Goal: Task Accomplishment & Management: Manage account settings

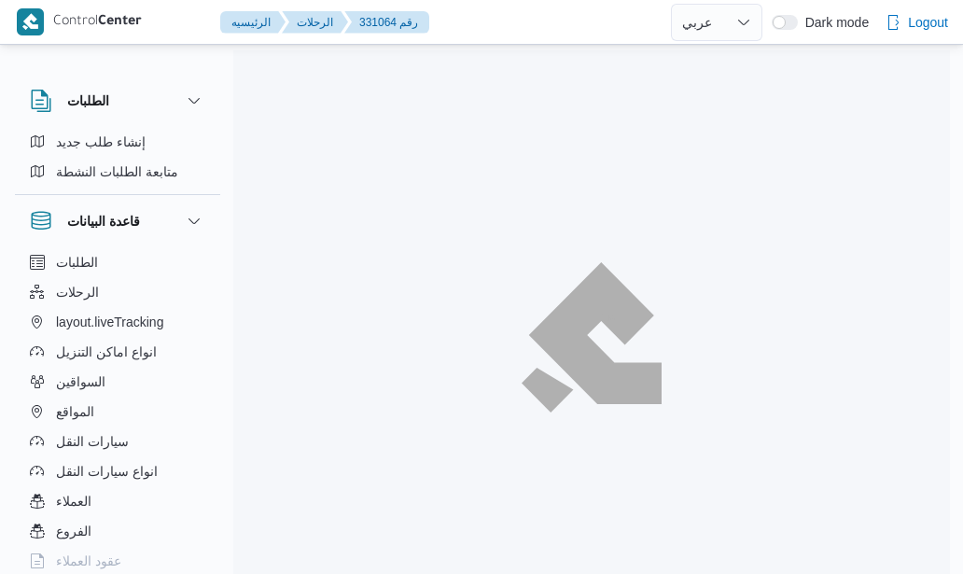
select select "ar"
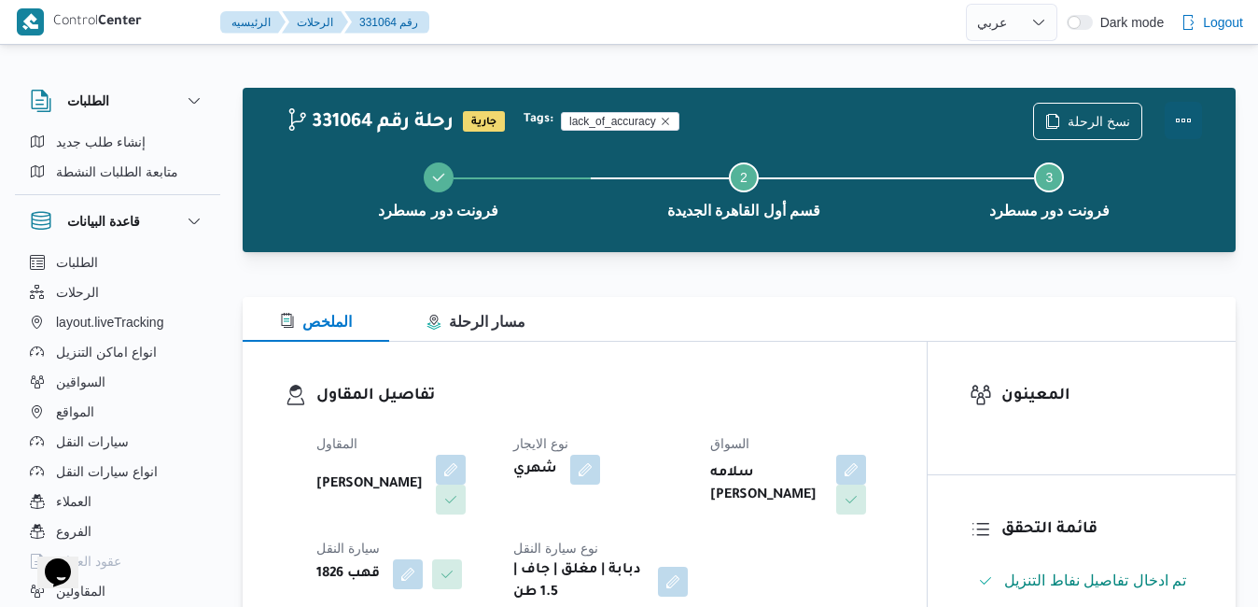
click at [962, 110] on button "Actions" at bounding box center [1183, 120] width 37 height 37
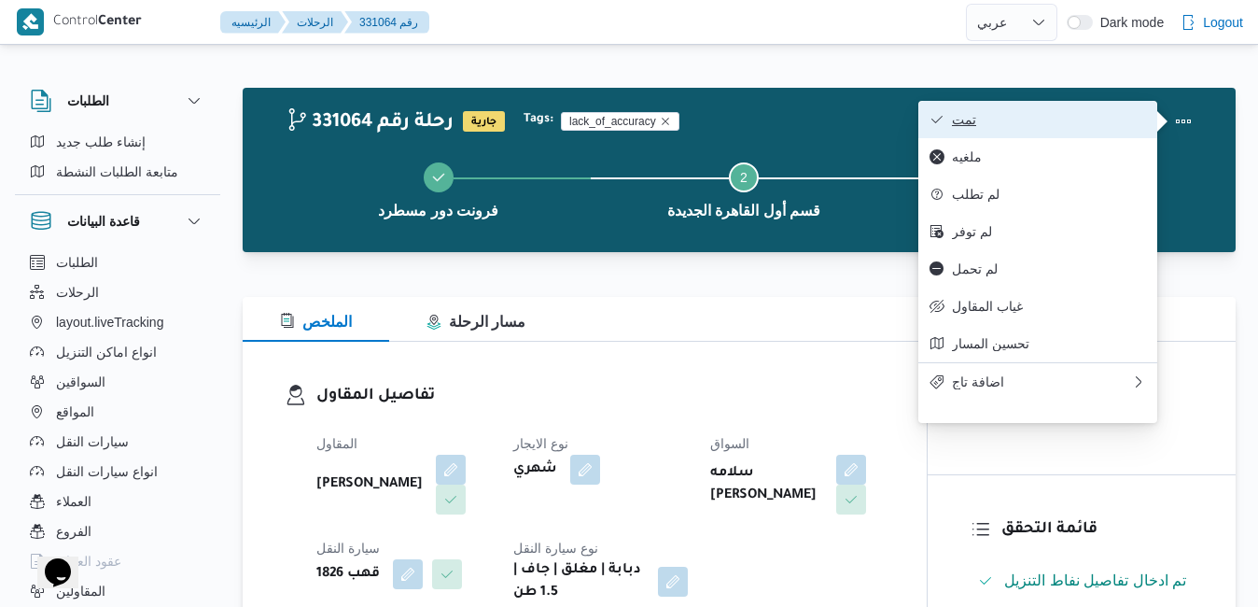
click at [962, 124] on span "تمت" at bounding box center [1049, 119] width 194 height 15
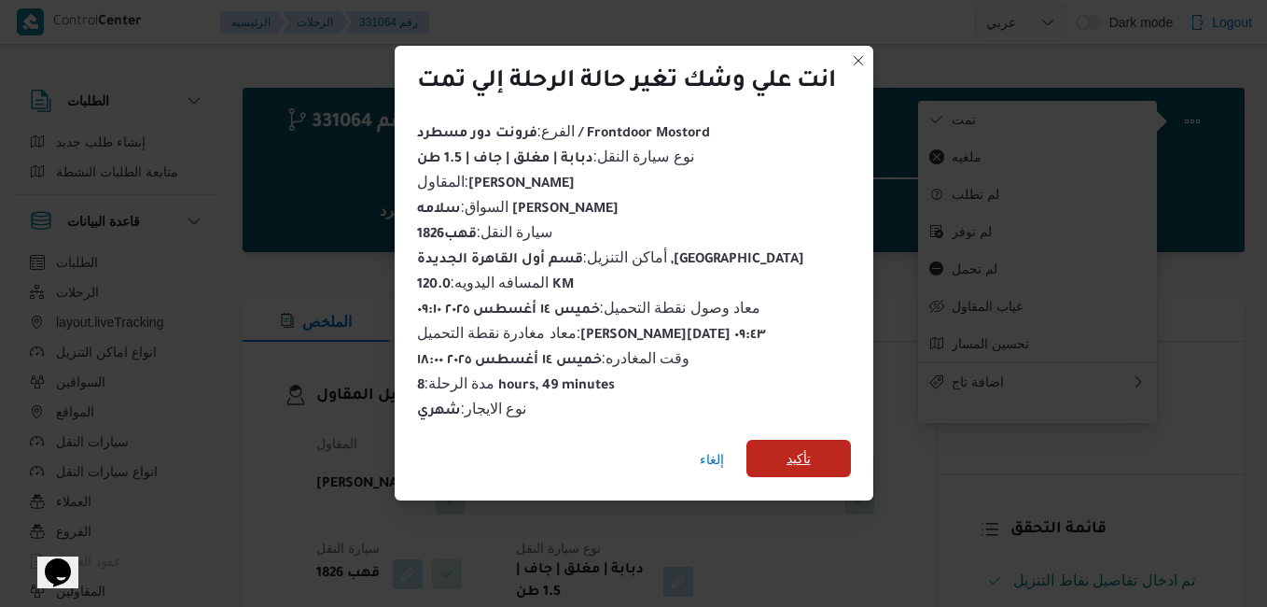
click at [796, 464] on span "تأكيد" at bounding box center [798, 457] width 105 height 37
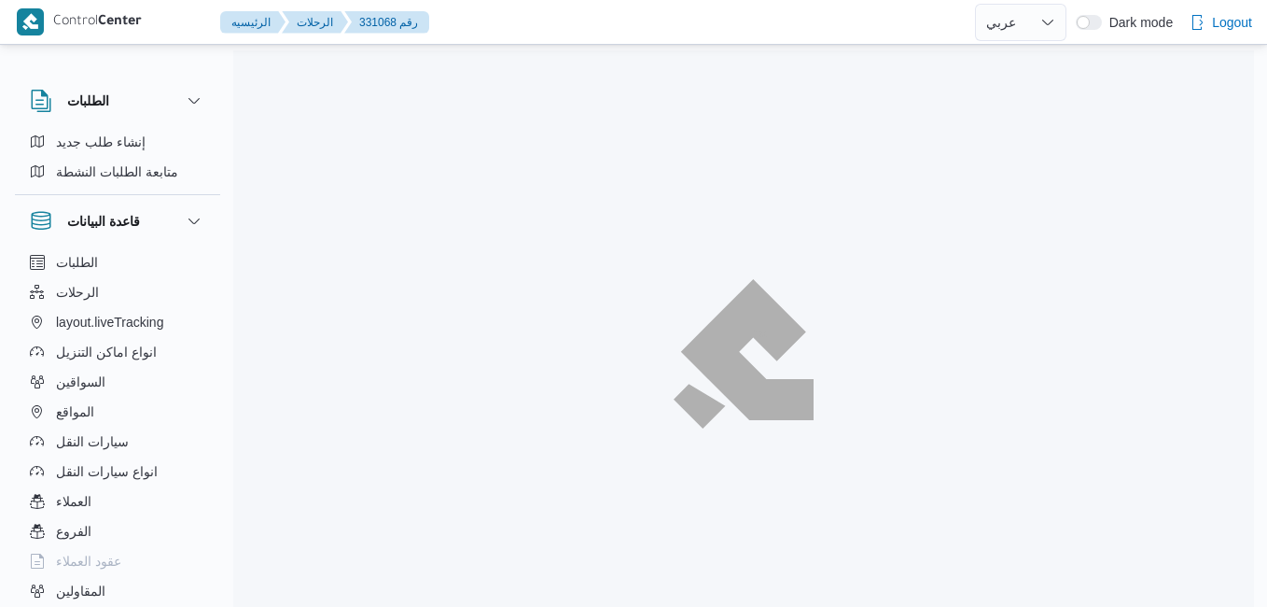
select select "ar"
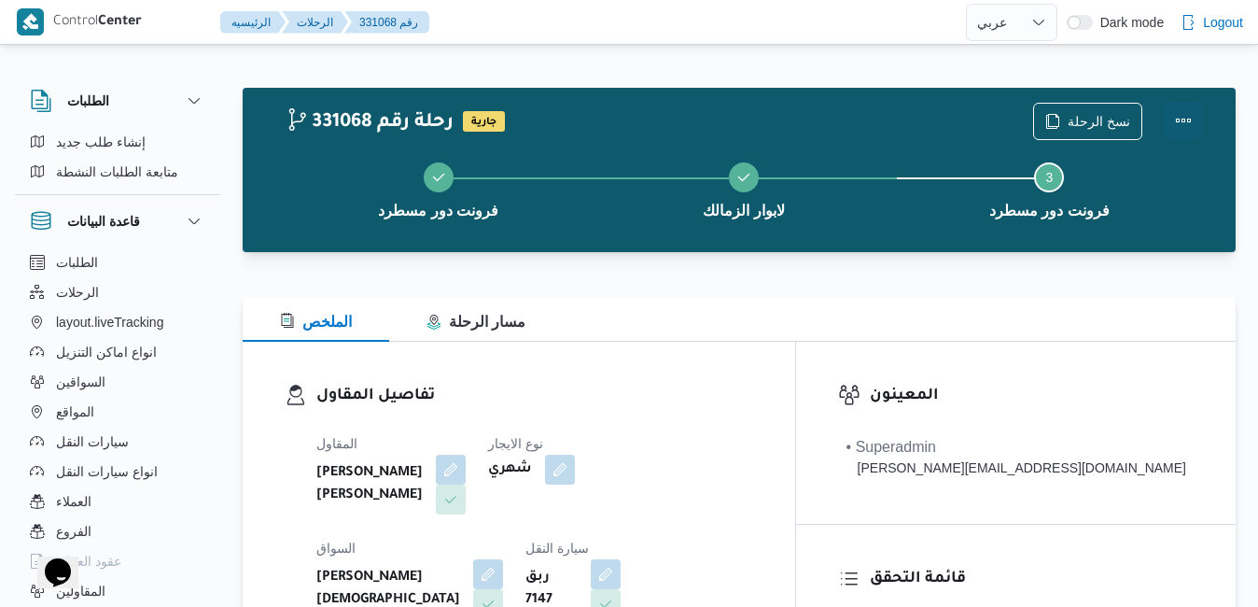
click at [1178, 119] on button "Actions" at bounding box center [1183, 120] width 37 height 37
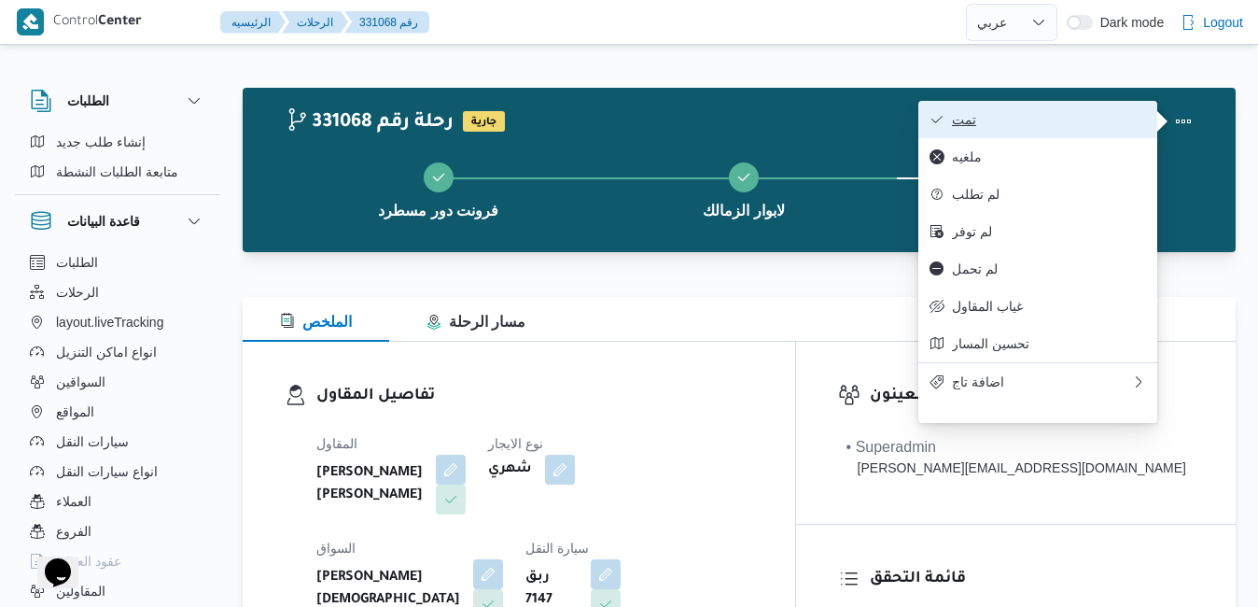
click at [1051, 124] on span "تمت" at bounding box center [1049, 119] width 194 height 15
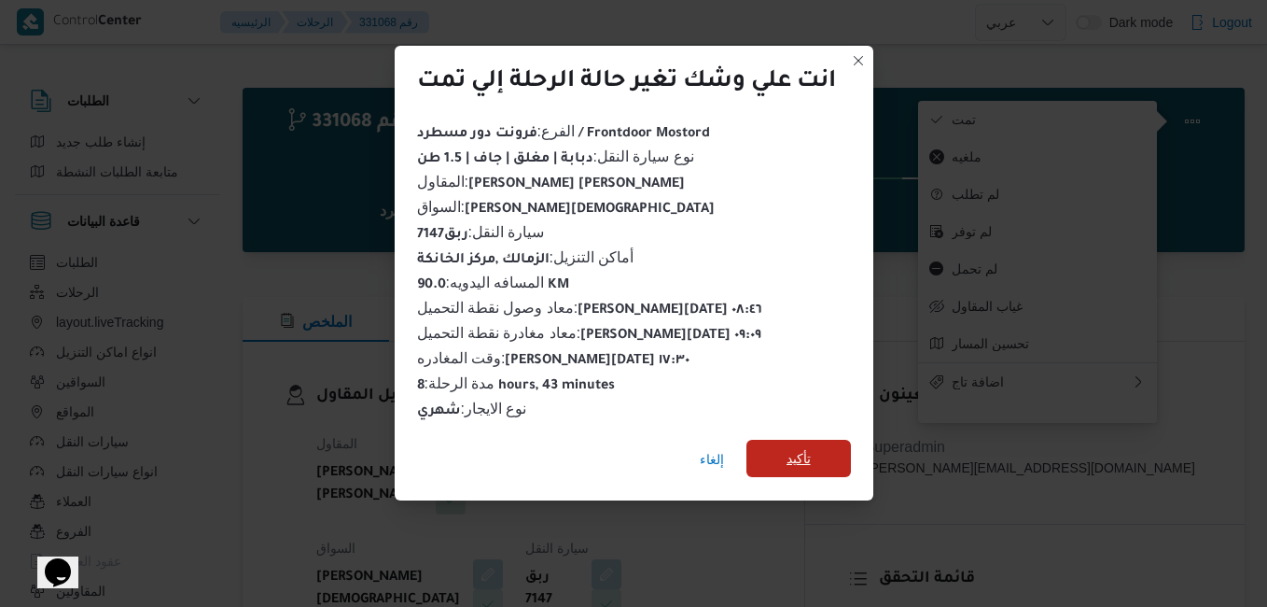
click at [822, 444] on span "تأكيد" at bounding box center [798, 457] width 105 height 37
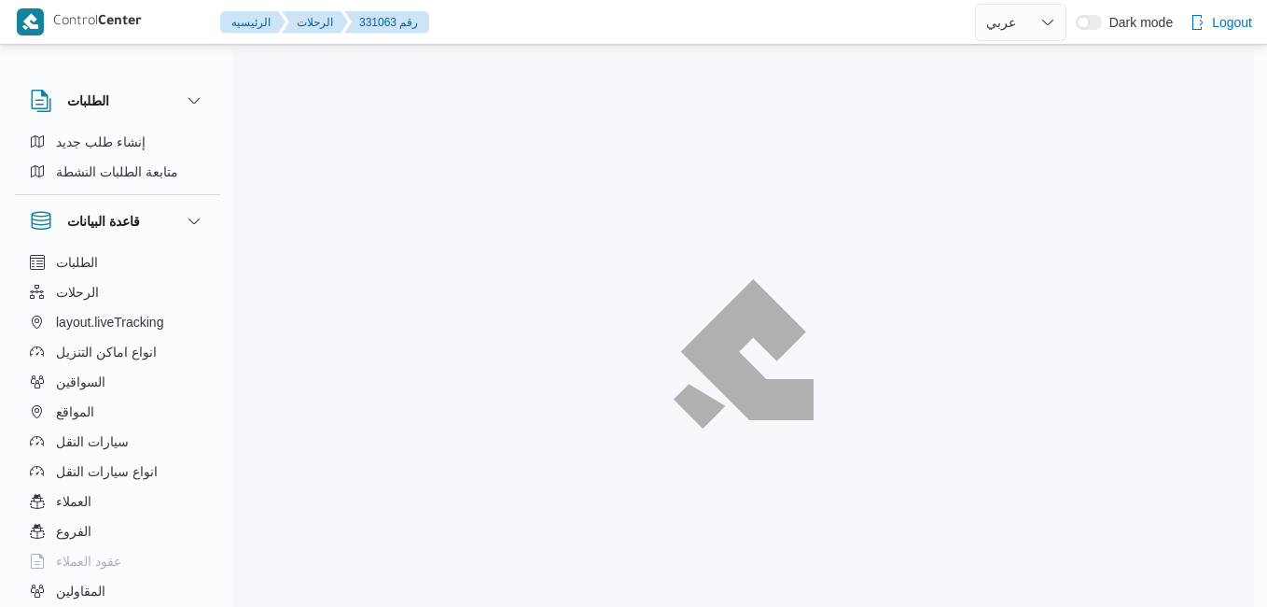
select select "ar"
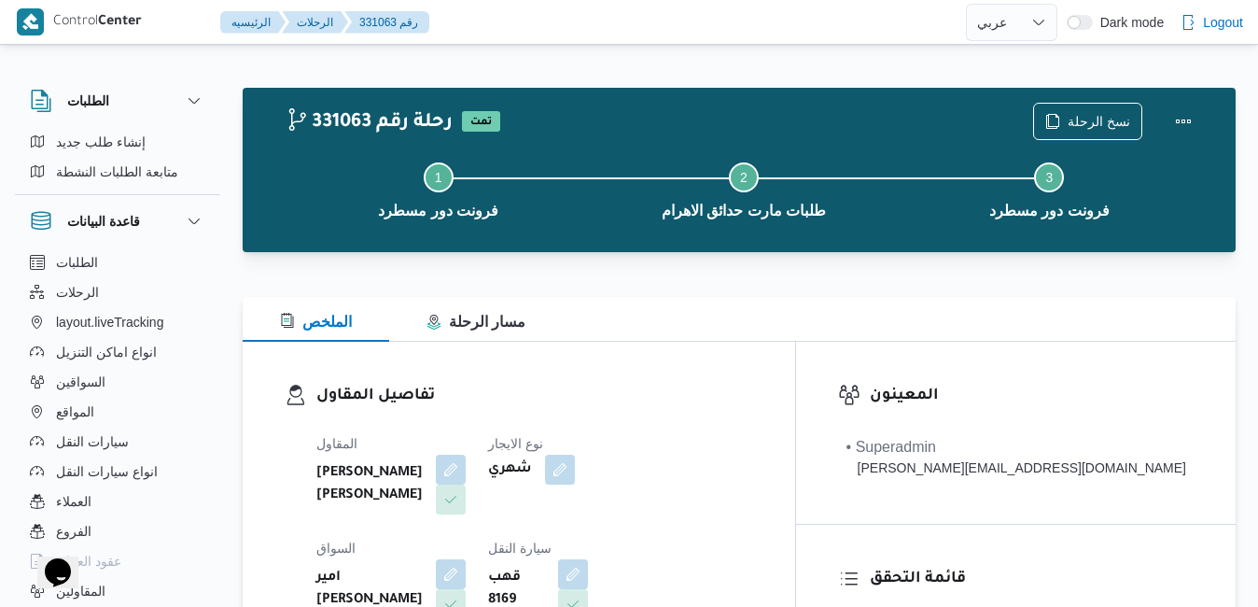
click at [728, 310] on div "الملخص مسار الرحلة" at bounding box center [739, 319] width 993 height 45
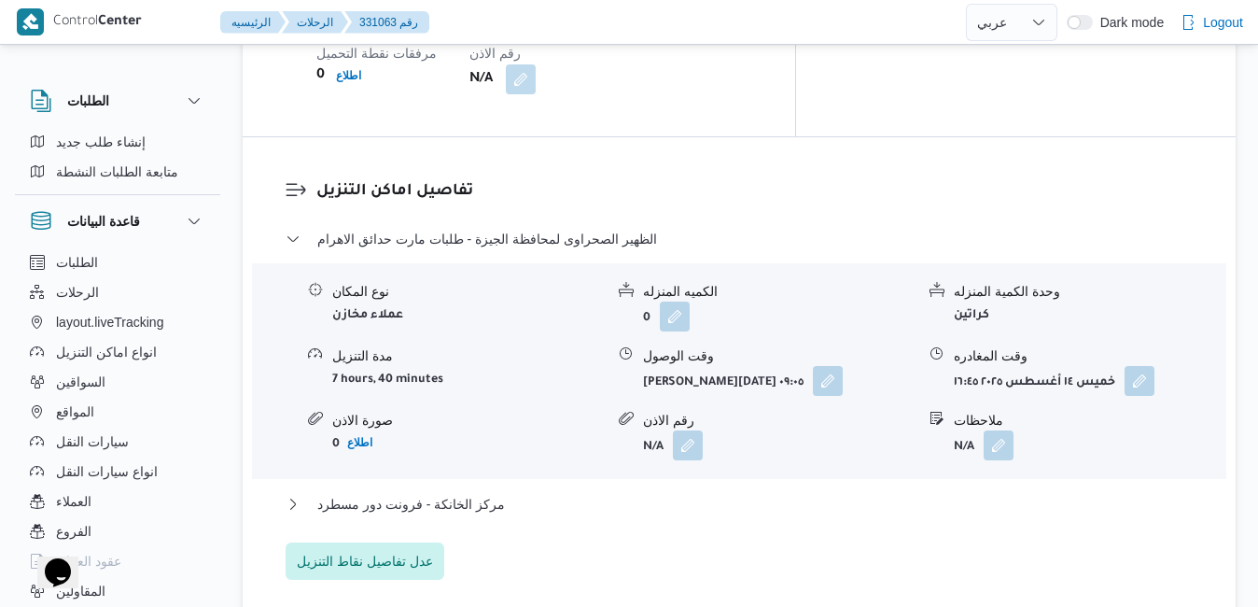
scroll to position [1680, 0]
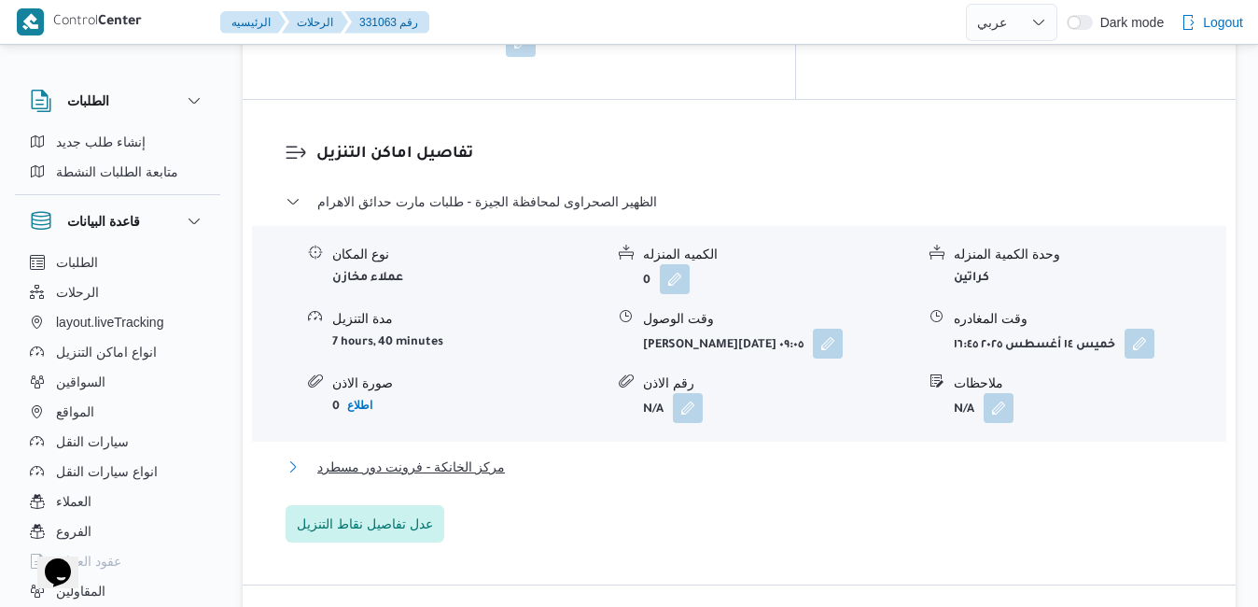
click at [708, 455] on button "مركز الخانكة - فرونت دور مسطرد" at bounding box center [740, 466] width 908 height 22
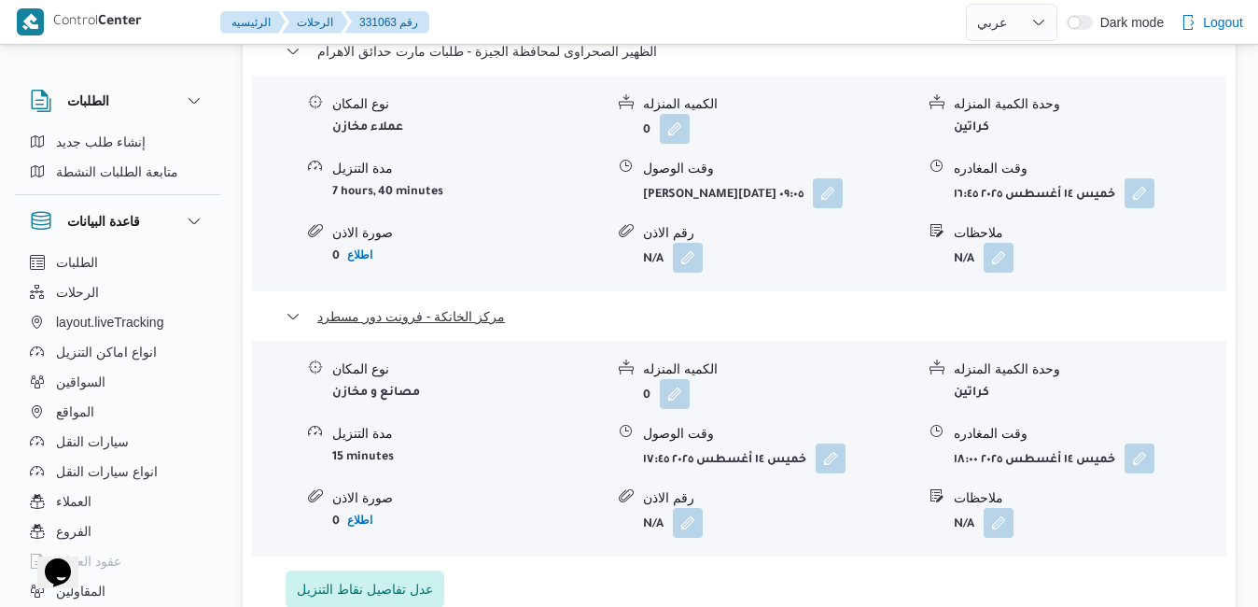
scroll to position [1866, 0]
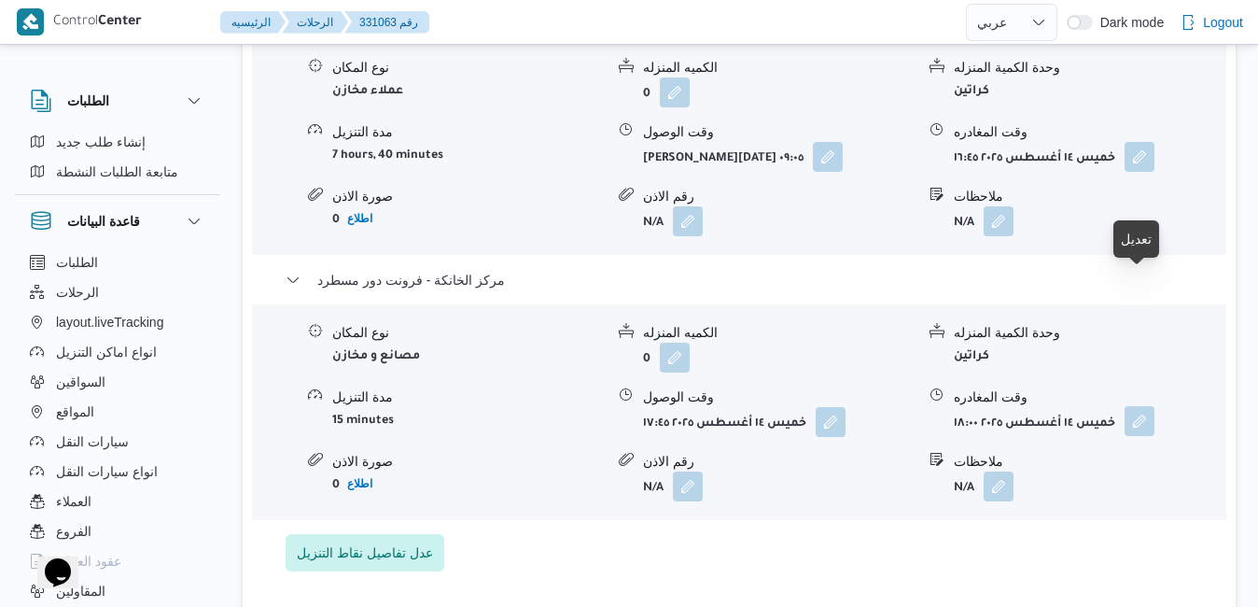
click at [1139, 406] on button "button" at bounding box center [1139, 421] width 30 height 30
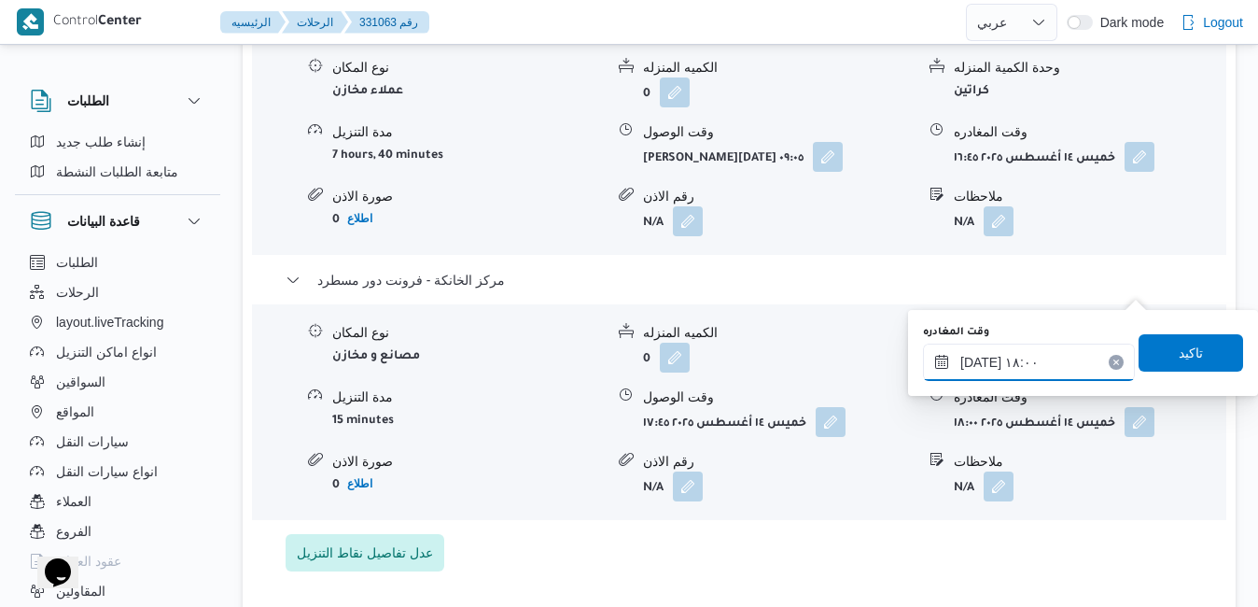
click at [1036, 357] on input "١٤/٠٨/٢٠٢٥ ١٨:٠٠" at bounding box center [1029, 361] width 212 height 37
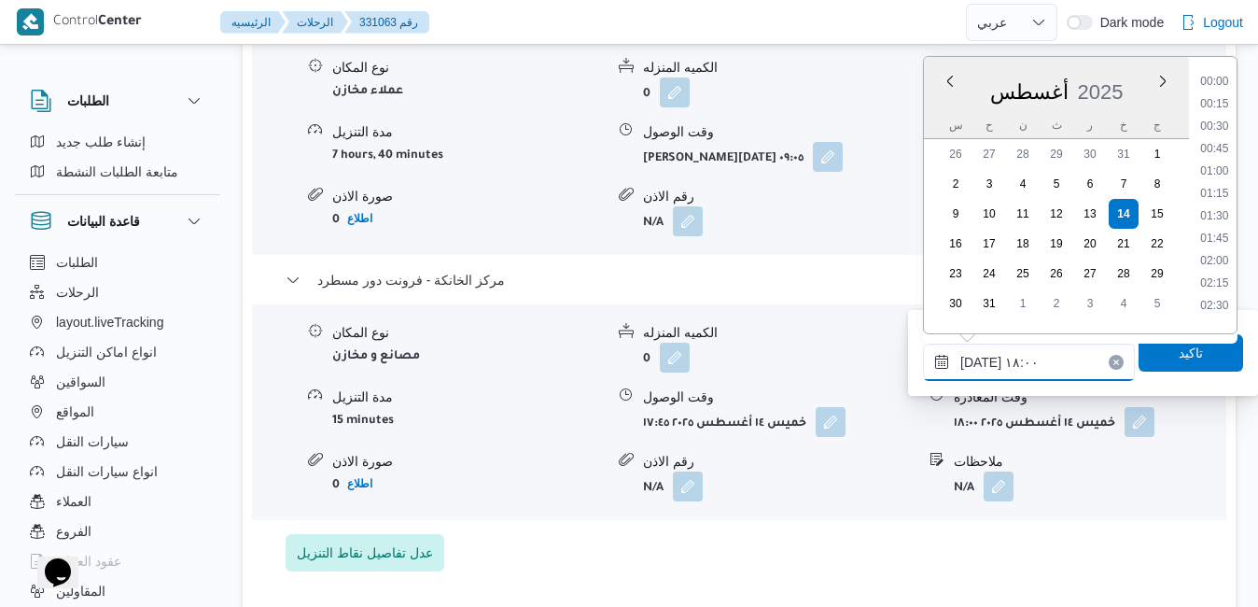
scroll to position [1484, 0]
click at [1216, 148] on li "17:15" at bounding box center [1214, 142] width 43 height 19
type input "١٤/٠٨/٢٠٢٥ ١٧:١٥"
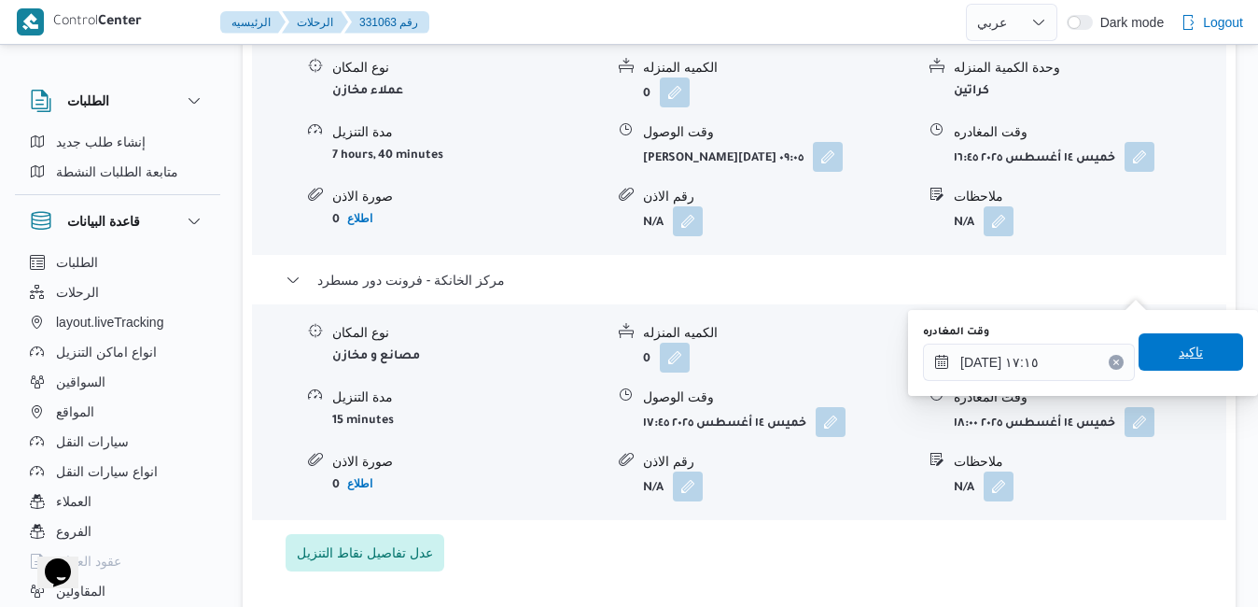
click at [1149, 355] on span "تاكيد" at bounding box center [1190, 351] width 105 height 37
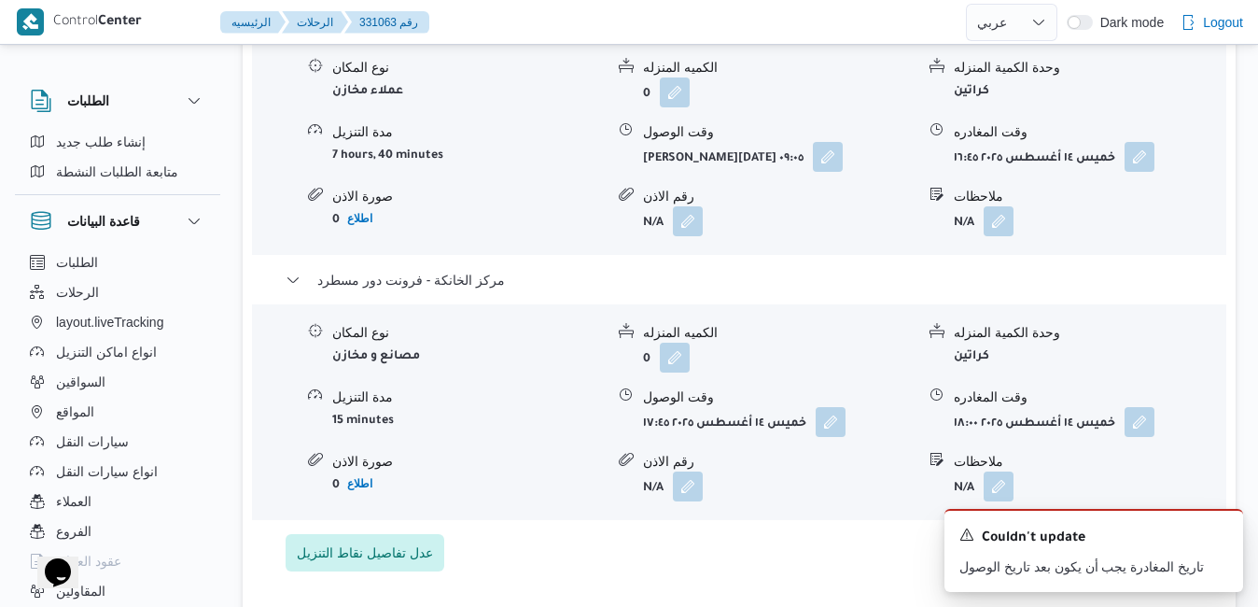
click at [851, 407] on form "خميس ١٤ أغسطس ٢٠٢٥ ١٧:٤٥" at bounding box center [779, 422] width 272 height 30
click at [829, 406] on button "button" at bounding box center [831, 421] width 30 height 30
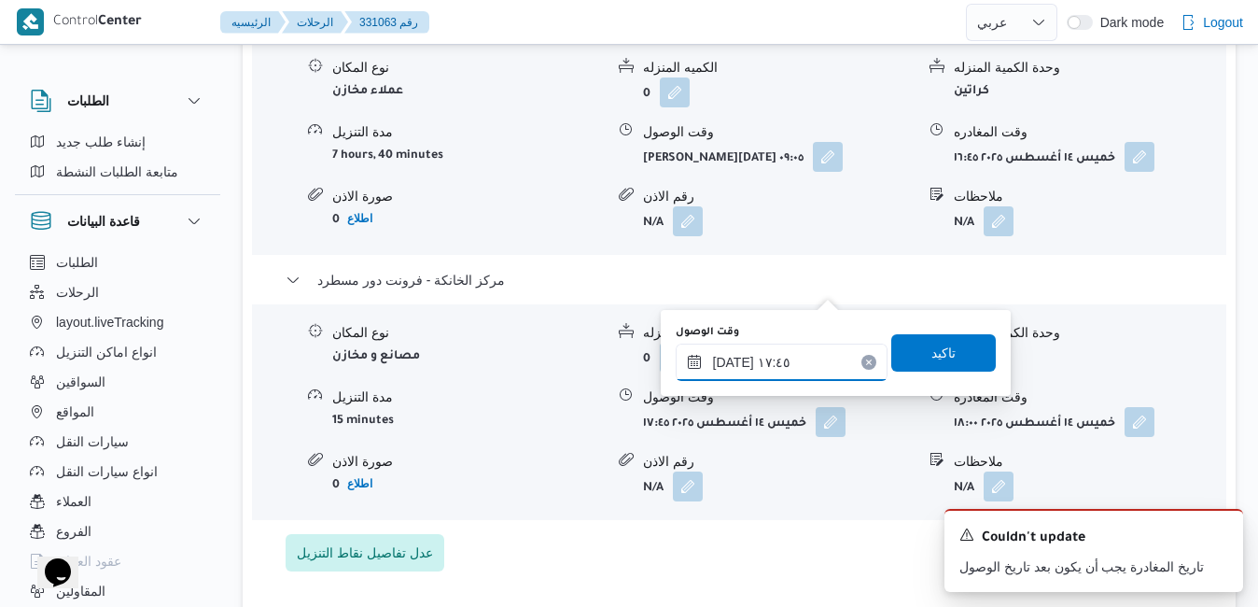
click at [766, 368] on input "١٤/٠٨/٢٠٢٥ ١٧:٤٥" at bounding box center [782, 361] width 212 height 37
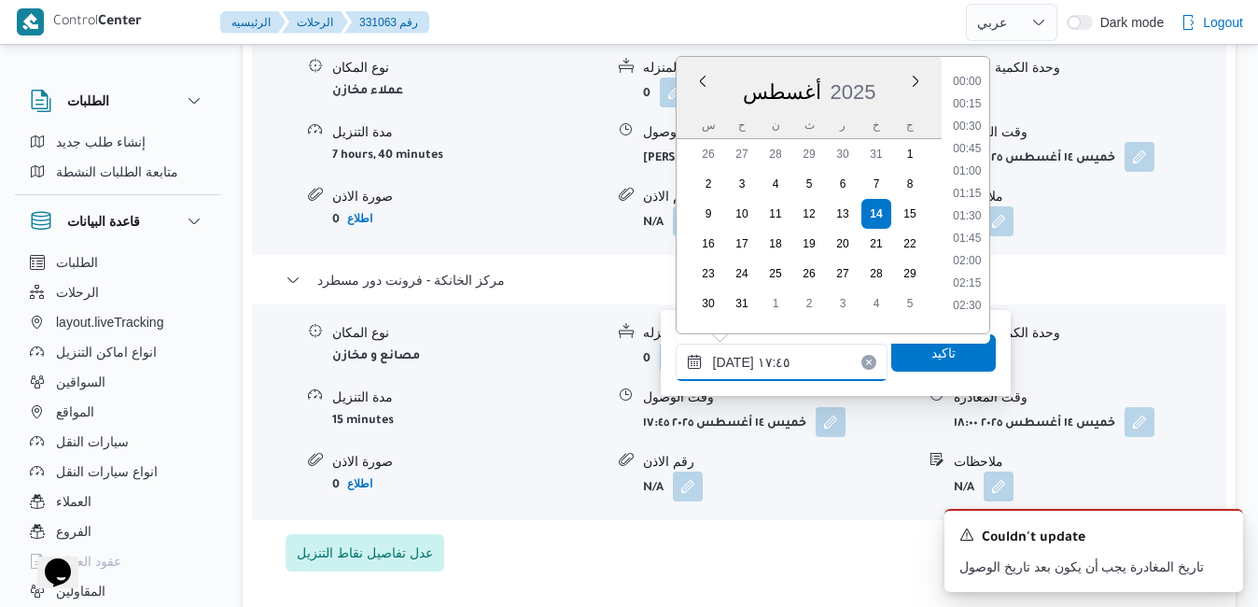
scroll to position [1461, 0]
click at [971, 141] on li "17:00" at bounding box center [966, 142] width 43 height 19
type input "١٤/٠٨/٢٠٢٥ ١٧:٠٠"
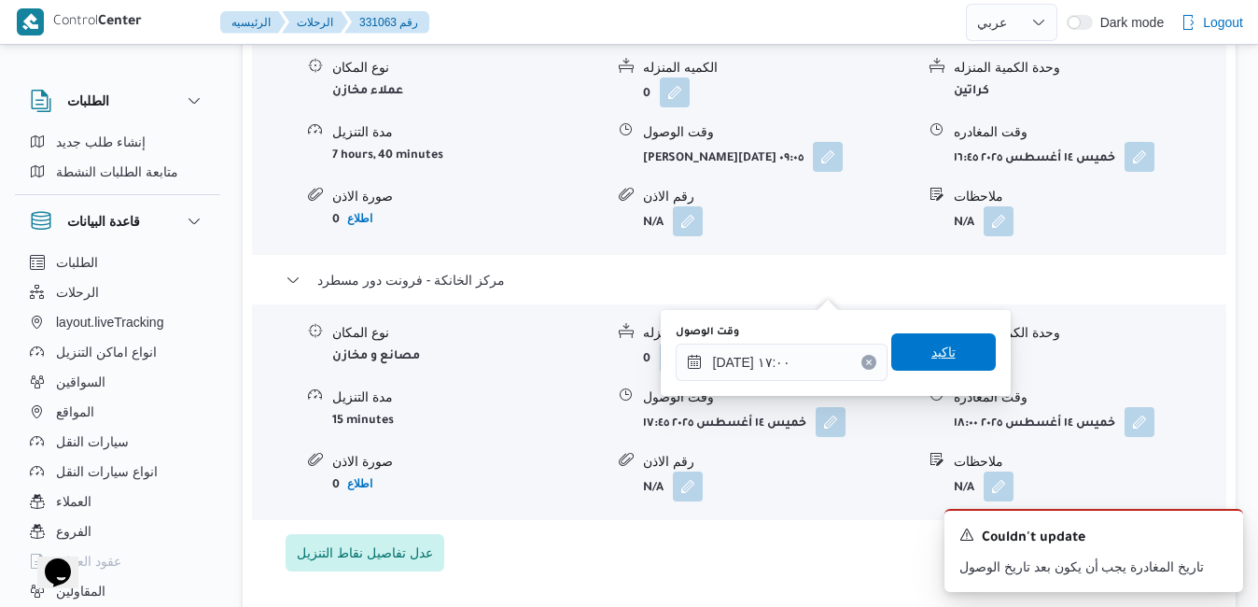
click at [931, 353] on span "تاكيد" at bounding box center [943, 352] width 24 height 22
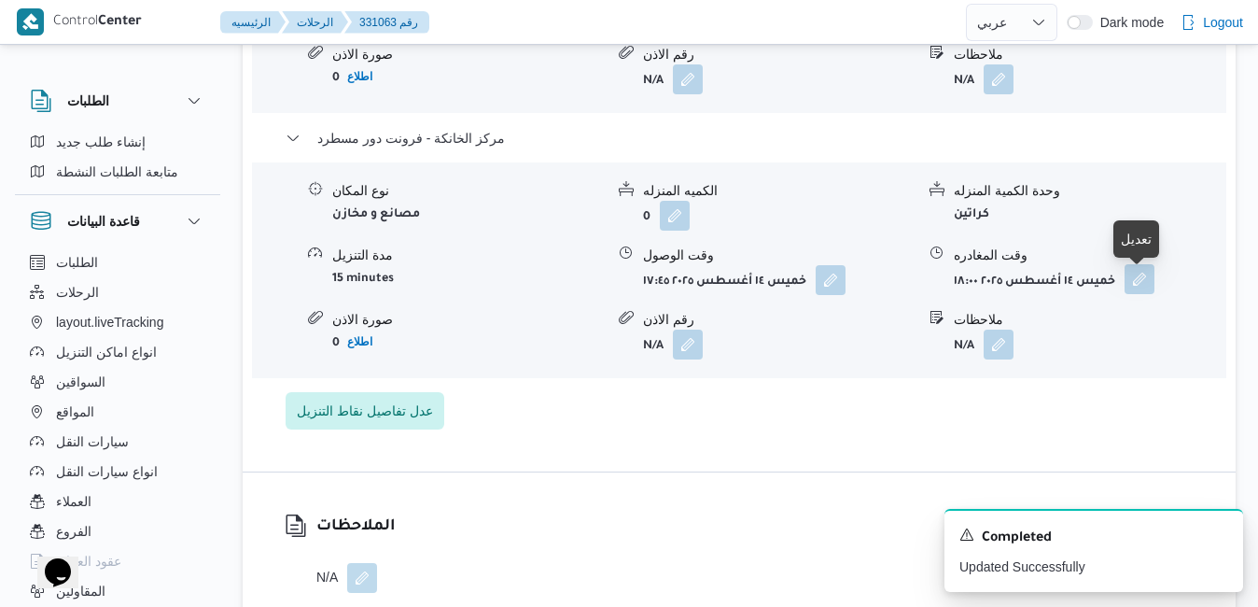
click at [1137, 286] on button "button" at bounding box center [1139, 279] width 30 height 30
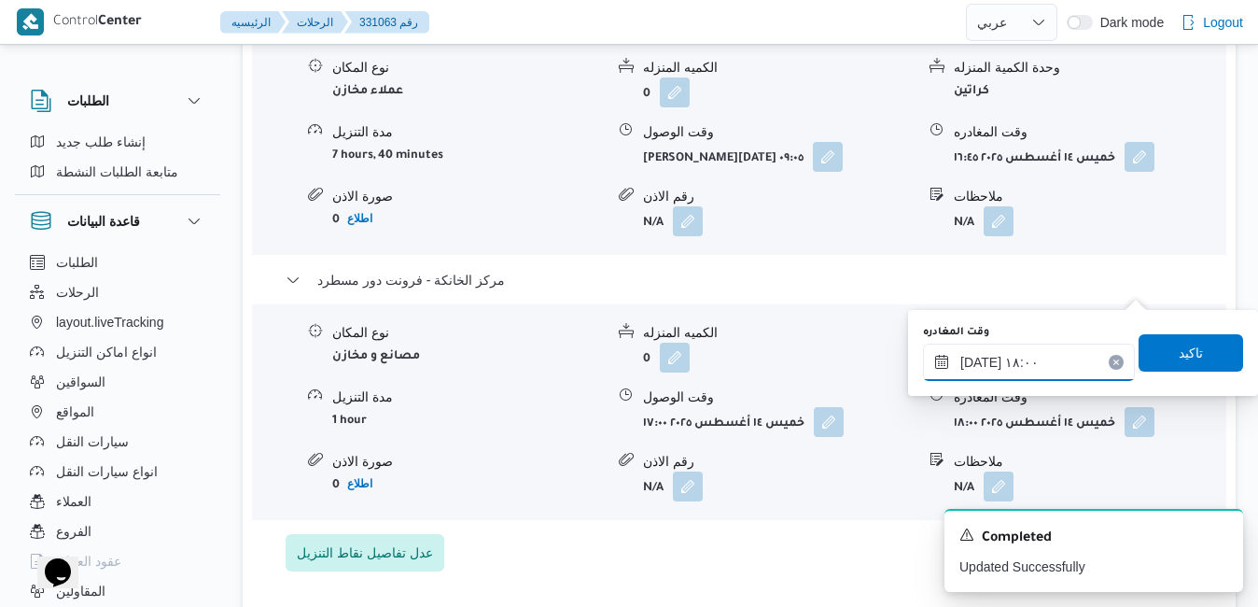
click at [1052, 359] on input "١٤/٠٨/٢٠٢٥ ١٨:٠٠" at bounding box center [1029, 361] width 212 height 37
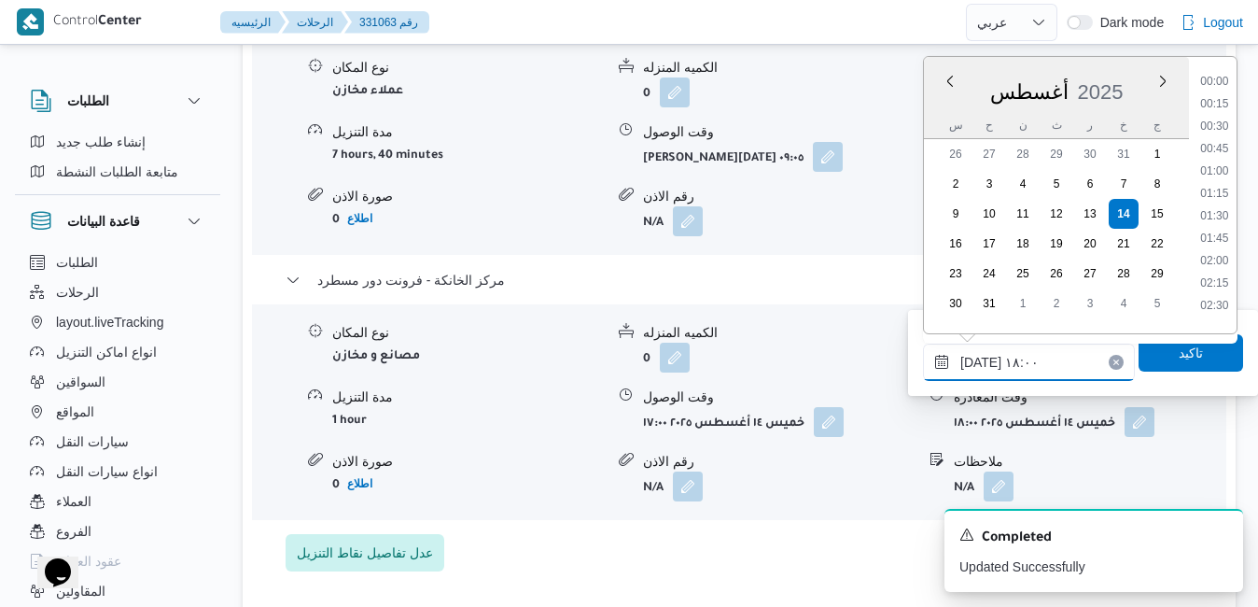
scroll to position [1484, 0]
click at [1219, 144] on li "17:15" at bounding box center [1214, 142] width 43 height 19
type input "١٤/٠٨/٢٠٢٥ ١٧:١٥"
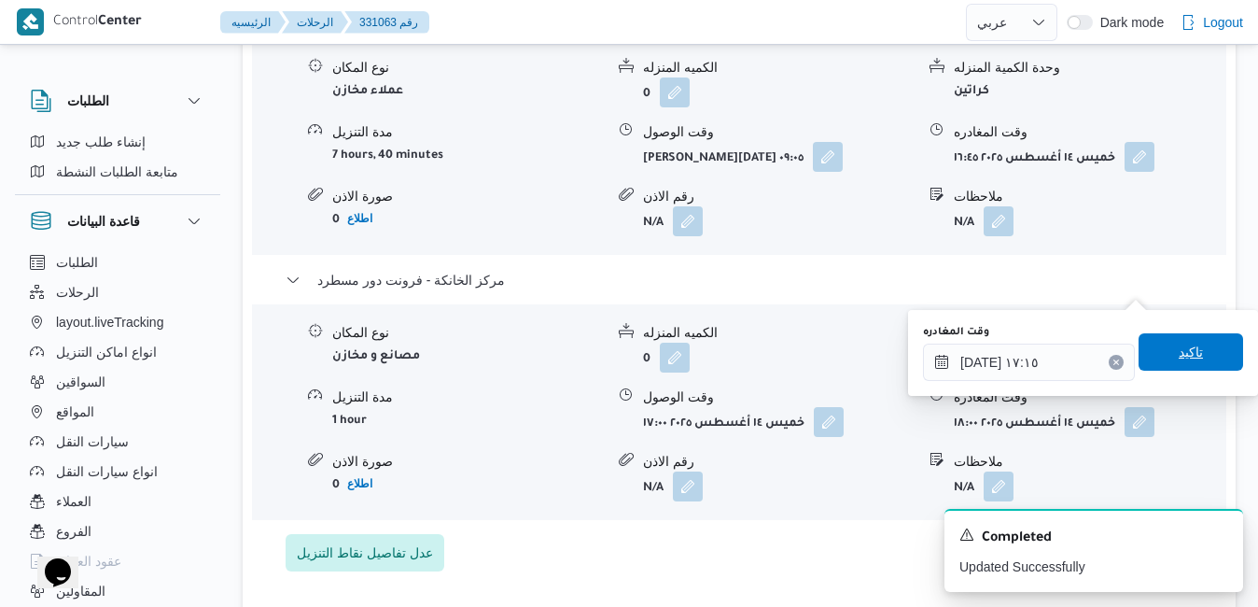
click at [1150, 342] on span "تاكيد" at bounding box center [1190, 351] width 105 height 37
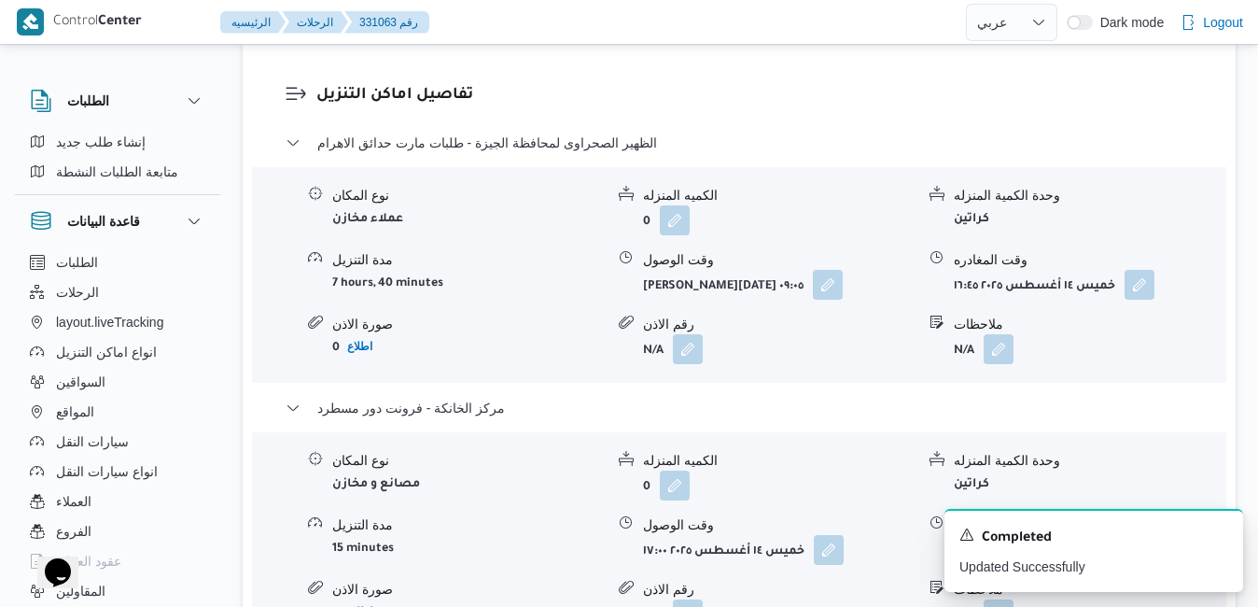
scroll to position [1680, 0]
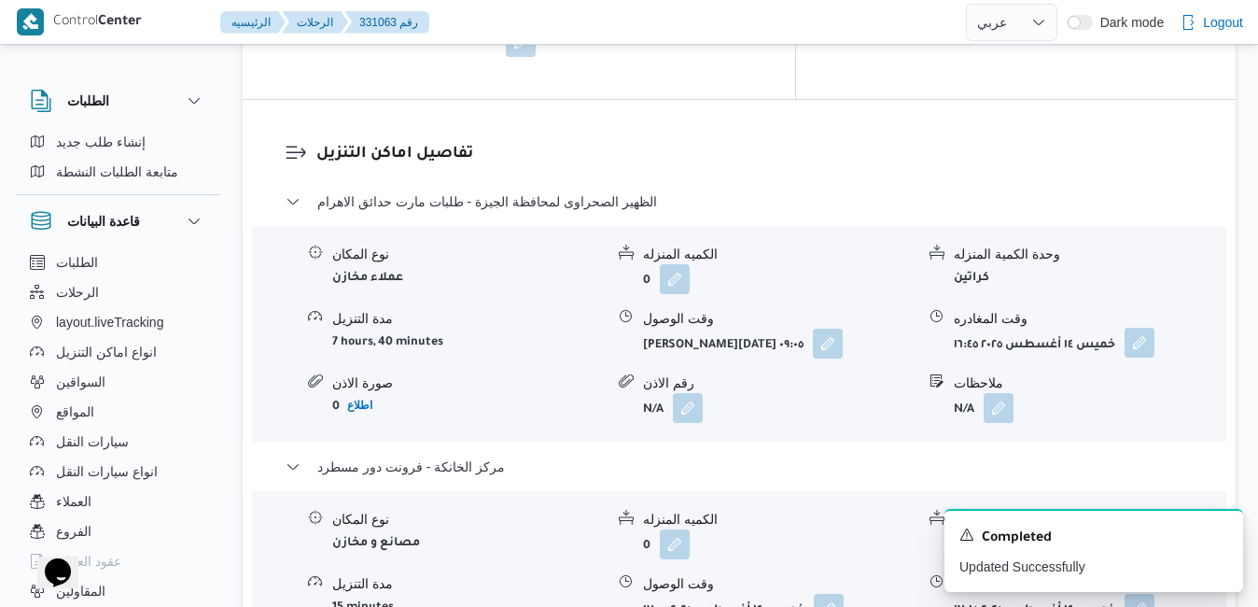
click at [1144, 328] on button "button" at bounding box center [1139, 343] width 30 height 30
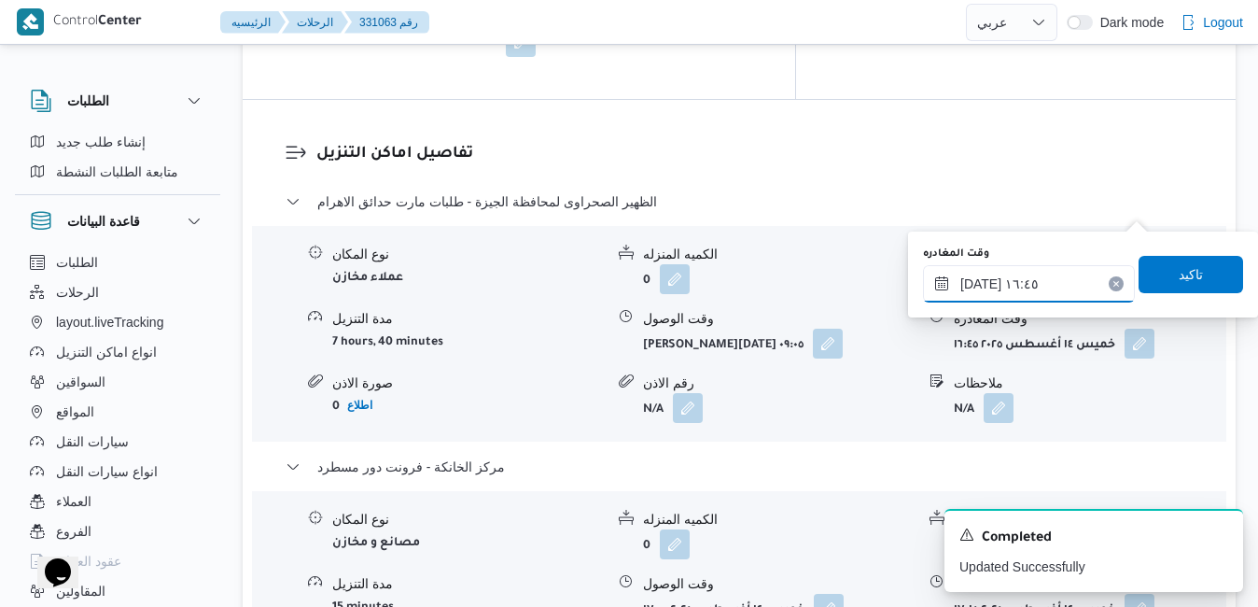
click at [1053, 278] on input "١٤/٠٨/٢٠٢٥ ١٦:٤٥" at bounding box center [1029, 283] width 212 height 37
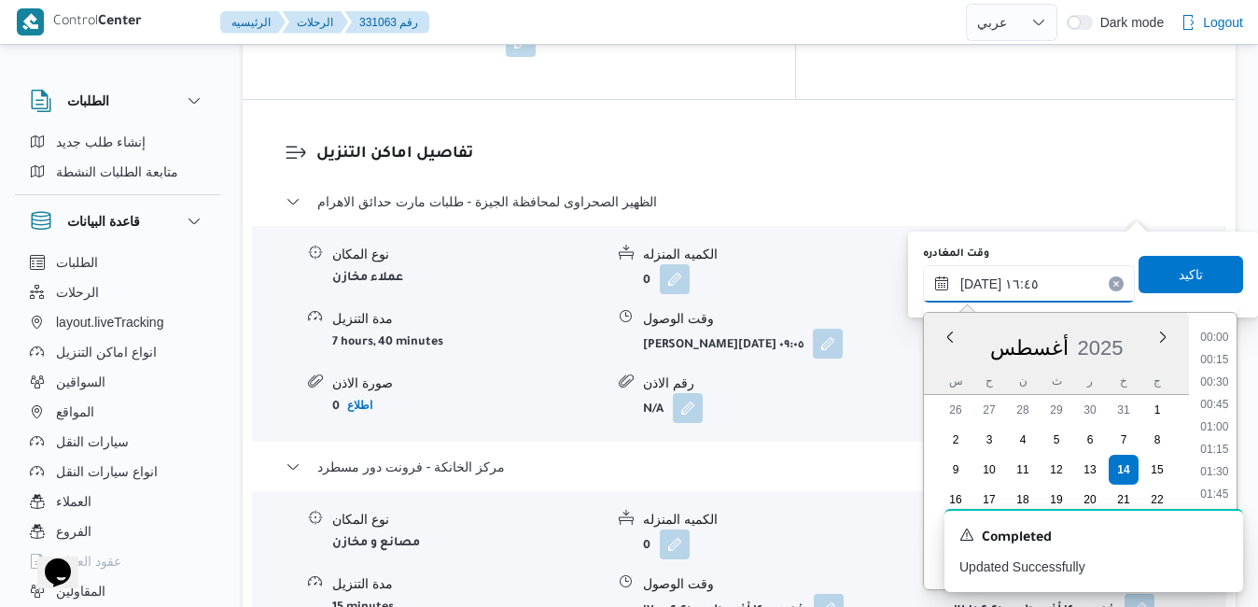
scroll to position [1372, 0]
click at [1219, 415] on li "16:15" at bounding box center [1214, 421] width 43 height 19
type input "١٤/٠٨/٢٠٢٥ ١٦:١٥"
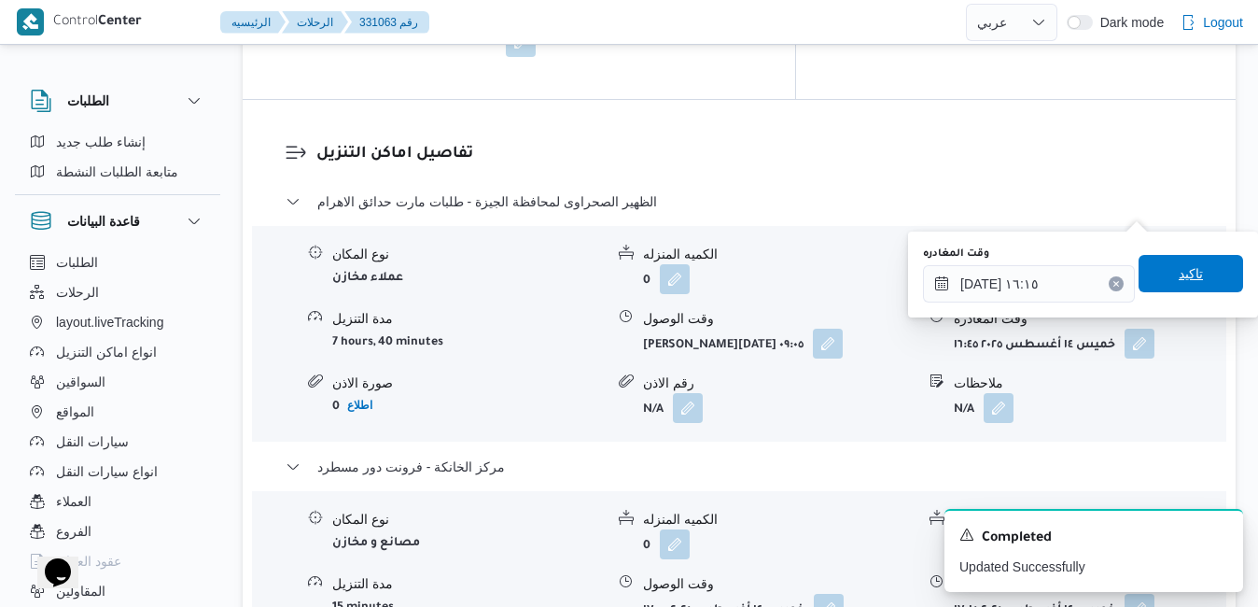
click at [1205, 284] on span "تاكيد" at bounding box center [1190, 273] width 105 height 37
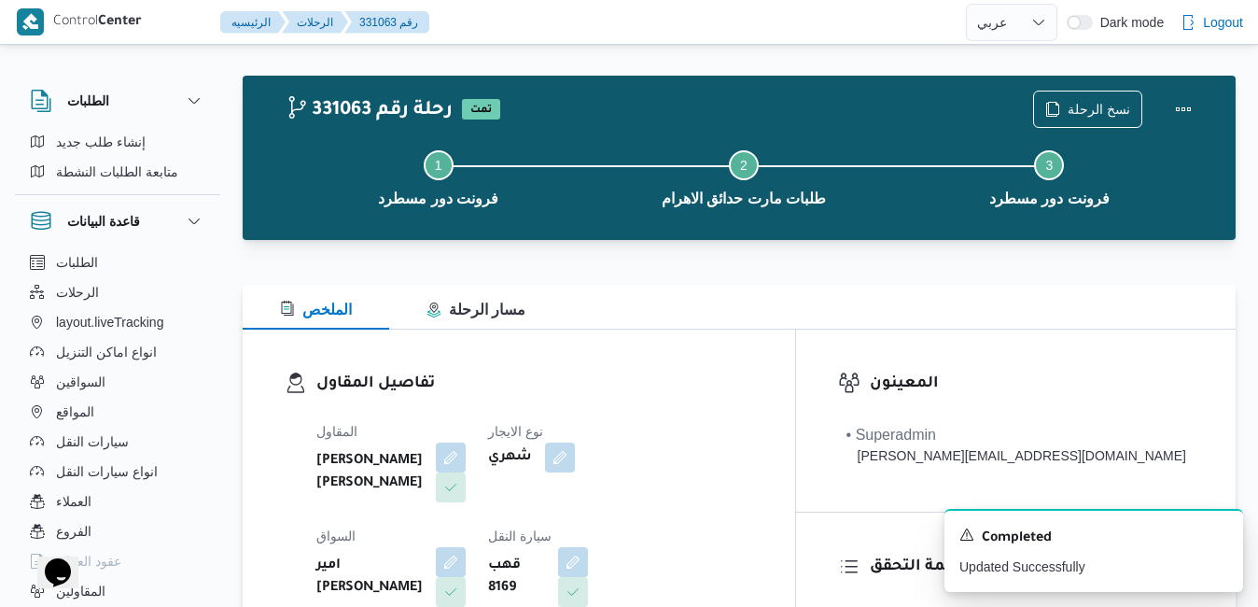
scroll to position [0, 0]
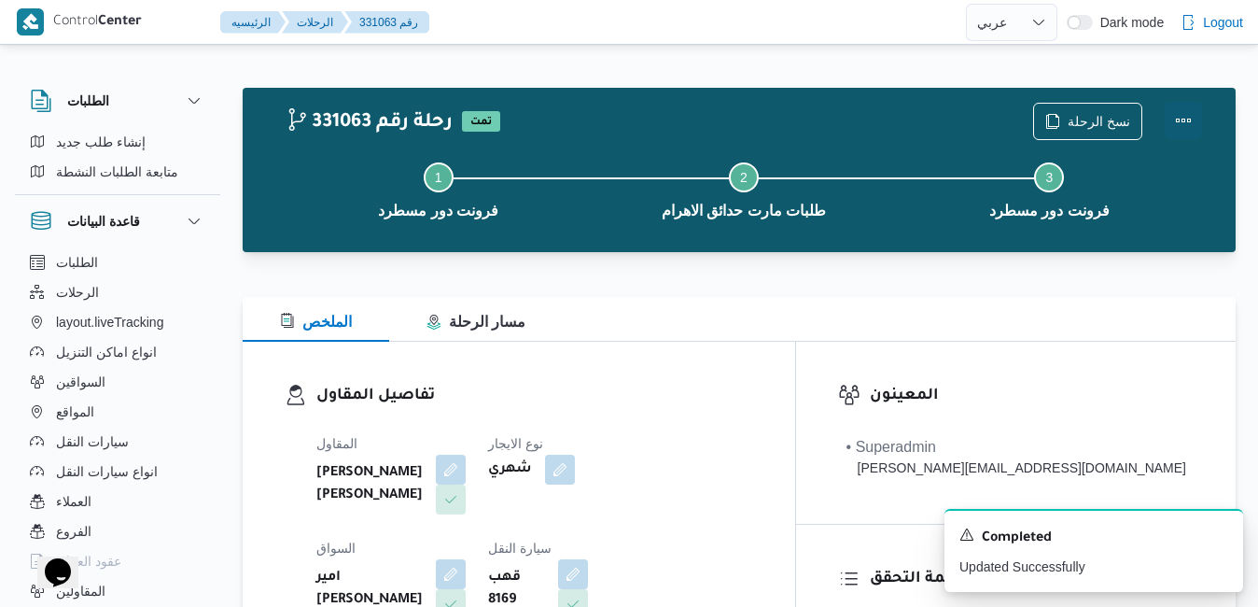
click at [1180, 126] on button "Actions" at bounding box center [1183, 120] width 37 height 37
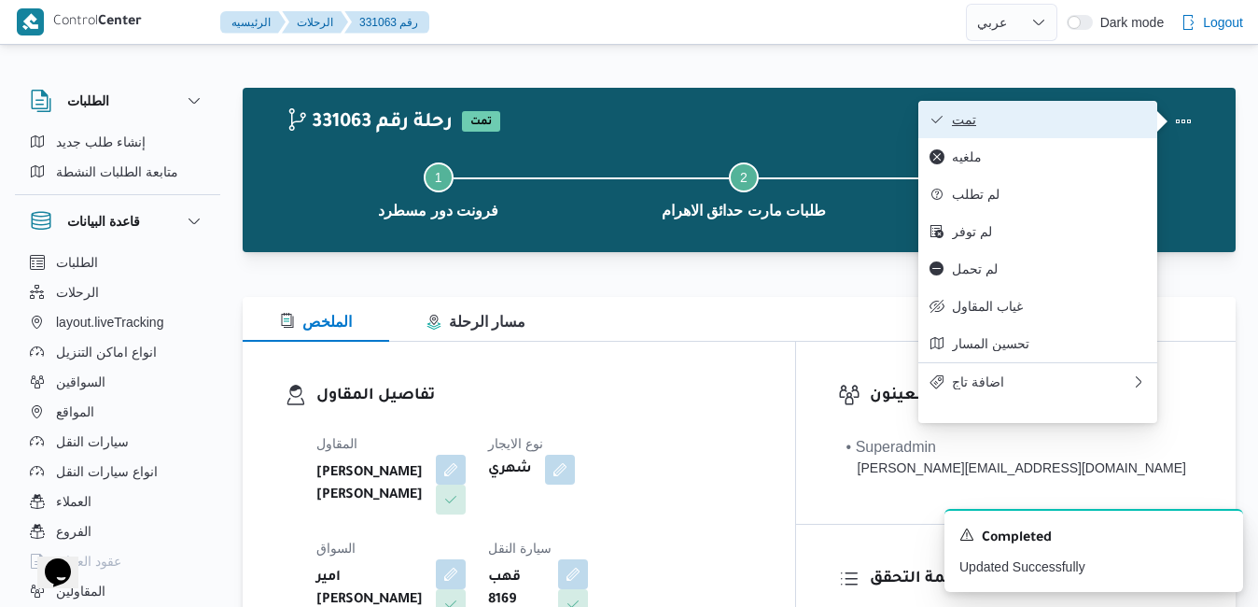
click at [1096, 132] on button "تمت" at bounding box center [1037, 119] width 239 height 37
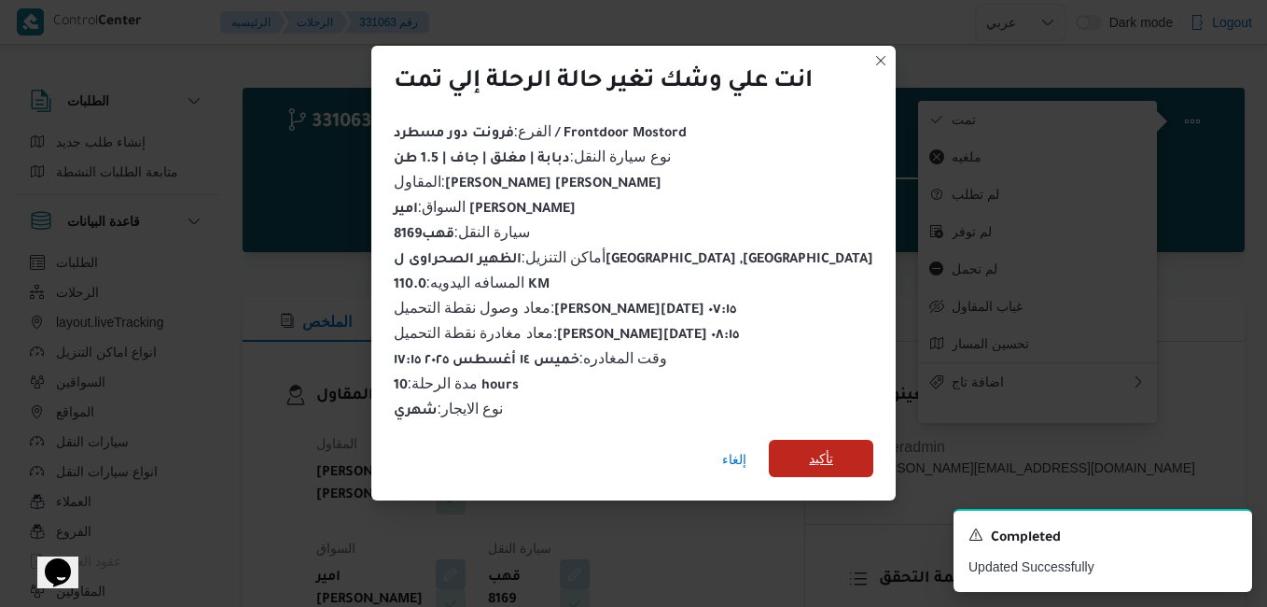
click at [809, 450] on span "تأكيد" at bounding box center [821, 458] width 24 height 22
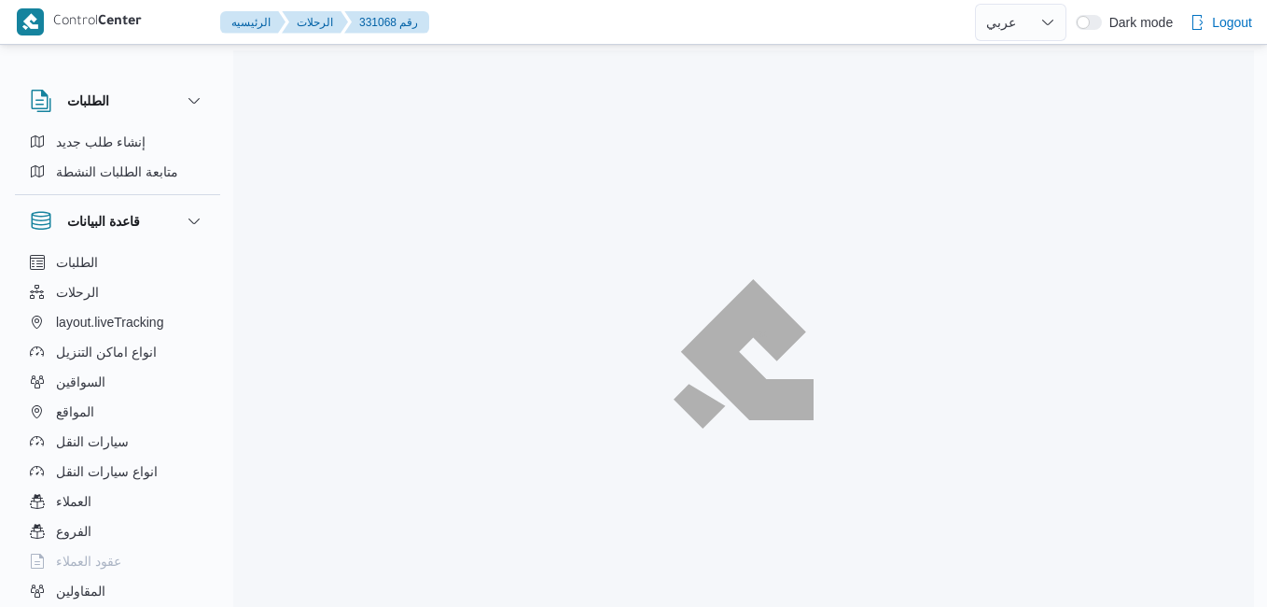
select select "ar"
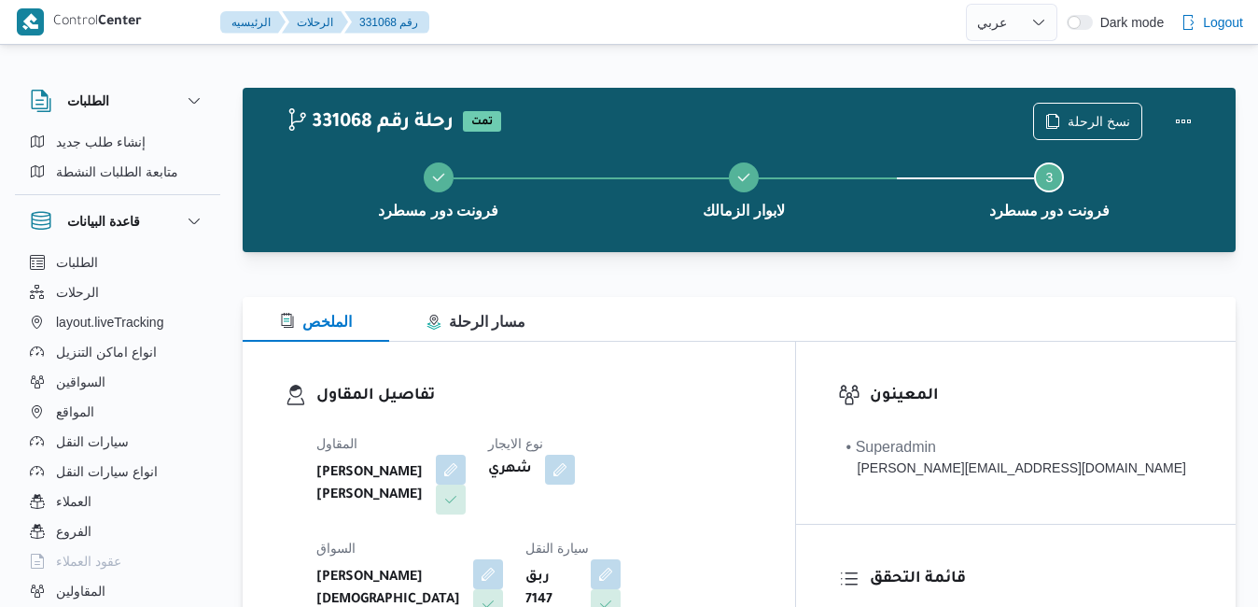
click at [819, 313] on div "الملخص مسار الرحلة" at bounding box center [739, 319] width 993 height 45
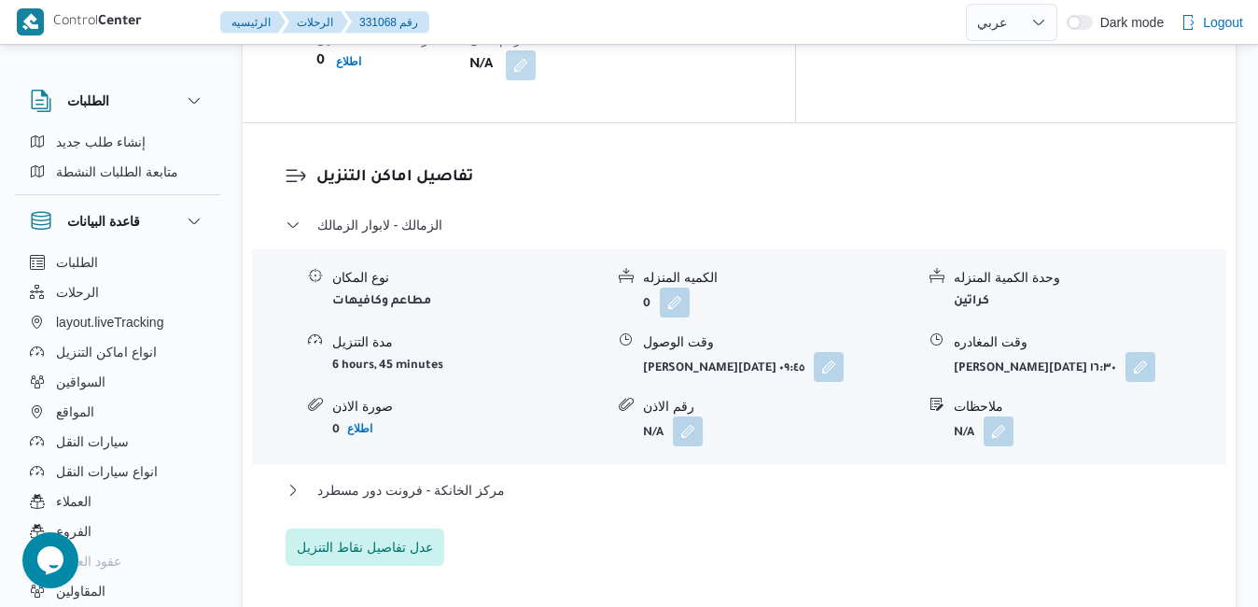
scroll to position [1754, 0]
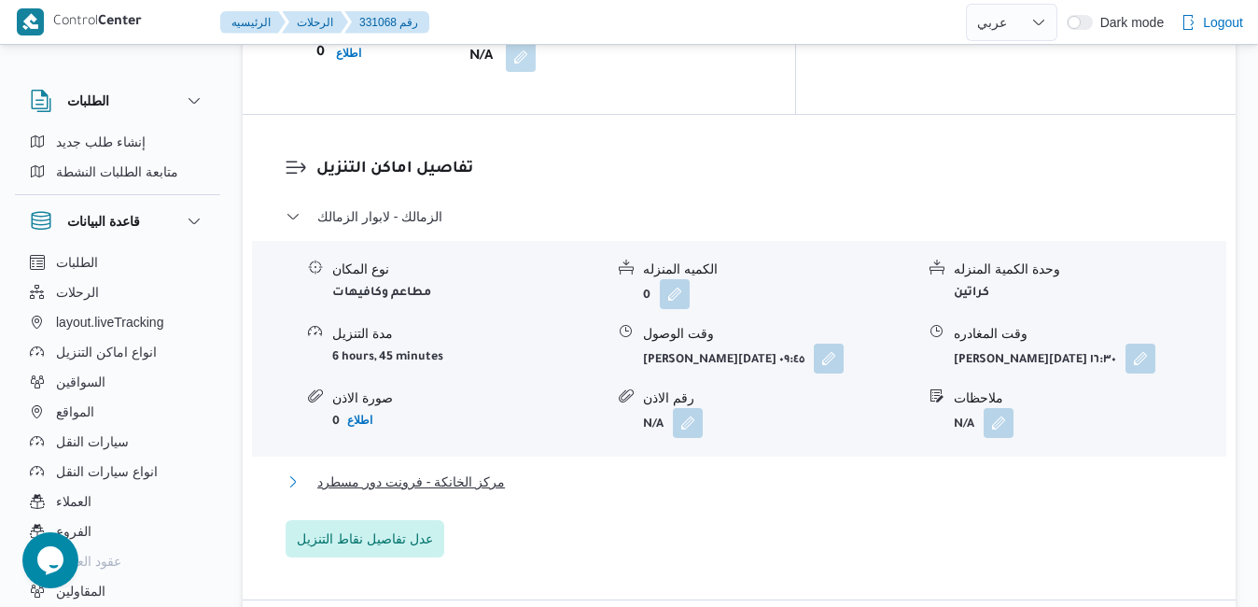
click at [841, 470] on button "مركز الخانكة - فرونت دور مسطرد" at bounding box center [740, 481] width 908 height 22
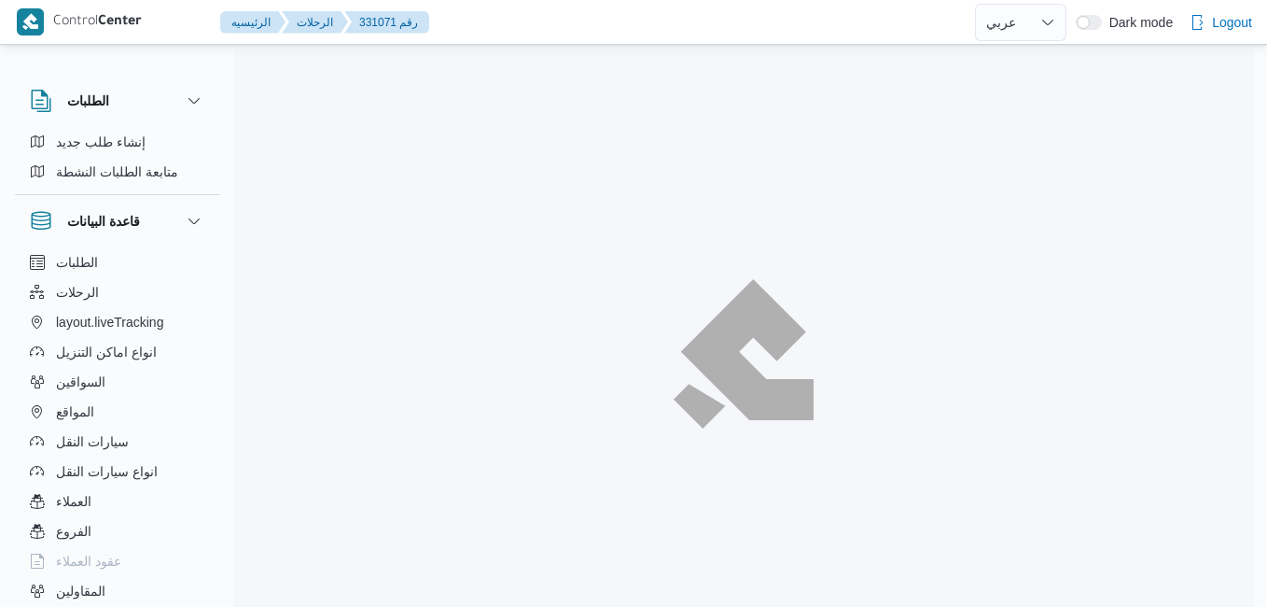
select select "ar"
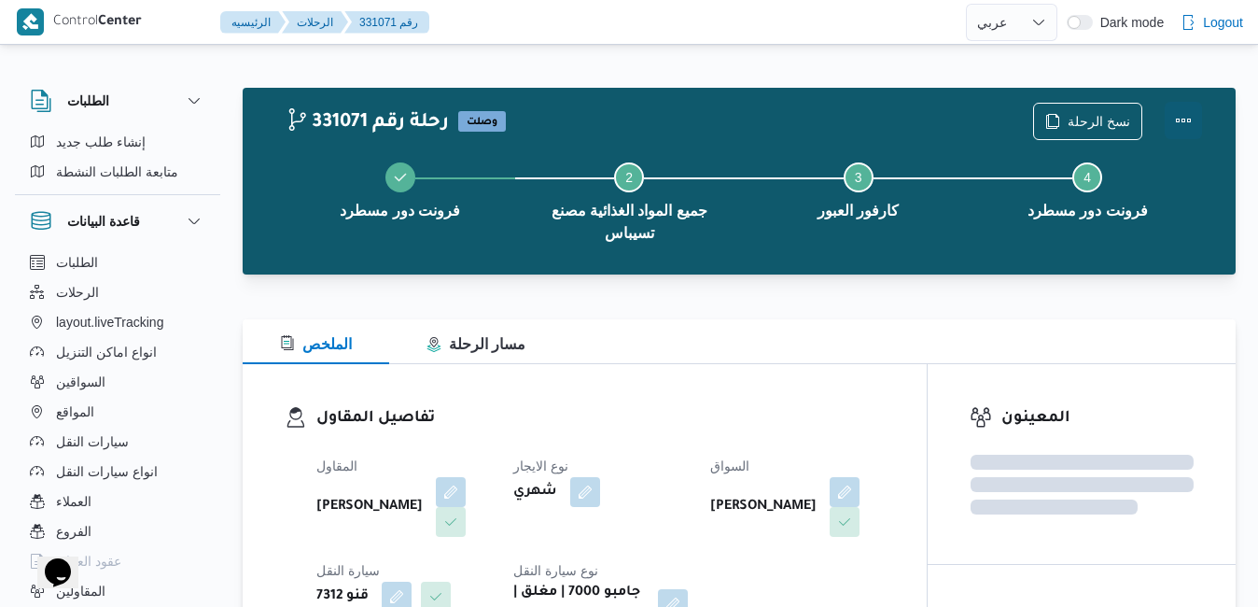
click at [1187, 118] on button "Actions" at bounding box center [1183, 120] width 37 height 37
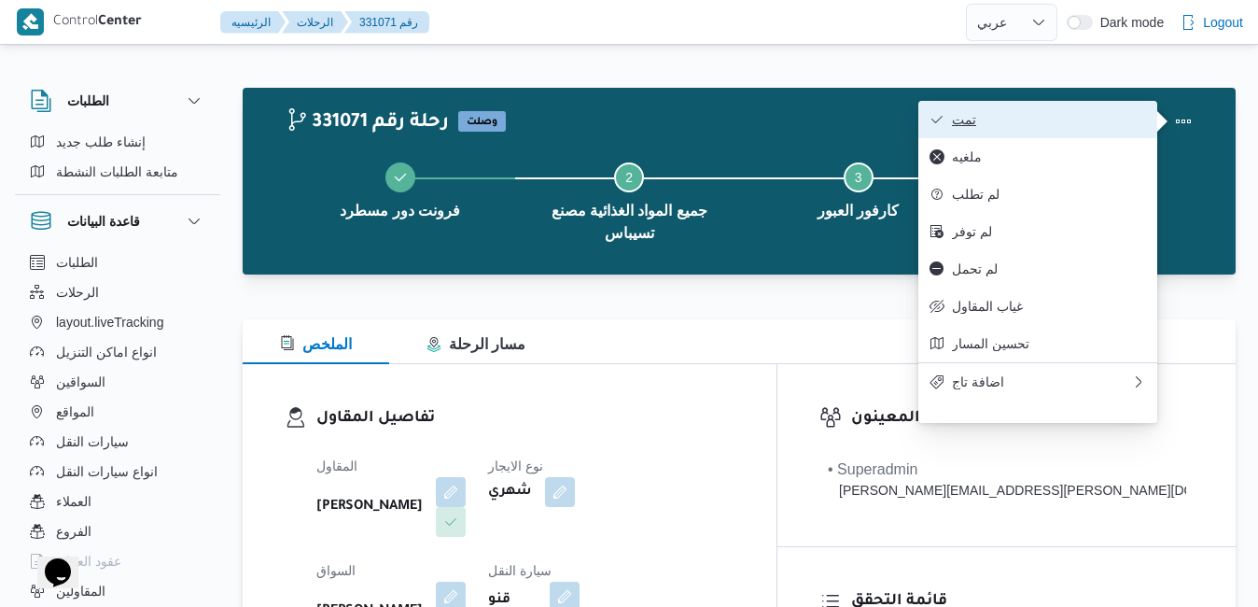
click at [1017, 122] on span "تمت" at bounding box center [1049, 119] width 194 height 15
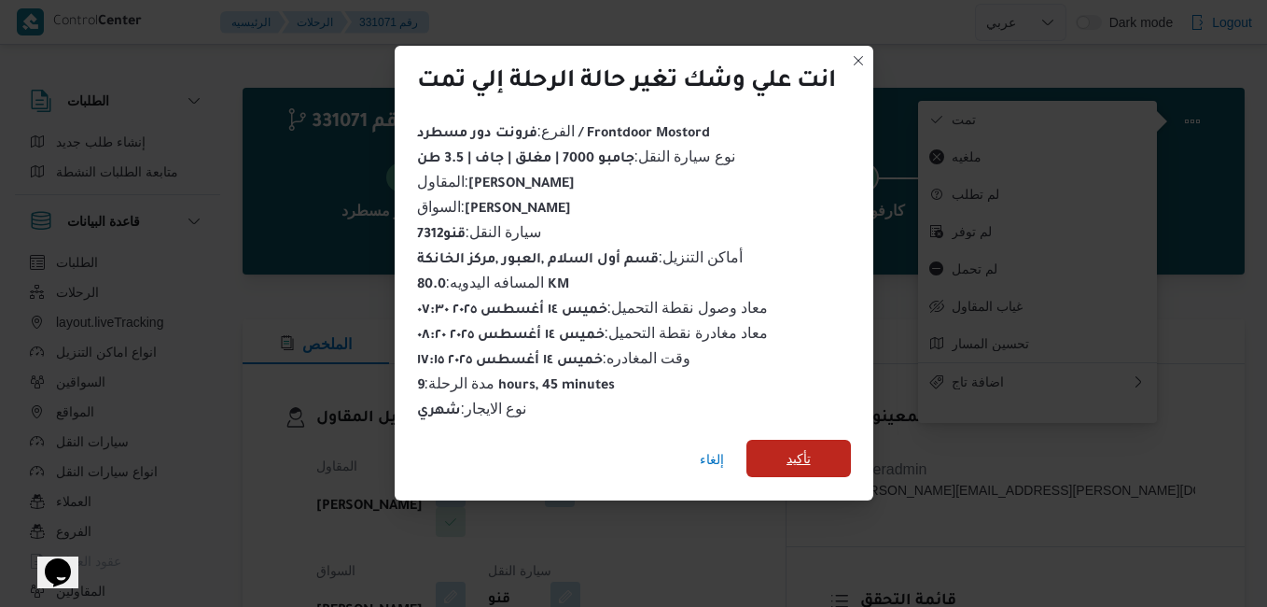
click at [802, 452] on span "تأكيد" at bounding box center [799, 458] width 24 height 22
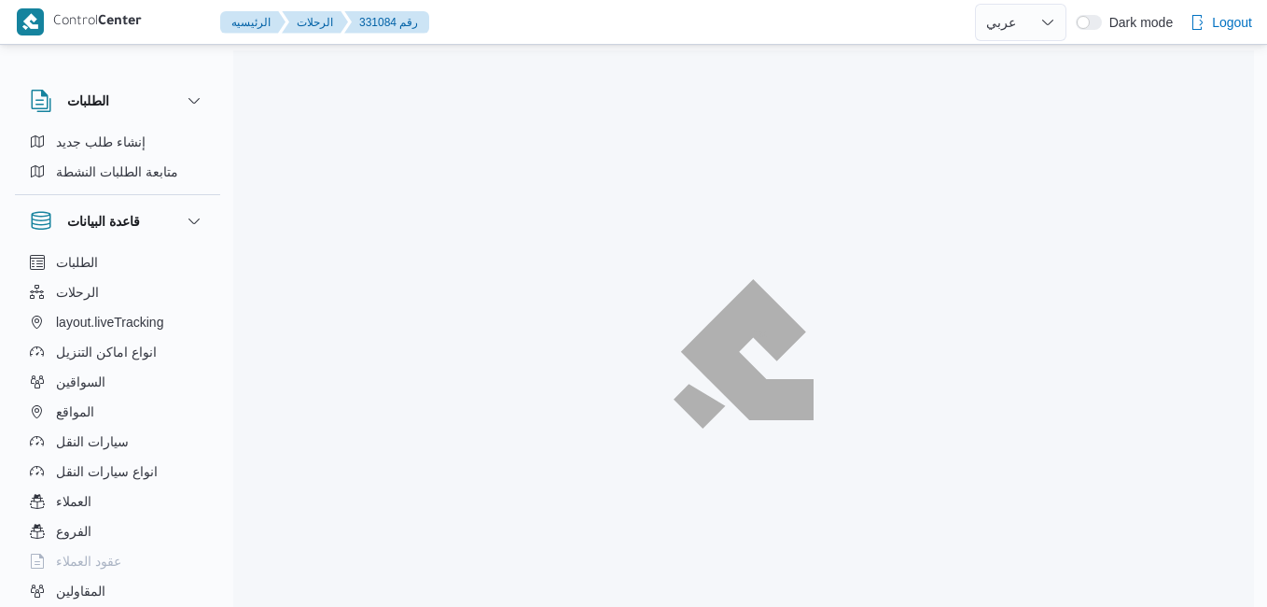
select select "ar"
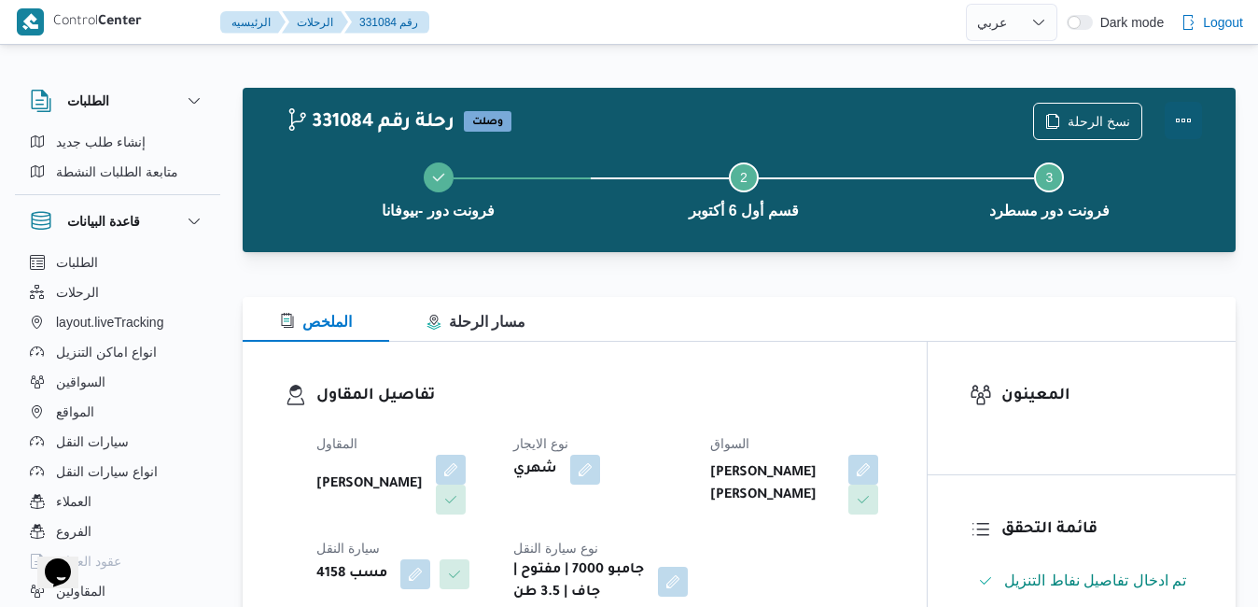
click at [1175, 126] on button "Actions" at bounding box center [1183, 120] width 37 height 37
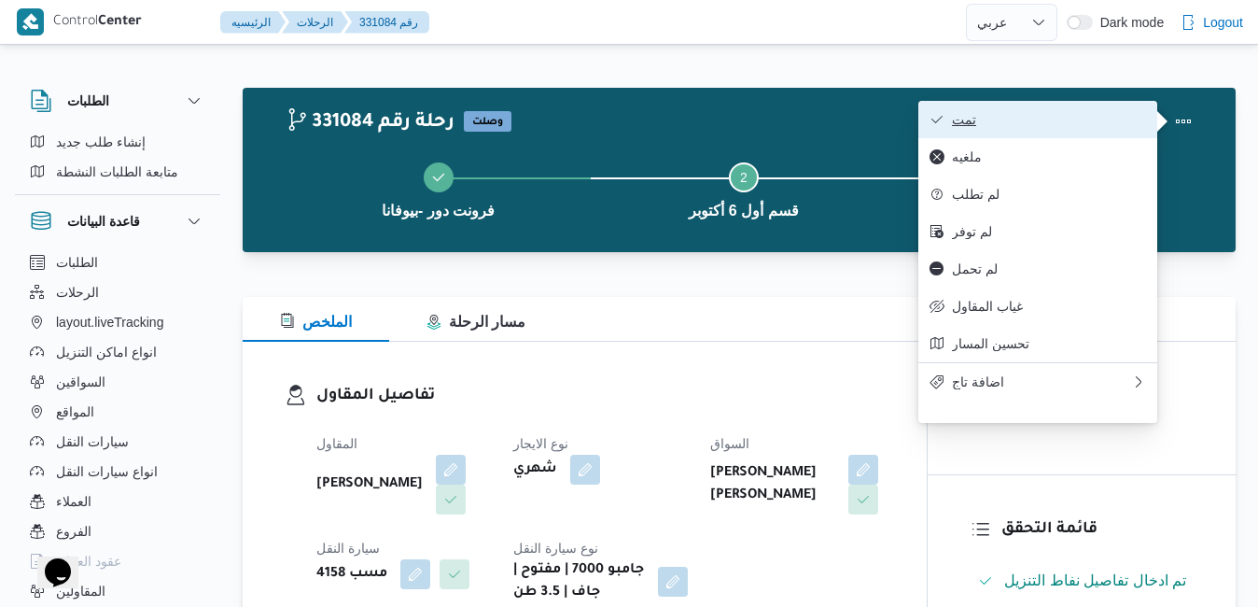
click at [1093, 124] on span "تمت" at bounding box center [1049, 119] width 194 height 15
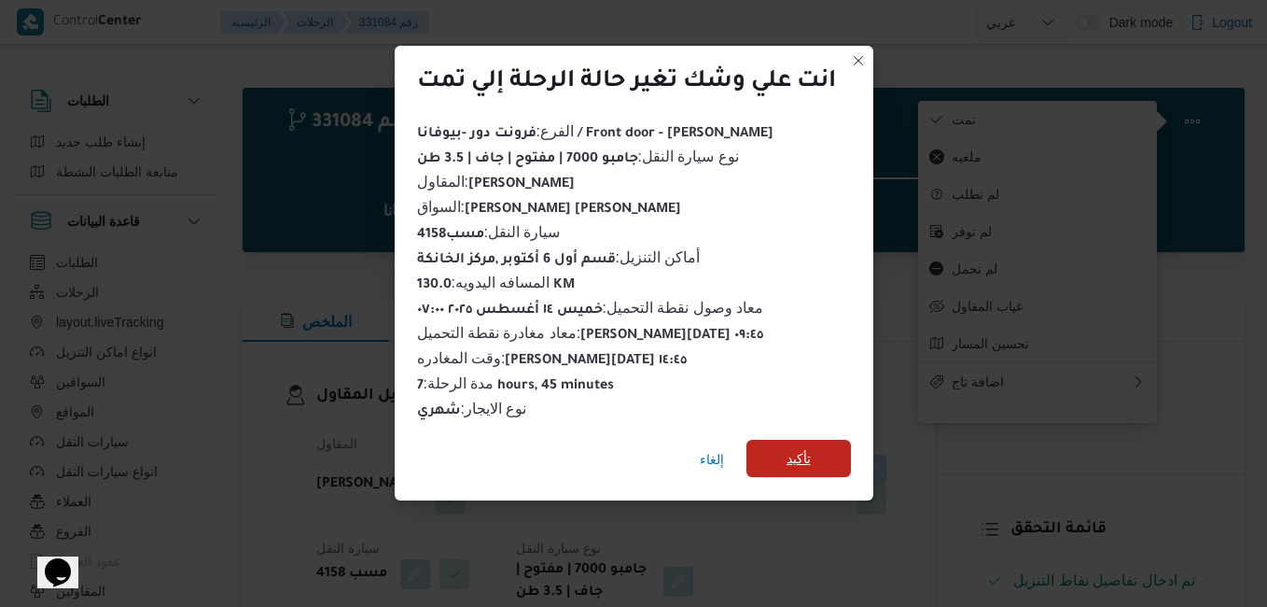
click at [809, 447] on span "تأكيد" at bounding box center [799, 458] width 24 height 22
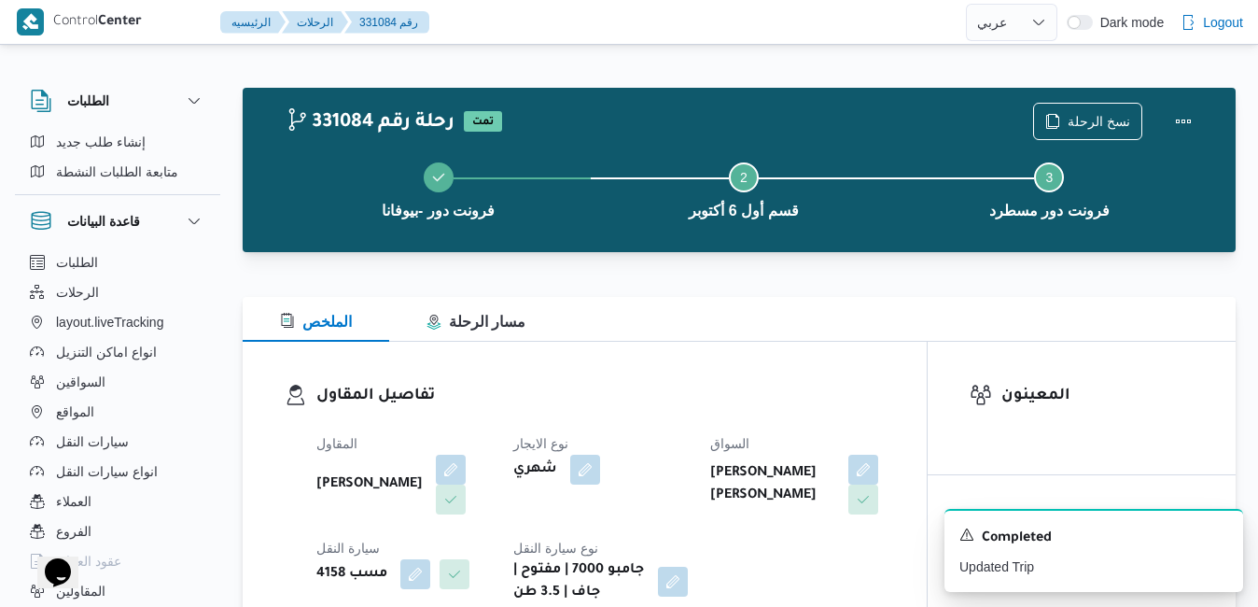
click at [728, 381] on div "تفاصيل المقاول المقاول محمد صلاح عبداللطيف الشريف نوع الايجار شهري السواق هشام …" at bounding box center [585, 494] width 684 height 304
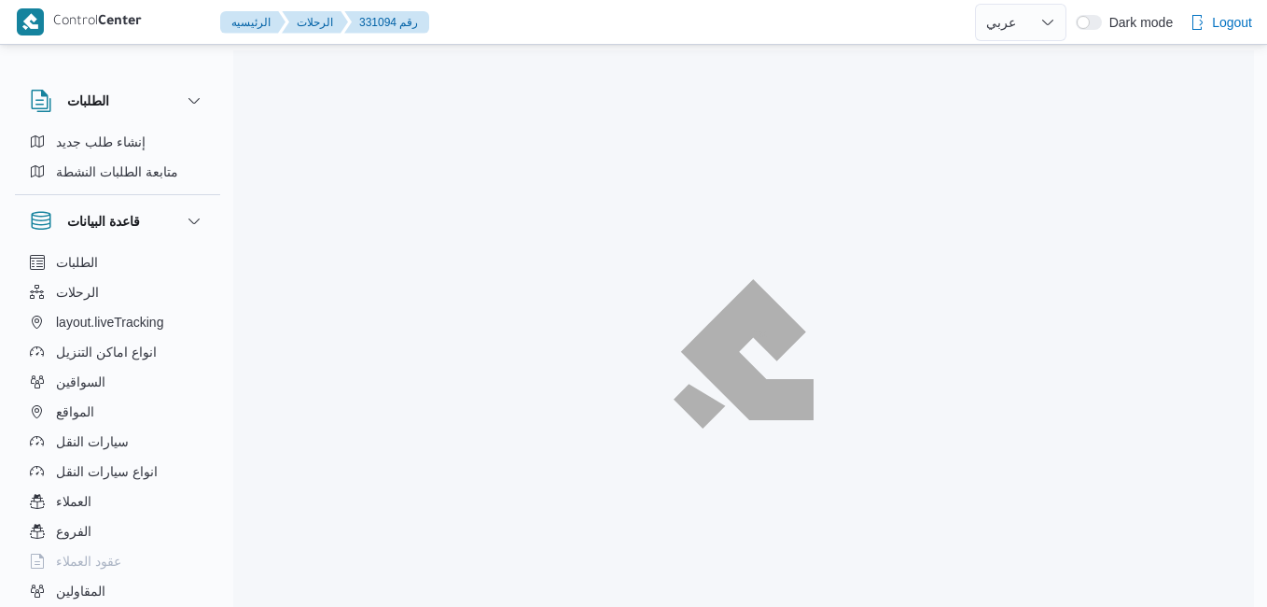
select select "ar"
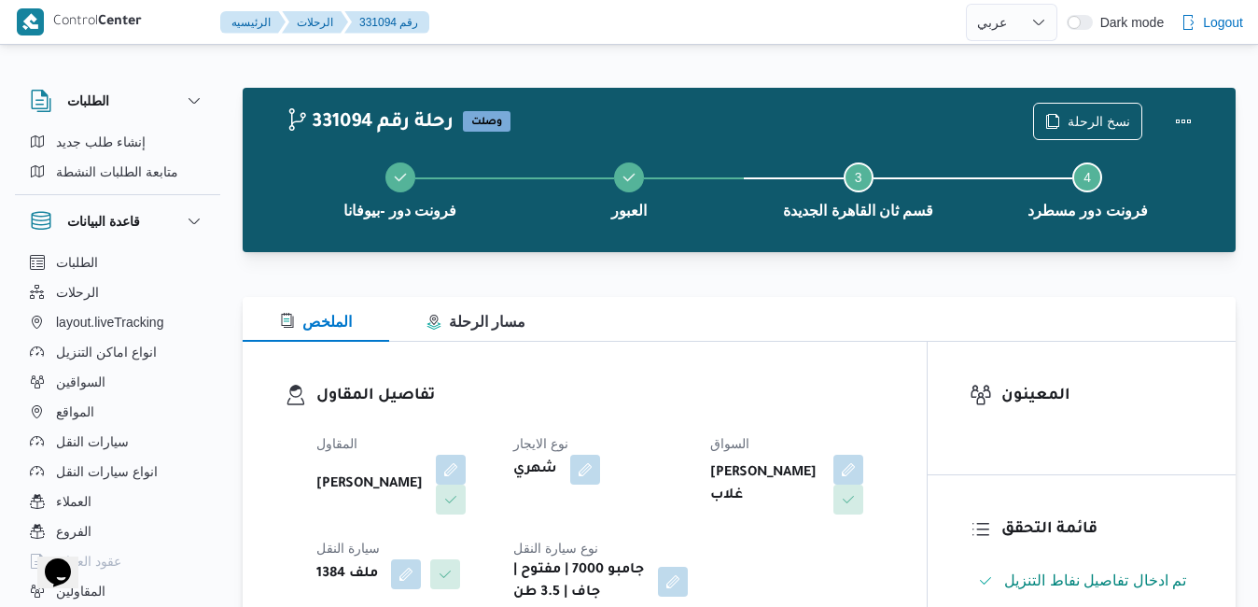
click at [723, 317] on div "الملخص مسار الرحلة" at bounding box center [739, 319] width 993 height 45
click at [1189, 131] on button "Actions" at bounding box center [1183, 120] width 37 height 37
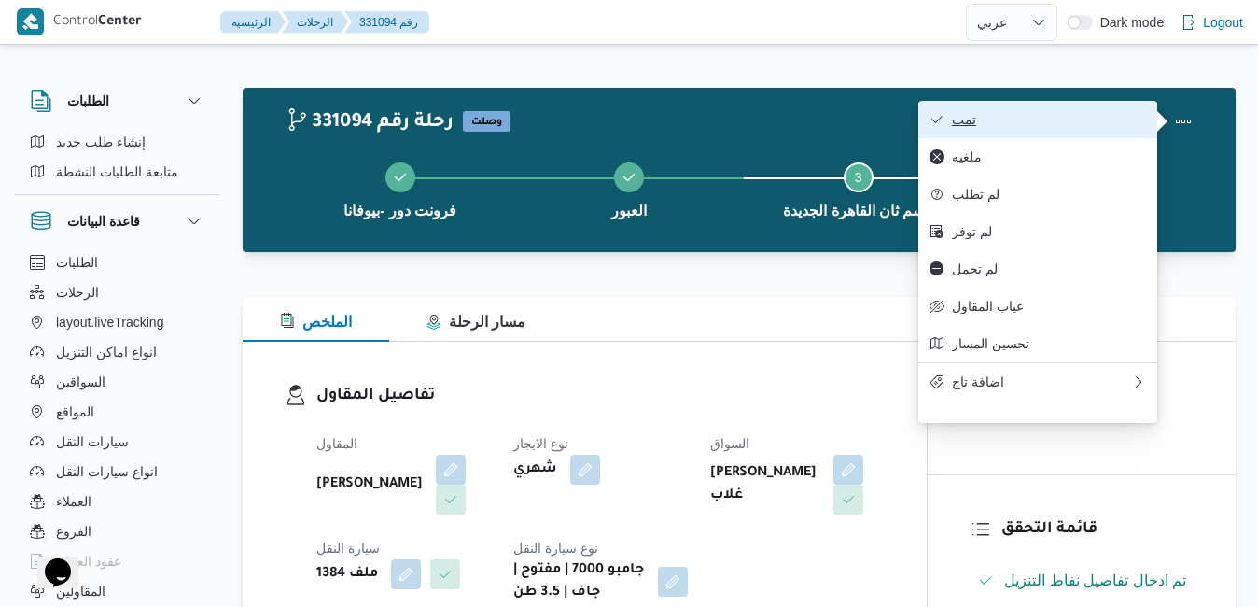
click at [1077, 125] on span "تمت" at bounding box center [1049, 119] width 194 height 15
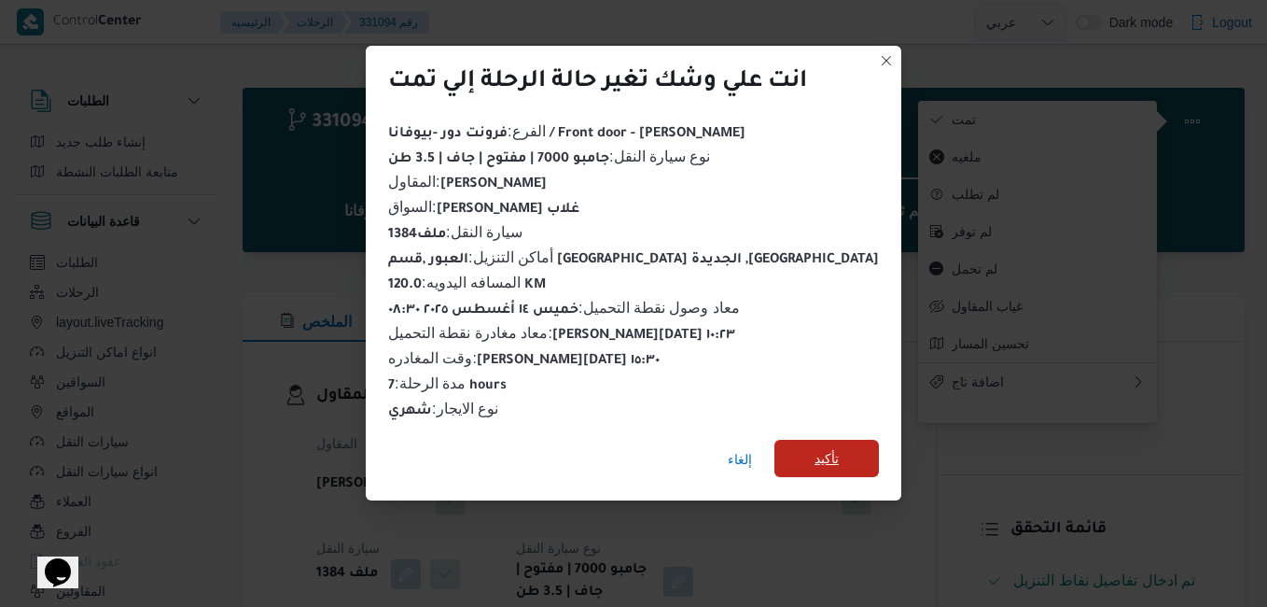
click at [815, 449] on span "تأكيد" at bounding box center [827, 458] width 24 height 22
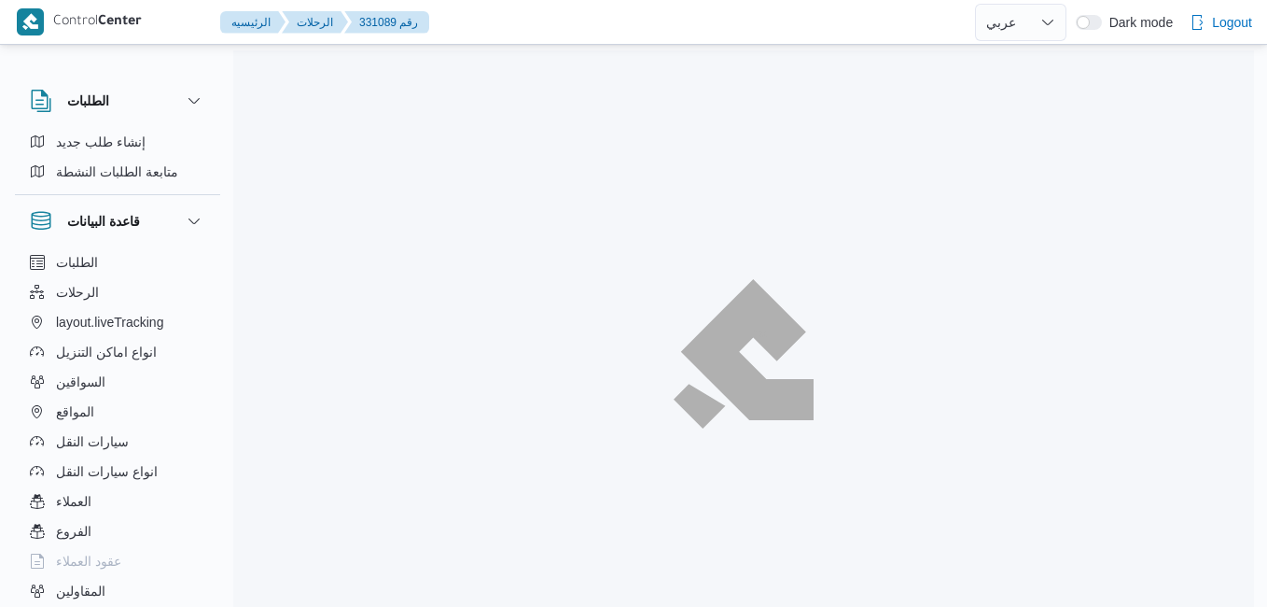
select select "ar"
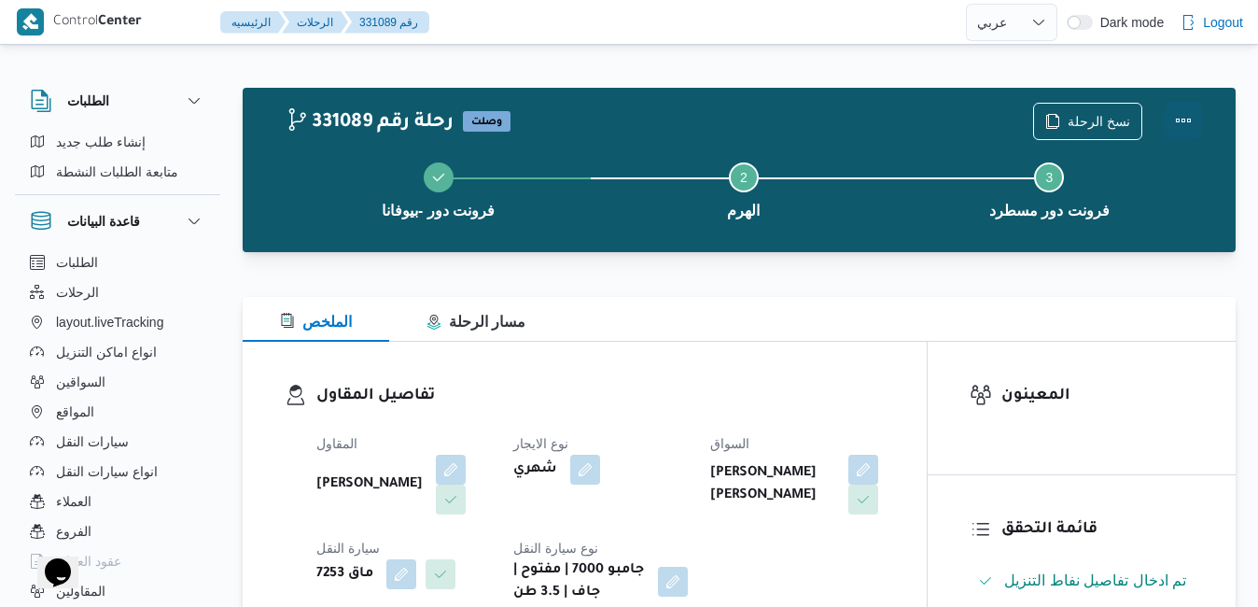
click at [1191, 121] on button "Actions" at bounding box center [1183, 120] width 37 height 37
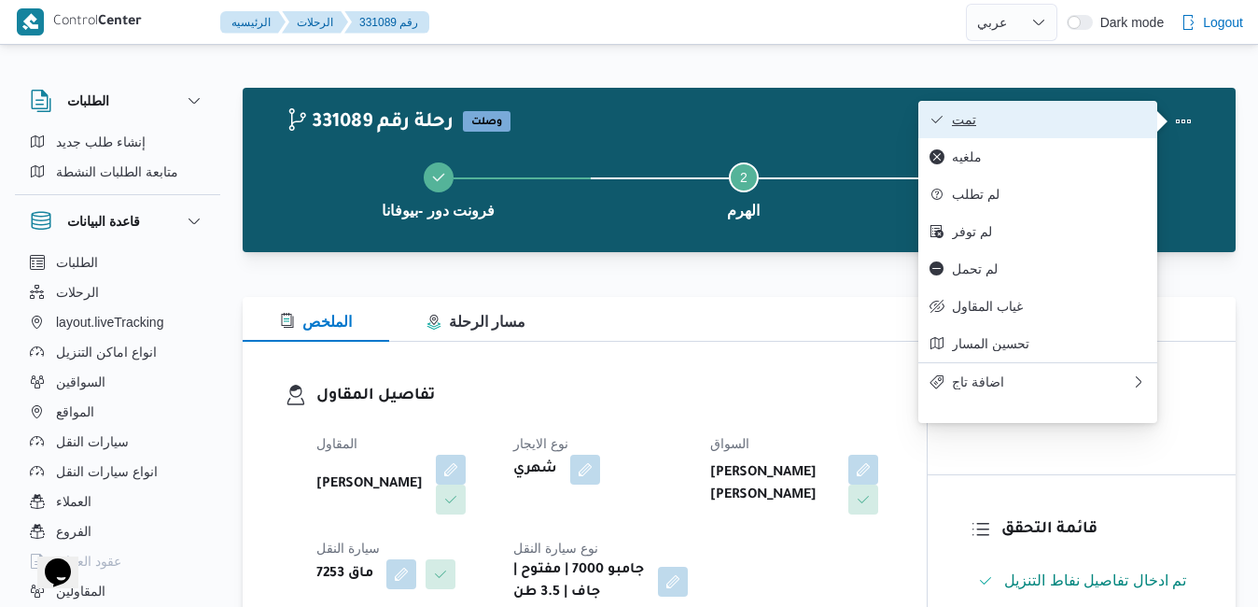
click at [1099, 119] on span "تمت" at bounding box center [1049, 119] width 194 height 15
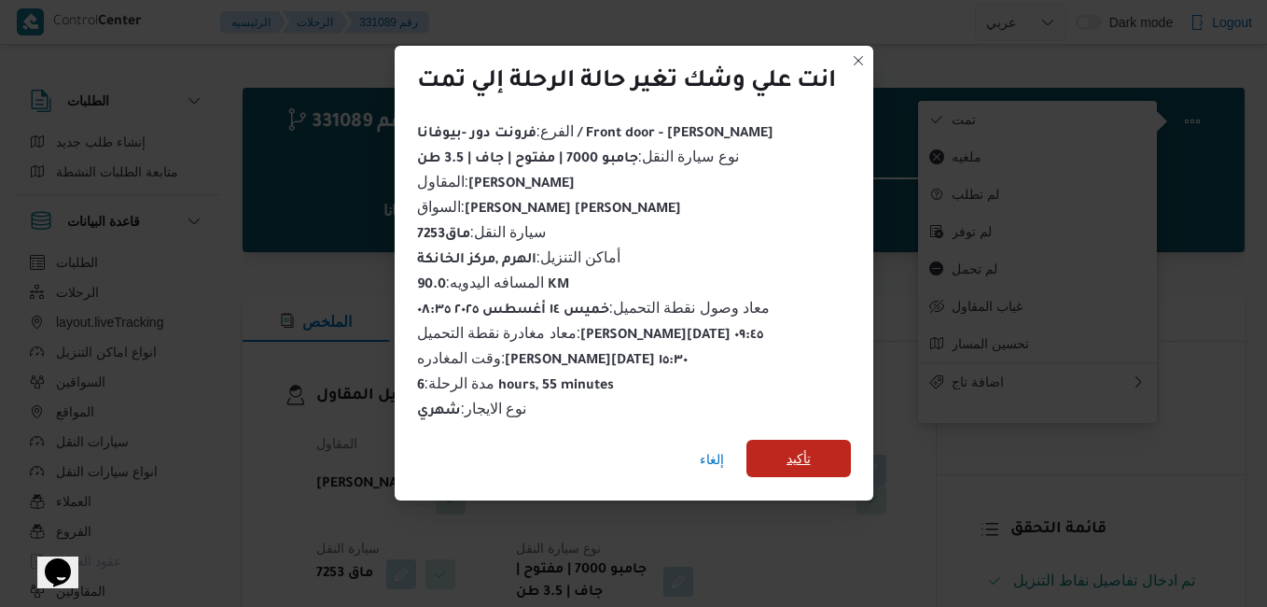
click at [800, 457] on span "تأكيد" at bounding box center [799, 458] width 24 height 22
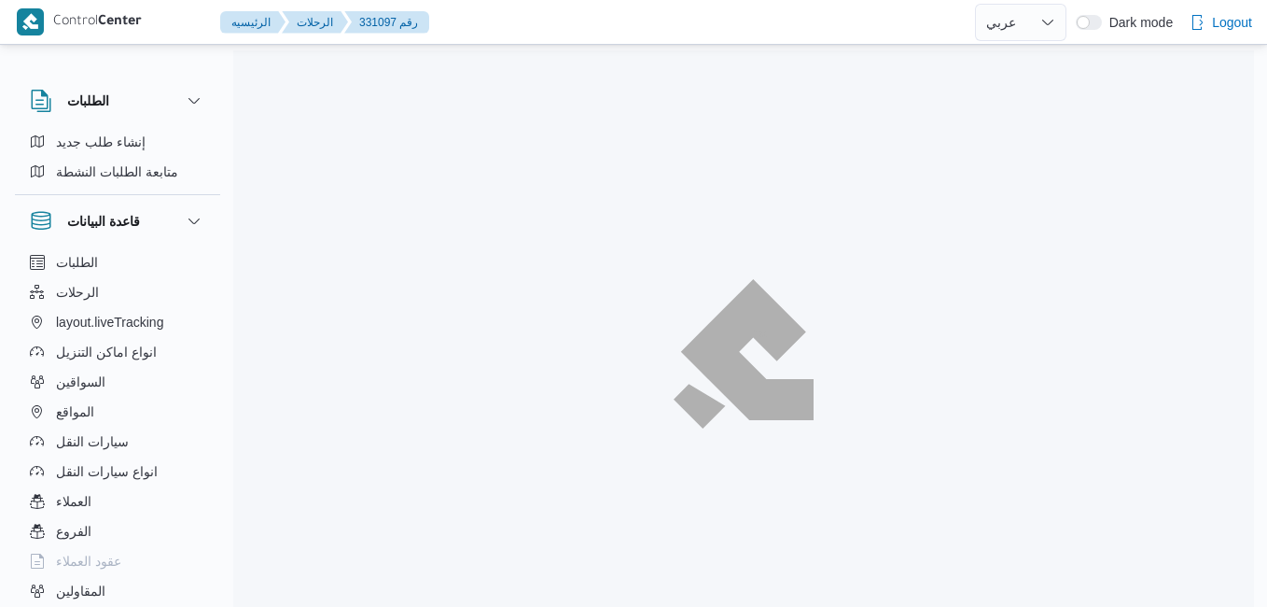
select select "ar"
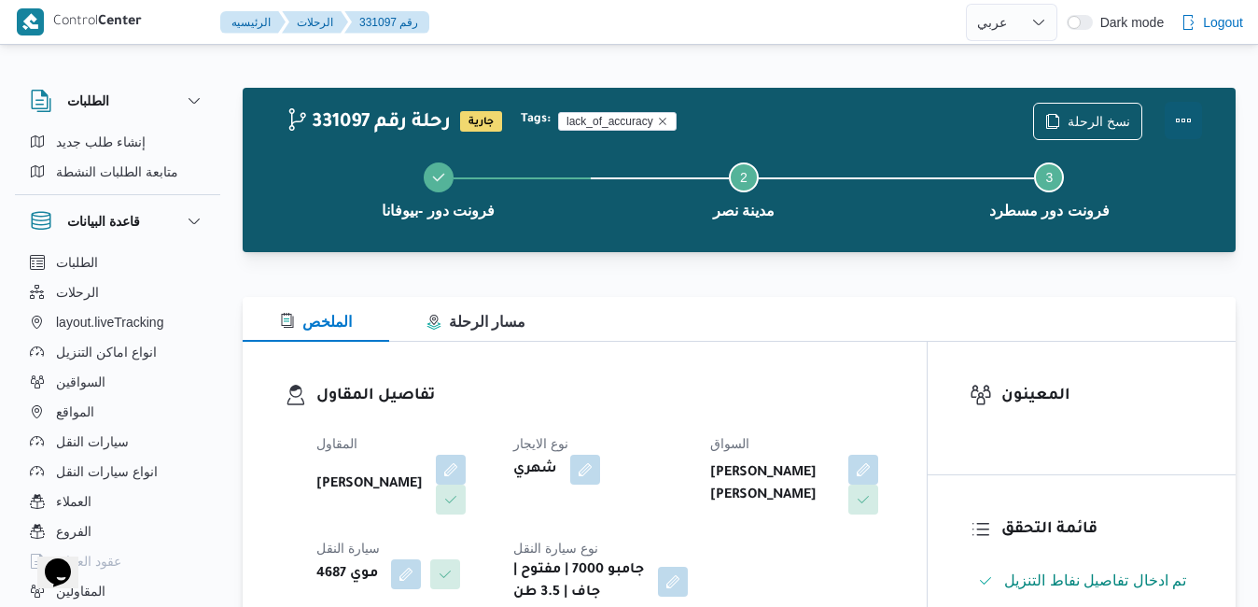
click at [1179, 112] on button "Actions" at bounding box center [1183, 120] width 37 height 37
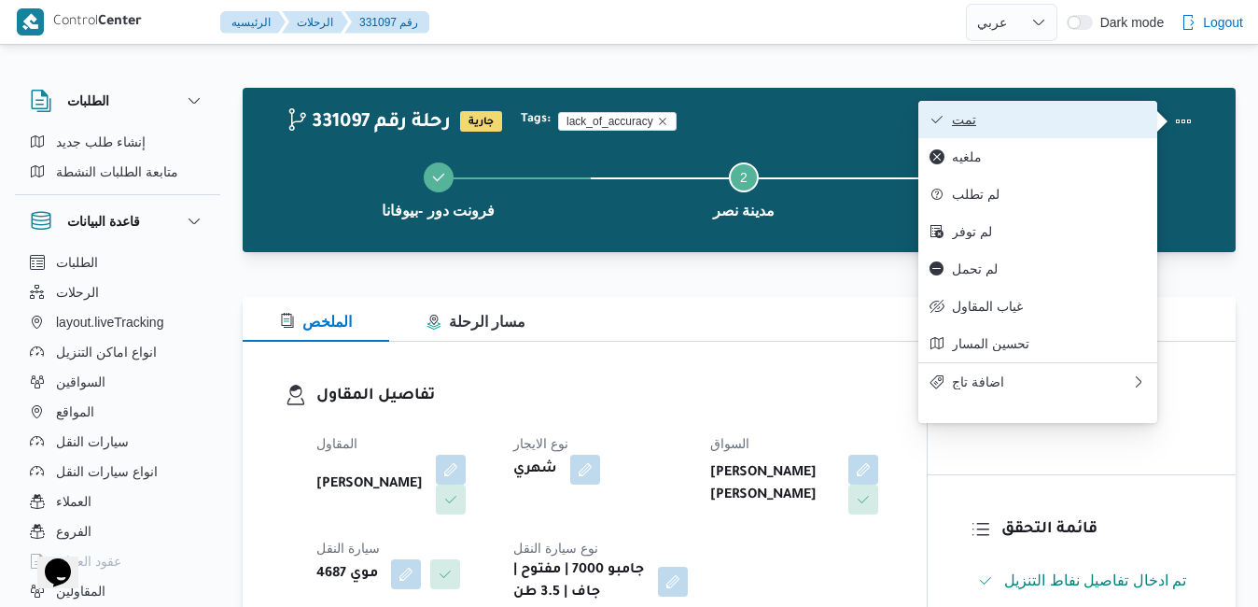
click at [1080, 117] on span "تمت" at bounding box center [1049, 119] width 194 height 15
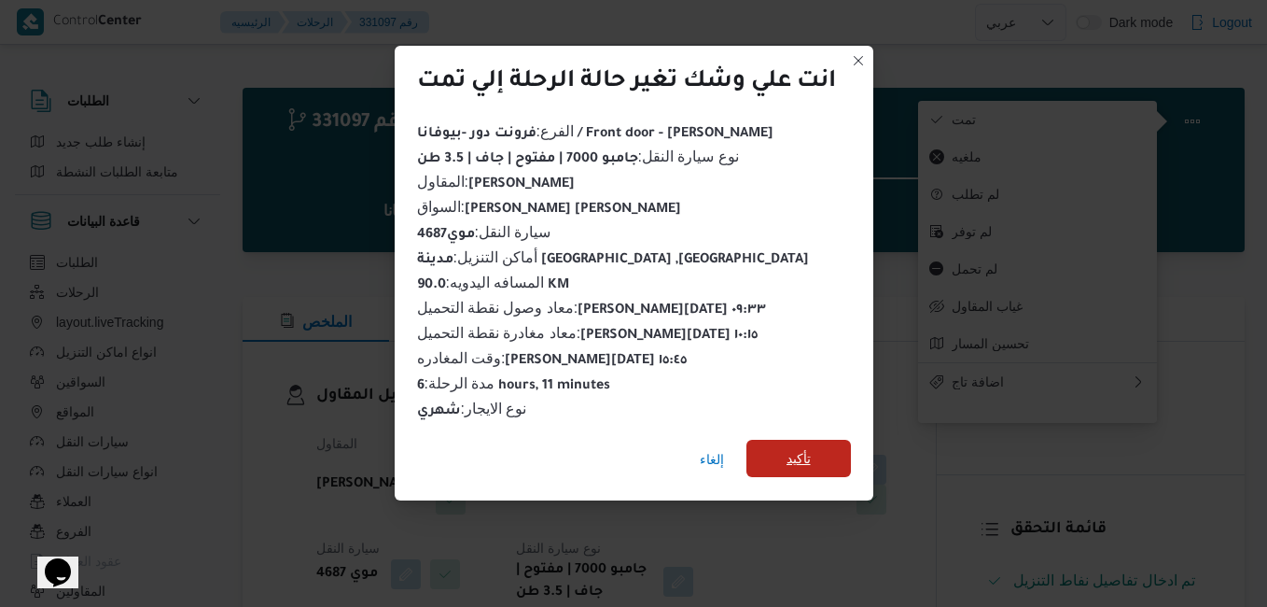
click at [826, 447] on span "تأكيد" at bounding box center [798, 457] width 105 height 37
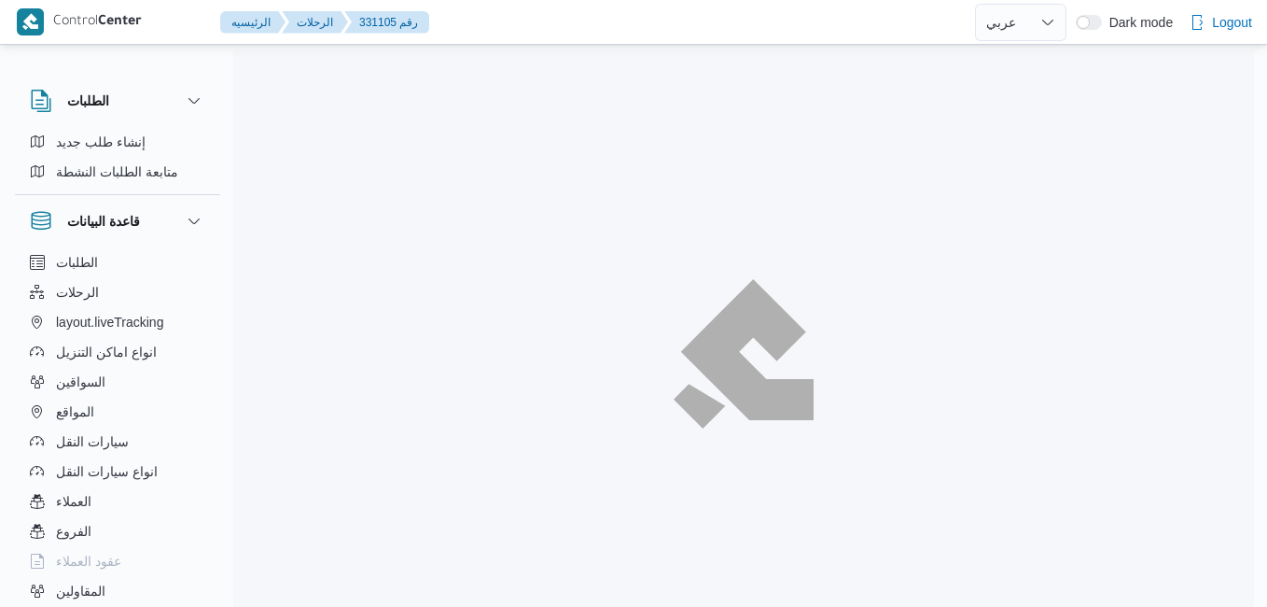
select select "ar"
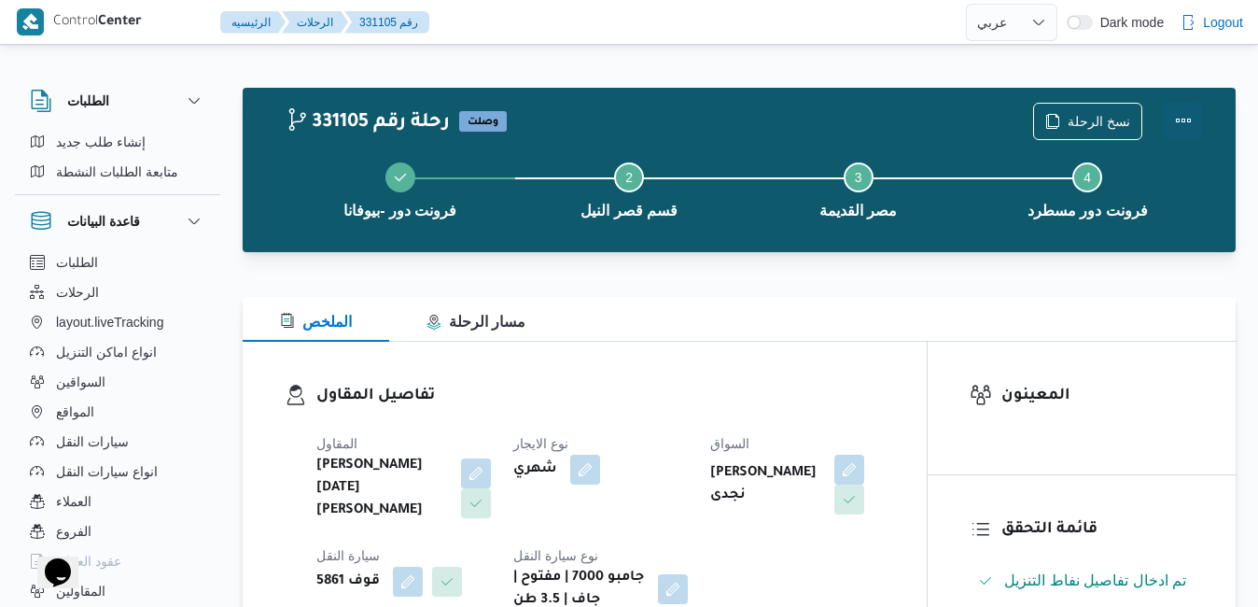
click at [1184, 119] on button "Actions" at bounding box center [1183, 120] width 37 height 37
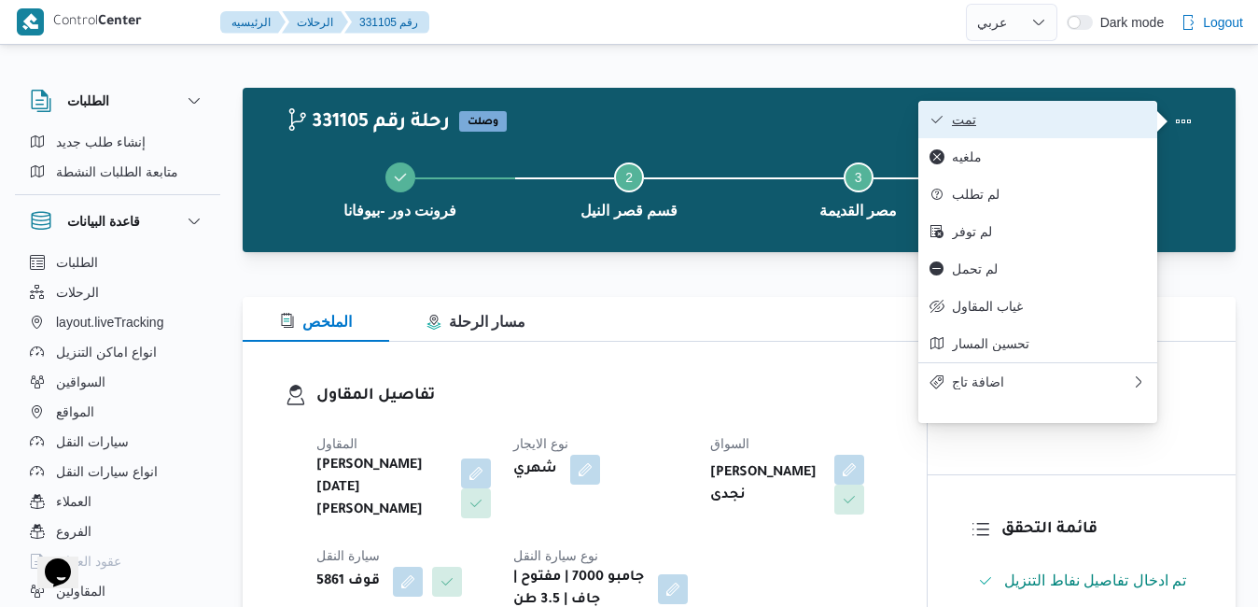
click at [1048, 121] on span "تمت" at bounding box center [1049, 119] width 194 height 15
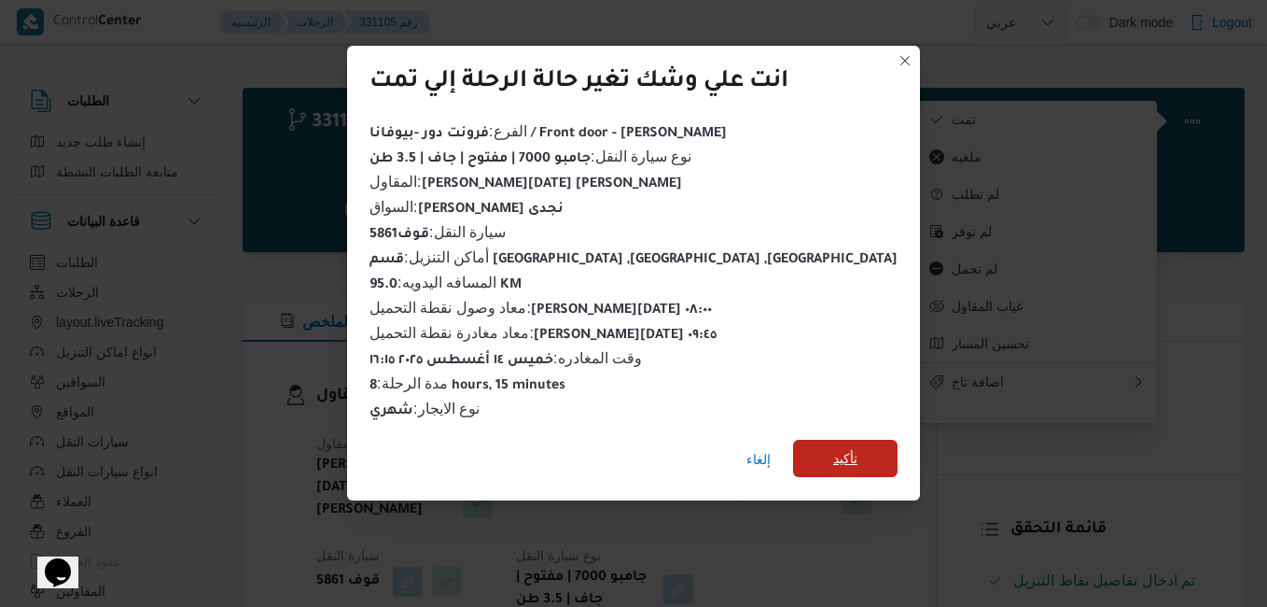
click at [833, 459] on span "تأكيد" at bounding box center [845, 458] width 24 height 22
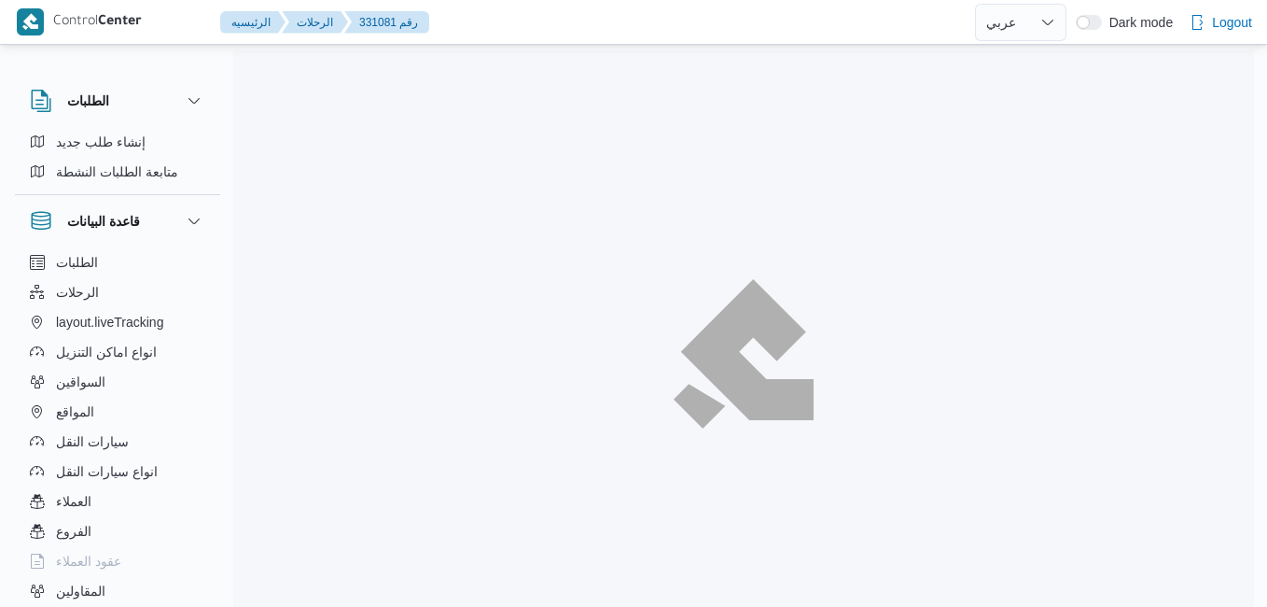
select select "ar"
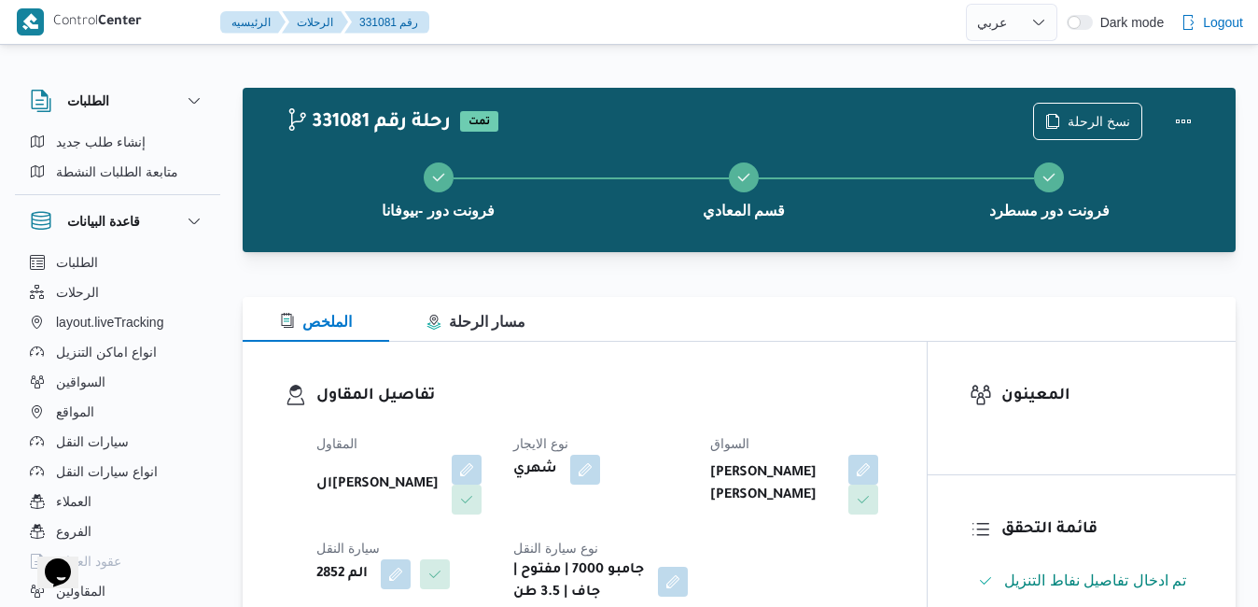
click at [775, 351] on div "تفاصيل المقاول المقاول السيد احمد السيد ابراهيم نوع الايجار شهري السواق جمال صا…" at bounding box center [585, 494] width 684 height 304
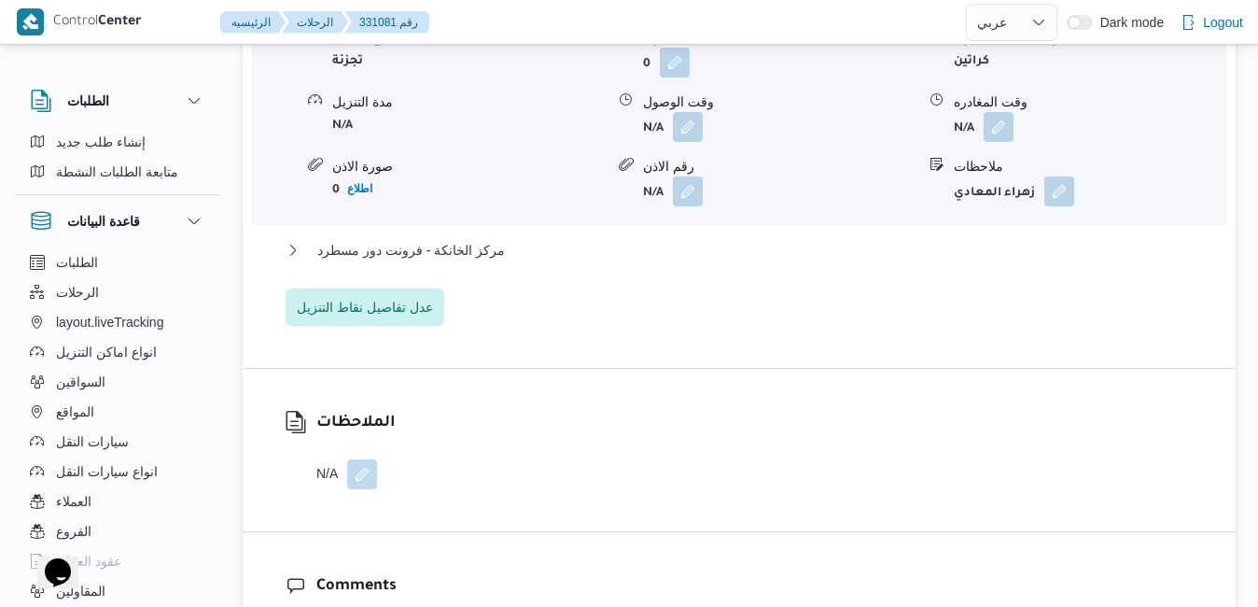
scroll to position [1717, 0]
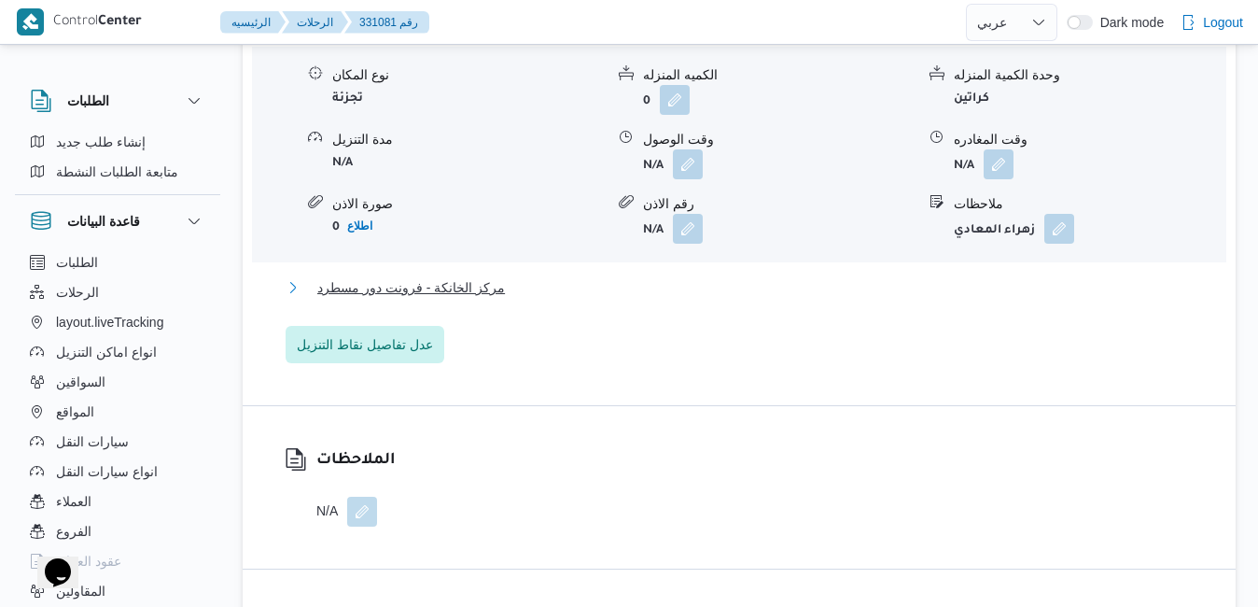
click at [806, 291] on button "مركز الخانكة - فرونت دور مسطرد" at bounding box center [740, 287] width 908 height 22
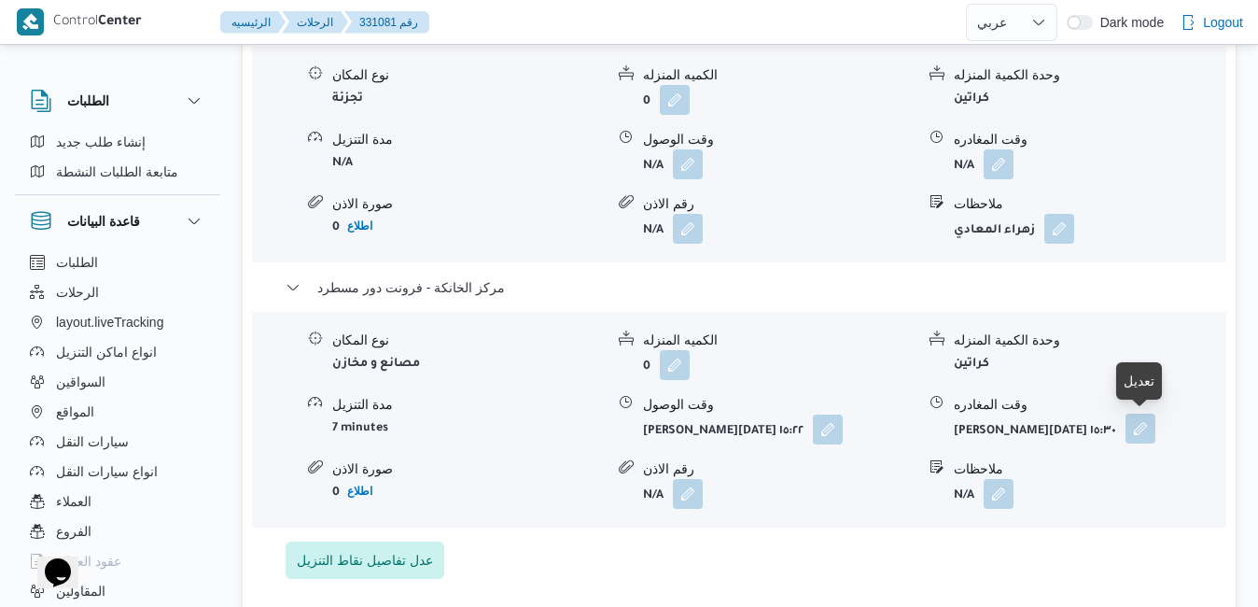
click at [1143, 425] on button "button" at bounding box center [1140, 428] width 30 height 30
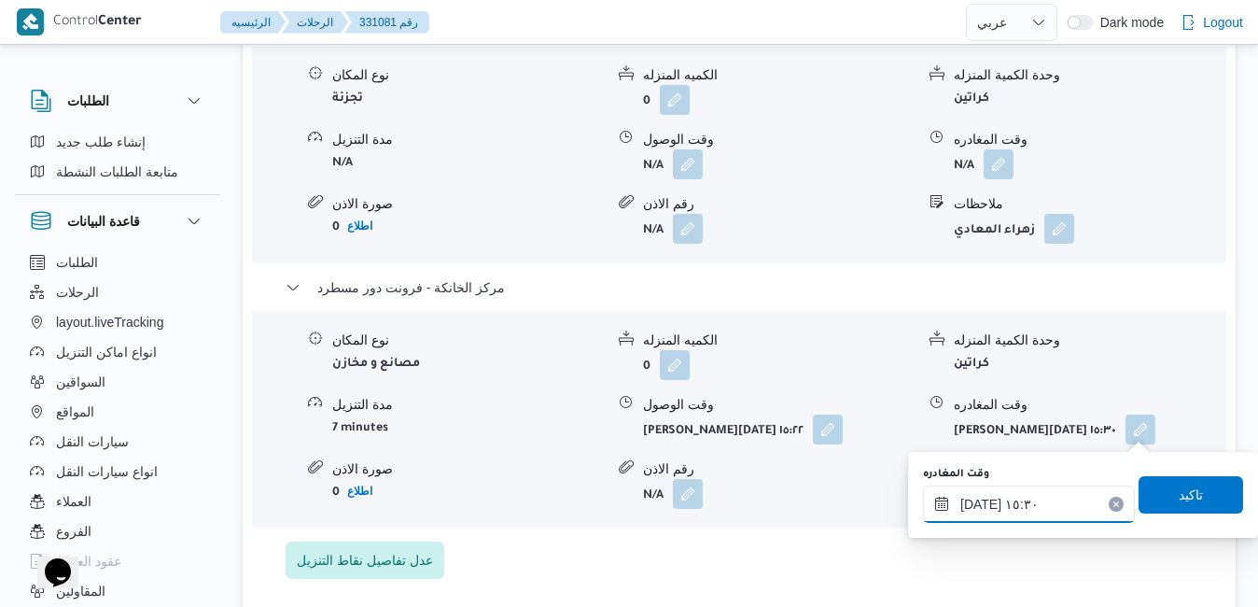
click at [1028, 510] on input "١٤/٠٨/٢٠٢٥ ١٥:٣٠" at bounding box center [1029, 503] width 212 height 37
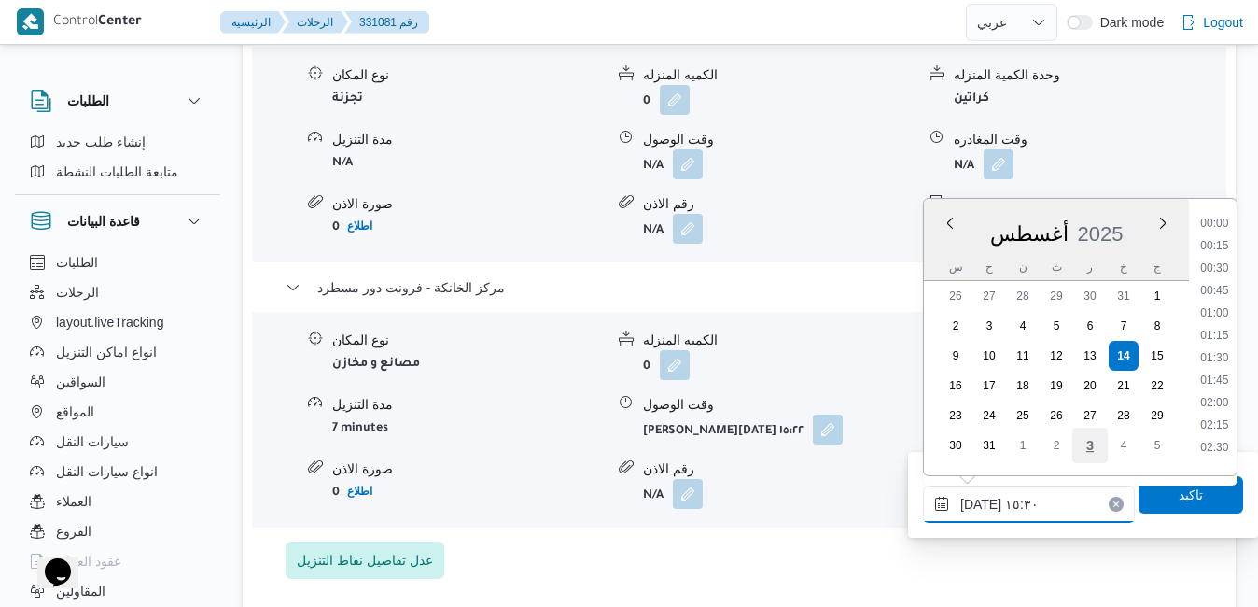
scroll to position [1260, 0]
click at [1211, 415] on li "16:15" at bounding box center [1214, 419] width 43 height 19
type input "١٤/٠٨/٢٠٢٥ ١٦:١٥"
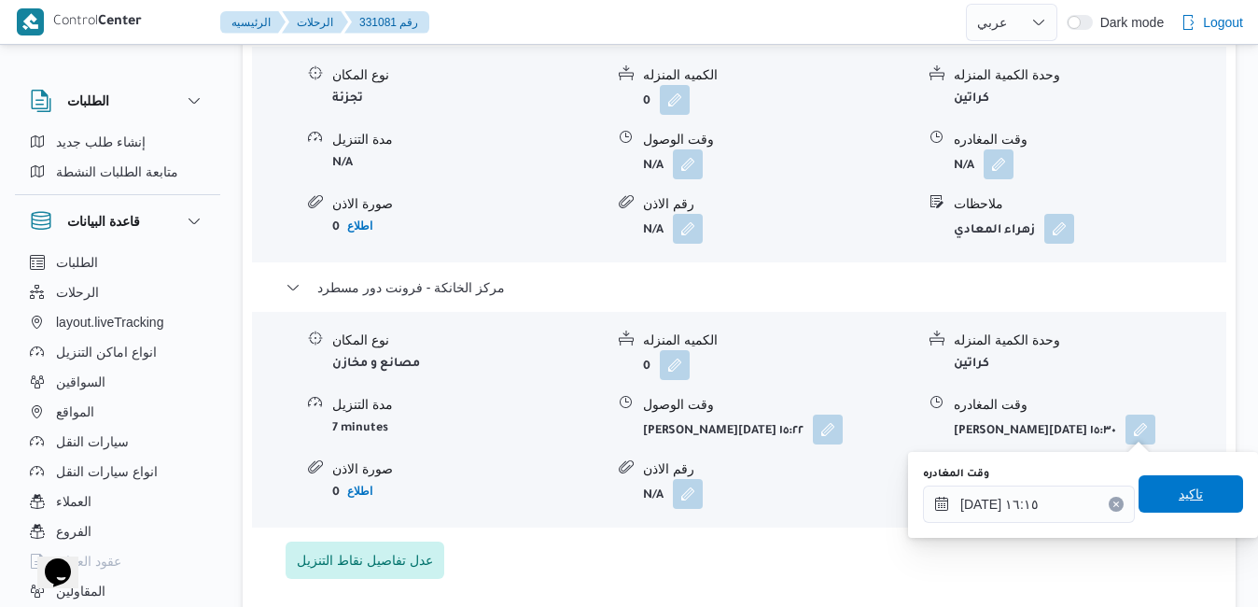
click at [1179, 495] on span "تاكيد" at bounding box center [1191, 493] width 24 height 22
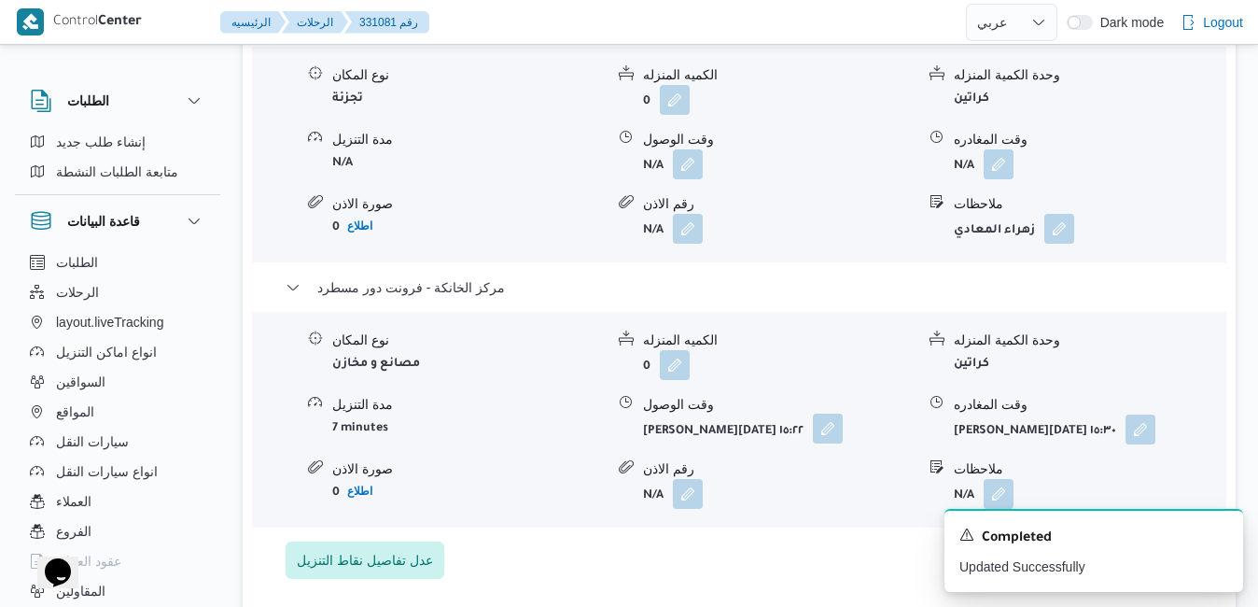
click at [832, 431] on button "button" at bounding box center [828, 428] width 30 height 30
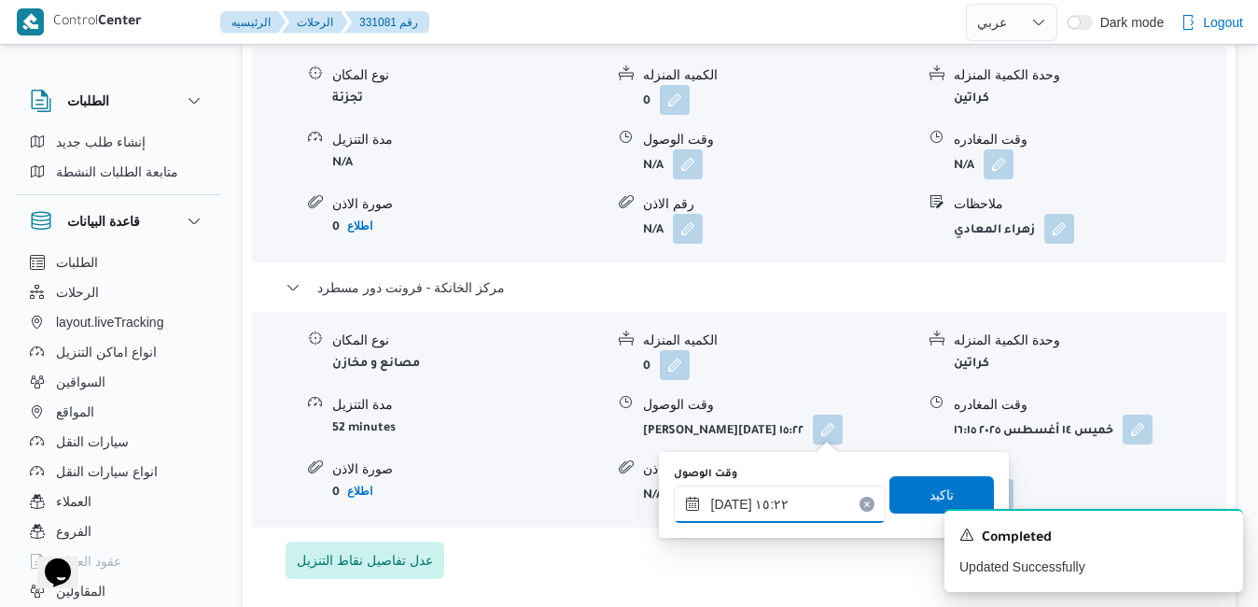
click at [763, 500] on input "١٤/٠٨/٢٠٢٥ ١٥:٢٢" at bounding box center [780, 503] width 212 height 37
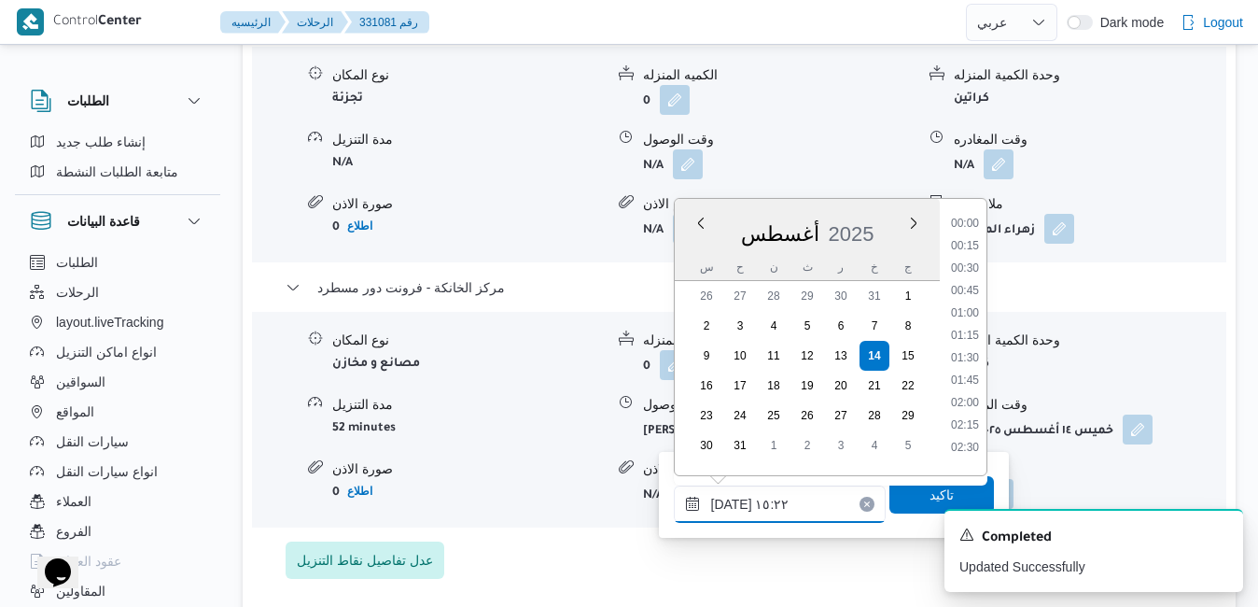
scroll to position [1237, 0]
click at [964, 423] on li "16:00" at bounding box center [964, 419] width 43 height 19
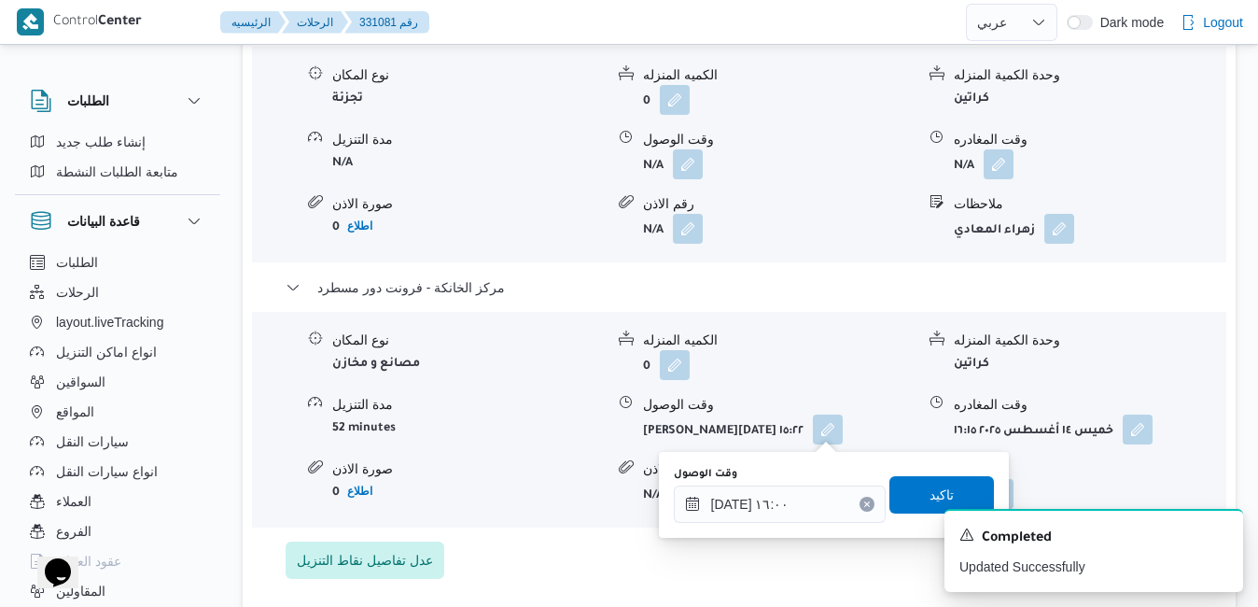
type input "١٤/٠٨/٢٠٢٥ ١٥:٢٢"
click at [904, 499] on div "A new notification appears Completed Updated Successfully" at bounding box center [1071, 550] width 373 height 113
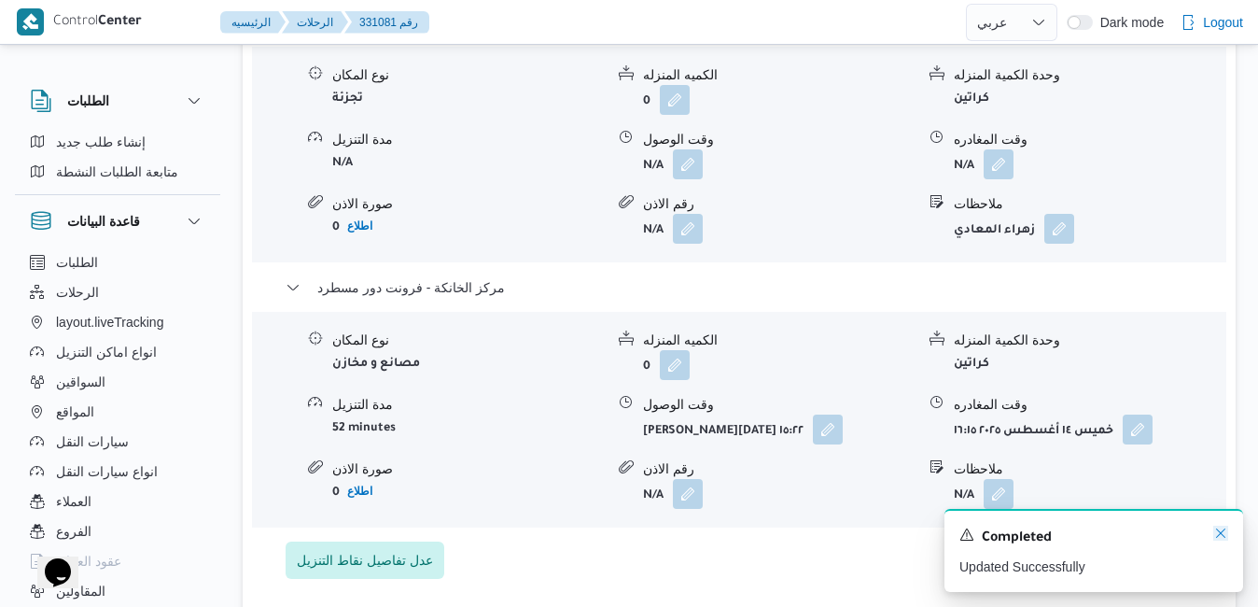
click at [1220, 537] on icon "Dismiss toast" at bounding box center [1220, 532] width 15 height 15
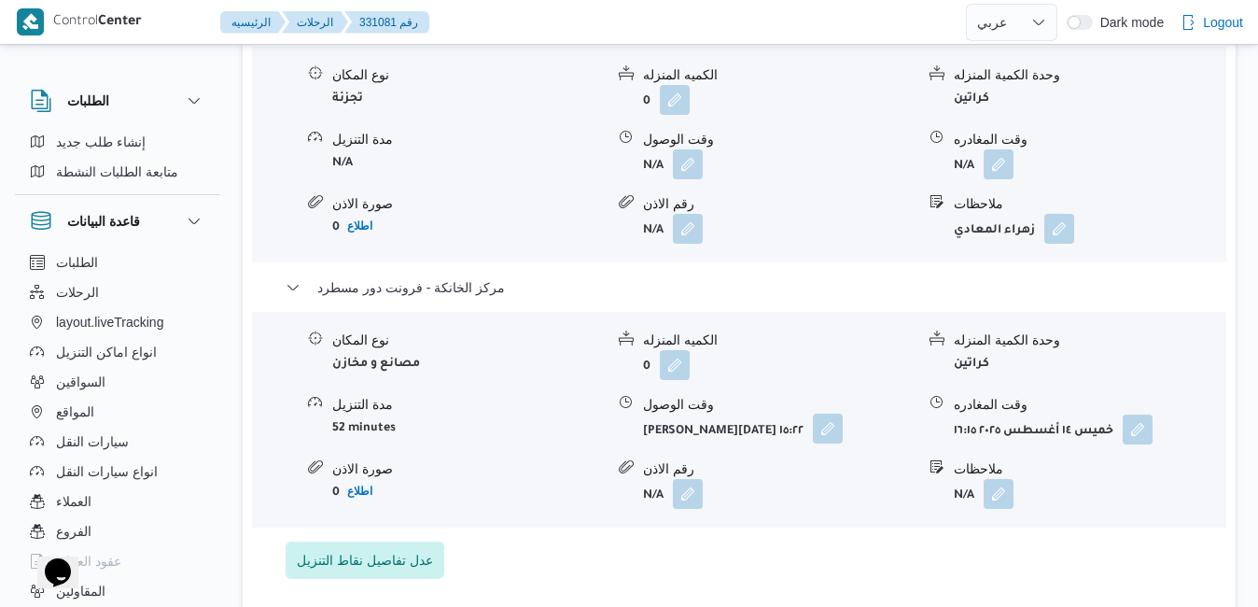
click at [830, 427] on button "button" at bounding box center [828, 428] width 30 height 30
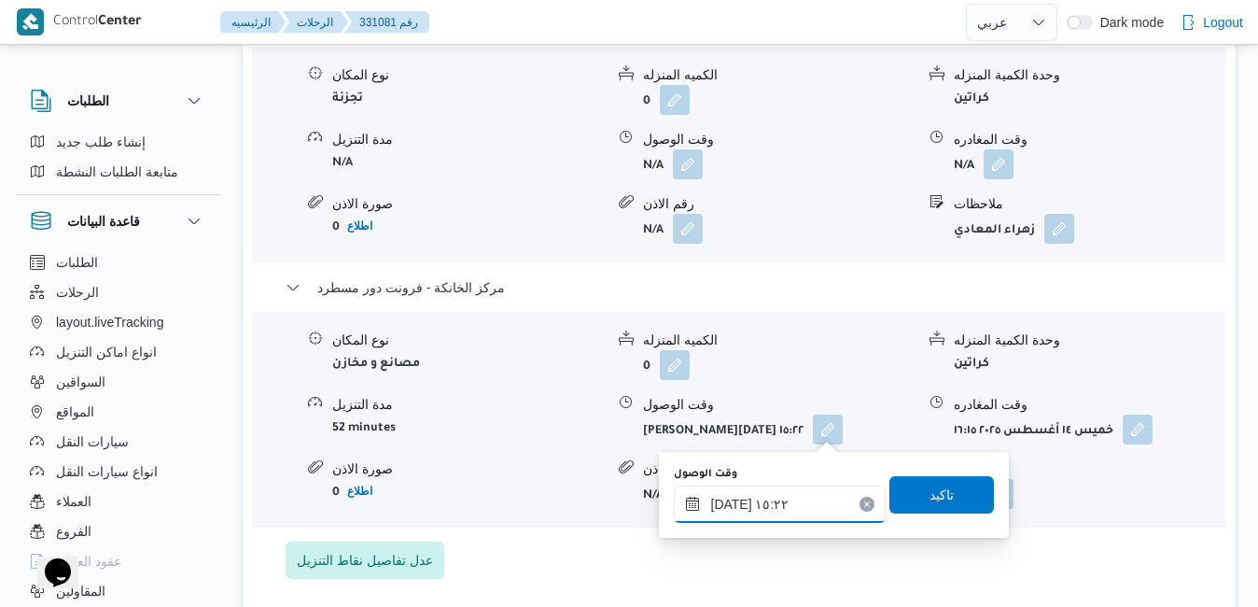
click at [759, 513] on input "١٤/٠٨/٢٠٢٥ ١٥:٢٢" at bounding box center [780, 503] width 212 height 37
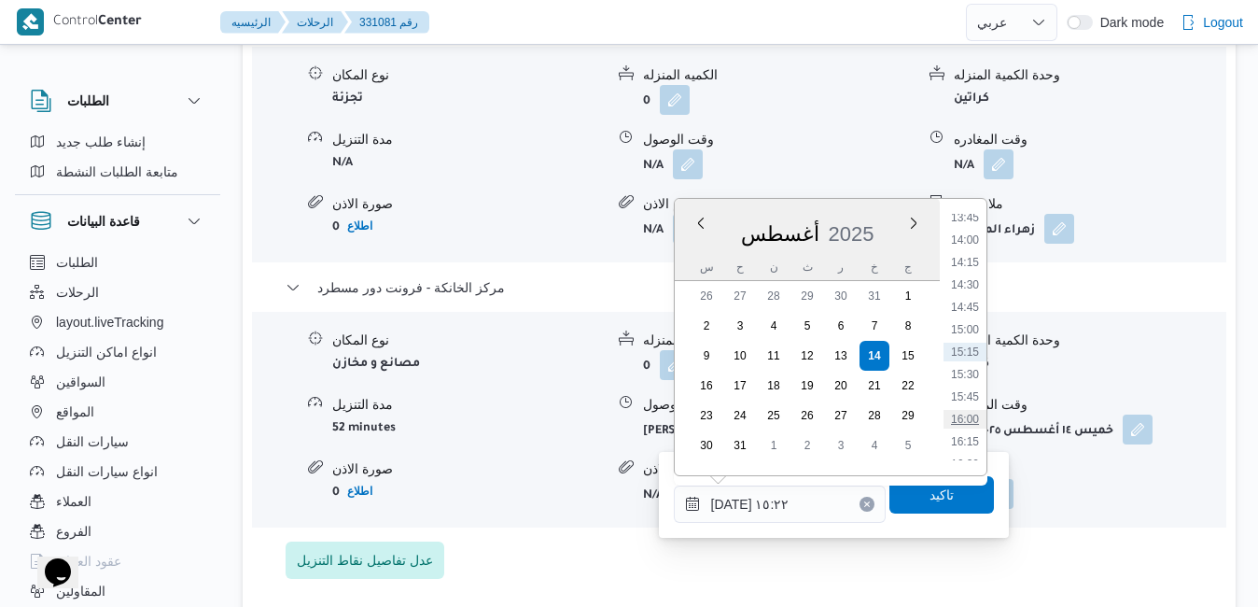
click at [963, 419] on li "16:00" at bounding box center [964, 419] width 43 height 19
type input "١٤/٠٨/٢٠٢٥ ١٦:٠٠"
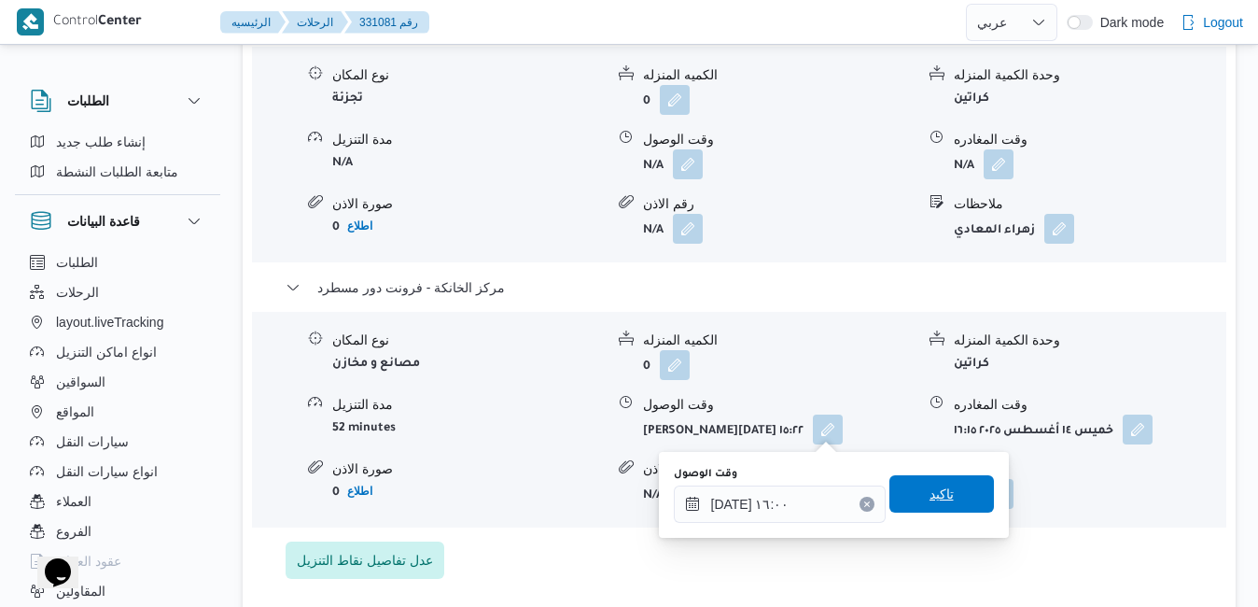
click at [944, 478] on span "تاكيد" at bounding box center [941, 493] width 105 height 37
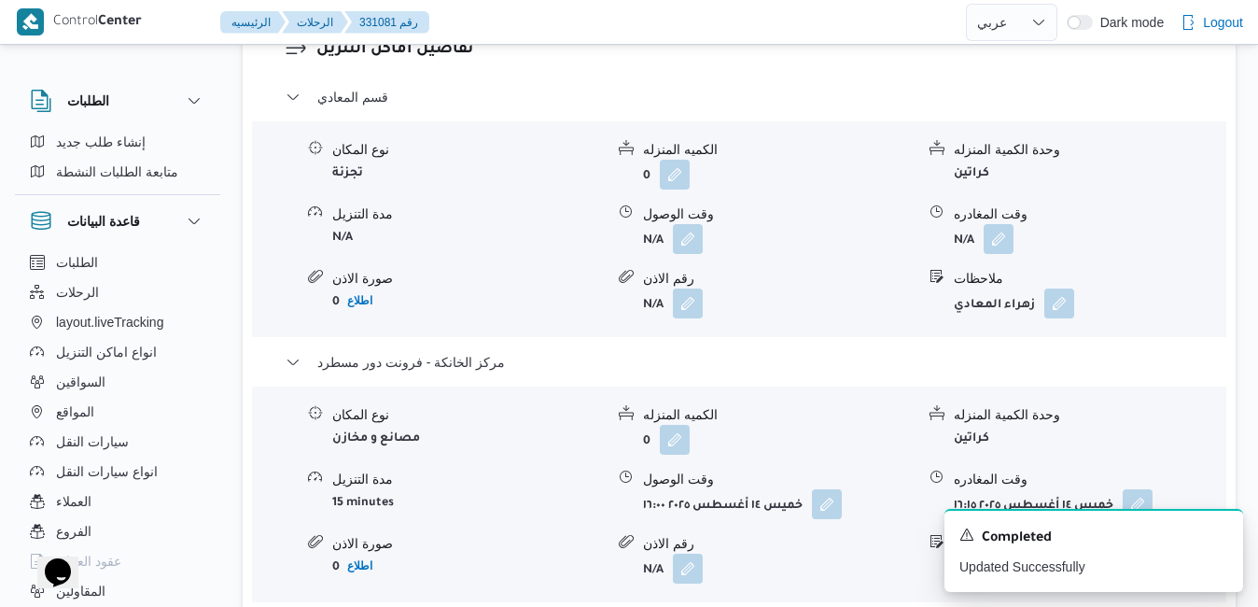
scroll to position [1605, 0]
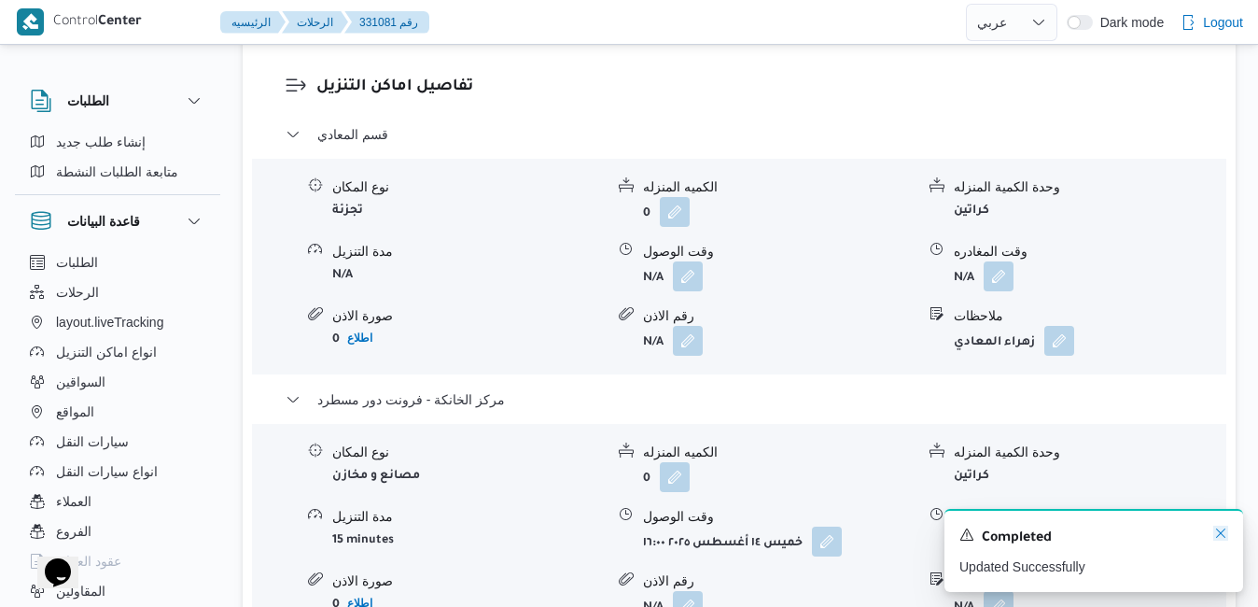
click at [1221, 532] on icon "Dismiss toast" at bounding box center [1220, 532] width 15 height 15
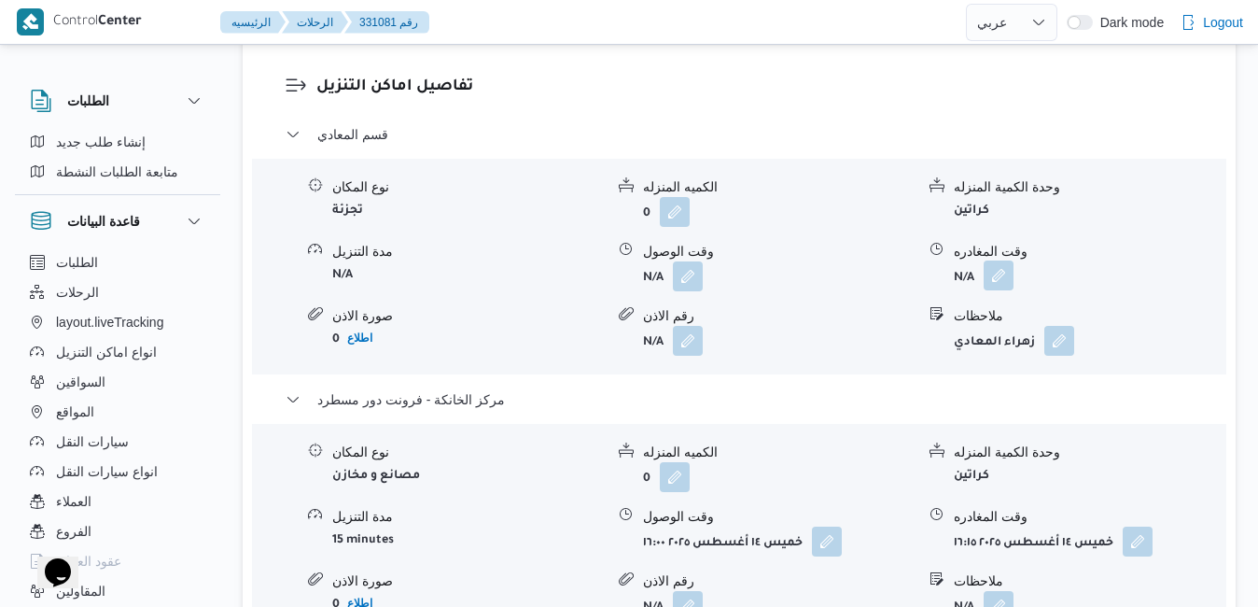
click at [1003, 268] on button "button" at bounding box center [999, 275] width 30 height 30
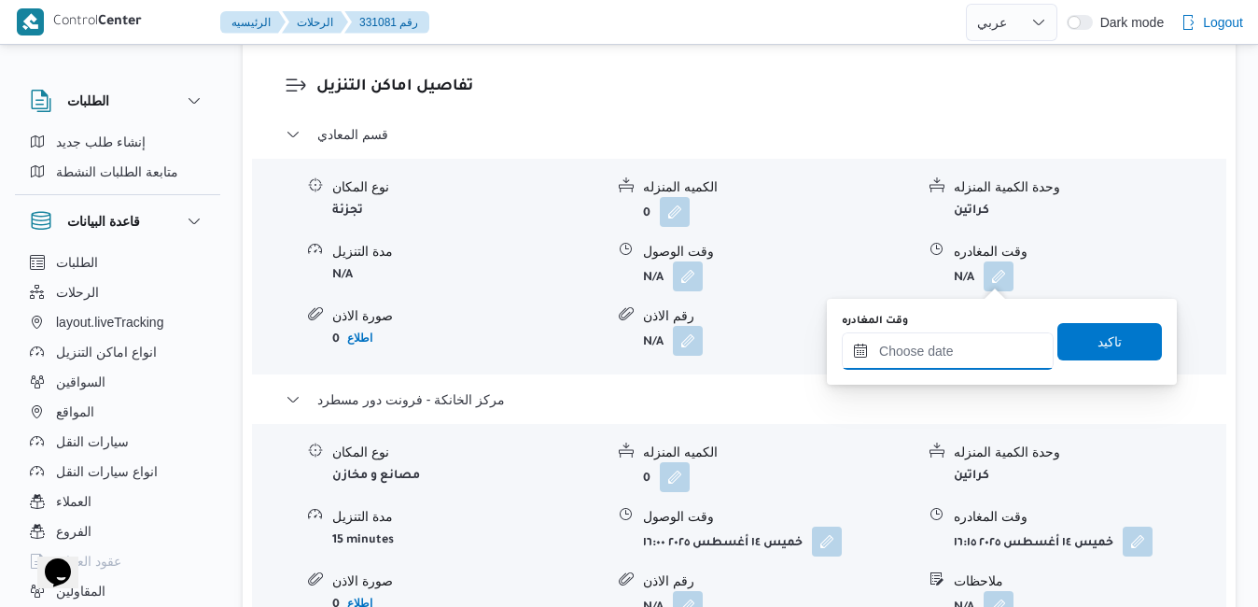
click at [941, 354] on input "وقت المغادره" at bounding box center [948, 350] width 212 height 37
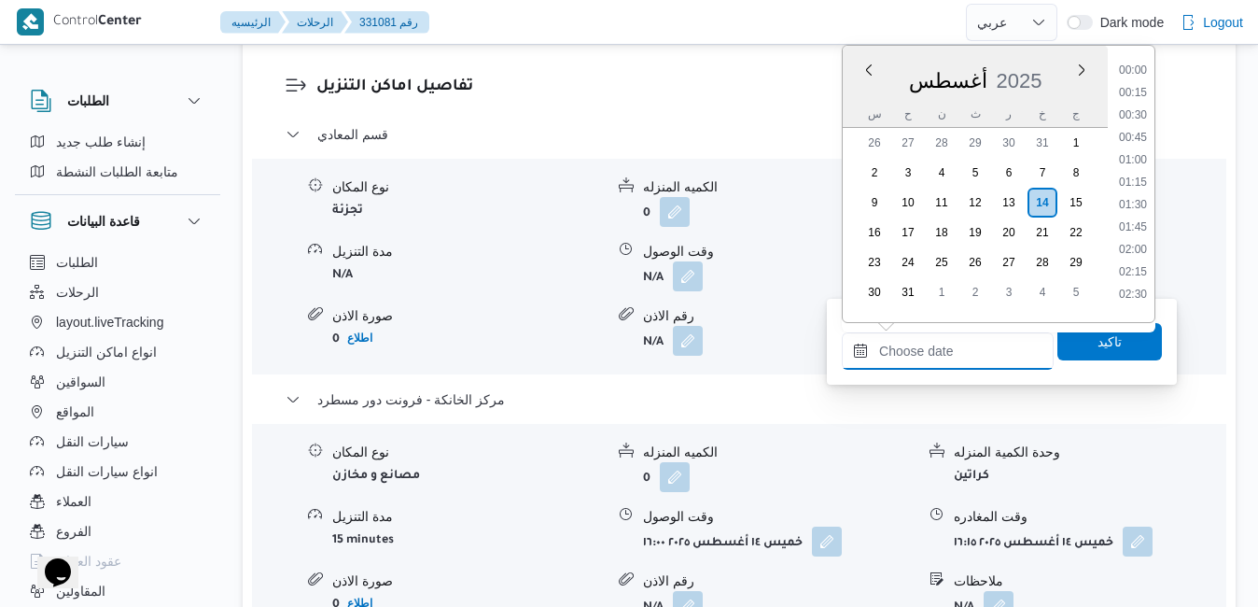
scroll to position [1573, 0]
click at [999, 60] on div "أغسطس 2025" at bounding box center [975, 77] width 265 height 48
click at [1133, 271] on li "15:00" at bounding box center [1132, 271] width 43 height 19
type input "١٤/٠٨/٢٠٢٥ ١٥:٠٠"
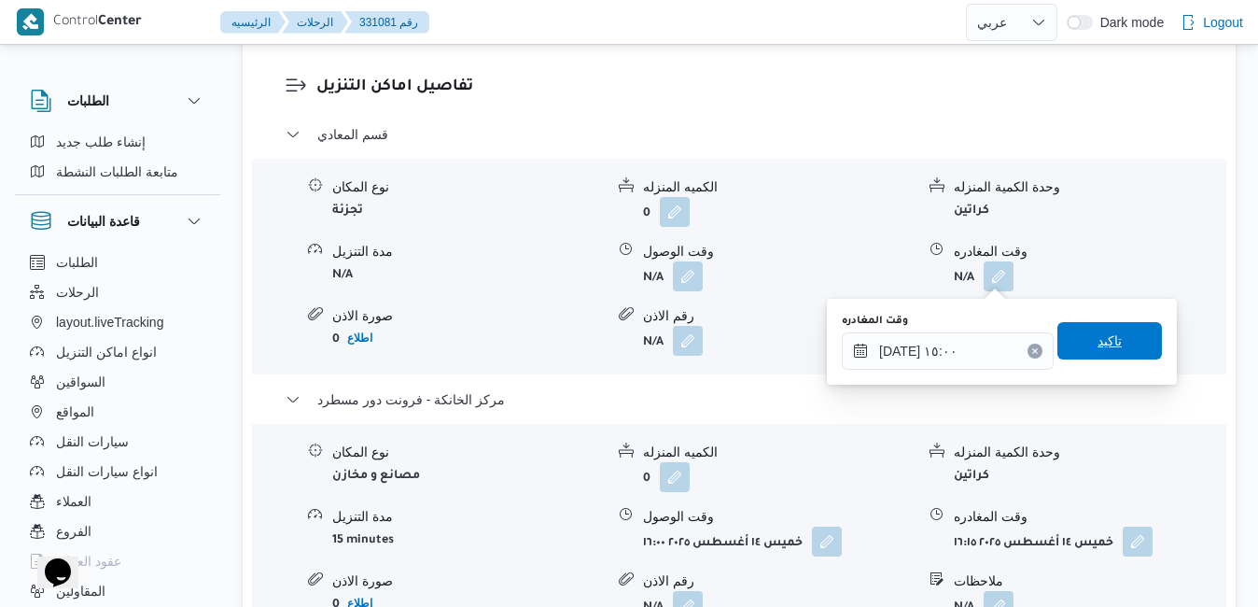
click at [1097, 341] on span "تاكيد" at bounding box center [1109, 340] width 24 height 22
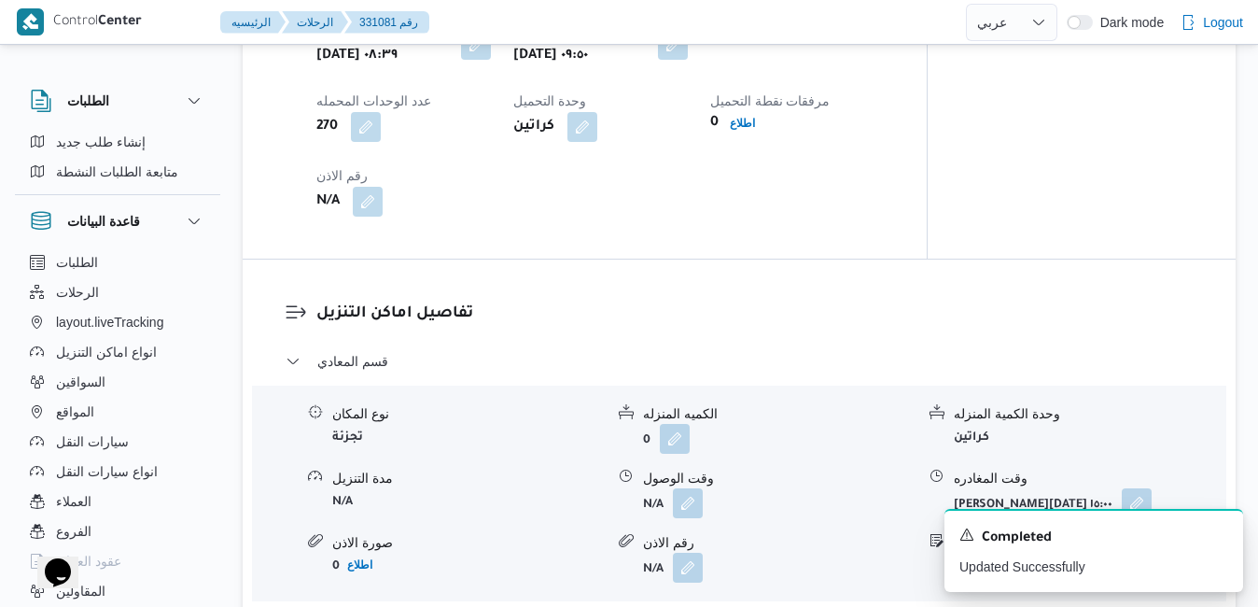
scroll to position [1418, 0]
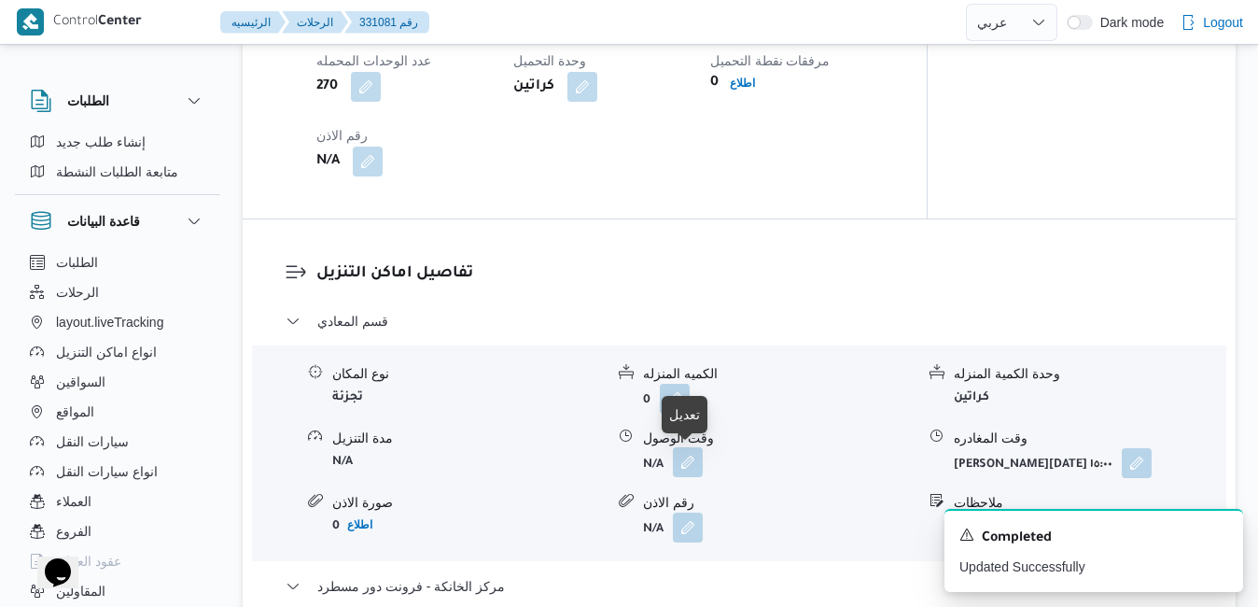
click at [687, 462] on button "button" at bounding box center [688, 462] width 30 height 30
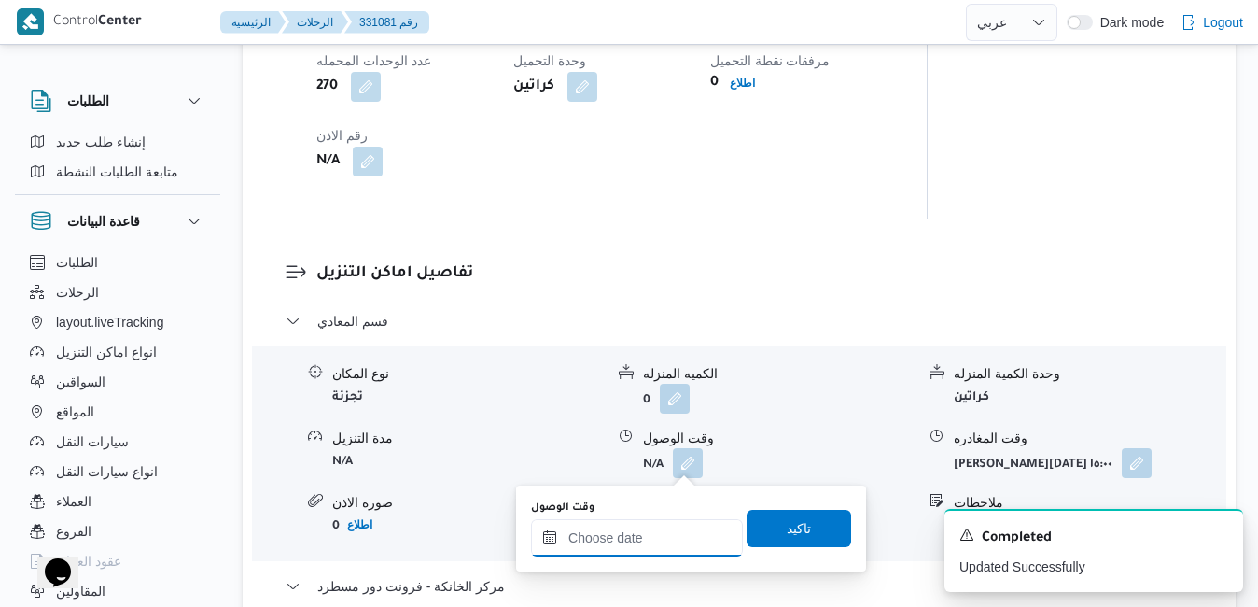
click at [621, 553] on input "وقت الوصول" at bounding box center [637, 537] width 212 height 37
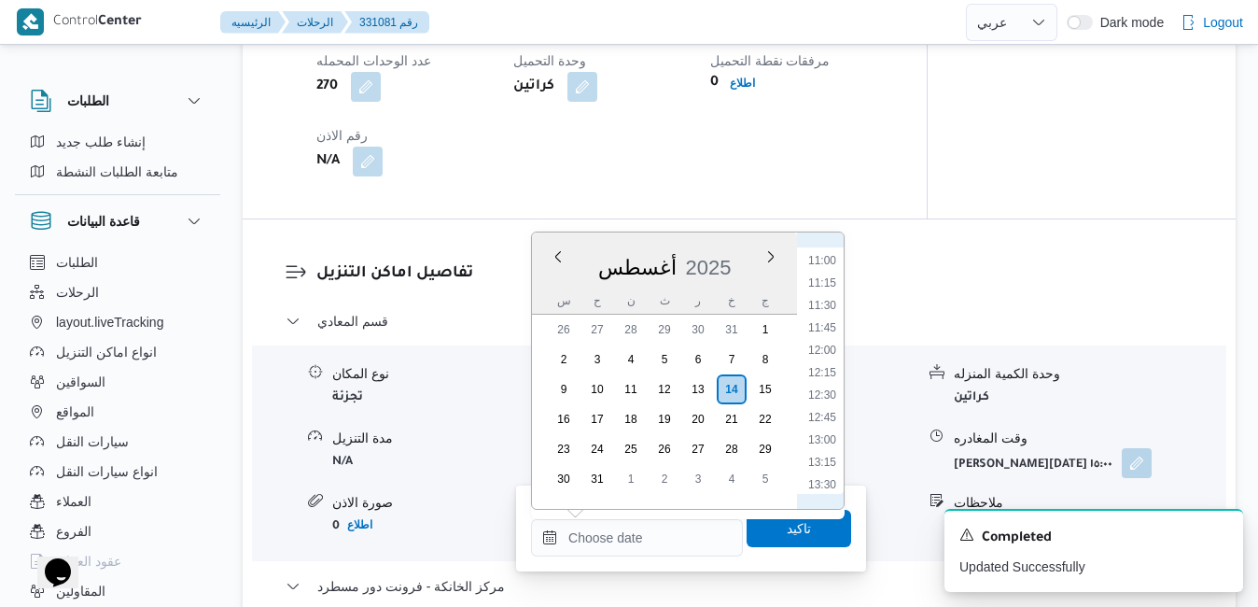
scroll to position [927, 0]
click at [821, 292] on li "10:45" at bounding box center [822, 293] width 43 height 19
type input "١٤/٠٨/٢٠٢٥ ١٠:٤٥"
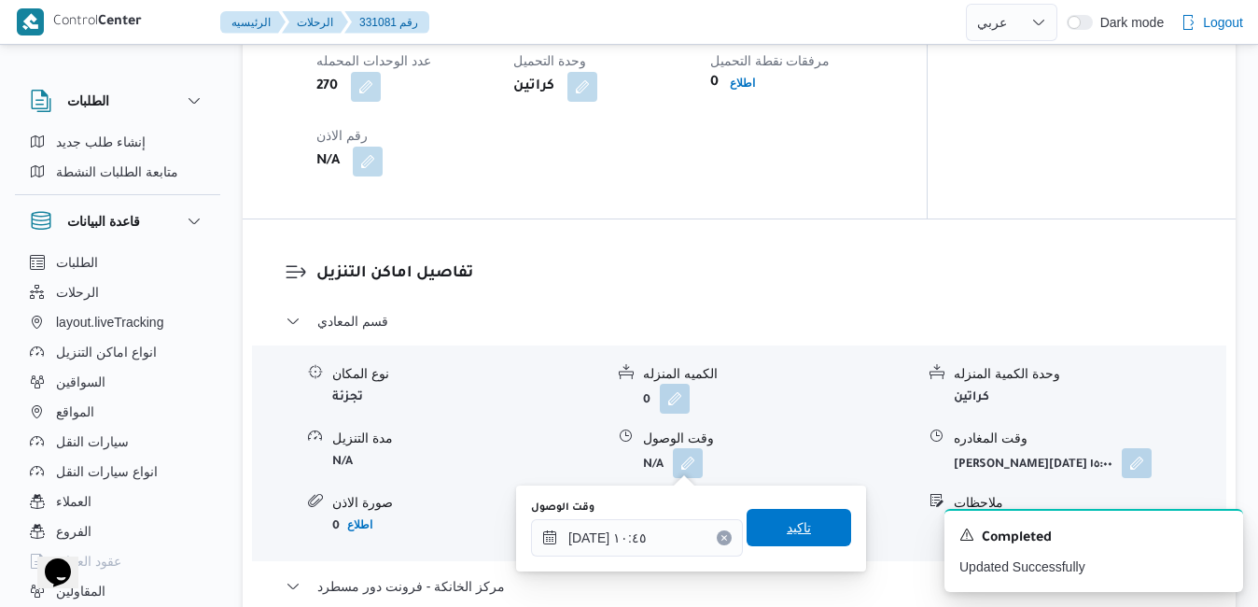
click at [793, 522] on span "تاكيد" at bounding box center [799, 527] width 24 height 22
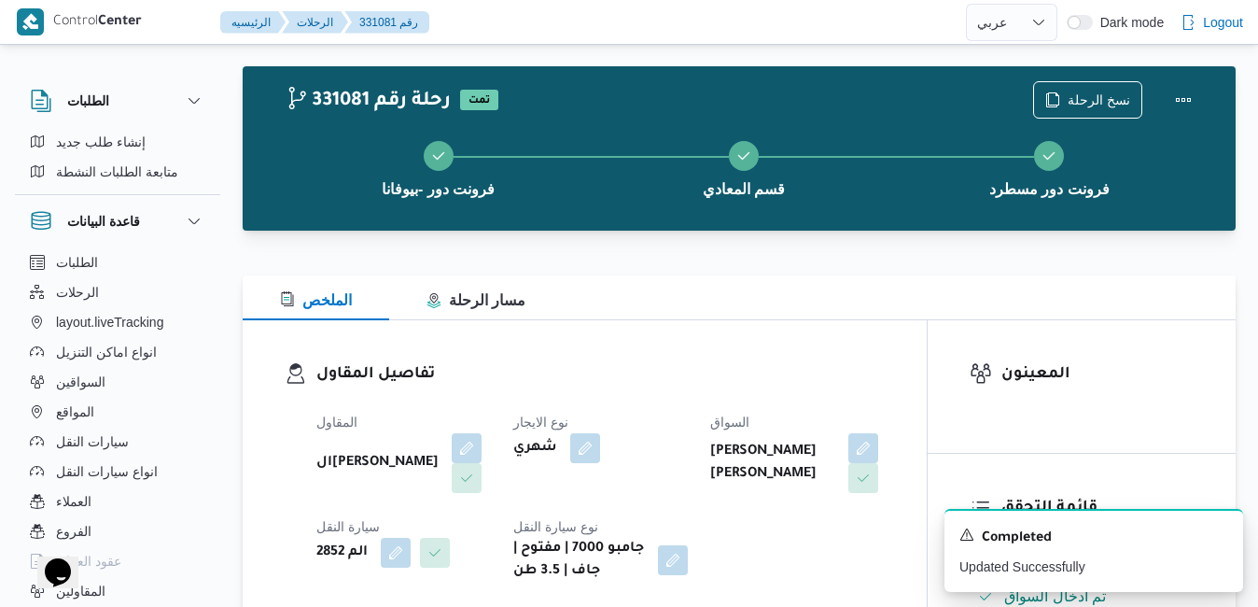
scroll to position [0, 0]
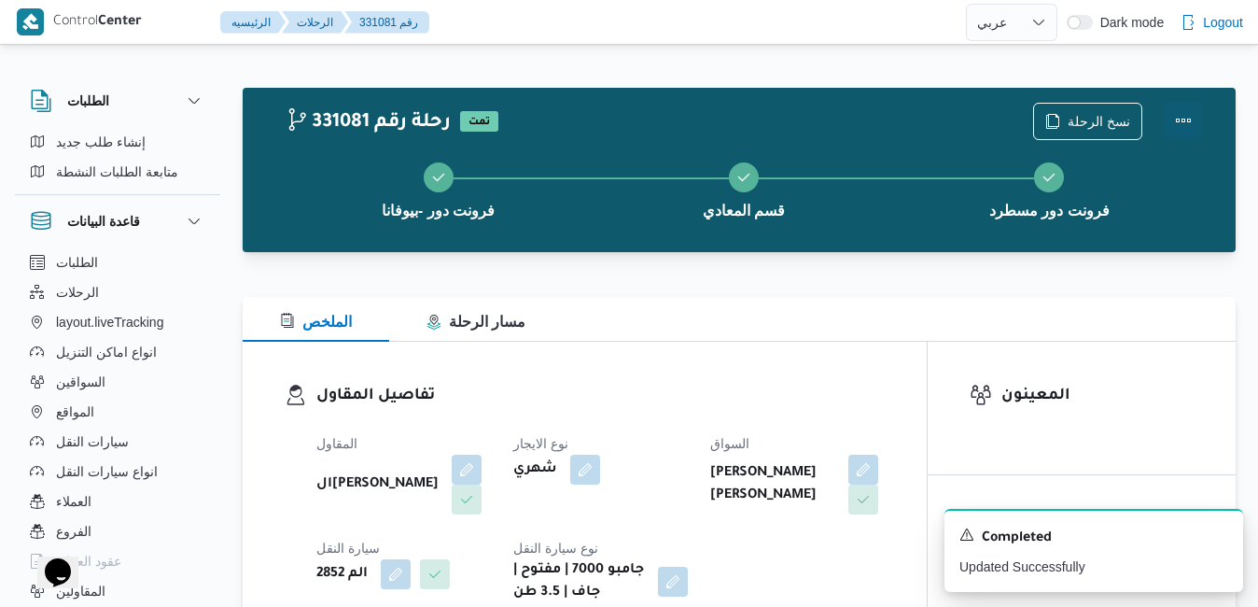
click at [1182, 124] on button "Actions" at bounding box center [1183, 120] width 37 height 37
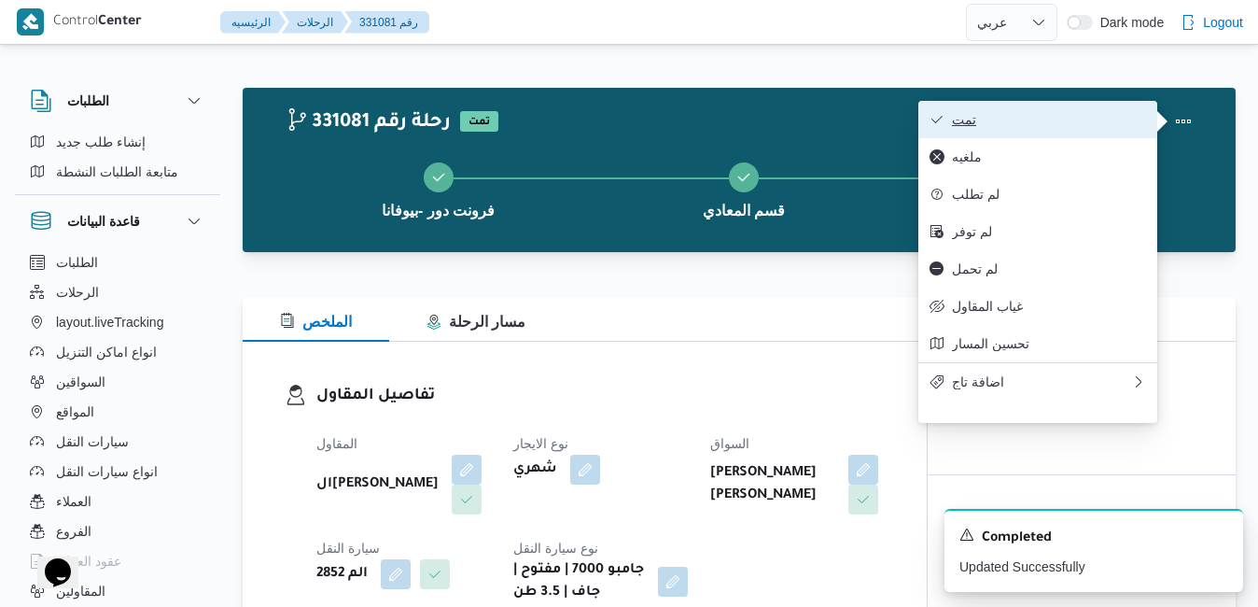
click at [1030, 120] on span "تمت" at bounding box center [1049, 119] width 194 height 15
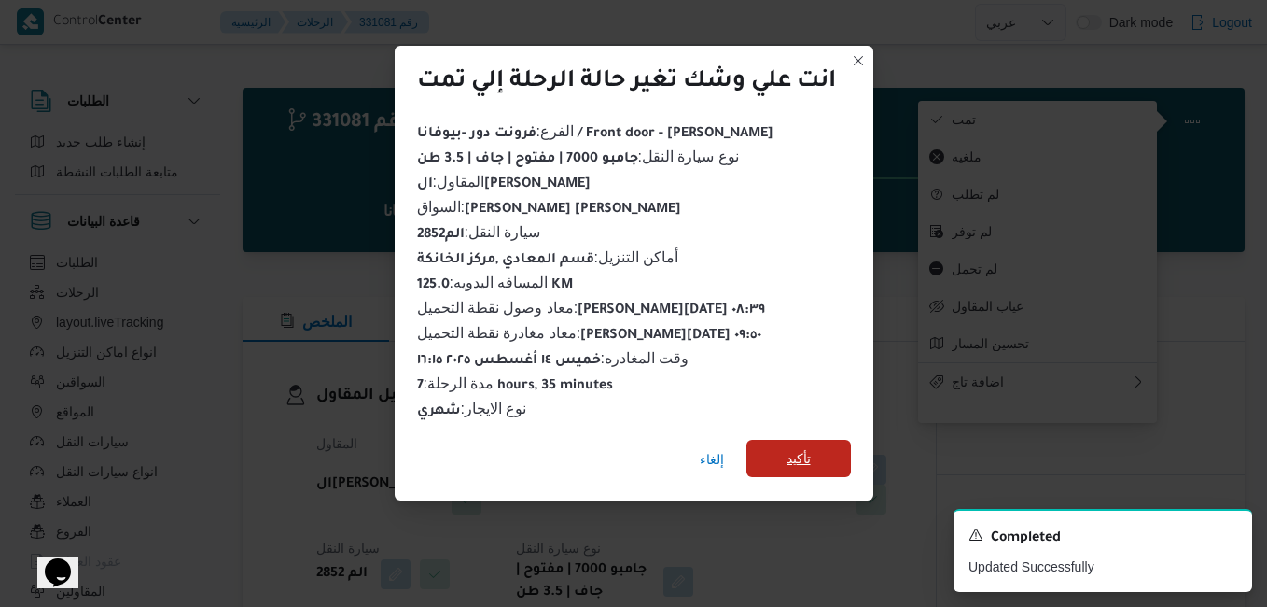
click at [794, 456] on span "تأكيد" at bounding box center [799, 458] width 24 height 22
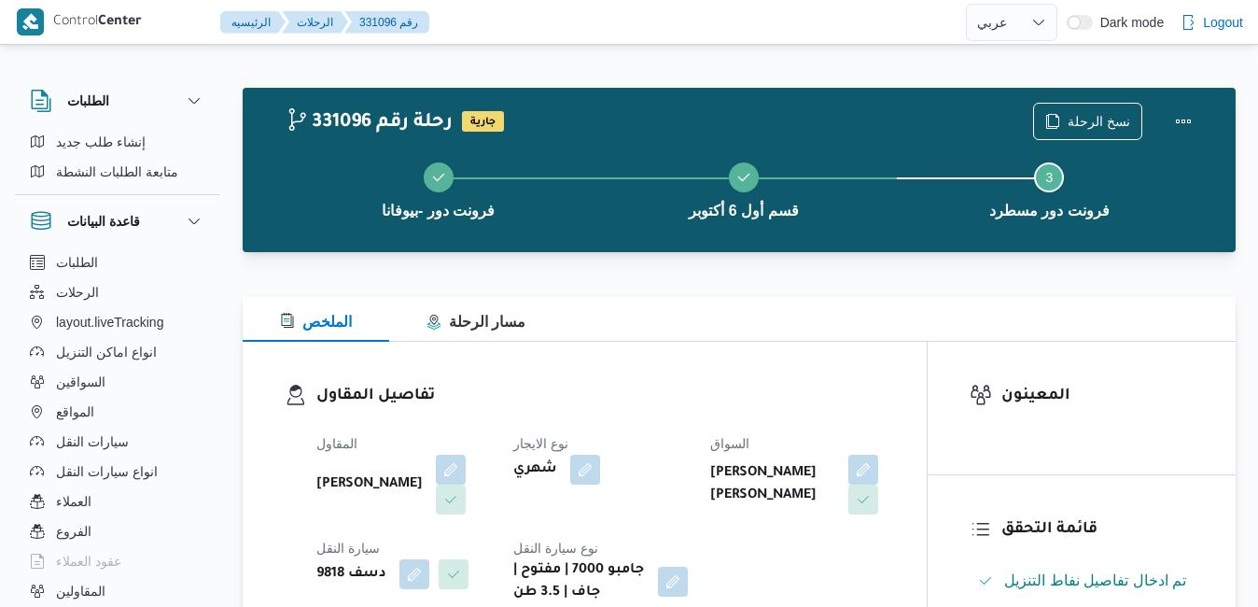
select select "ar"
click at [1184, 112] on button "Actions" at bounding box center [1183, 120] width 37 height 37
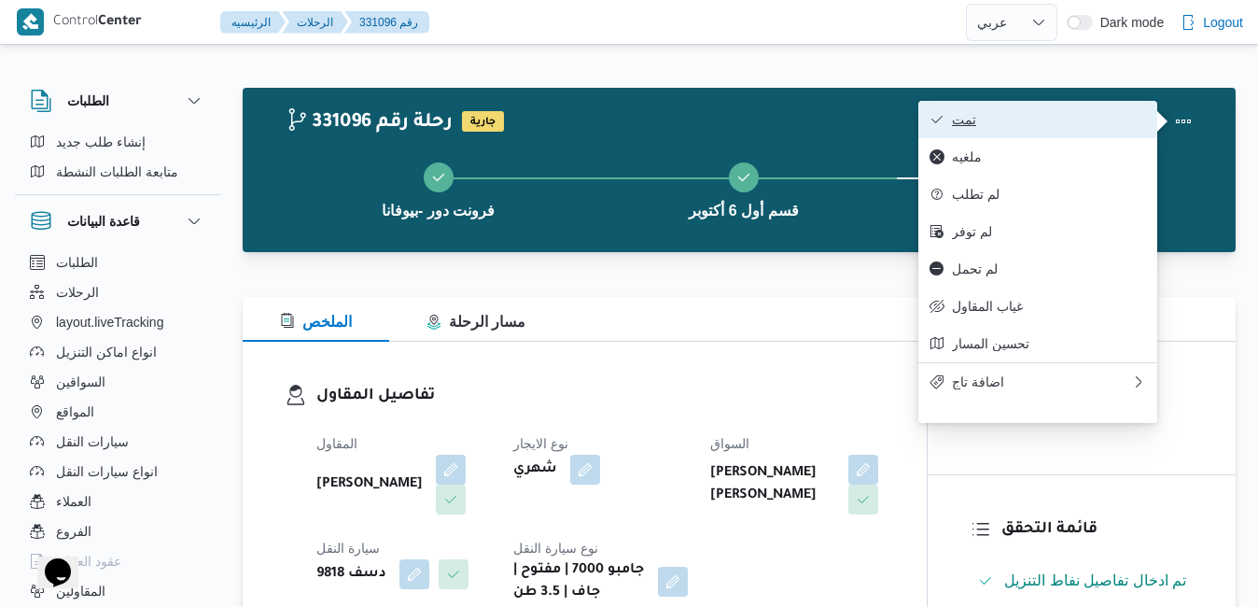
click at [1073, 119] on span "تمت" at bounding box center [1049, 119] width 194 height 15
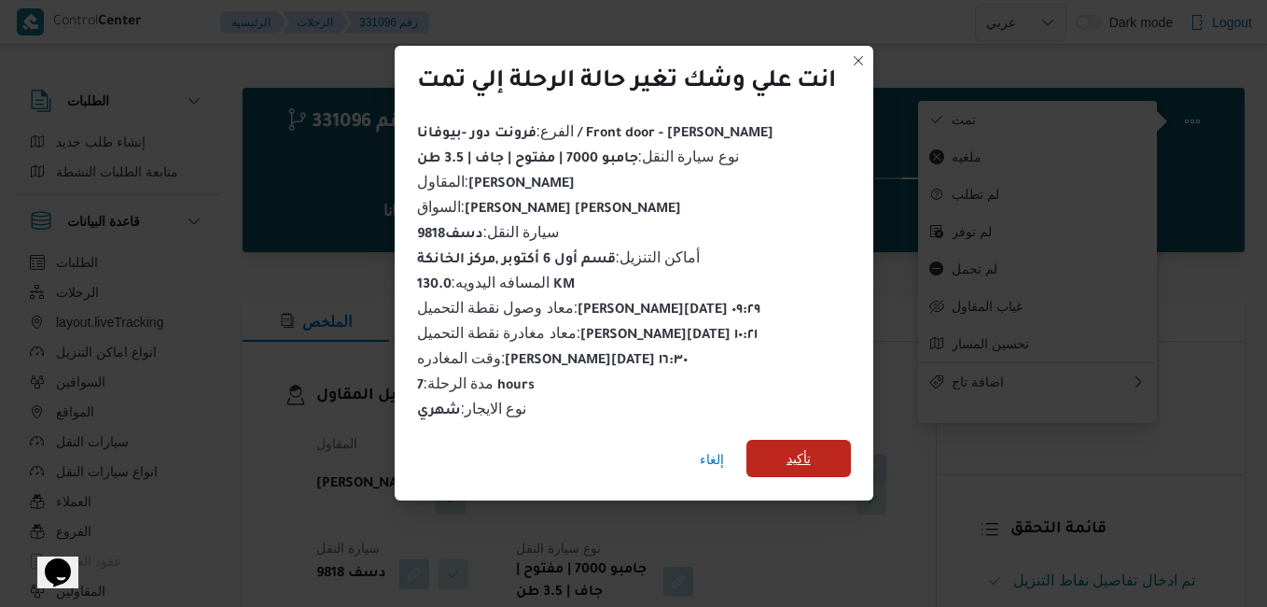
click at [816, 453] on span "تأكيد" at bounding box center [798, 457] width 105 height 37
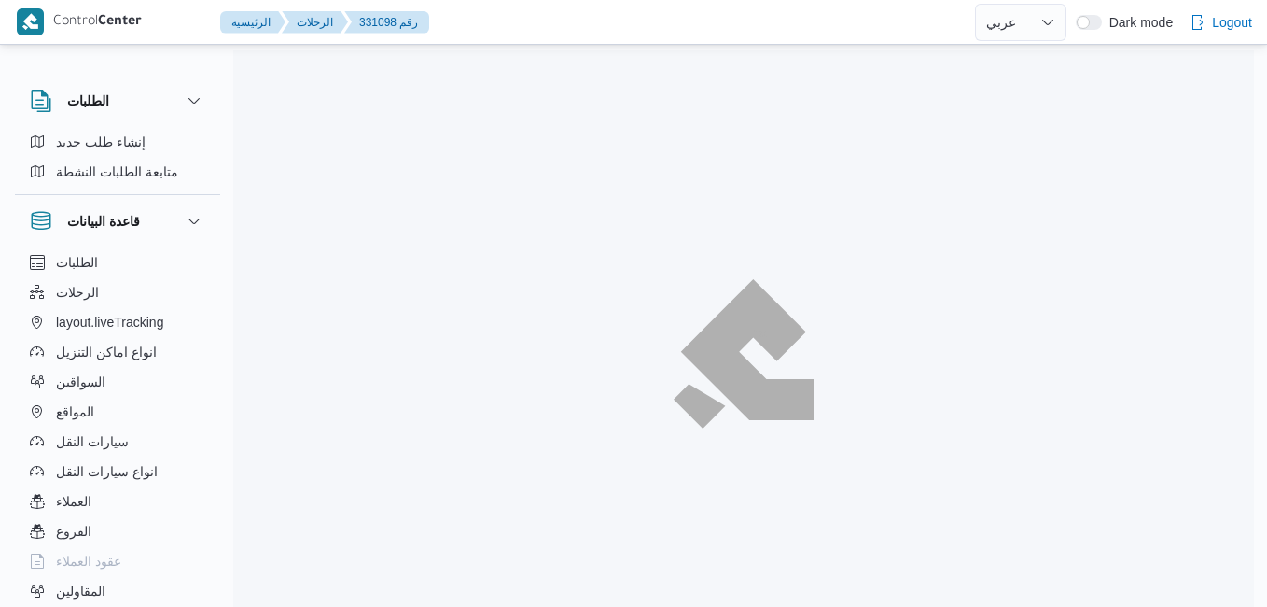
select select "ar"
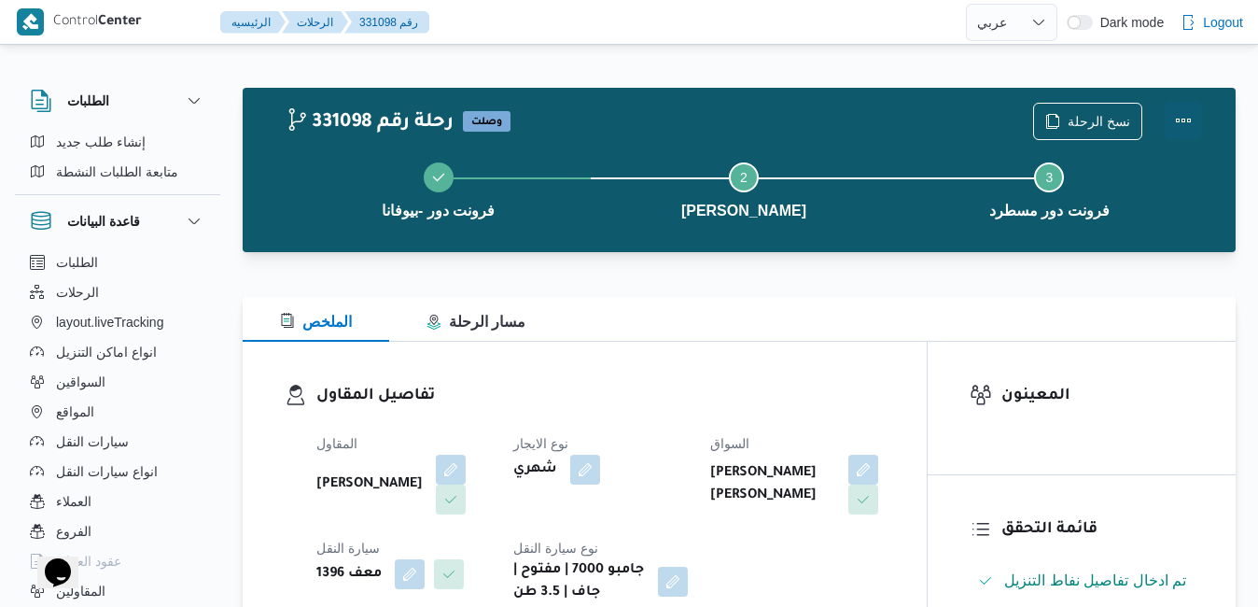
click at [1171, 118] on button "Actions" at bounding box center [1183, 120] width 37 height 37
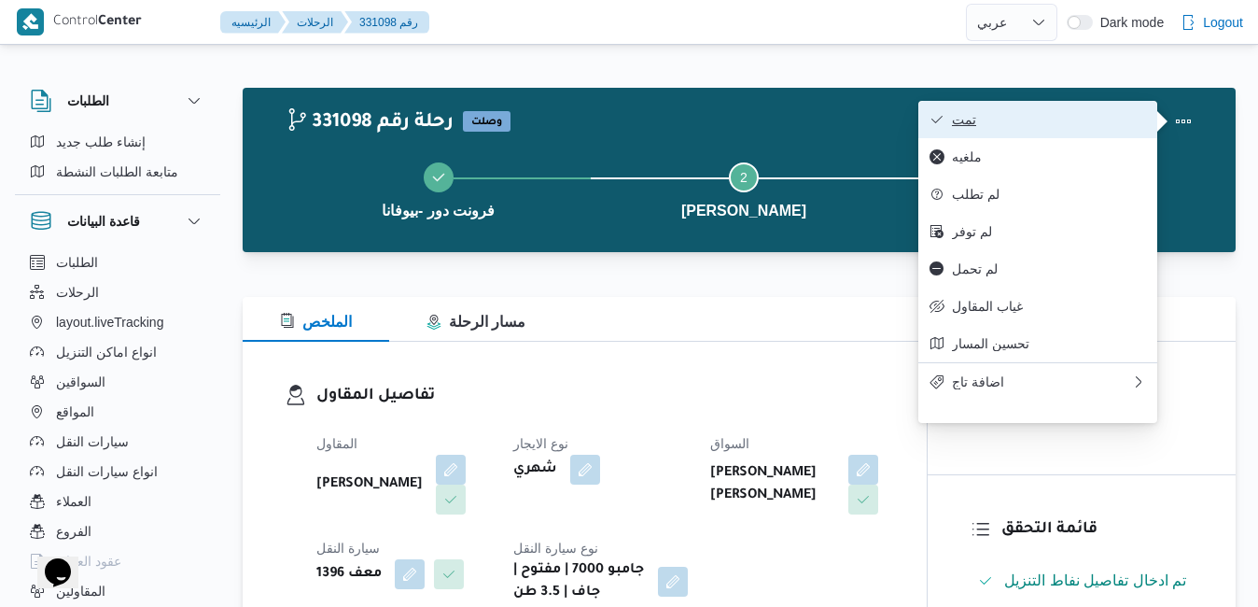
click at [1074, 125] on span "تمت" at bounding box center [1049, 119] width 194 height 15
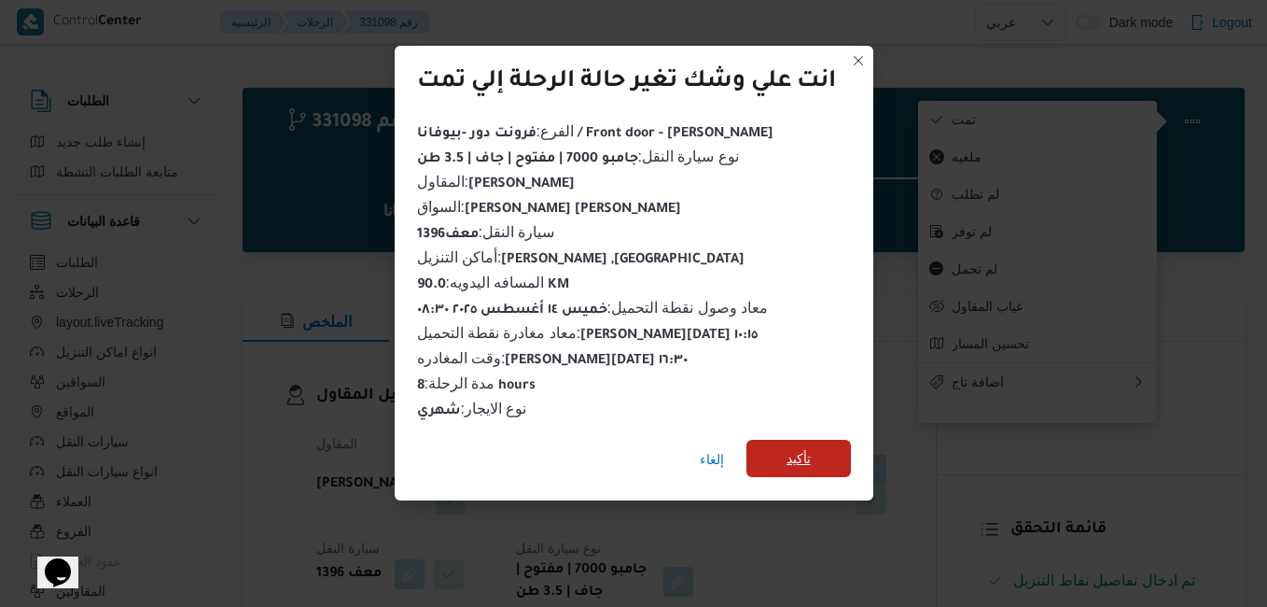
click at [789, 447] on span "تأكيد" at bounding box center [799, 458] width 24 height 22
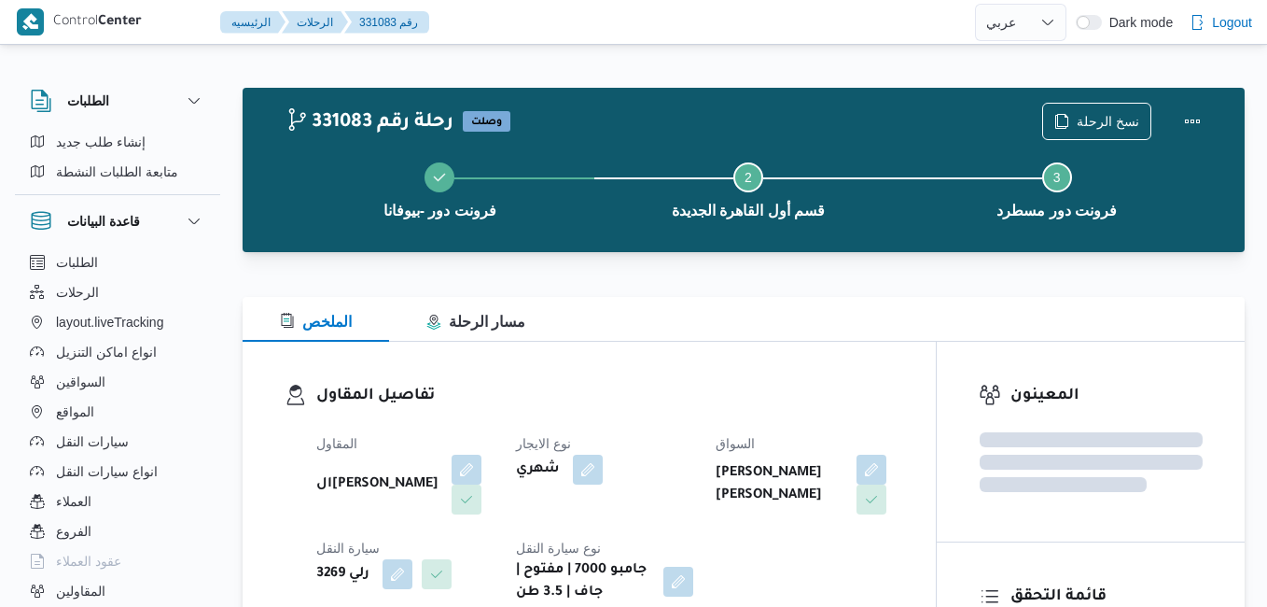
select select "ar"
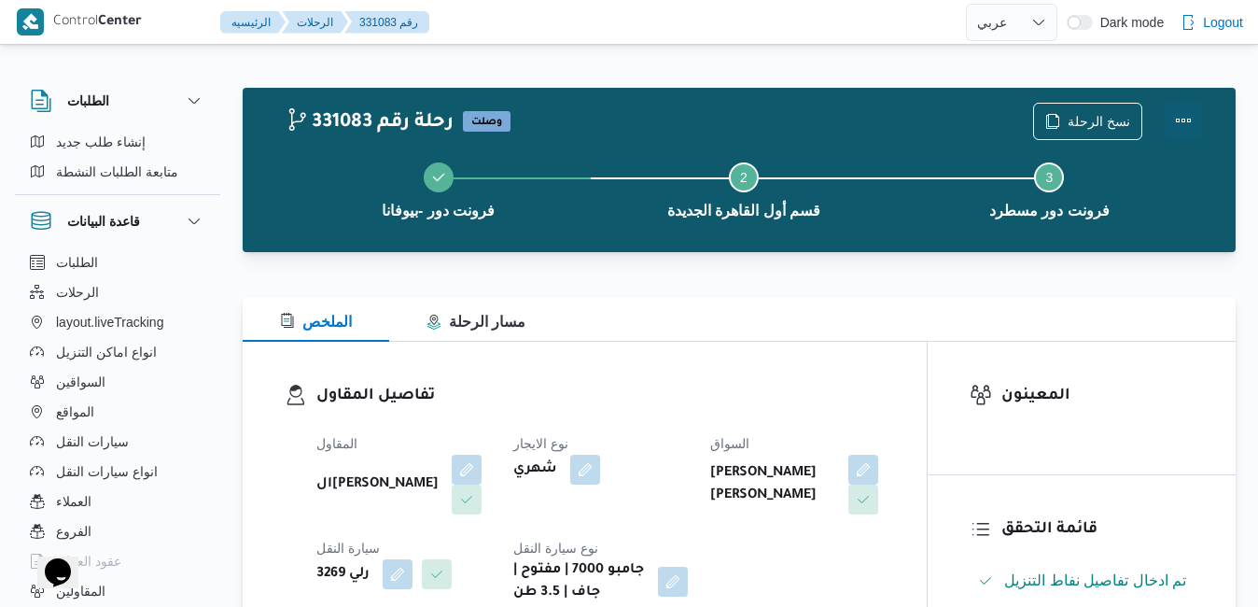
click at [1173, 118] on button "Actions" at bounding box center [1183, 120] width 37 height 37
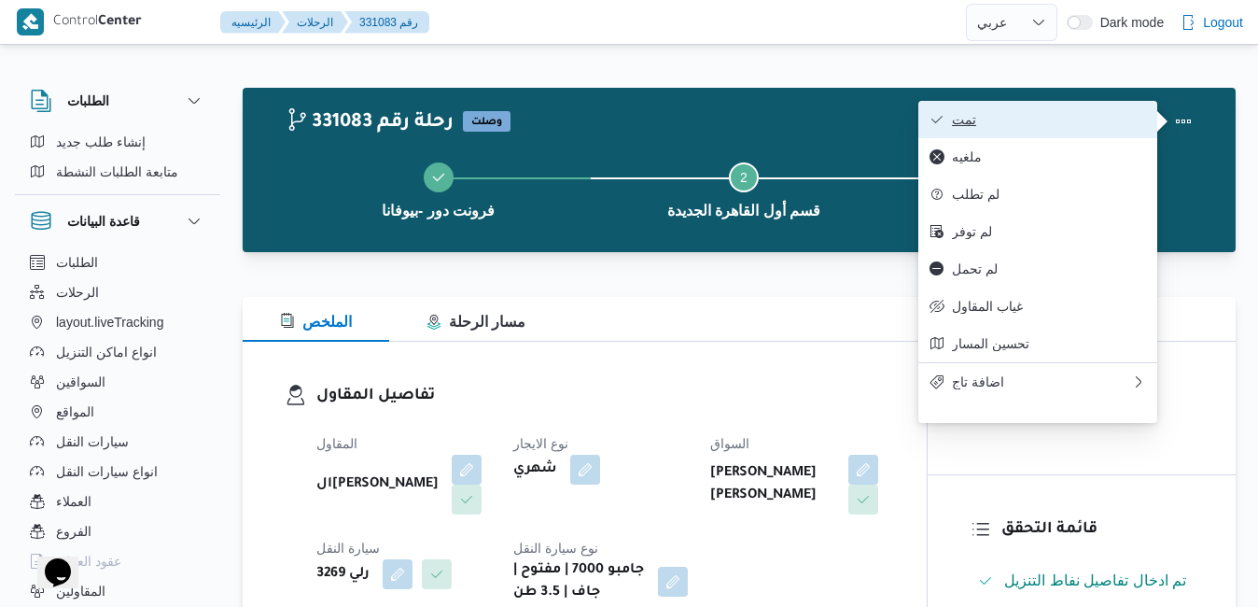
click at [998, 131] on button "تمت" at bounding box center [1037, 119] width 239 height 37
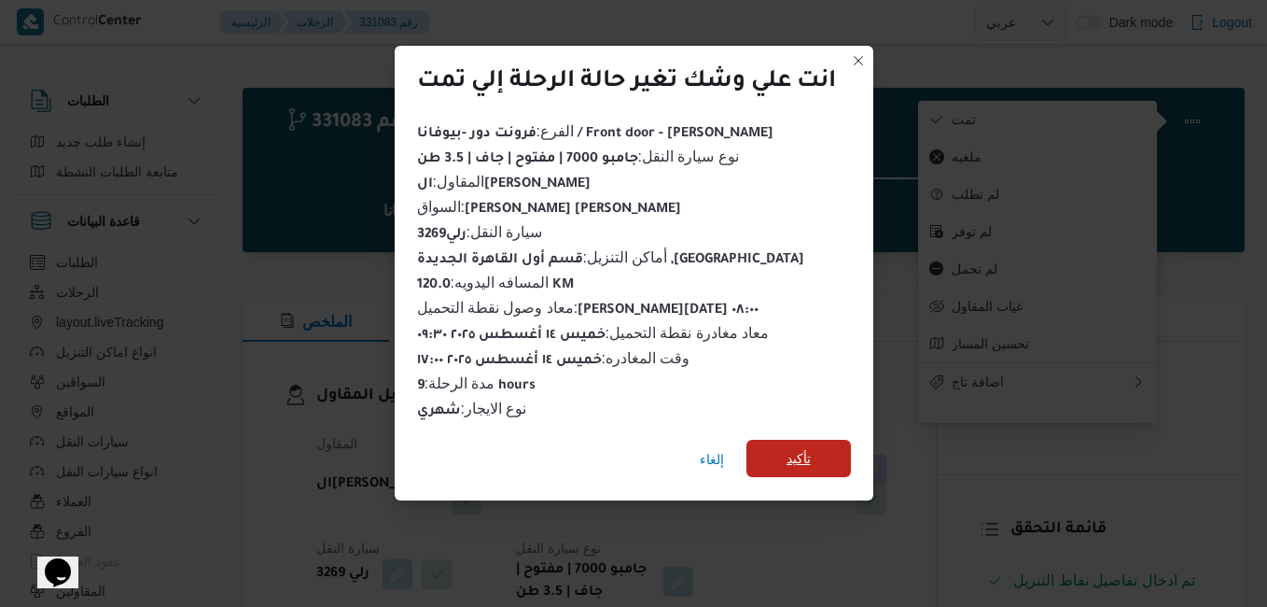
click at [824, 449] on span "تأكيد" at bounding box center [798, 457] width 105 height 37
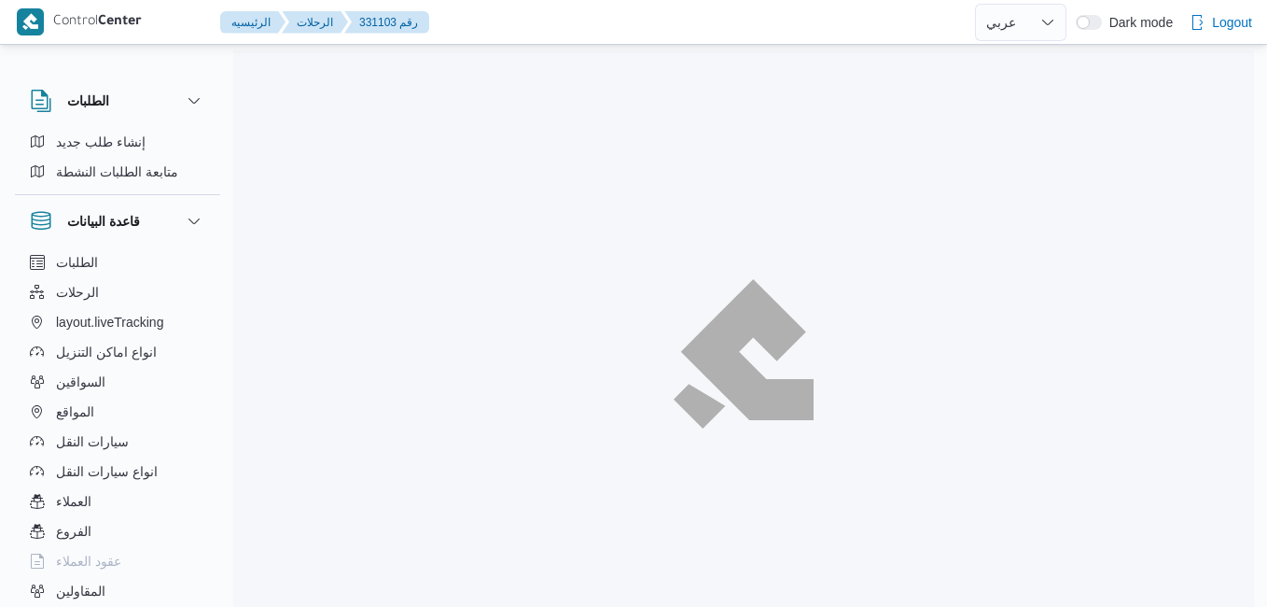
select select "ar"
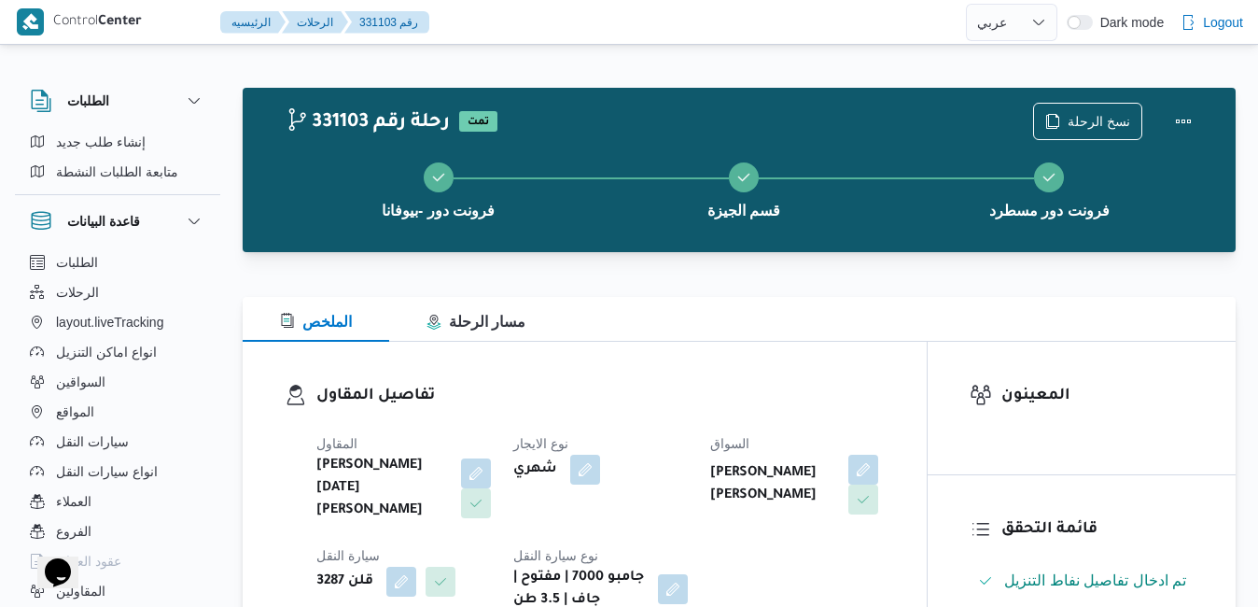
click at [894, 359] on div "تفاصيل المقاول المقاول [PERSON_NAME][DATE] [PERSON_NAME] نوع الايجار شهري السوا…" at bounding box center [585, 498] width 684 height 312
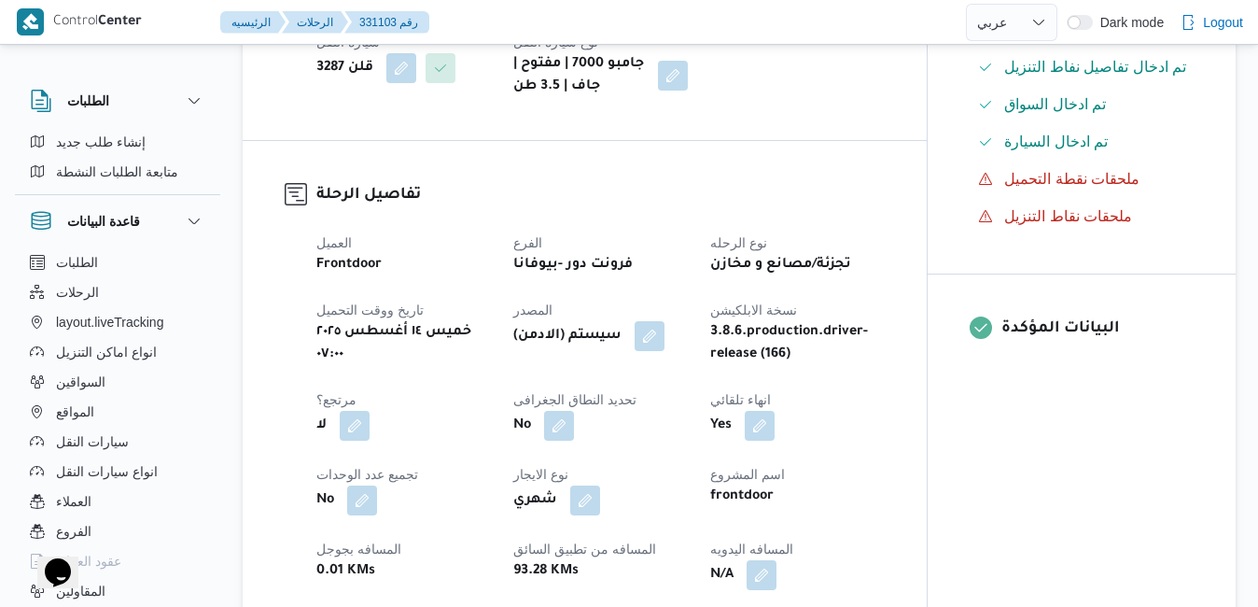
scroll to position [560, 0]
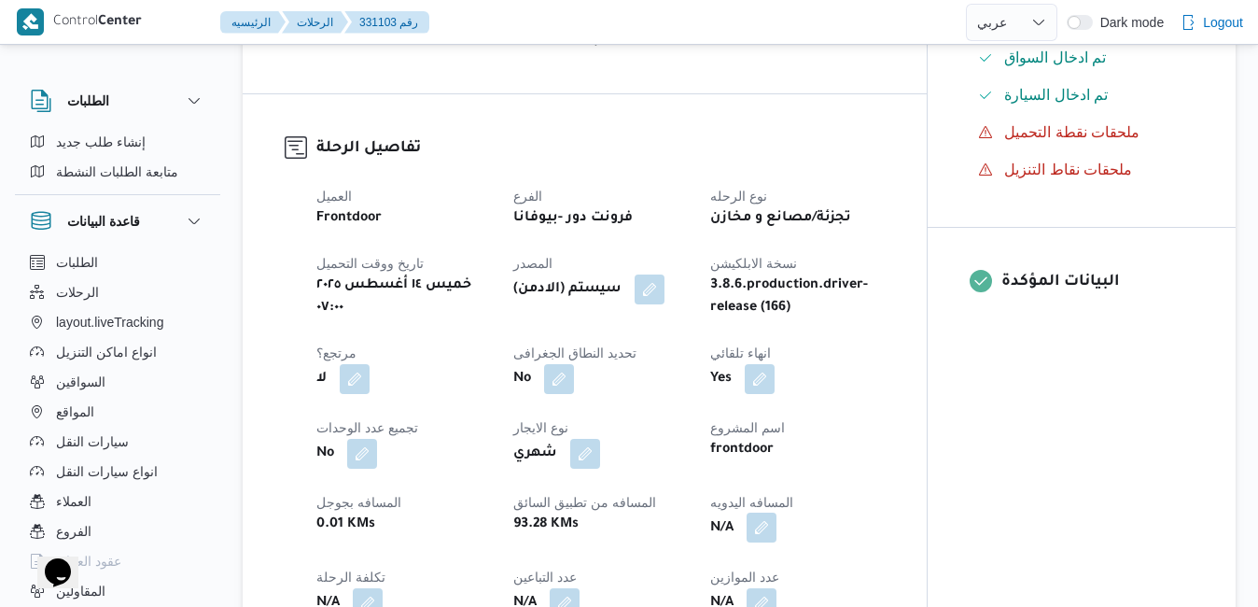
click at [768, 535] on button "button" at bounding box center [761, 527] width 30 height 30
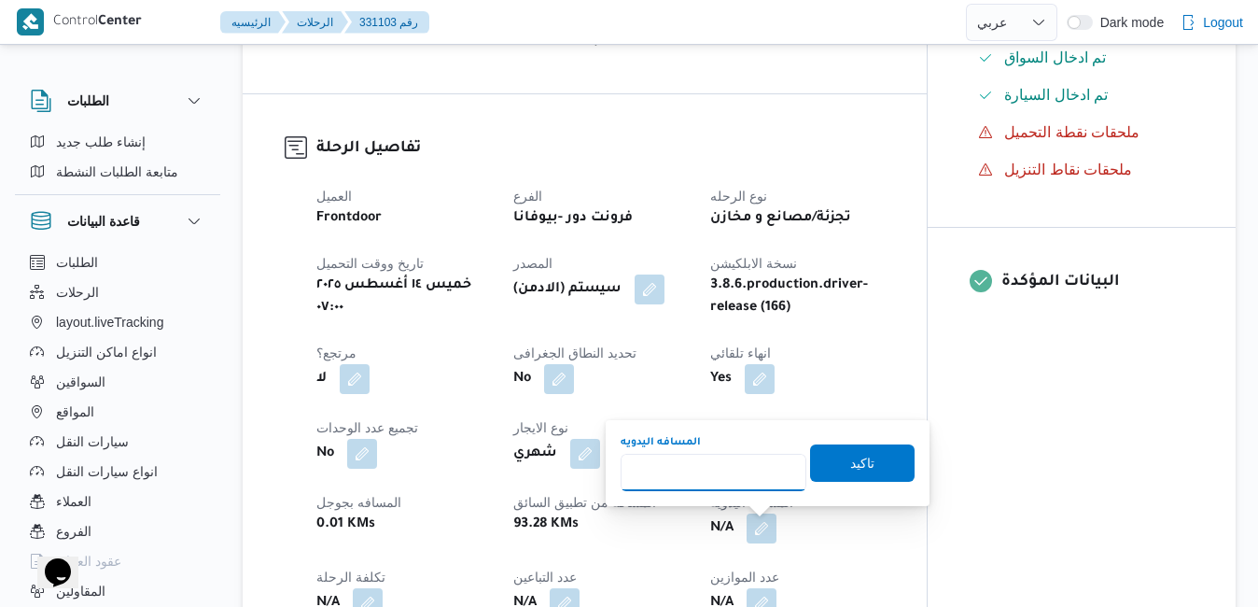
click at [740, 478] on input "المسافه اليدويه" at bounding box center [714, 471] width 186 height 37
type input "110"
click at [856, 460] on span "تاكيد" at bounding box center [862, 462] width 24 height 22
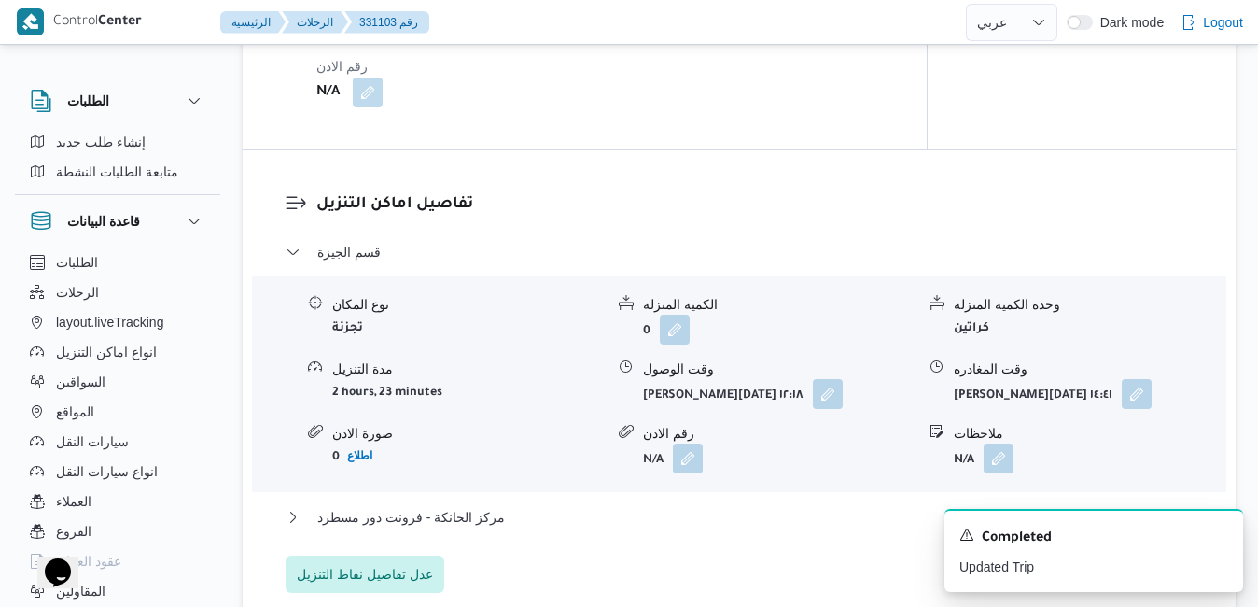
scroll to position [1530, 0]
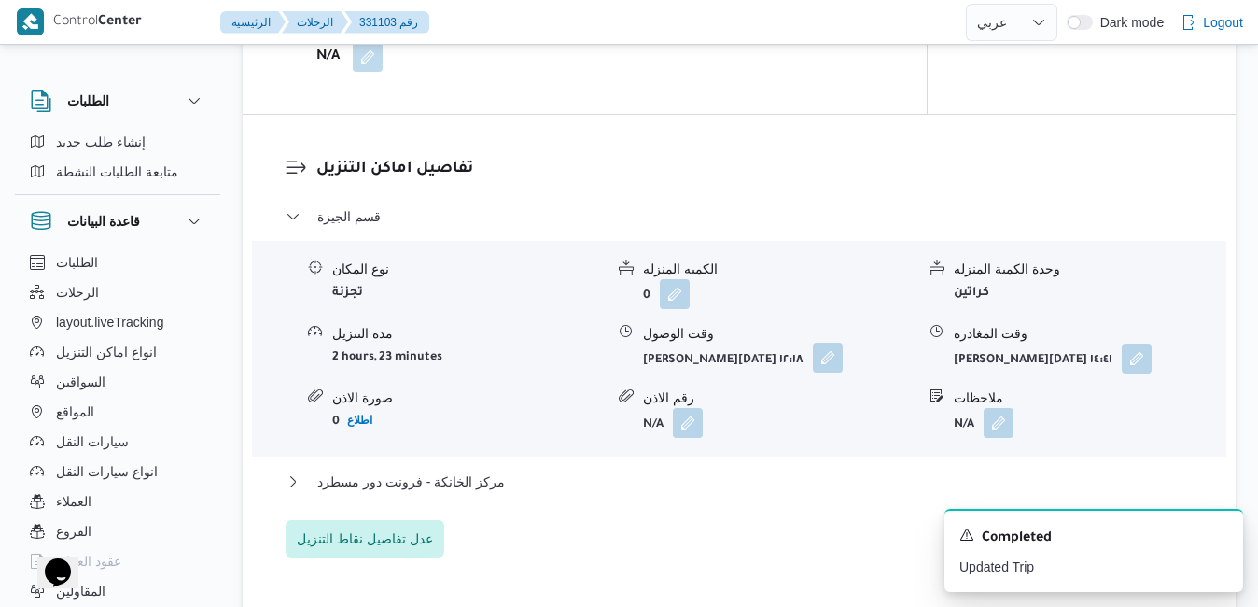
click at [832, 356] on button "button" at bounding box center [828, 357] width 30 height 30
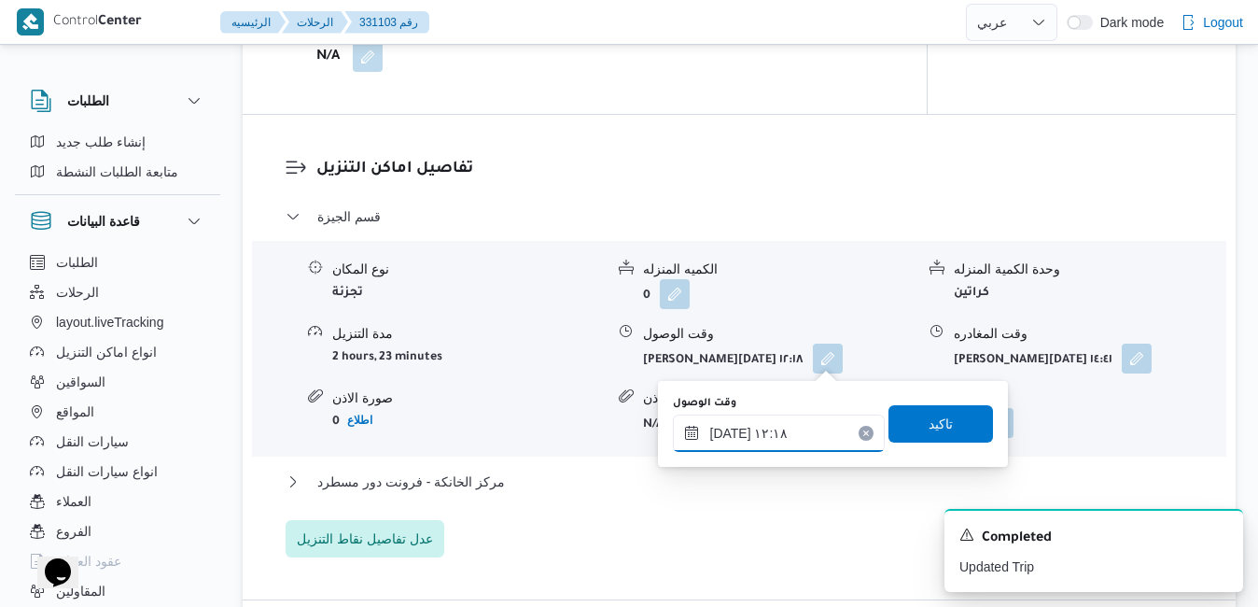
click at [774, 440] on input "[DATE] ١٢:١٨" at bounding box center [779, 432] width 212 height 37
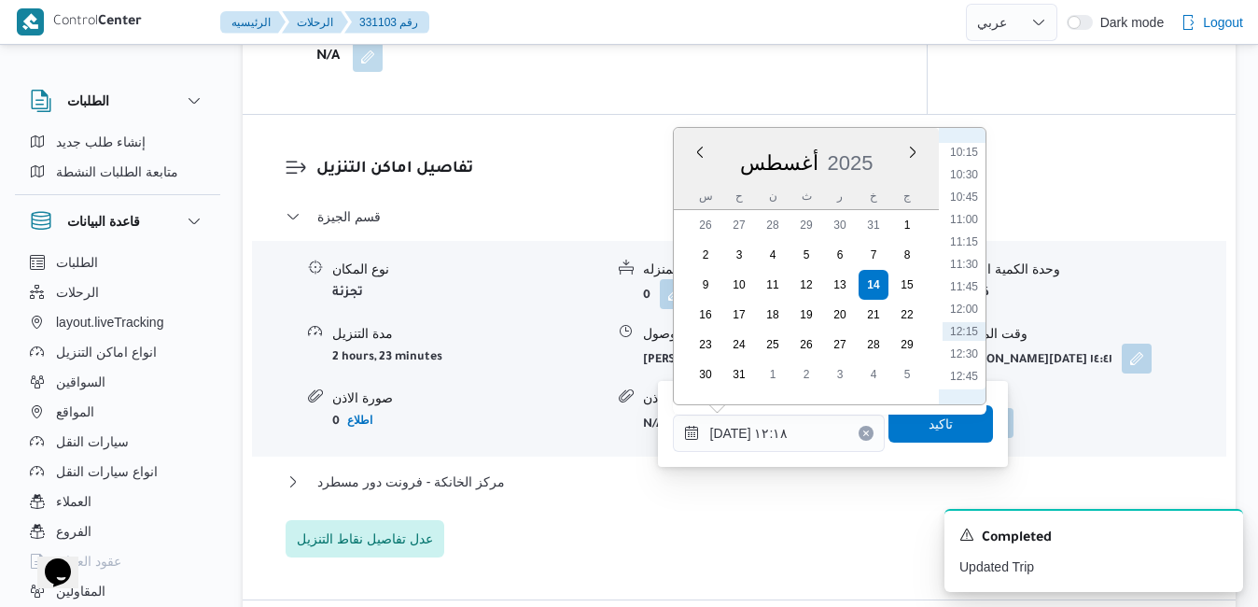
scroll to position [969, 0]
click at [961, 214] on li "11:30" at bounding box center [963, 213] width 43 height 19
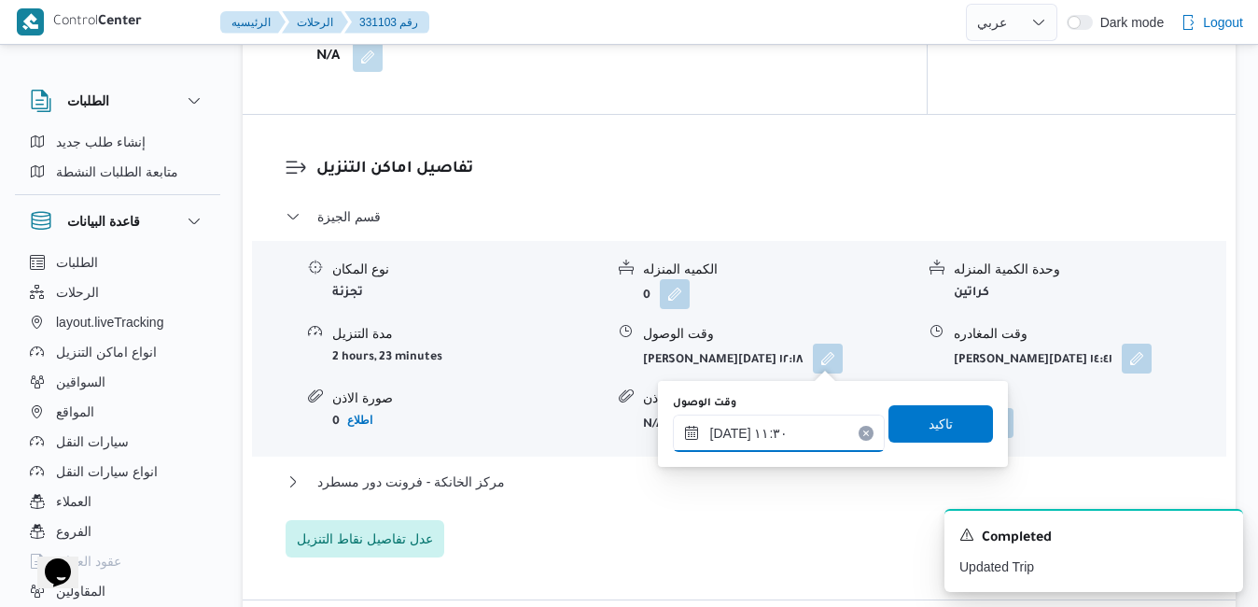
click at [725, 432] on input "[DATE] ١١:٣٠" at bounding box center [779, 432] width 212 height 37
click at [725, 432] on input "١٤/٠٨/٢٠٢٥ ١١:٣٠" at bounding box center [779, 432] width 212 height 37
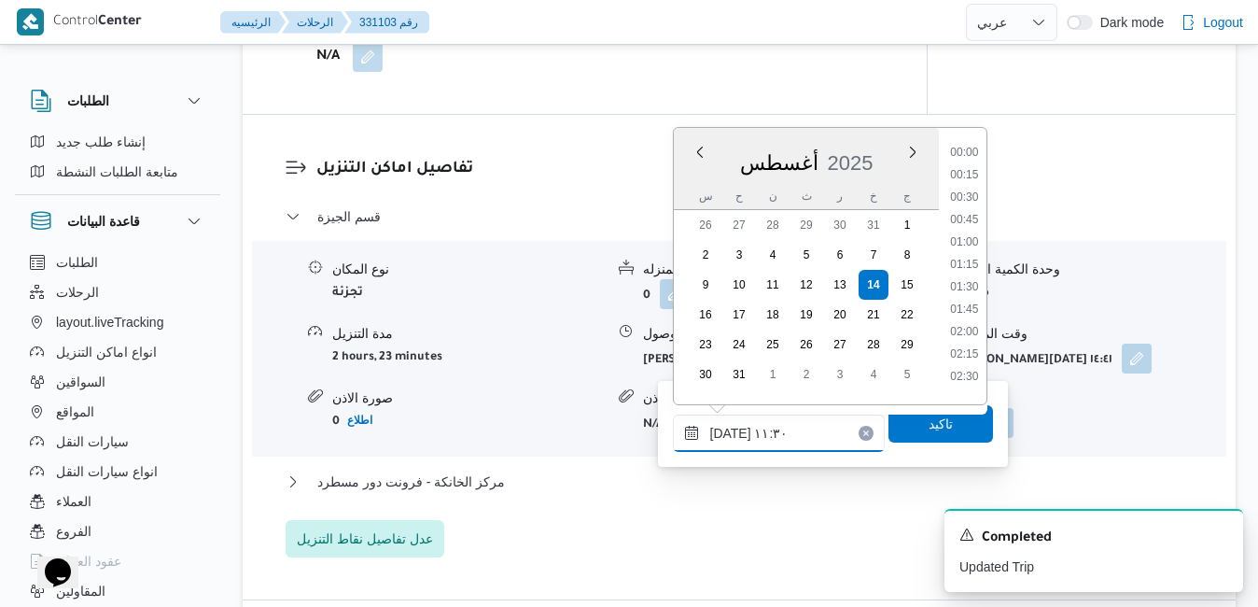
scroll to position [901, 0]
type input "١٤/٠٨/٢٠٢٥ ١١:١٥"
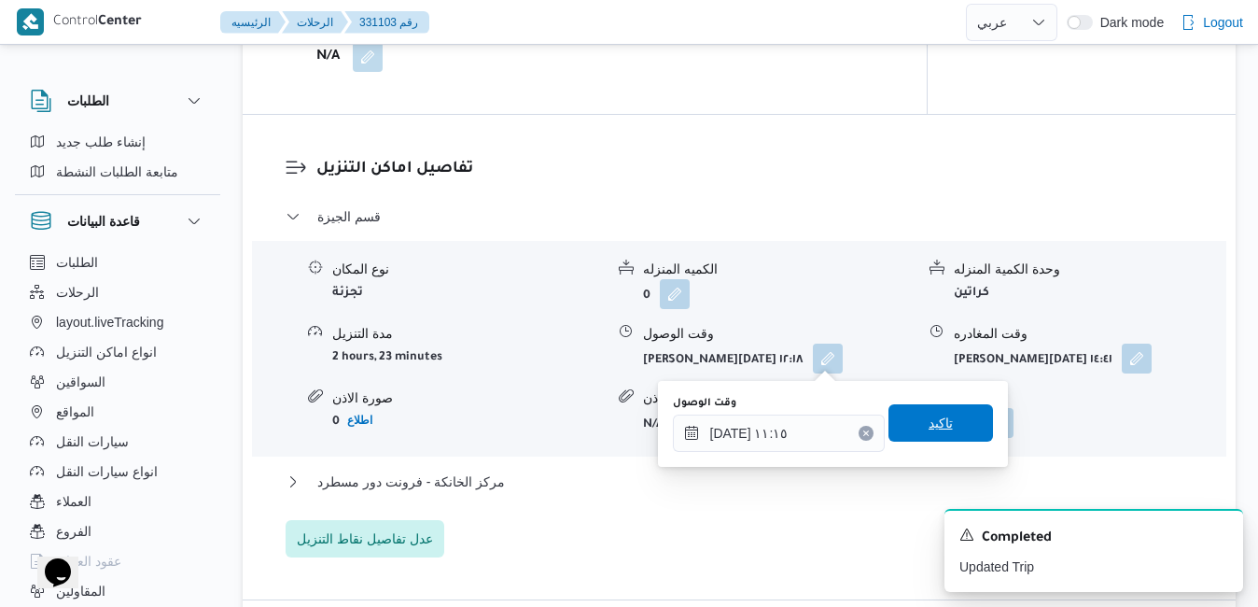
click at [888, 429] on span "تاكيد" at bounding box center [940, 422] width 105 height 37
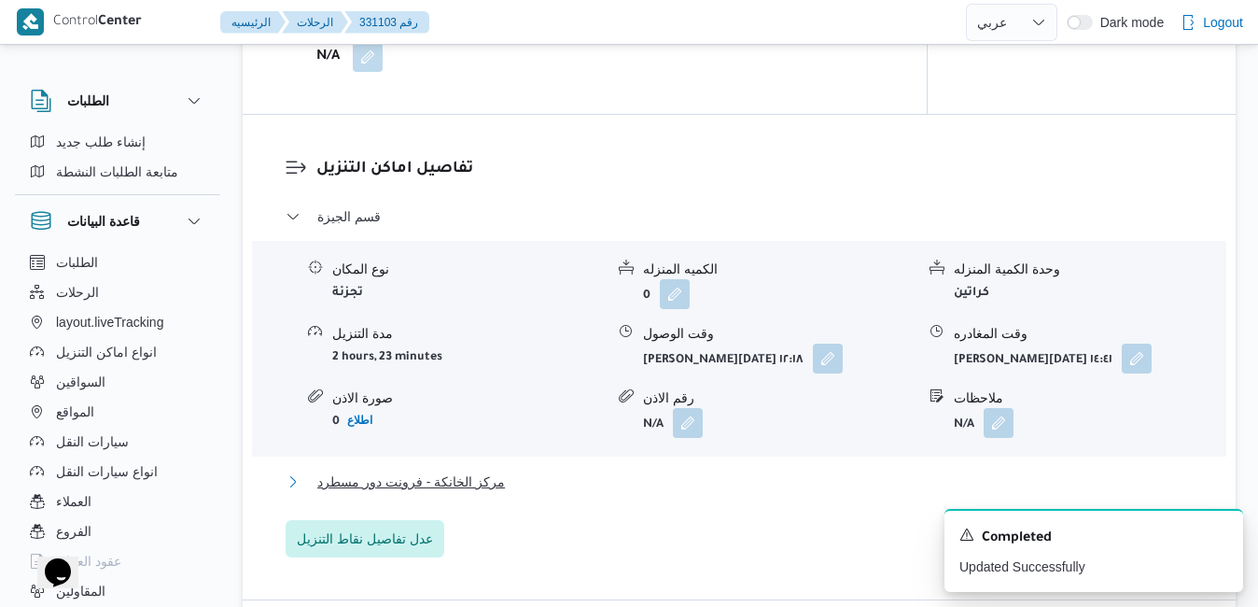
click at [757, 489] on button "مركز الخانكة - فرونت دور مسطرد" at bounding box center [740, 481] width 908 height 22
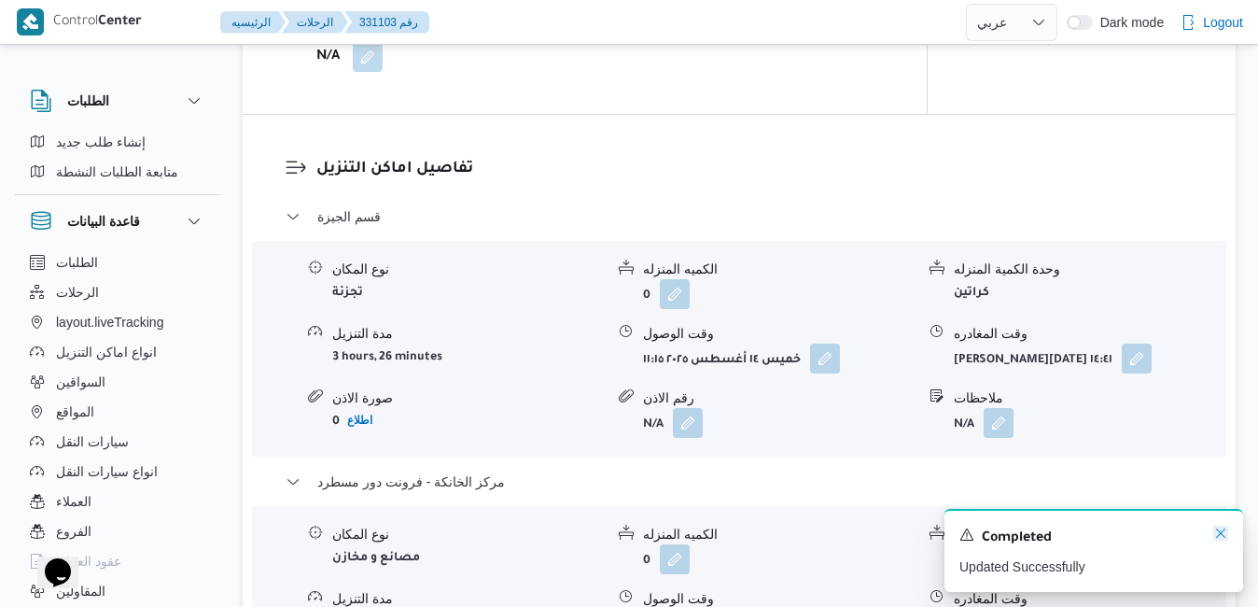
click at [1221, 533] on icon "Dismiss toast" at bounding box center [1220, 532] width 15 height 15
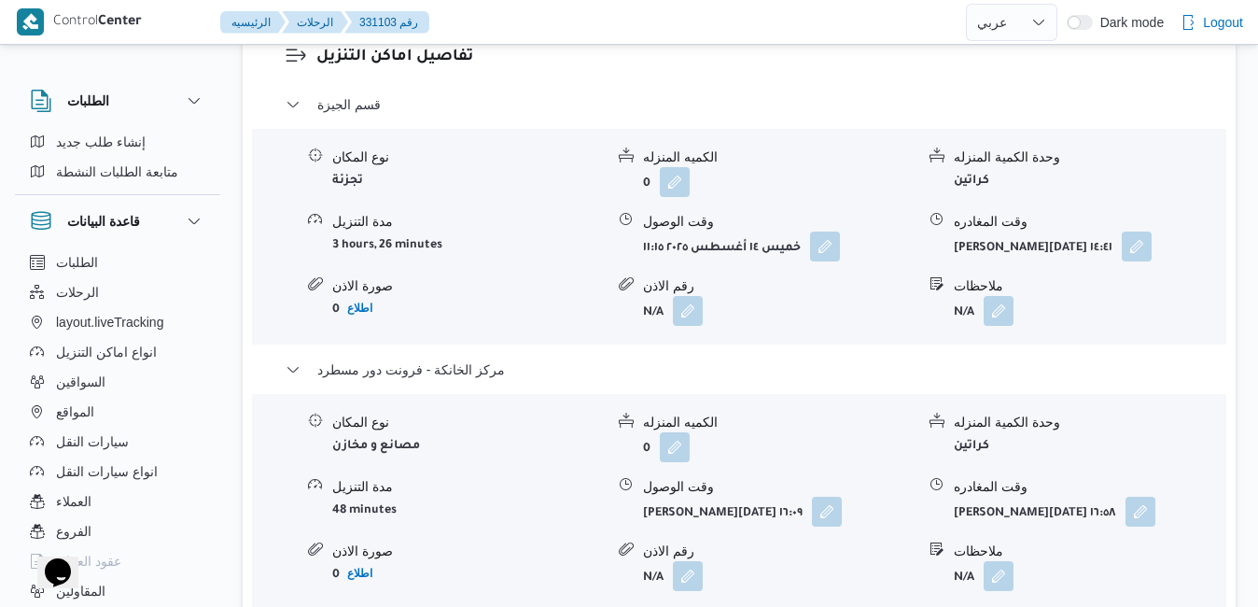
scroll to position [1680, 0]
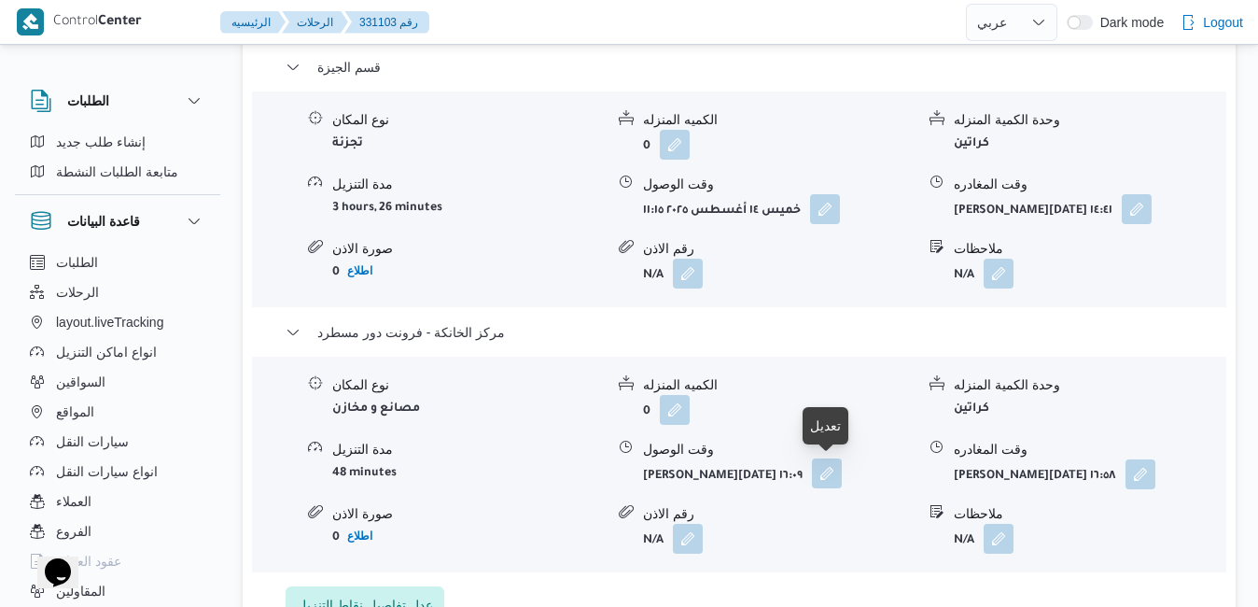
click at [828, 475] on button "button" at bounding box center [827, 473] width 30 height 30
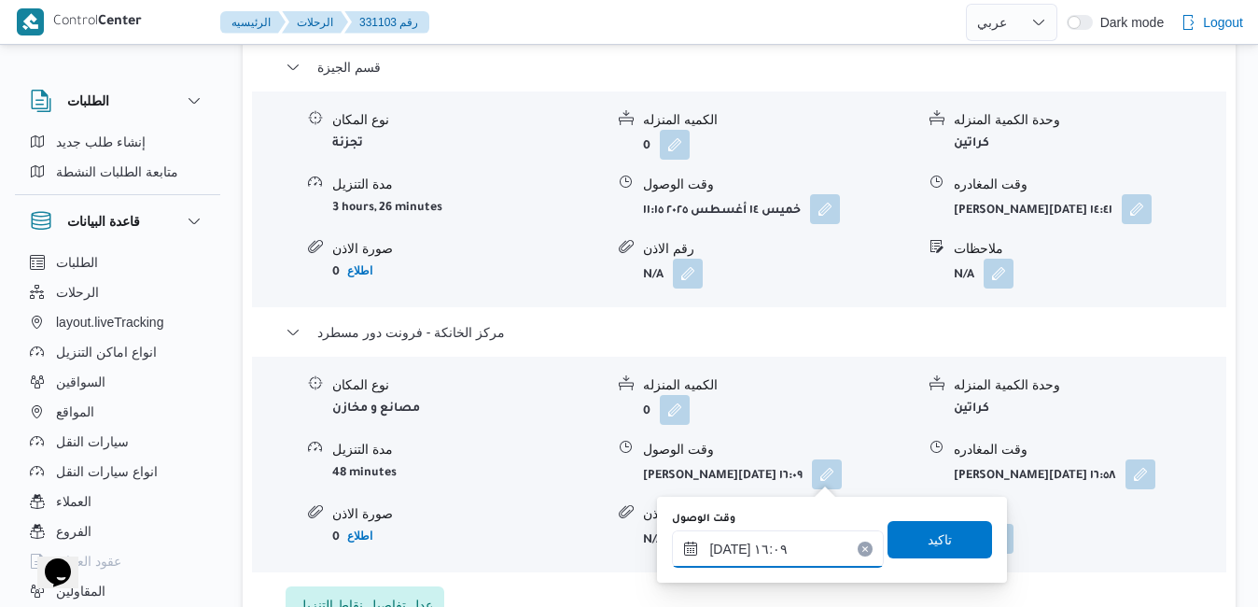
click at [752, 540] on input "١٤/٠٨/٢٠٢٥ ١٦:٠٩" at bounding box center [778, 548] width 212 height 37
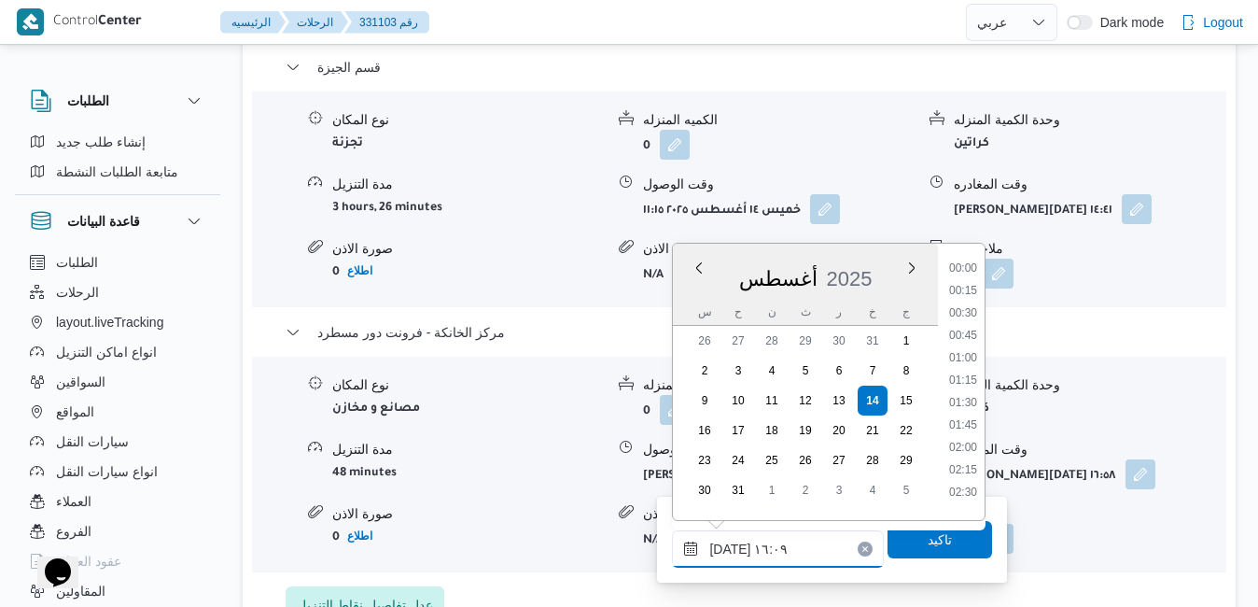
scroll to position [1305, 0]
click at [966, 466] on li "16:45" at bounding box center [963, 463] width 43 height 19
type input "١٤/٠٨/٢٠٢٥ ١٦:٤٥"
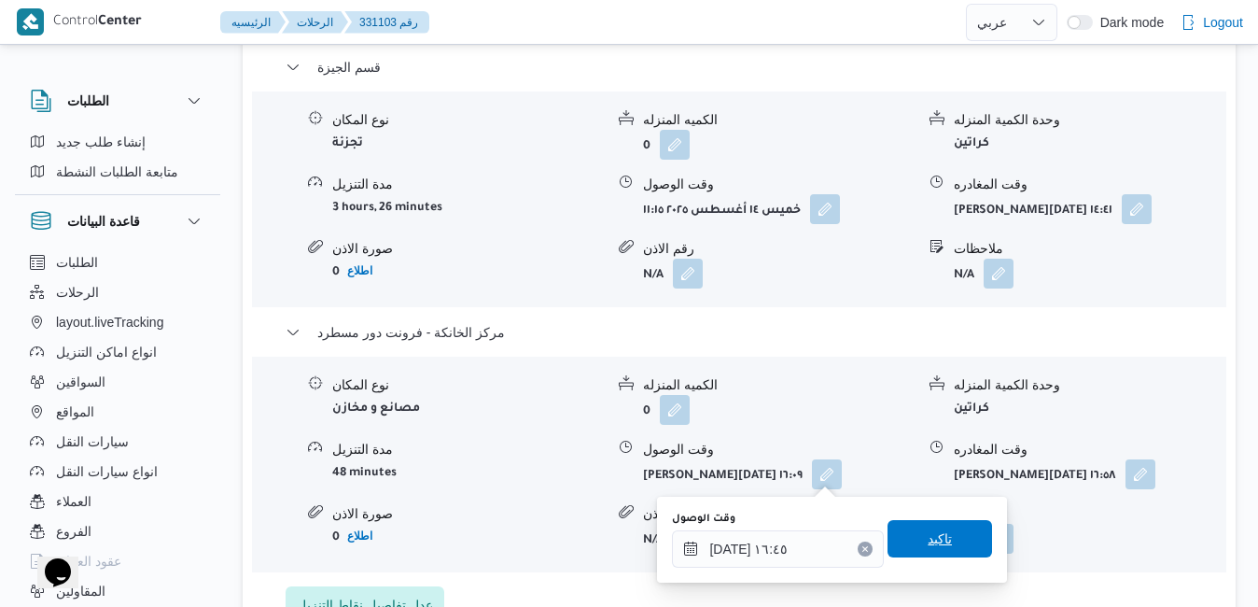
click at [937, 542] on span "تاكيد" at bounding box center [940, 538] width 24 height 22
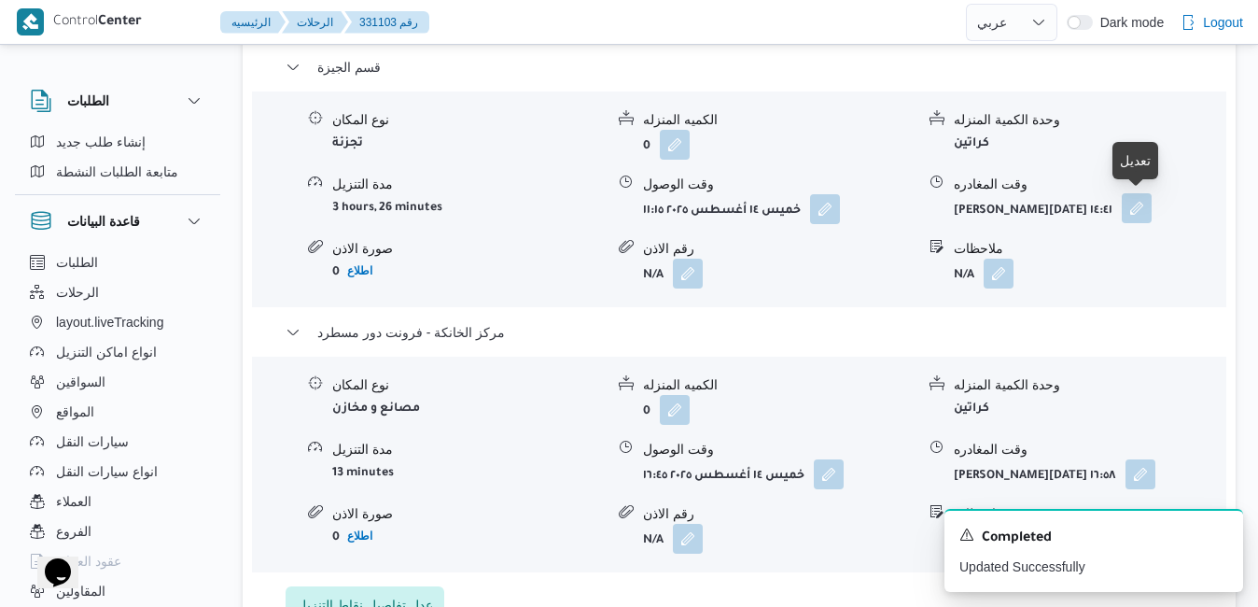
click at [1137, 205] on button "button" at bounding box center [1137, 208] width 30 height 30
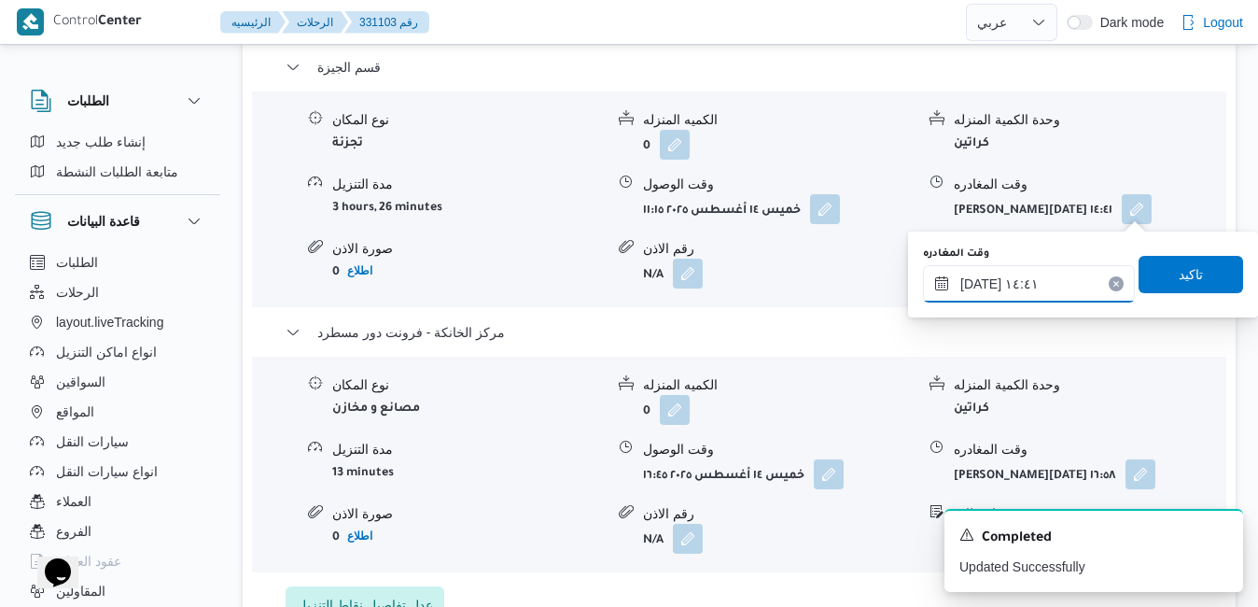
click at [1053, 281] on input "١٤/٠٨/٢٠٢٥ ١٤:٤١" at bounding box center [1029, 283] width 212 height 37
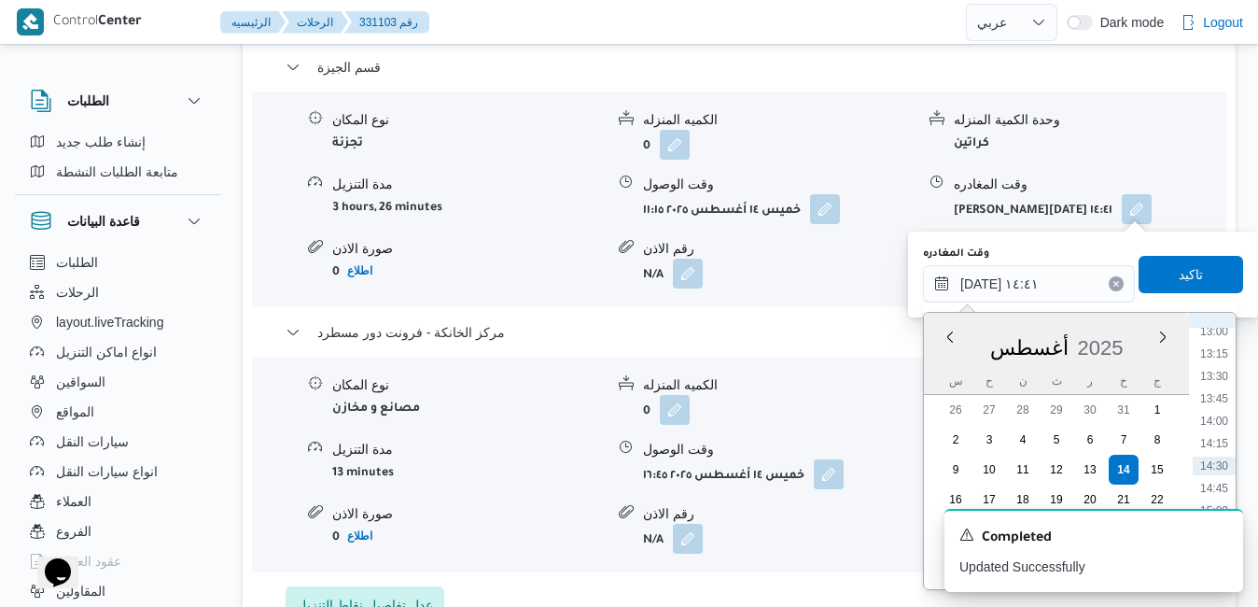
scroll to position [1386, 0]
click at [1217, 385] on li "16:00" at bounding box center [1214, 384] width 43 height 19
type input "١٤/٠٨/٢٠٢٥ ١٦:٠٠"
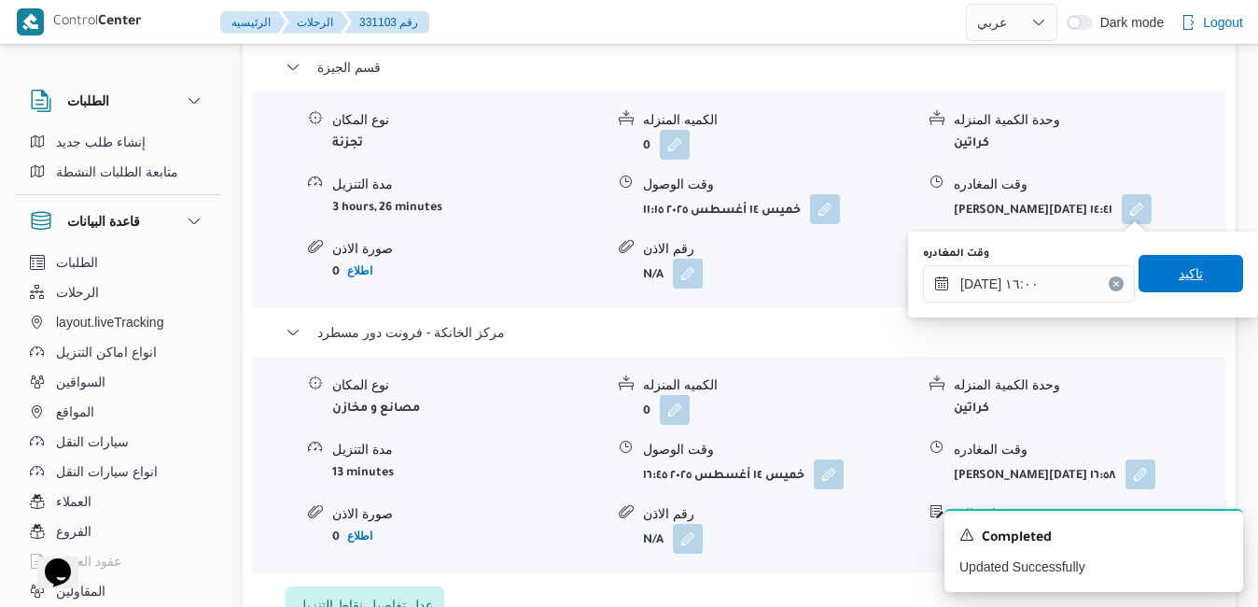
click at [1207, 275] on span "تاكيد" at bounding box center [1190, 273] width 105 height 37
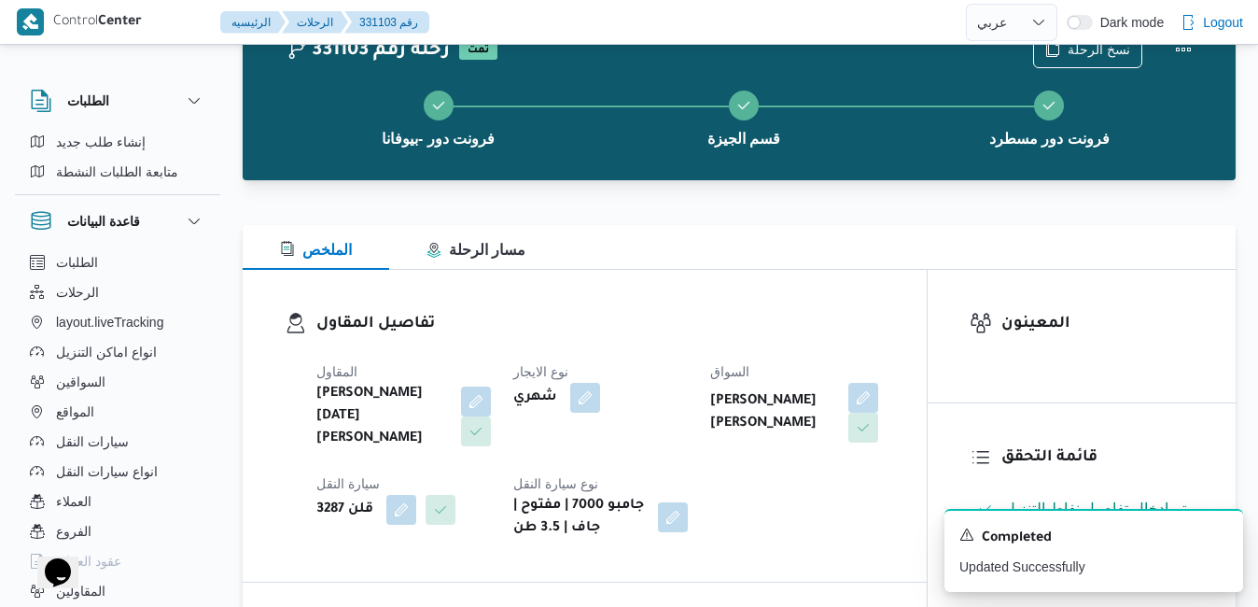
scroll to position [0, 0]
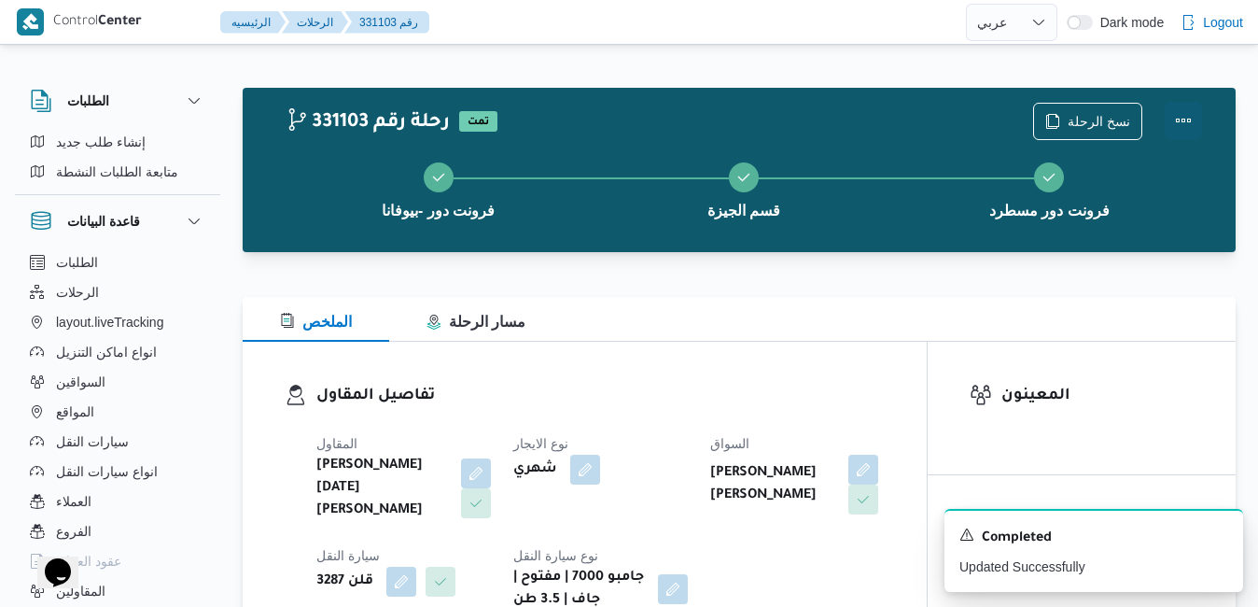
click at [1189, 113] on button "Actions" at bounding box center [1183, 120] width 37 height 37
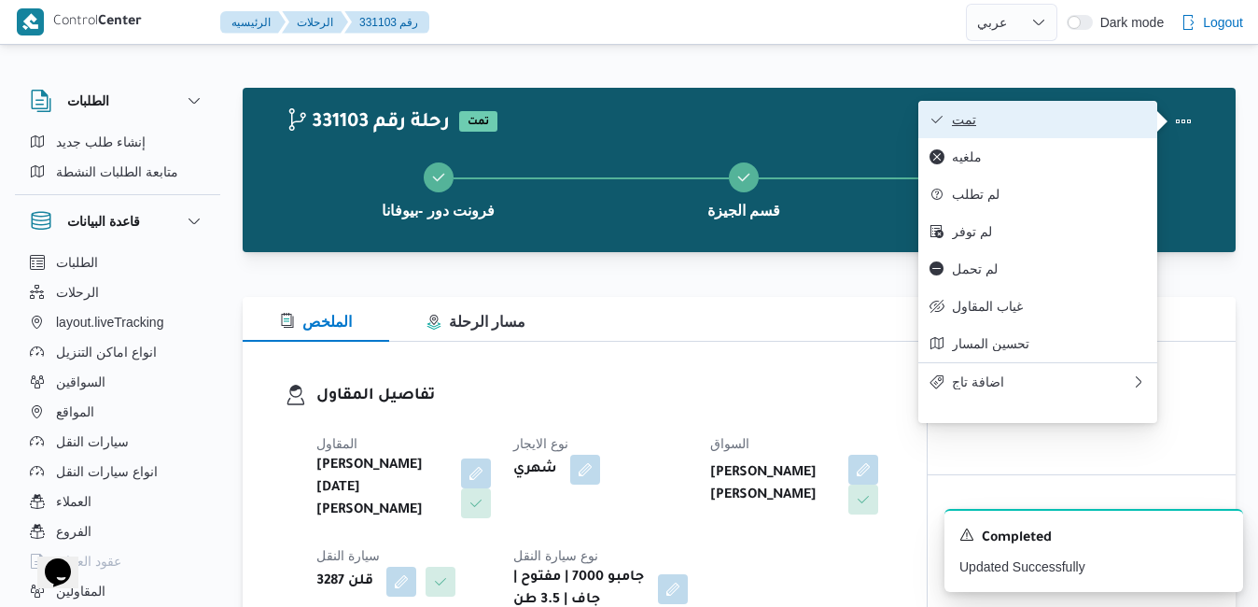
click at [1091, 120] on span "تمت" at bounding box center [1049, 119] width 194 height 15
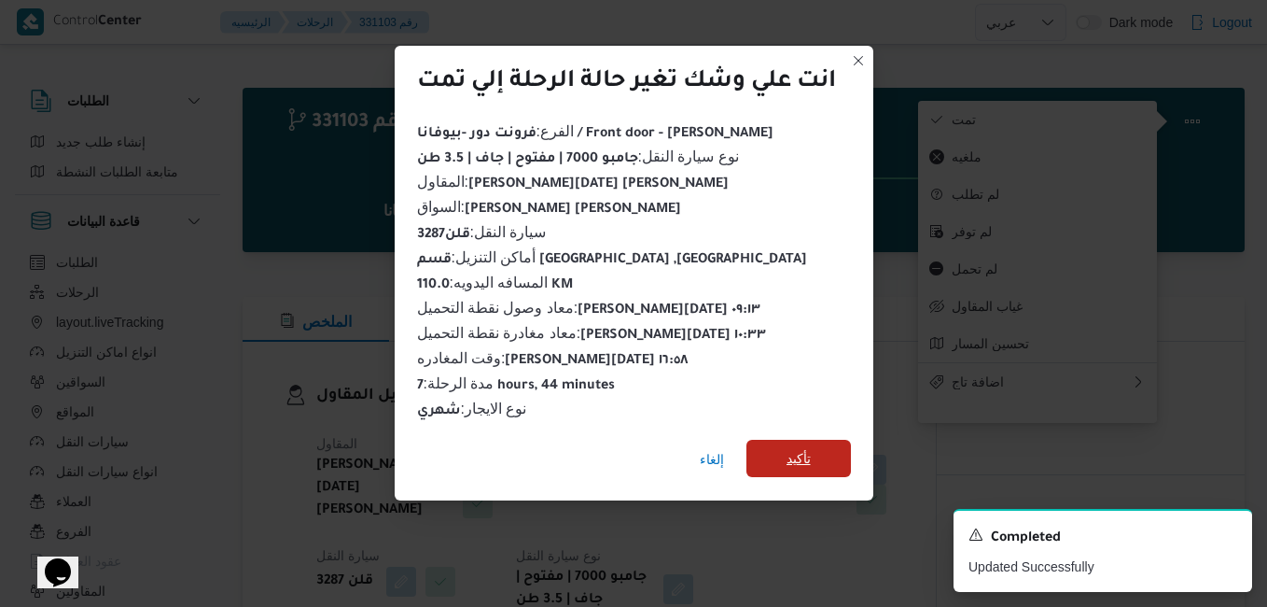
click at [809, 450] on span "تأكيد" at bounding box center [799, 458] width 24 height 22
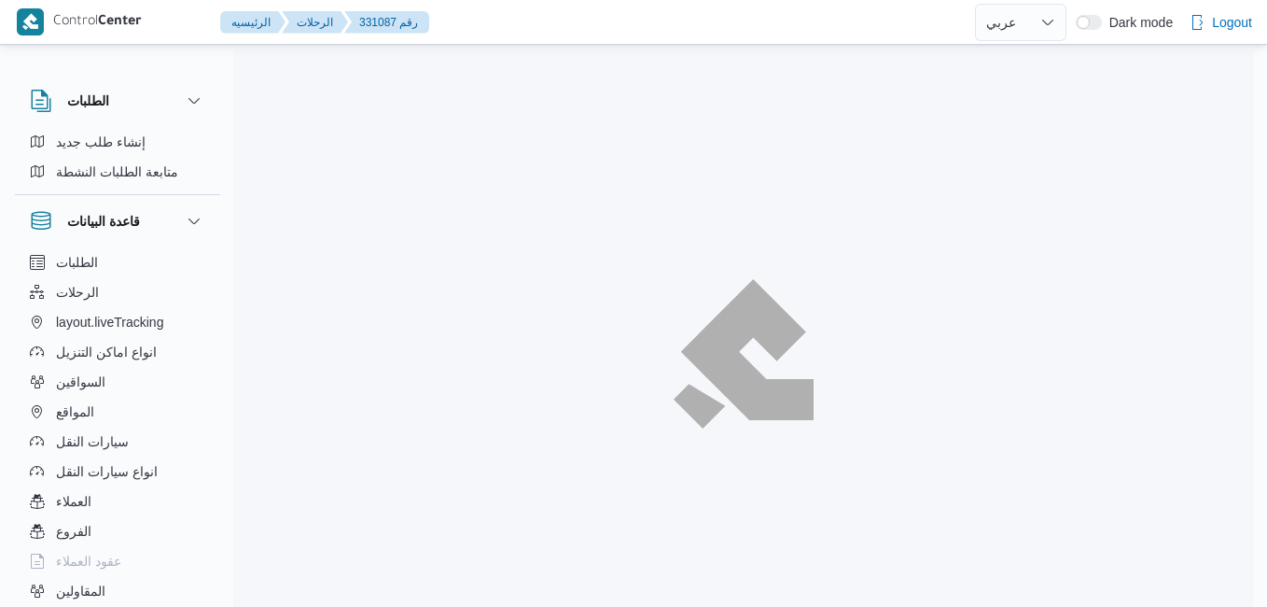
select select "ar"
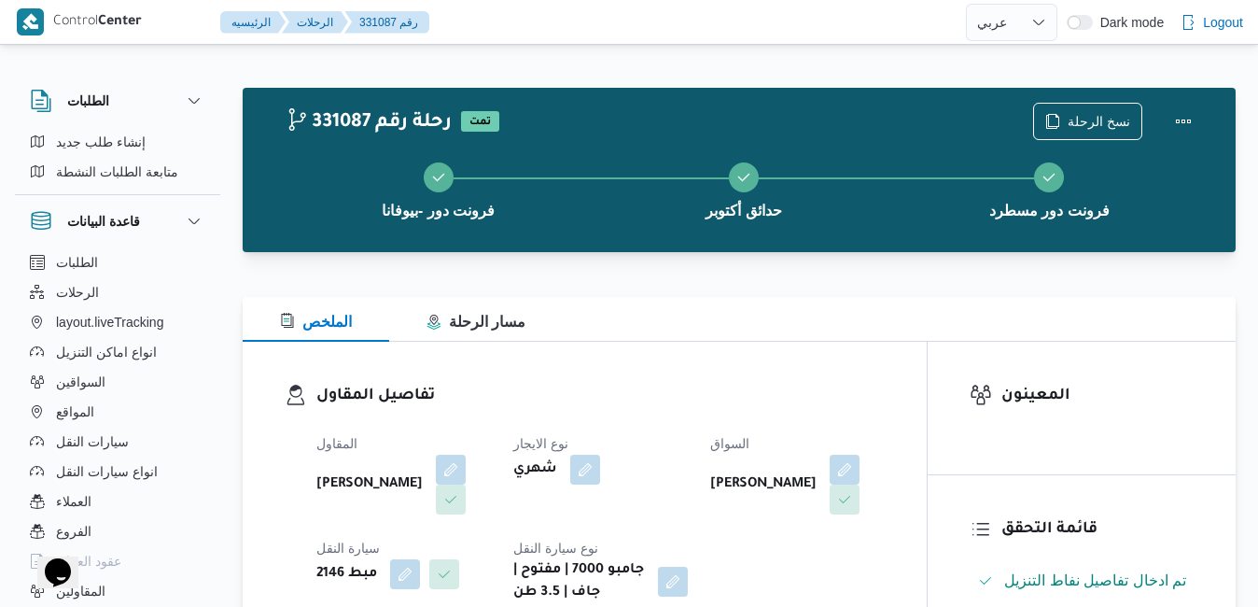
click at [752, 389] on h3 "تفاصيل المقاول" at bounding box center [600, 396] width 568 height 25
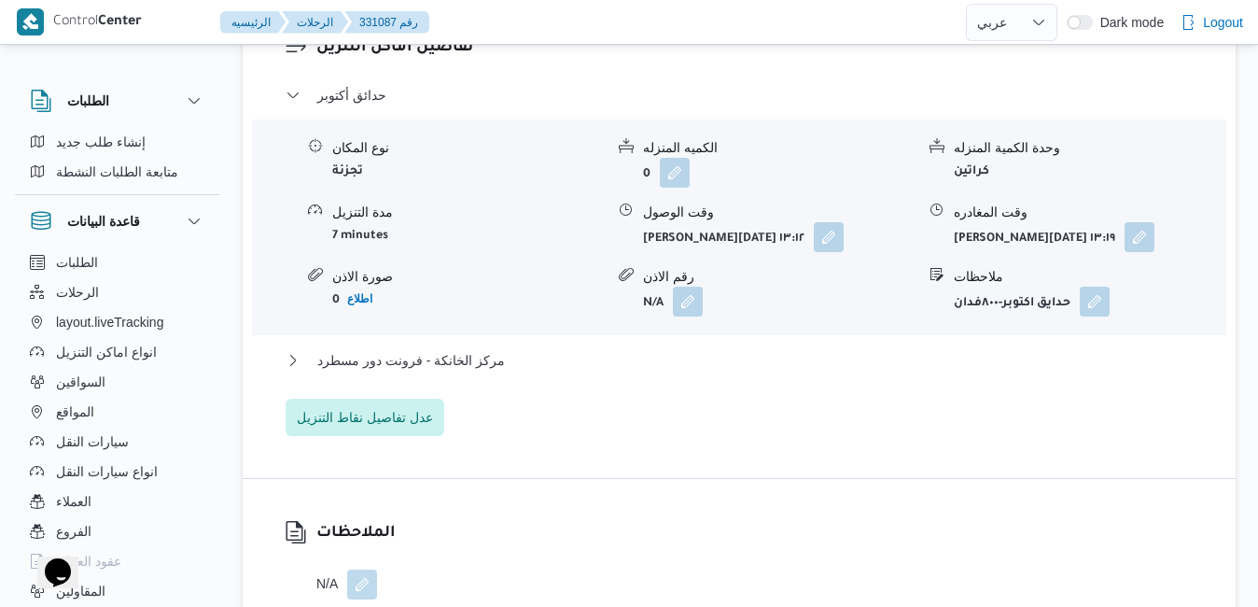
scroll to position [1642, 0]
click at [704, 373] on button "مركز الخانكة - فرونت دور مسطرد" at bounding box center [740, 362] width 908 height 22
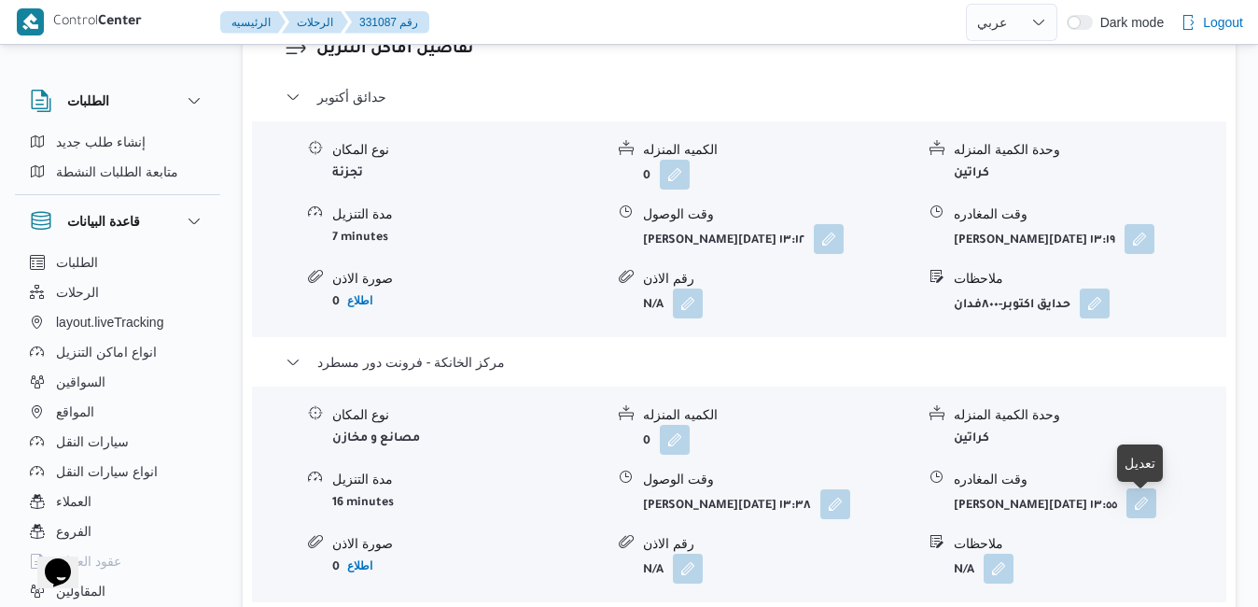
click at [1147, 518] on button "button" at bounding box center [1141, 503] width 30 height 30
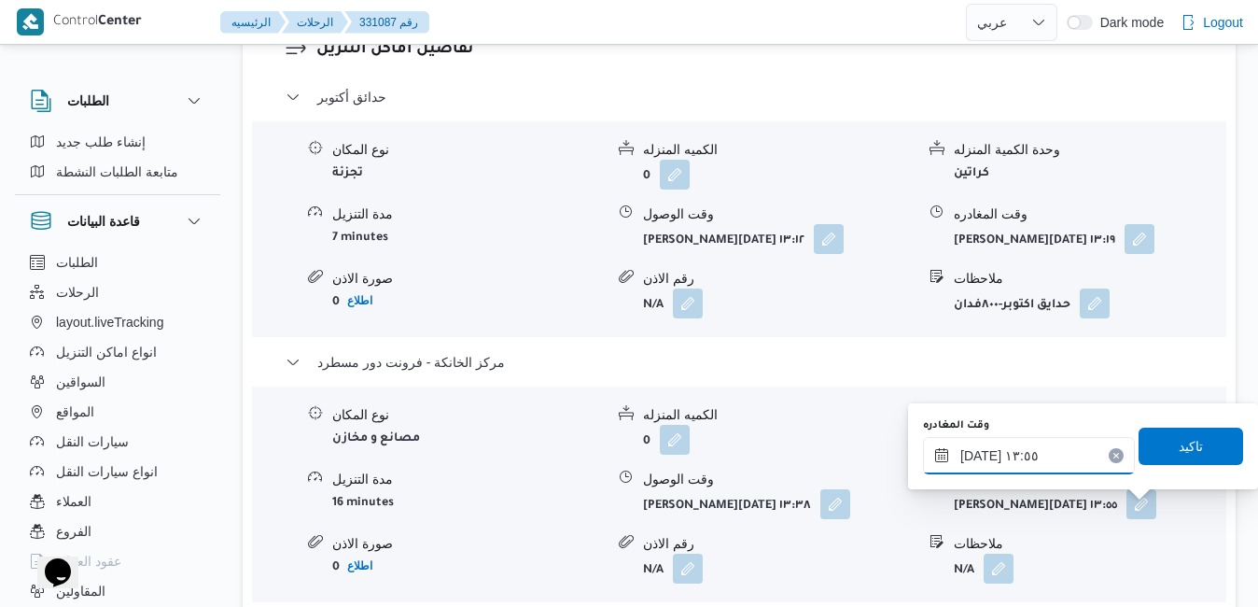
click at [1070, 464] on input "١٤/٠٨/٢٠٢٥ ١٣:٥٥" at bounding box center [1029, 455] width 212 height 37
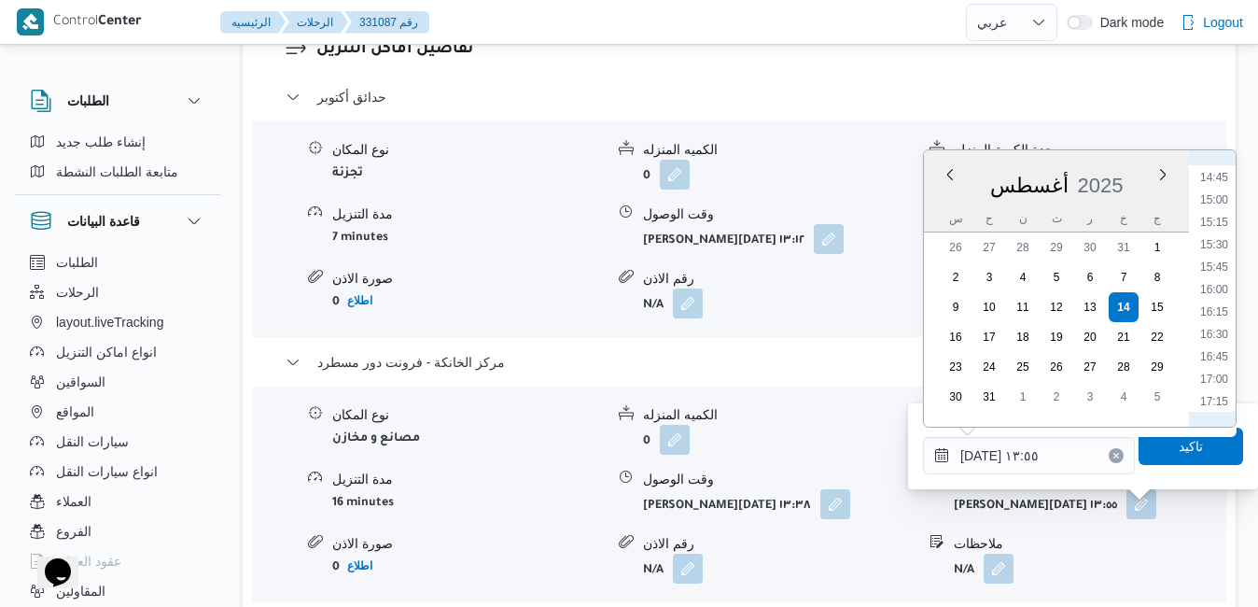
scroll to position [1534, 0]
click at [1221, 231] on li "17:45" at bounding box center [1214, 230] width 43 height 19
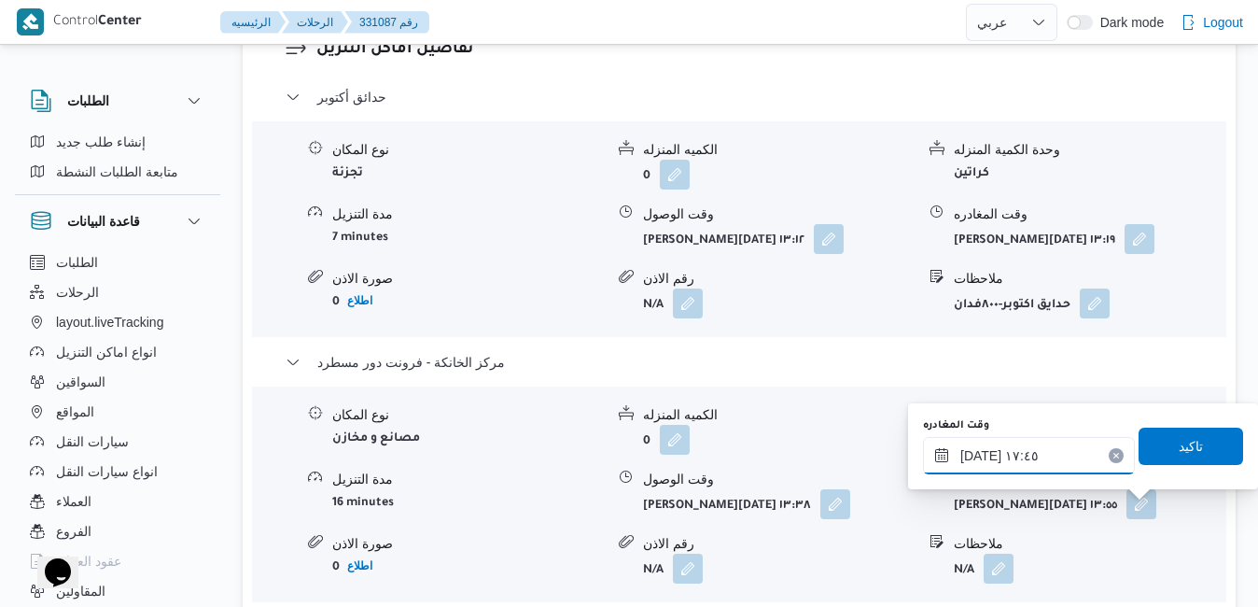
click at [983, 457] on input "١٤/٠٨/٢٠٢٥ ١٧:٤٥" at bounding box center [1029, 455] width 212 height 37
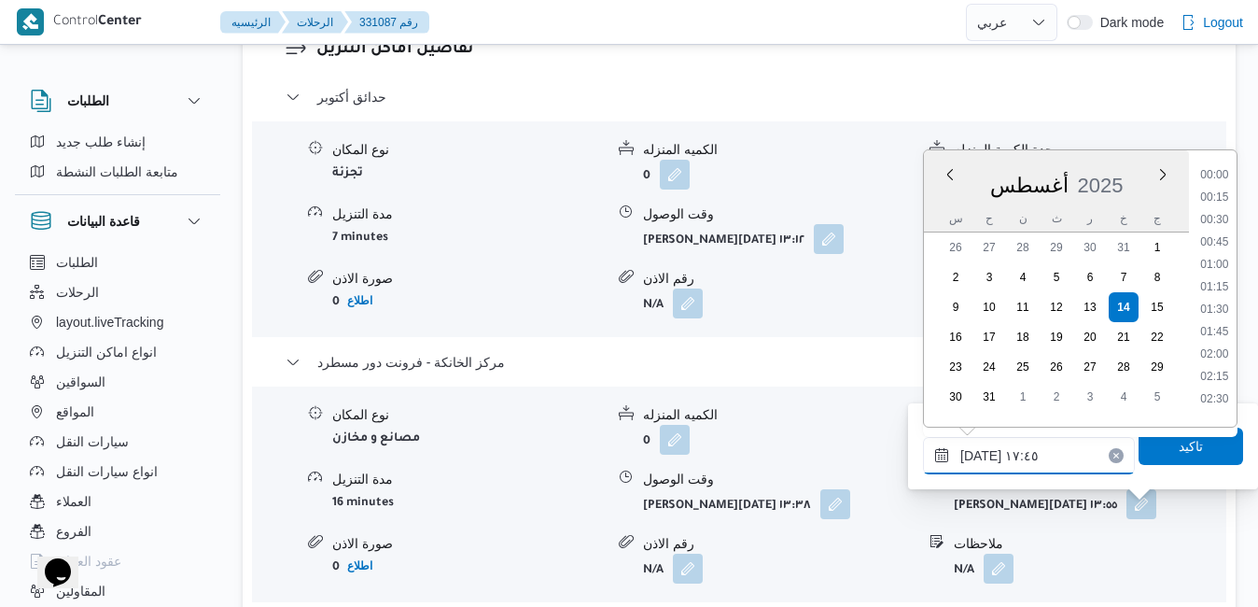
scroll to position [1461, 0]
type input "١٤/٠٨/٢٠٢٥ ١٧:35"
click at [1142, 451] on span "تاكيد" at bounding box center [1190, 444] width 105 height 37
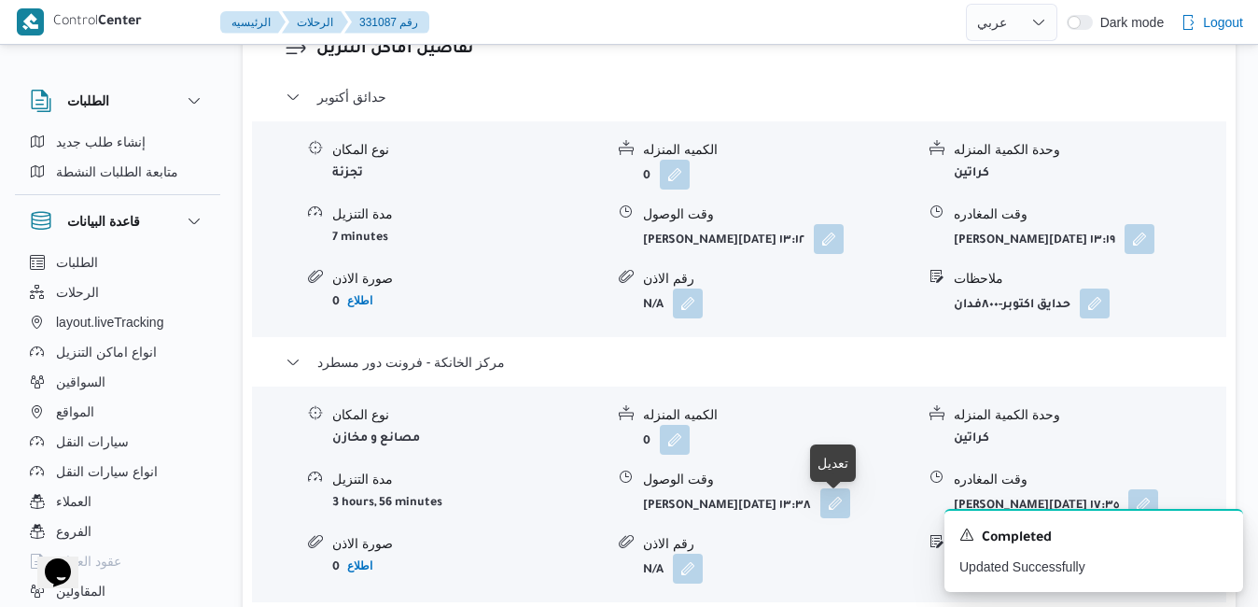
click at [837, 505] on button "button" at bounding box center [835, 503] width 30 height 30
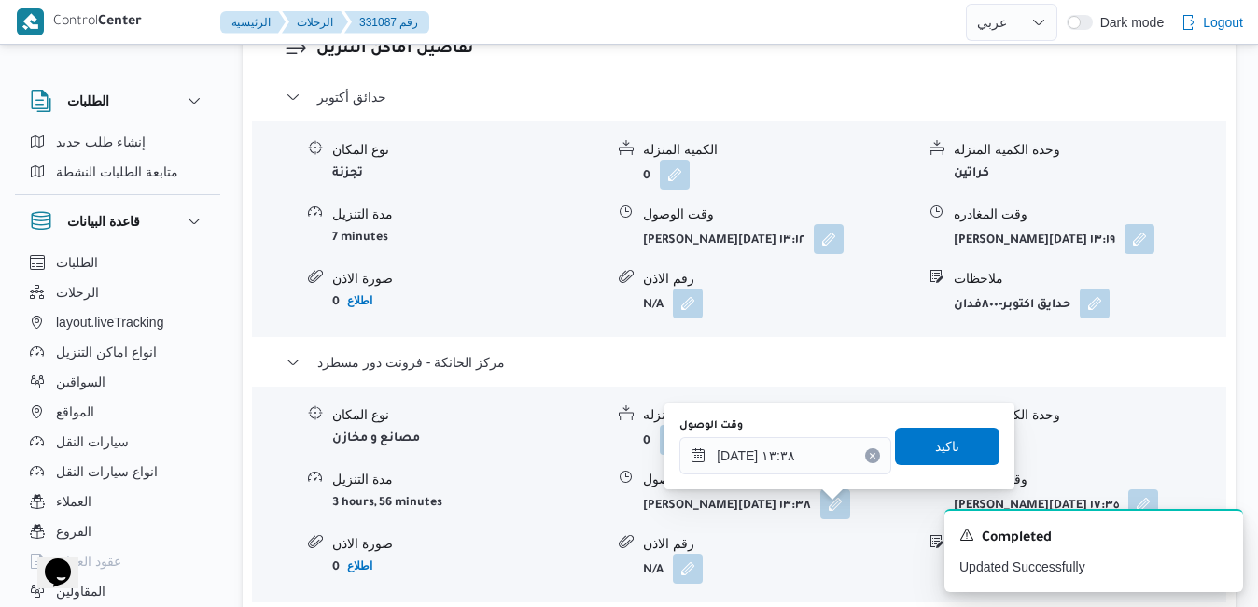
click at [777, 427] on div "وقت الوصول" at bounding box center [785, 425] width 212 height 15
click at [776, 445] on input "١٤/٠٨/٢٠٢٥ ١٣:٣٨" at bounding box center [785, 455] width 212 height 37
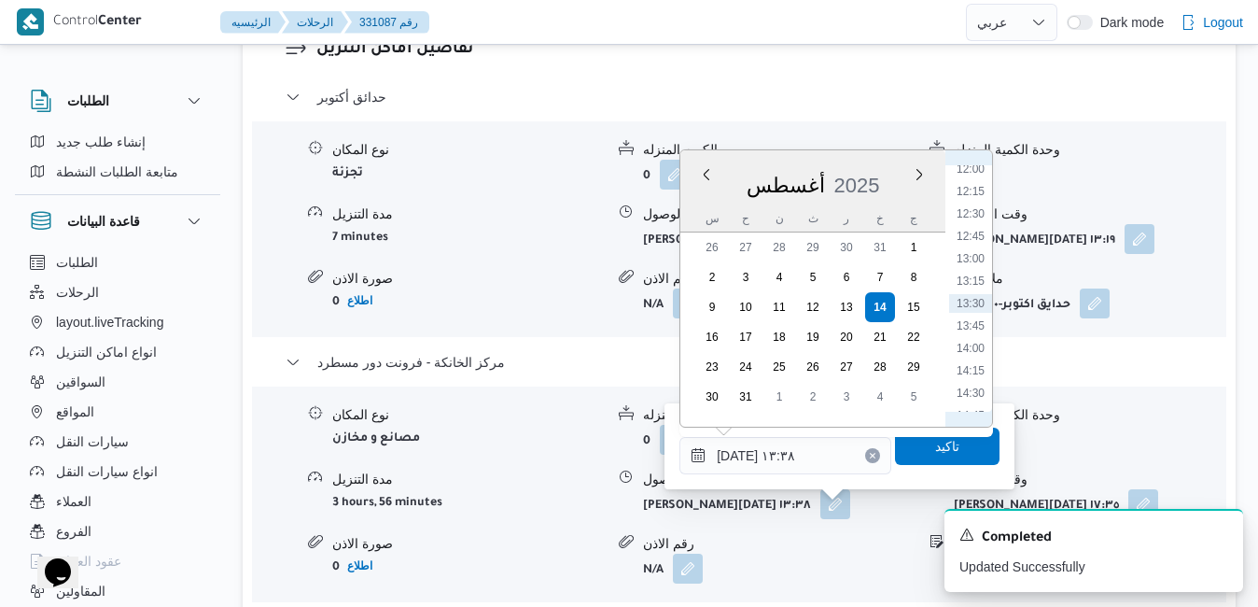
scroll to position [1296, 0]
click at [974, 394] on li "17:00" at bounding box center [970, 401] width 43 height 19
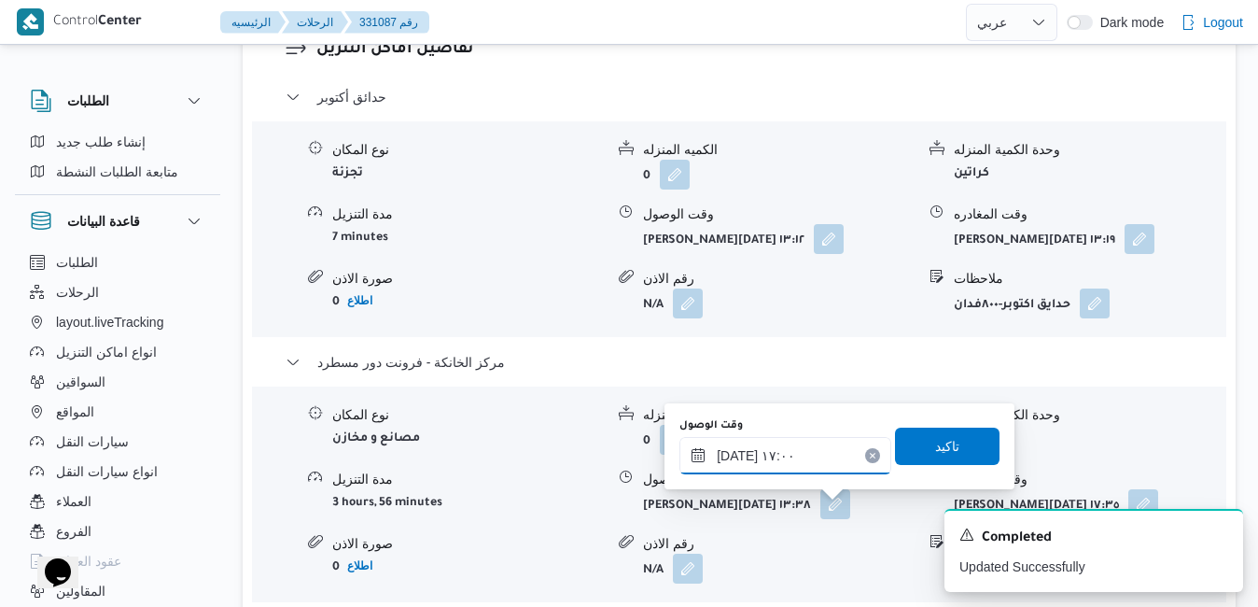
click at [738, 459] on input "١٤/٠٨/٢٠٢٥ ١٧:٠٠" at bounding box center [785, 455] width 212 height 37
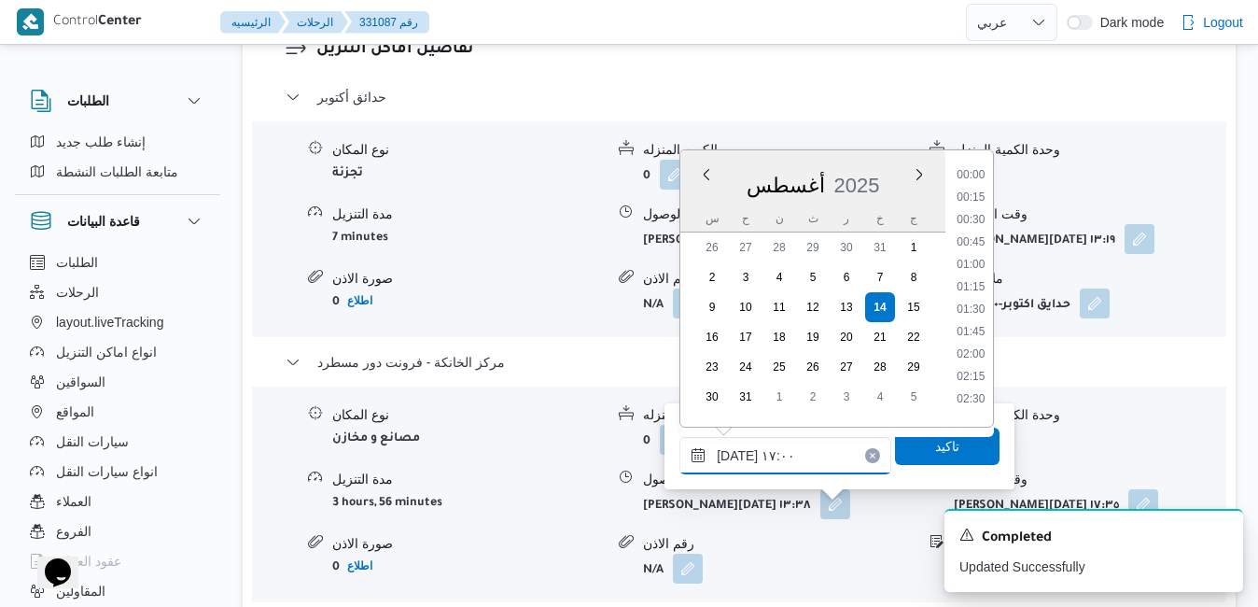
scroll to position [1394, 0]
type input "١٤/٠٨/٢٠٢٥ ١٧:25"
click at [957, 448] on span "تاكيد" at bounding box center [947, 444] width 105 height 37
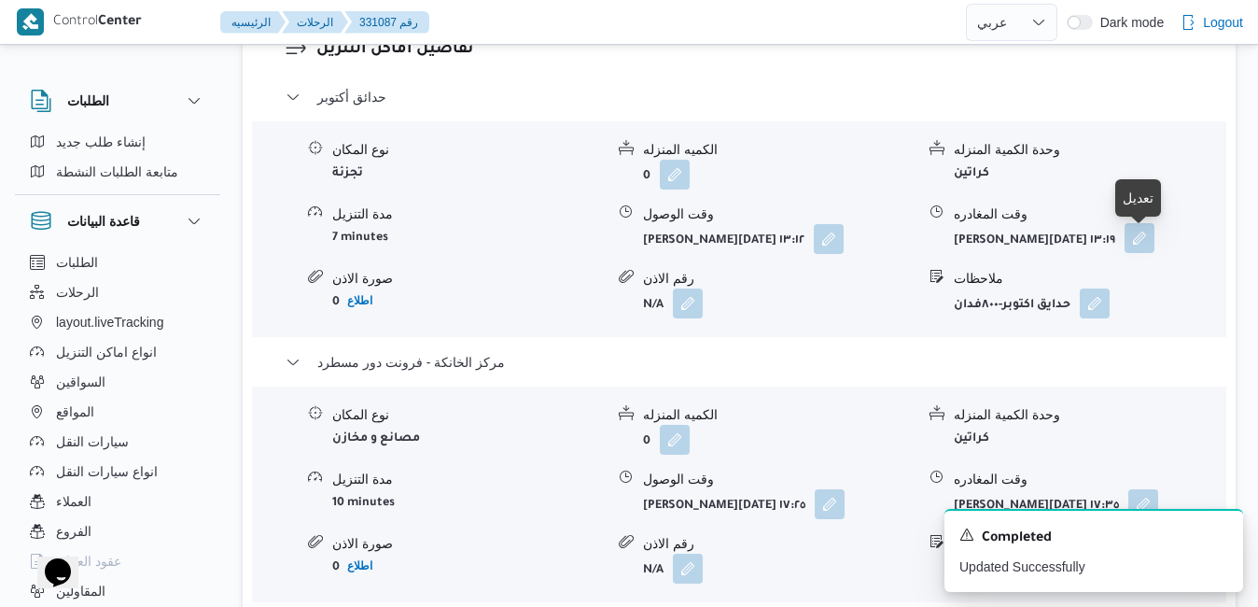
click at [1146, 237] on button "button" at bounding box center [1139, 238] width 30 height 30
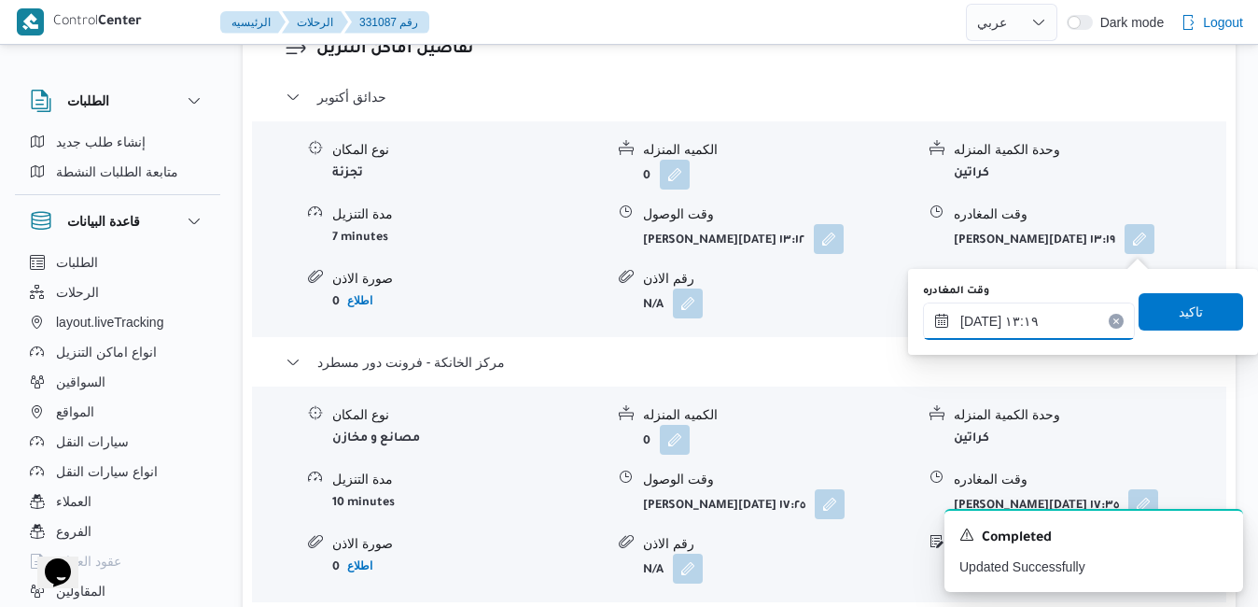
click at [1050, 327] on input "١٤/٠٨/٢٠٢٥ ١٣:١٩" at bounding box center [1029, 320] width 212 height 37
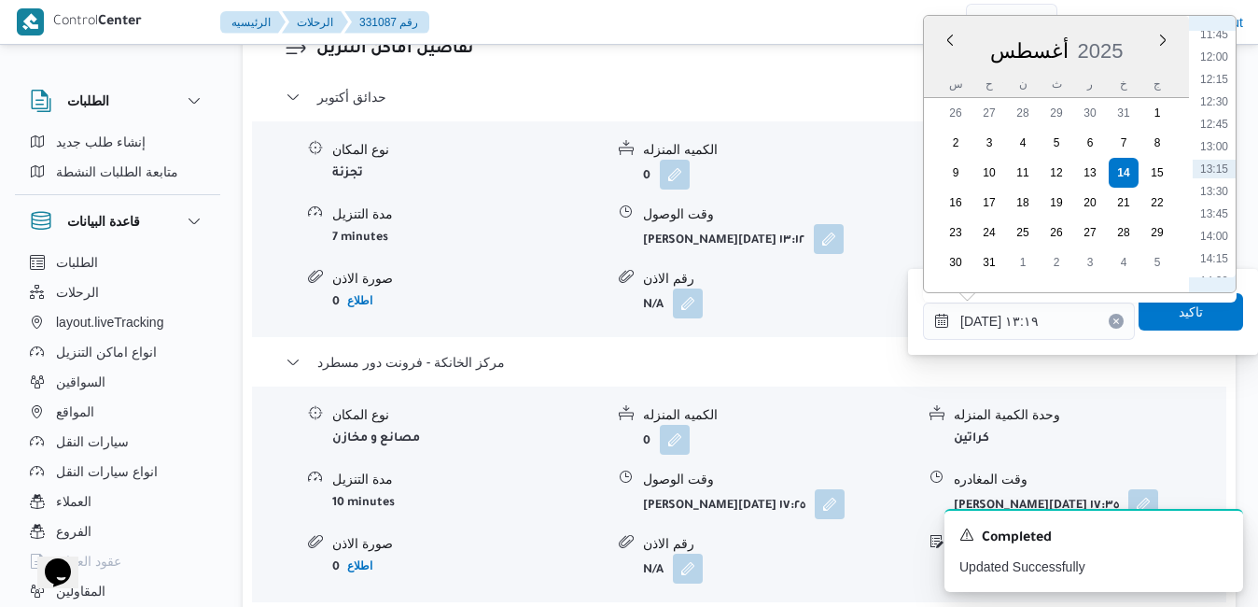
scroll to position [1274, 0]
click at [1226, 241] on li "16:30" at bounding box center [1214, 244] width 43 height 19
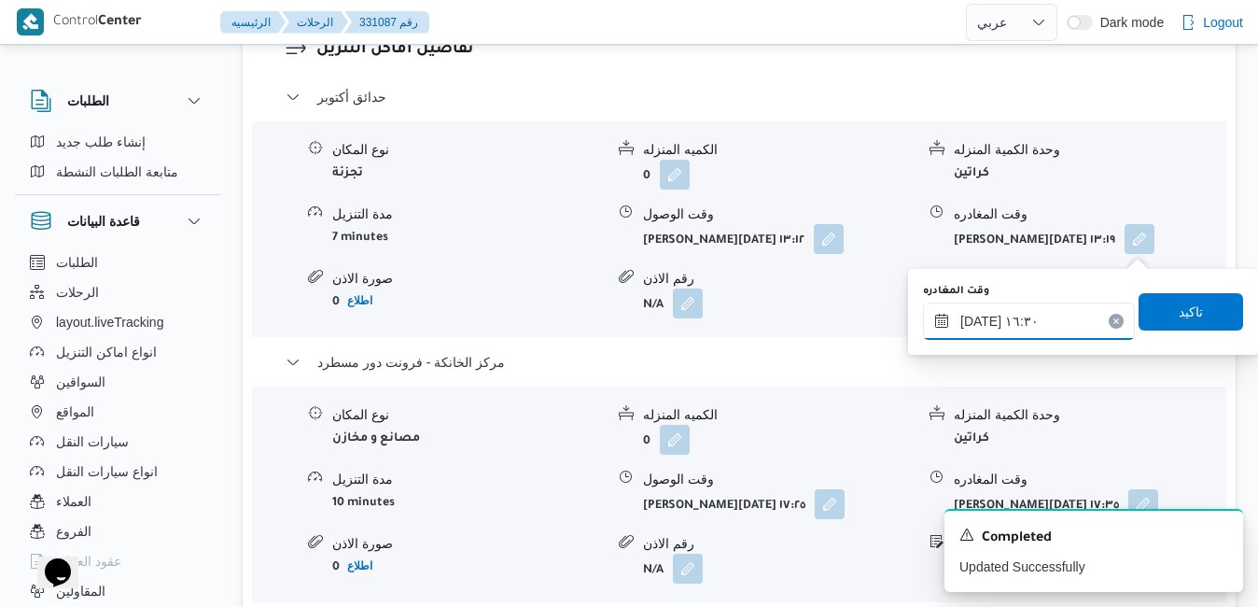
click at [978, 327] on input "١٤/٠٨/٢٠٢٥ ١٦:٣٠" at bounding box center [1029, 320] width 212 height 37
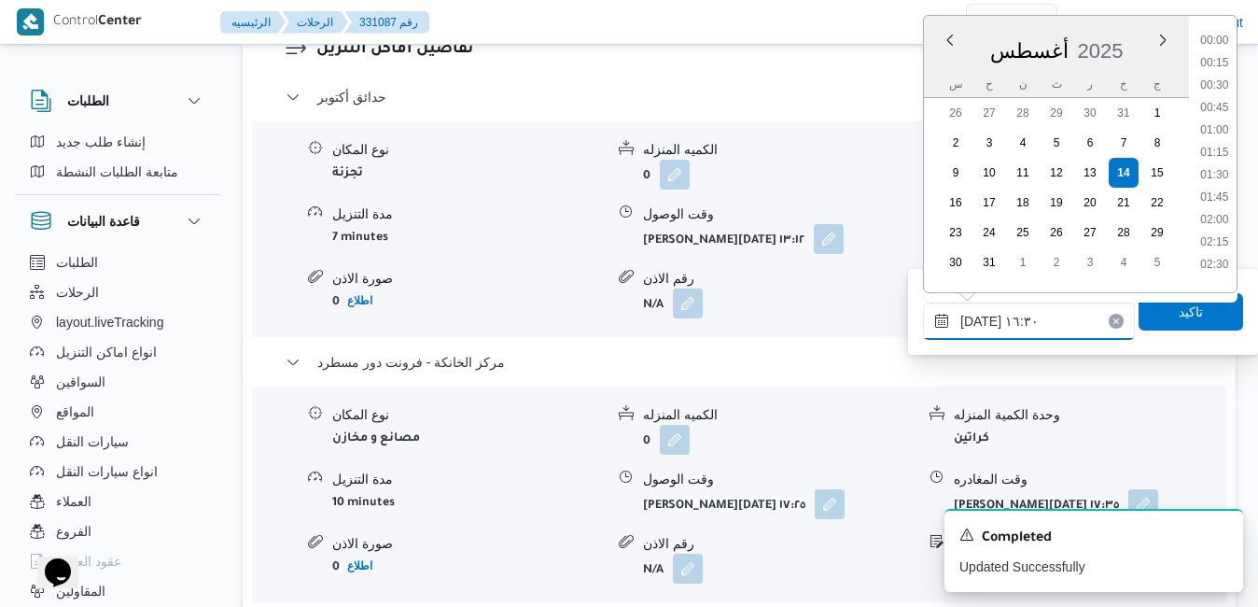
scroll to position [1349, 0]
type input "١٤/٠٨/٢٠٢٥ ١٦:٢٥"
click at [1157, 313] on span "تاكيد" at bounding box center [1190, 310] width 105 height 37
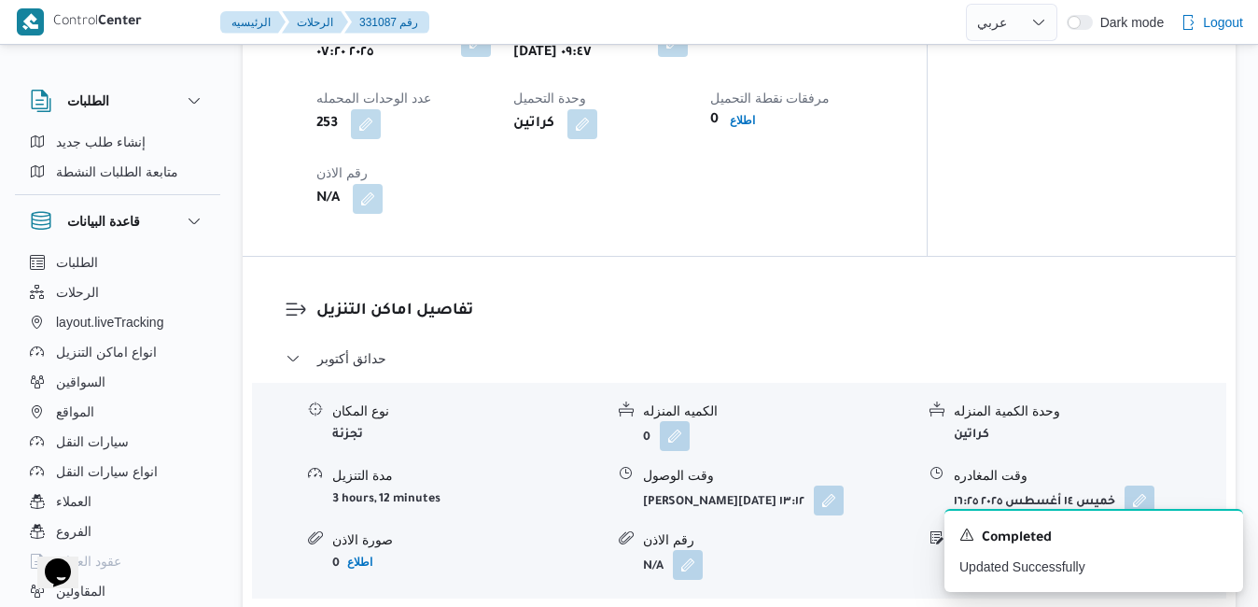
scroll to position [1418, 0]
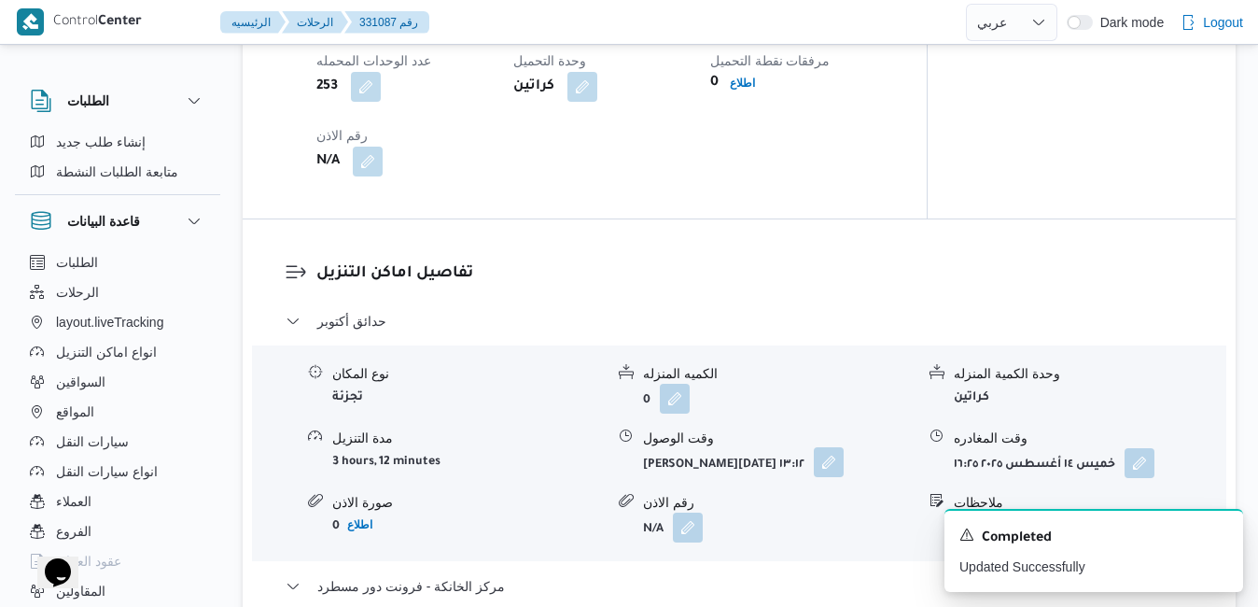
click at [839, 471] on button "button" at bounding box center [829, 462] width 30 height 30
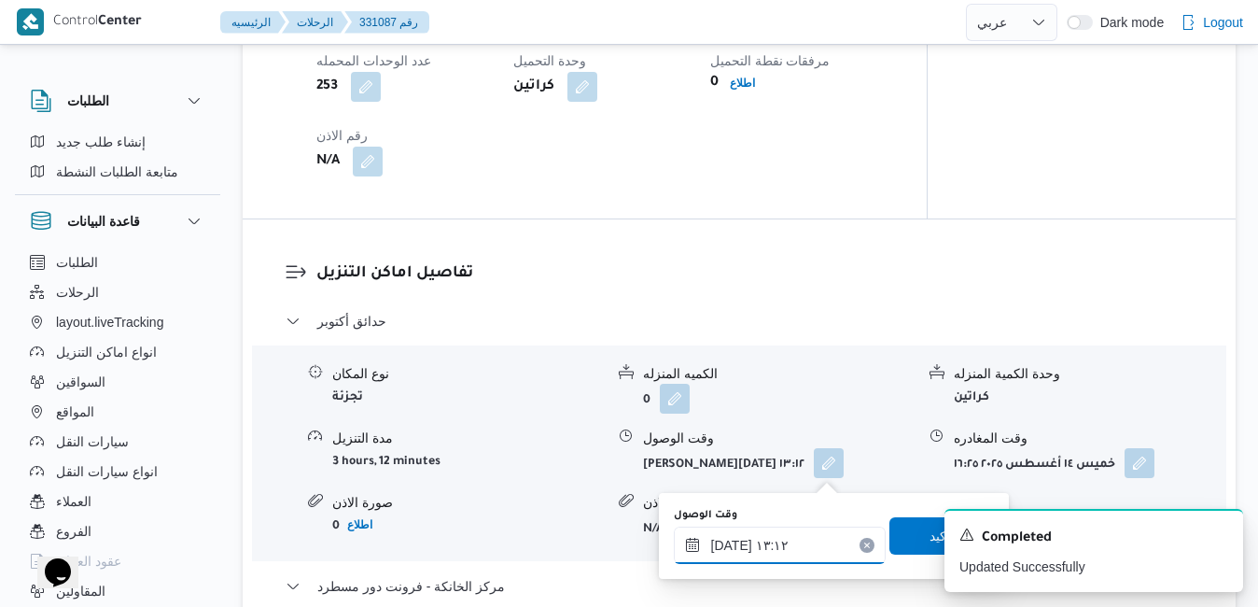
click at [801, 532] on div "١٤/٠٨/٢٠٢٥ ١٣:١٢" at bounding box center [780, 544] width 212 height 37
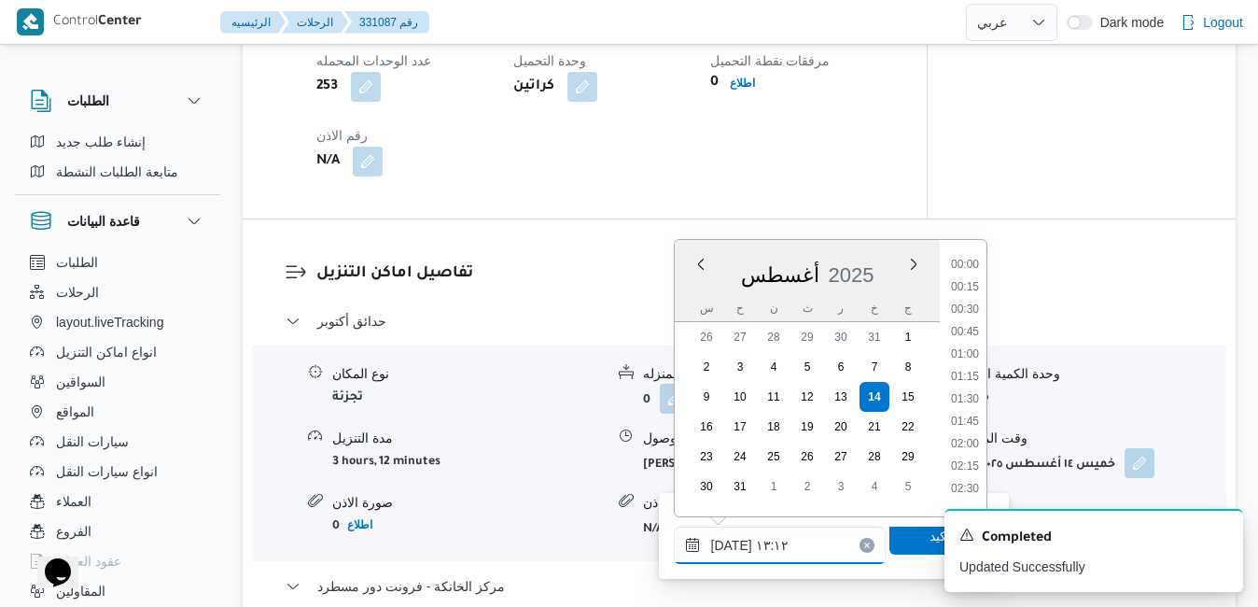
scroll to position [1036, 0]
click at [1221, 534] on icon "Dismiss toast" at bounding box center [1220, 532] width 9 height 9
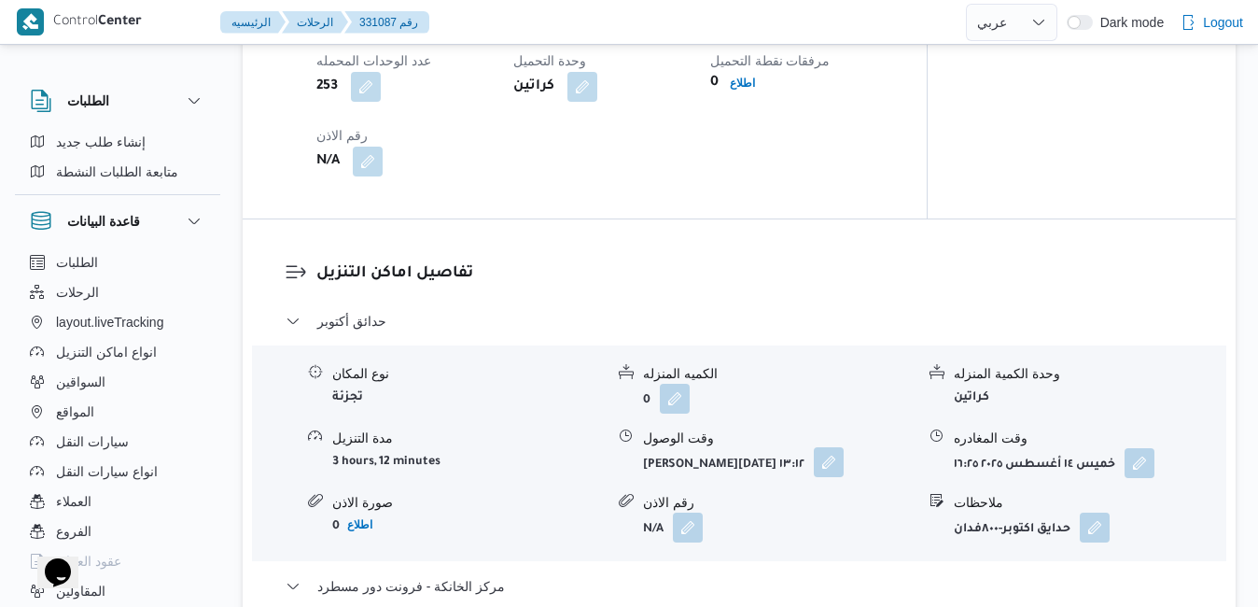
click at [822, 468] on button "button" at bounding box center [829, 462] width 30 height 30
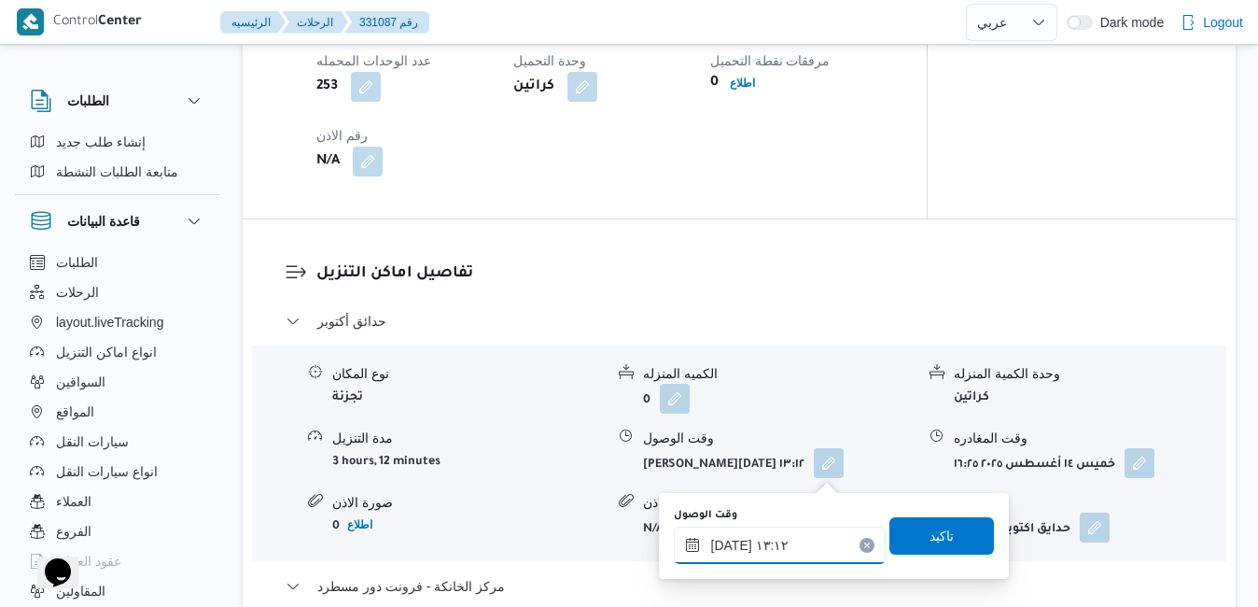
click at [767, 545] on input "١٤/٠٨/٢٠٢٥ ١٣:١٢" at bounding box center [780, 544] width 212 height 37
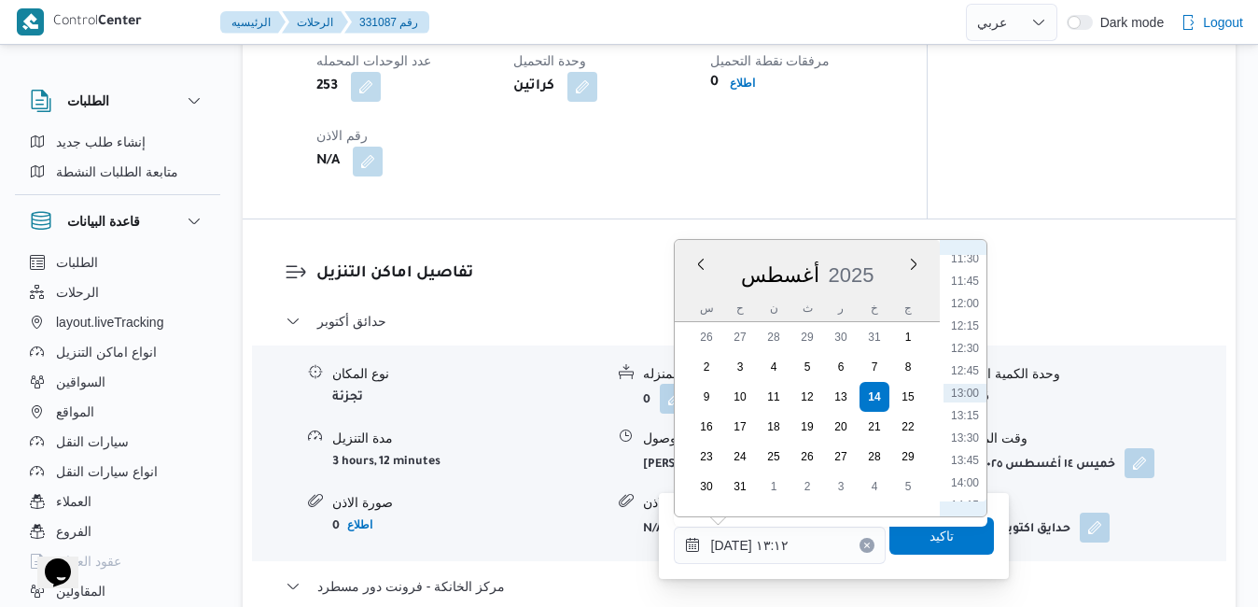
scroll to position [820, 0]
click at [966, 407] on li "10:45" at bounding box center [964, 407] width 43 height 19
type input "١٤/٠٨/٢٠٢٥ ١٠:٤٥"
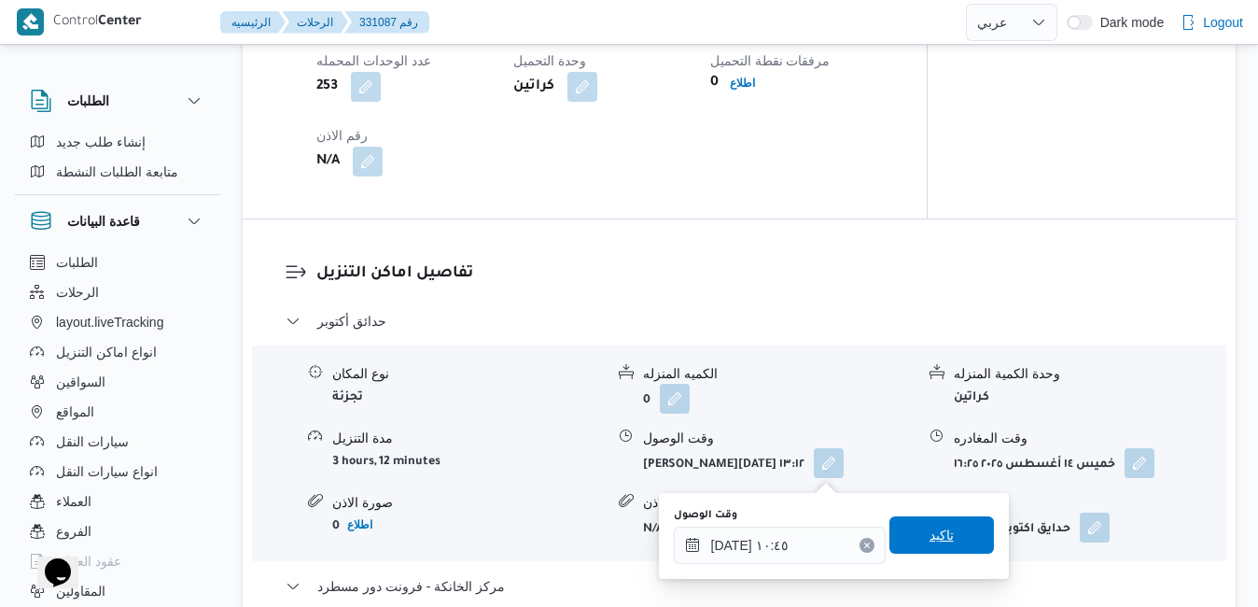
click at [929, 542] on span "تاكيد" at bounding box center [941, 534] width 24 height 22
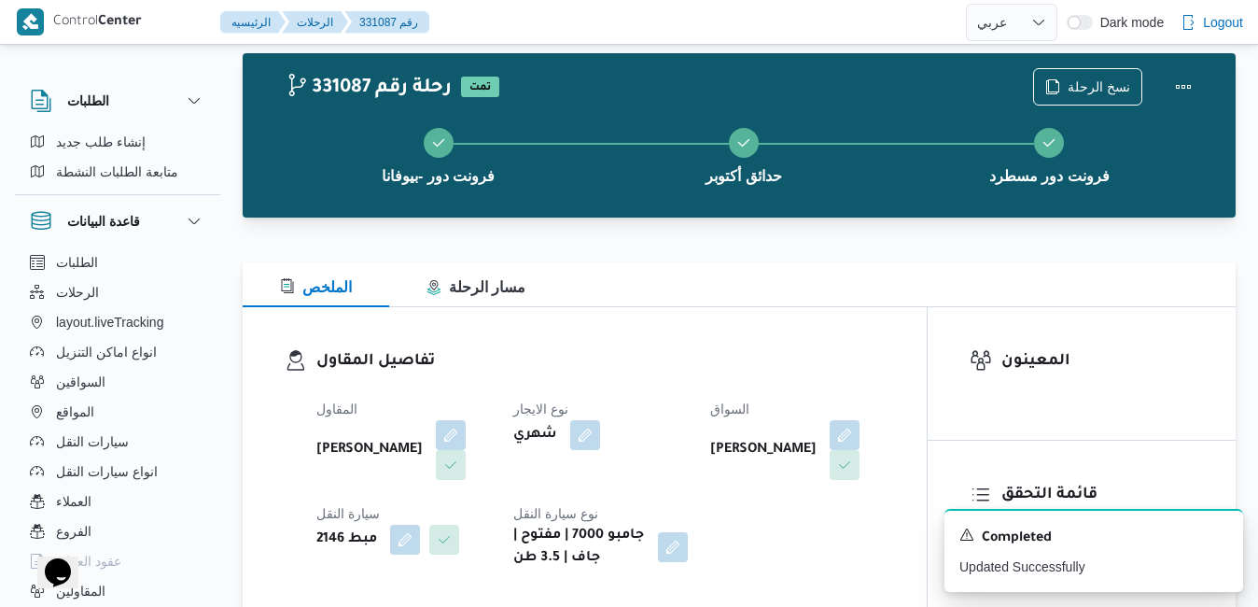
scroll to position [0, 0]
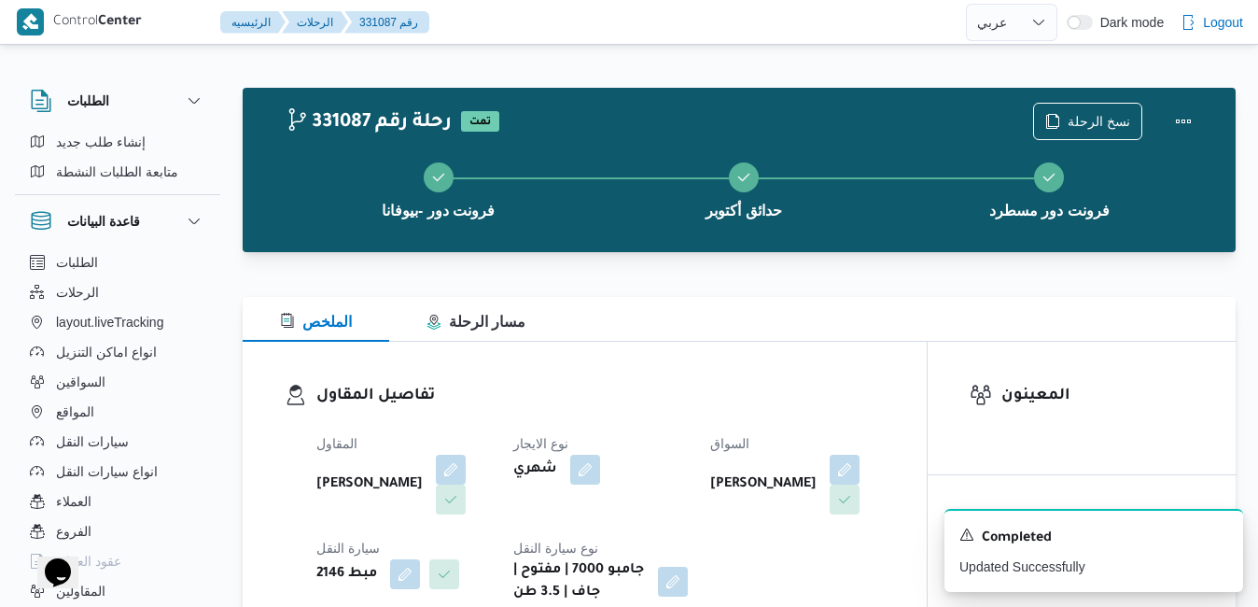
click at [907, 359] on div "تفاصيل المقاول المقاول محمد صلاح عبداللطيف الشريف نوع الايجار شهري السواق السيد…" at bounding box center [585, 494] width 684 height 304
drag, startPoint x: 1175, startPoint y: 119, endPoint x: 1192, endPoint y: 120, distance: 16.9
click at [1192, 120] on button "Actions" at bounding box center [1183, 120] width 37 height 37
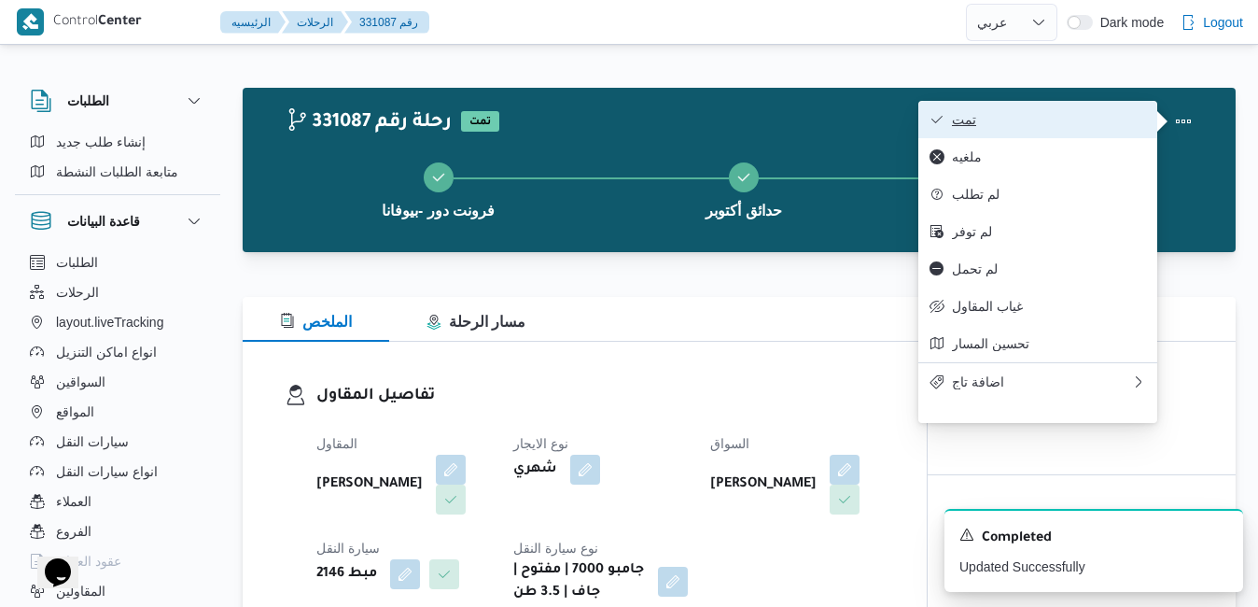
click at [1011, 134] on button "تمت" at bounding box center [1037, 119] width 239 height 37
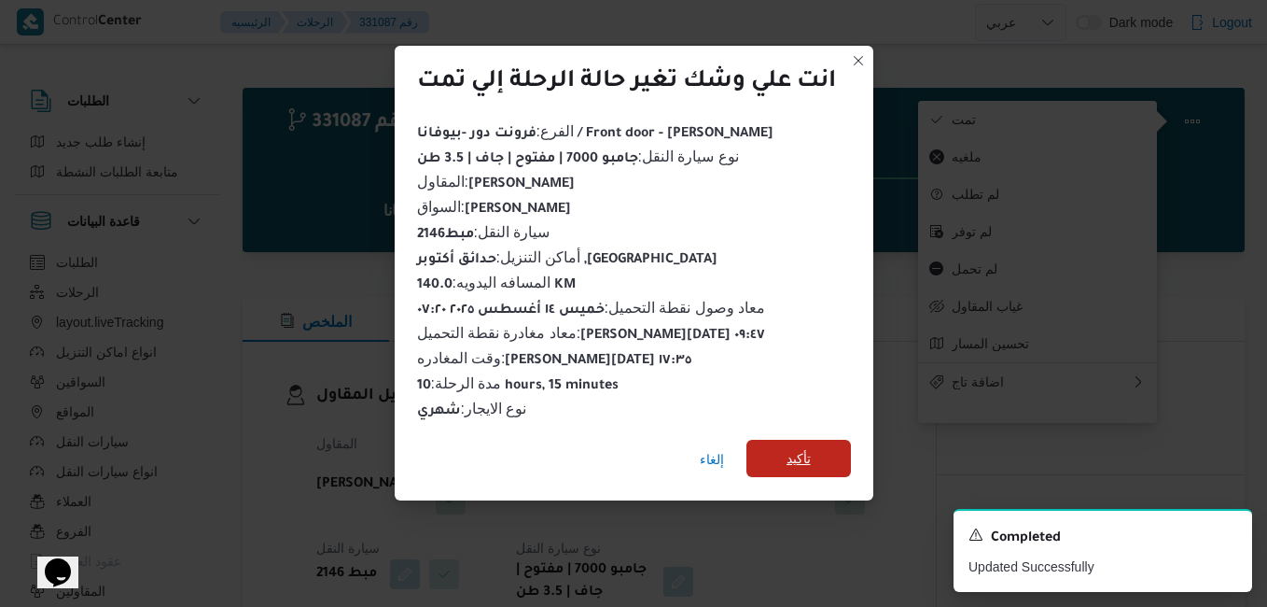
click at [785, 452] on span "تأكيد" at bounding box center [798, 457] width 105 height 37
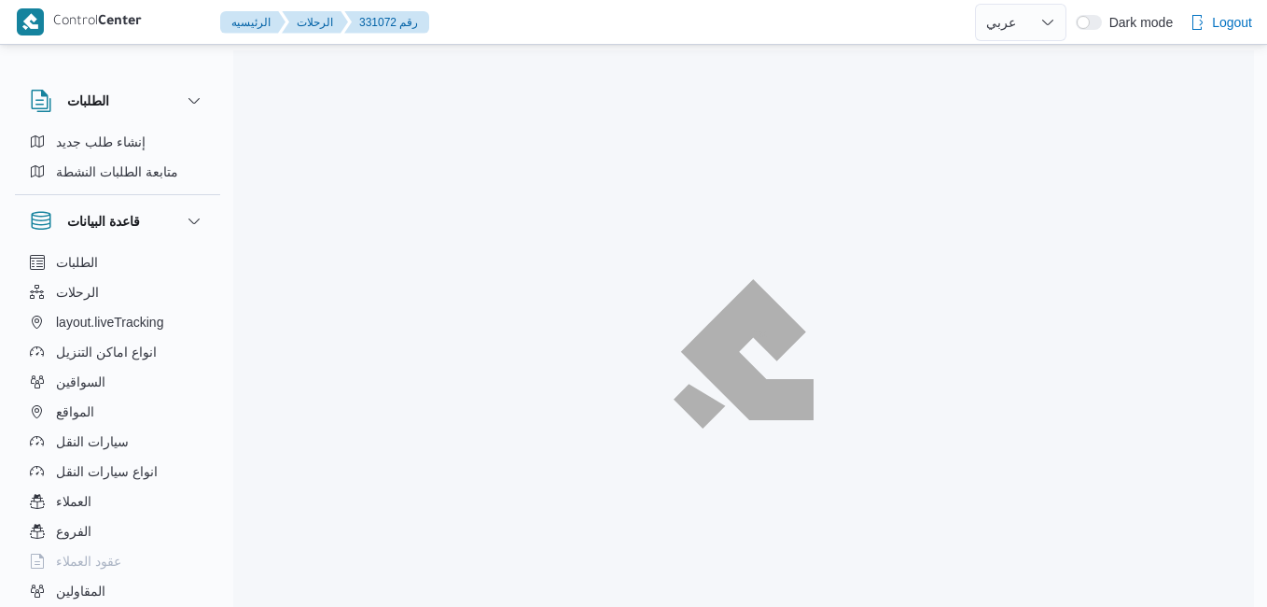
select select "ar"
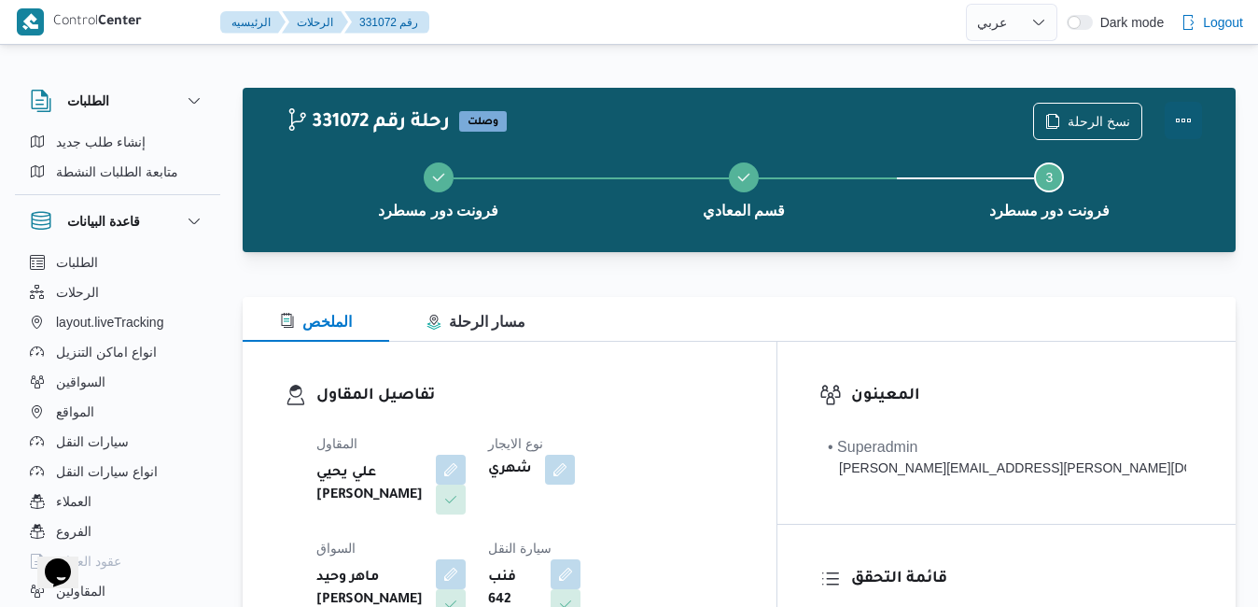
click at [1187, 115] on button "Actions" at bounding box center [1183, 120] width 37 height 37
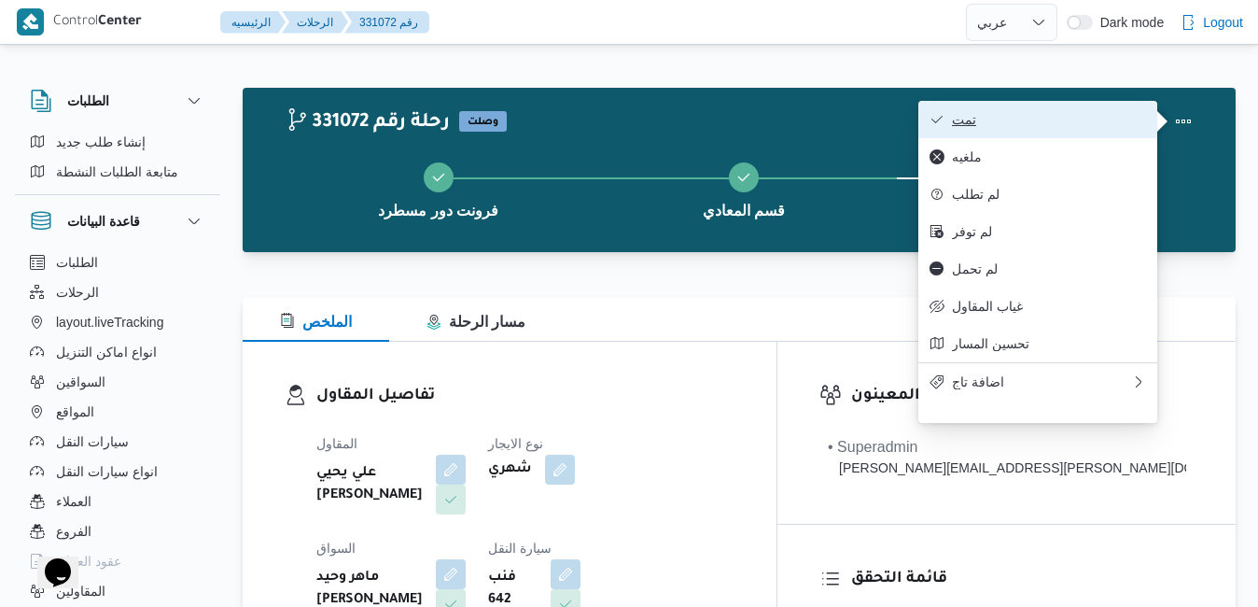
click at [1068, 115] on span "تمت" at bounding box center [1049, 119] width 194 height 15
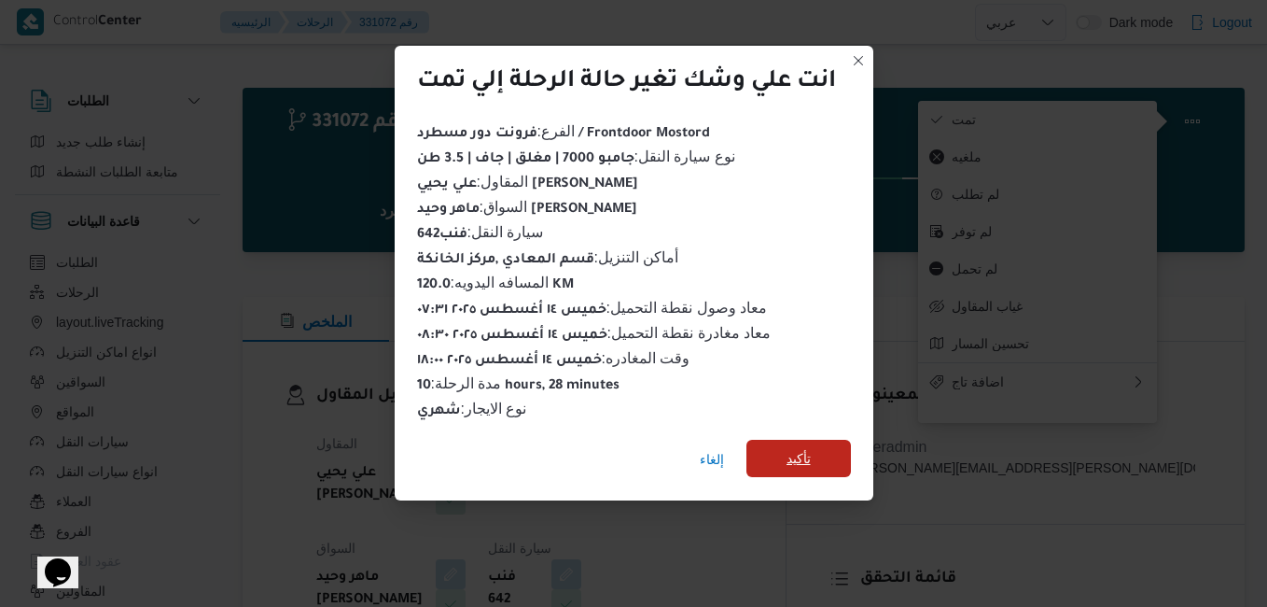
click at [827, 444] on span "تأكيد" at bounding box center [798, 457] width 105 height 37
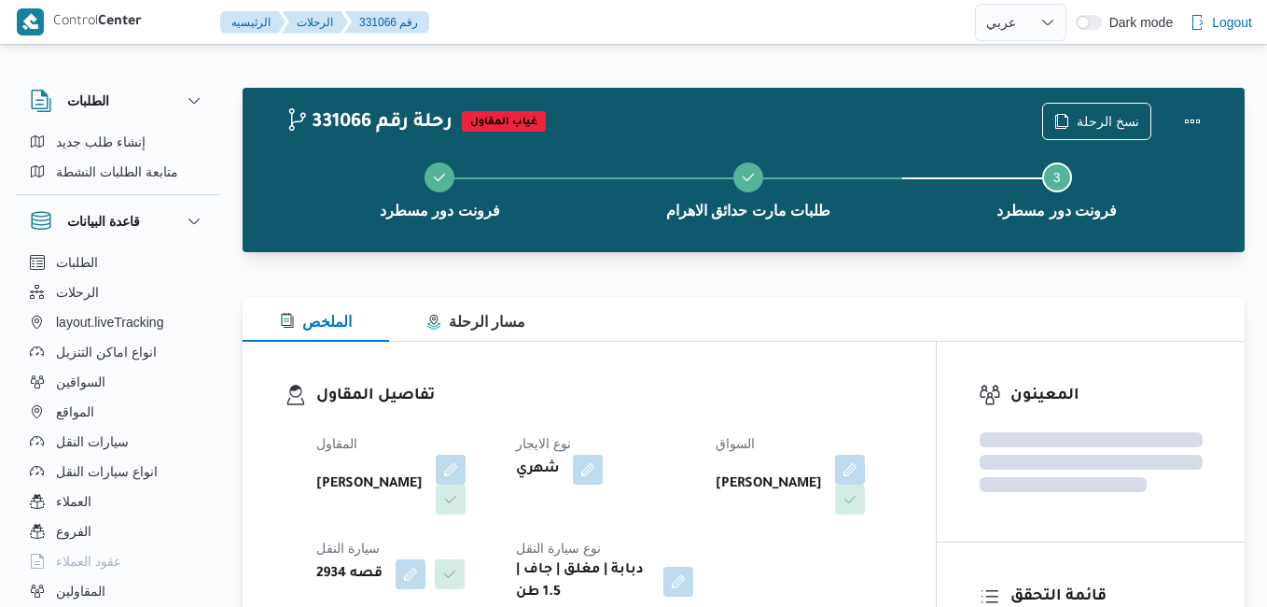
select select "ar"
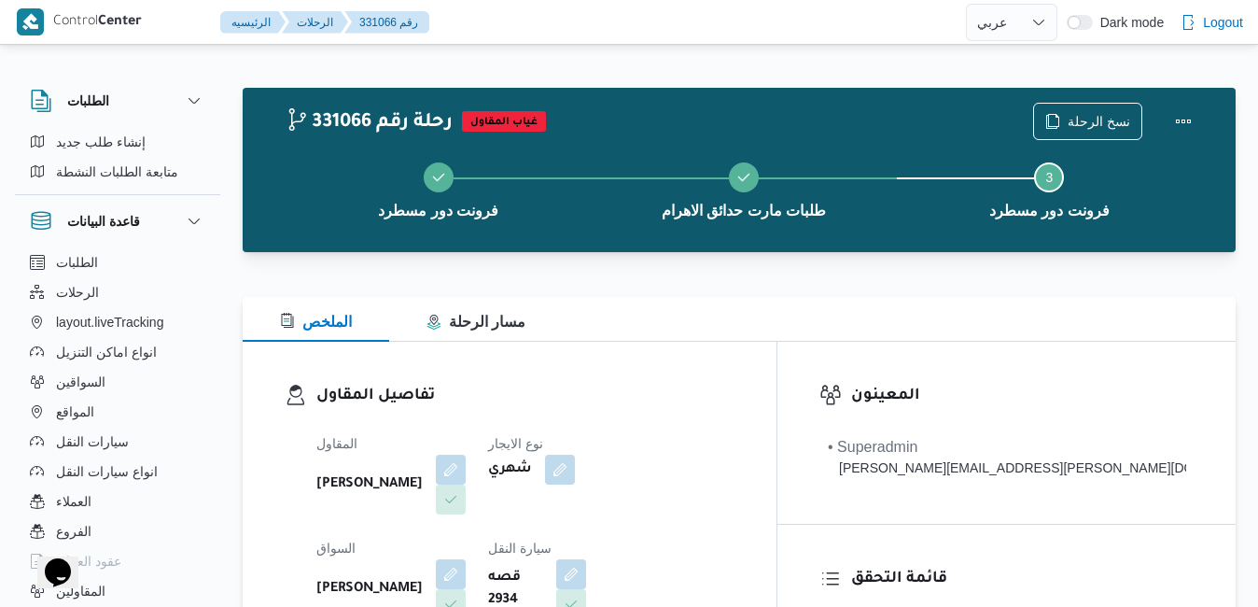
click at [734, 391] on h3 "تفاصيل المقاول" at bounding box center [525, 396] width 418 height 25
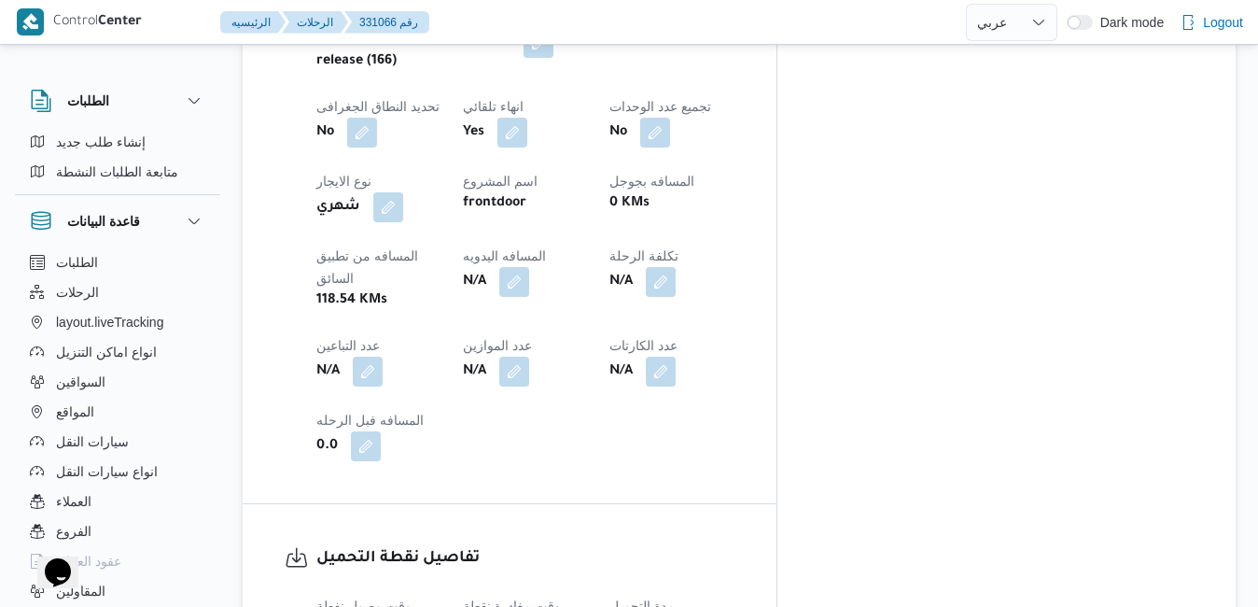
scroll to position [1082, 0]
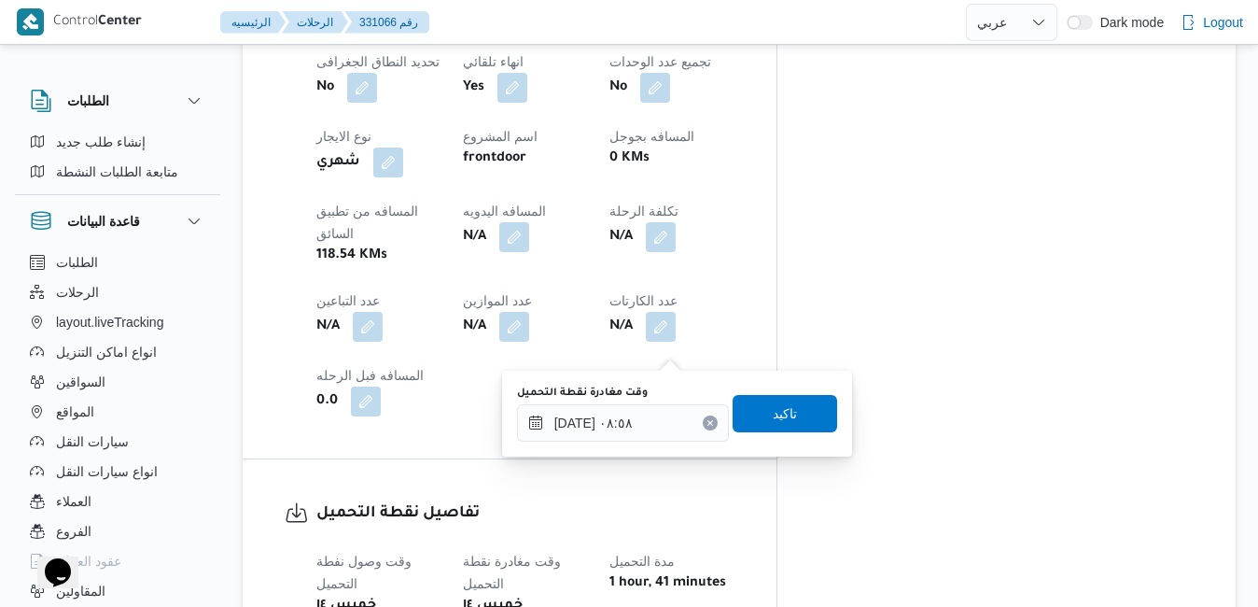
click at [706, 425] on icon "Clear input" at bounding box center [709, 422] width 7 height 7
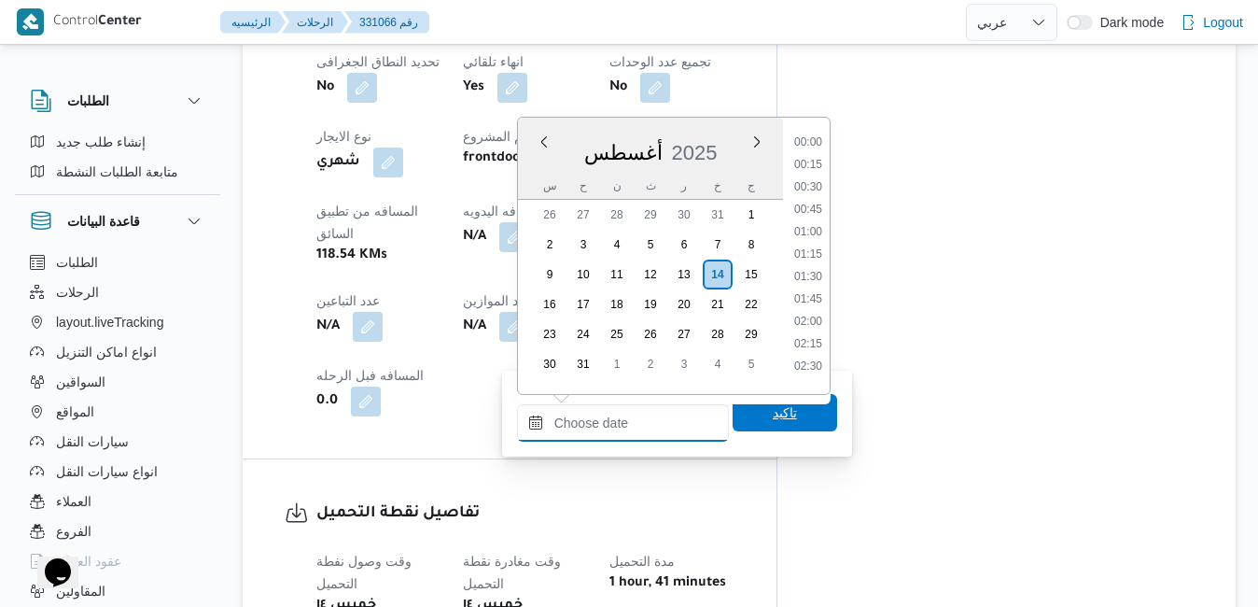
scroll to position [1618, 0]
click at [779, 406] on span "تاكيد" at bounding box center [785, 412] width 24 height 22
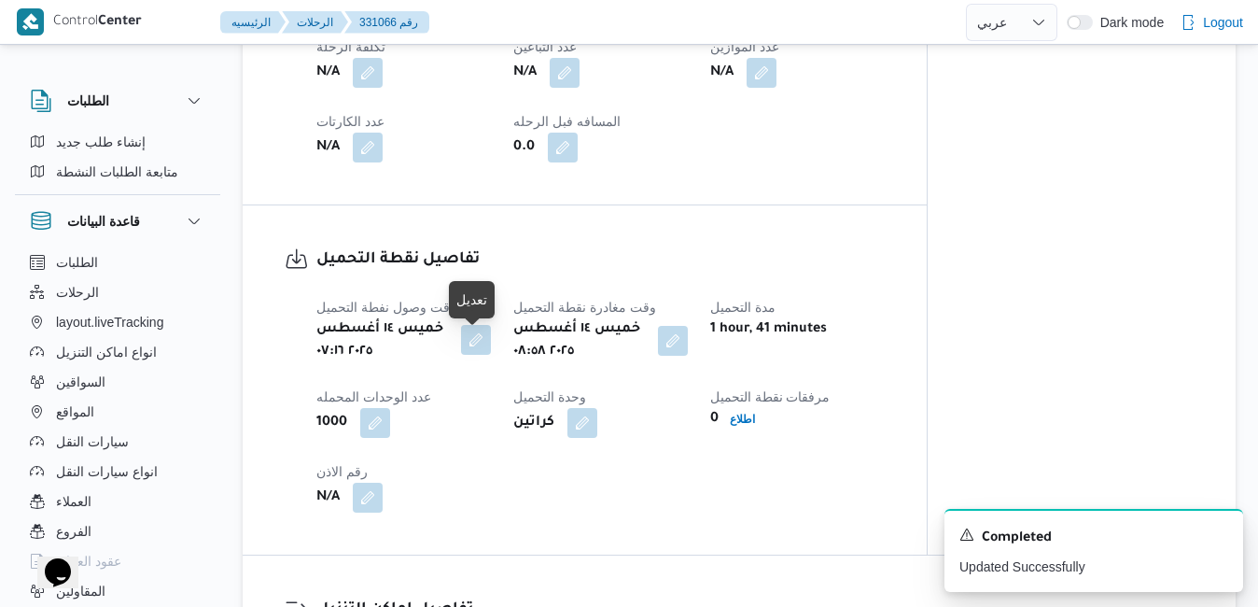
click at [472, 342] on button "button" at bounding box center [476, 340] width 30 height 30
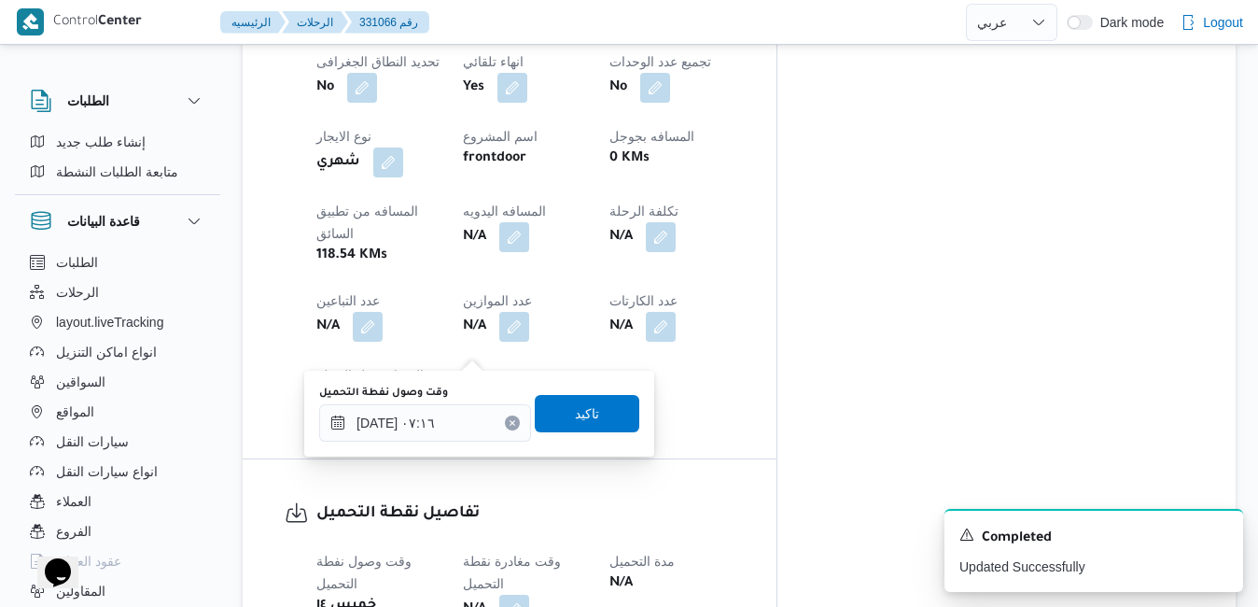
click at [509, 420] on icon "Clear input" at bounding box center [512, 422] width 7 height 7
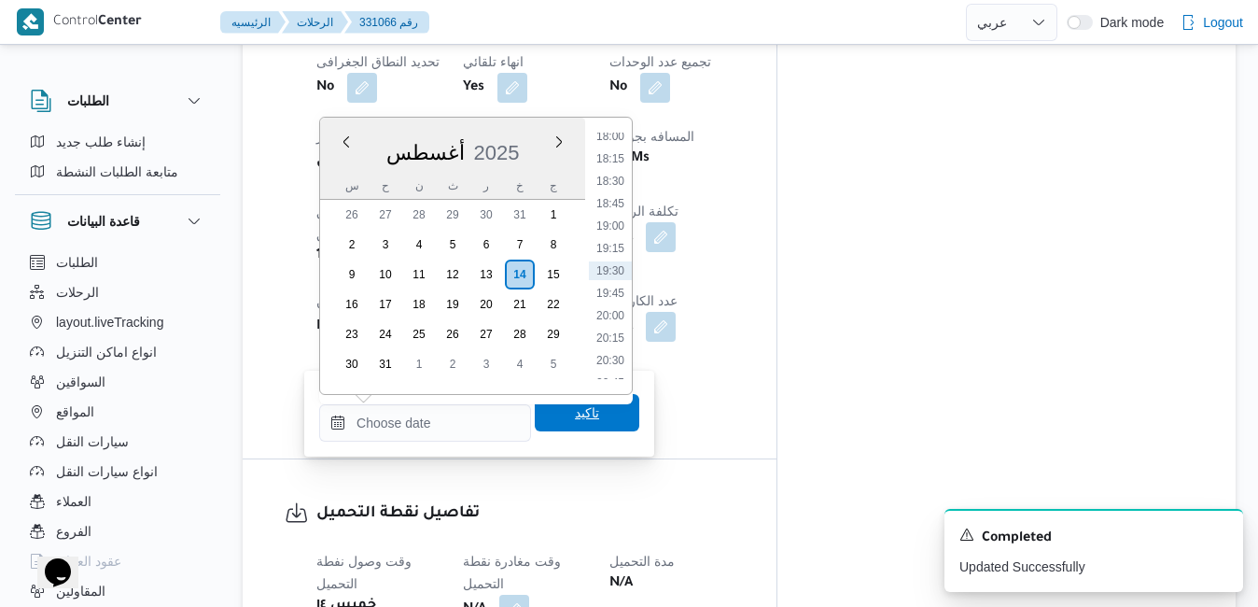
click at [537, 415] on span "تاكيد" at bounding box center [587, 412] width 105 height 37
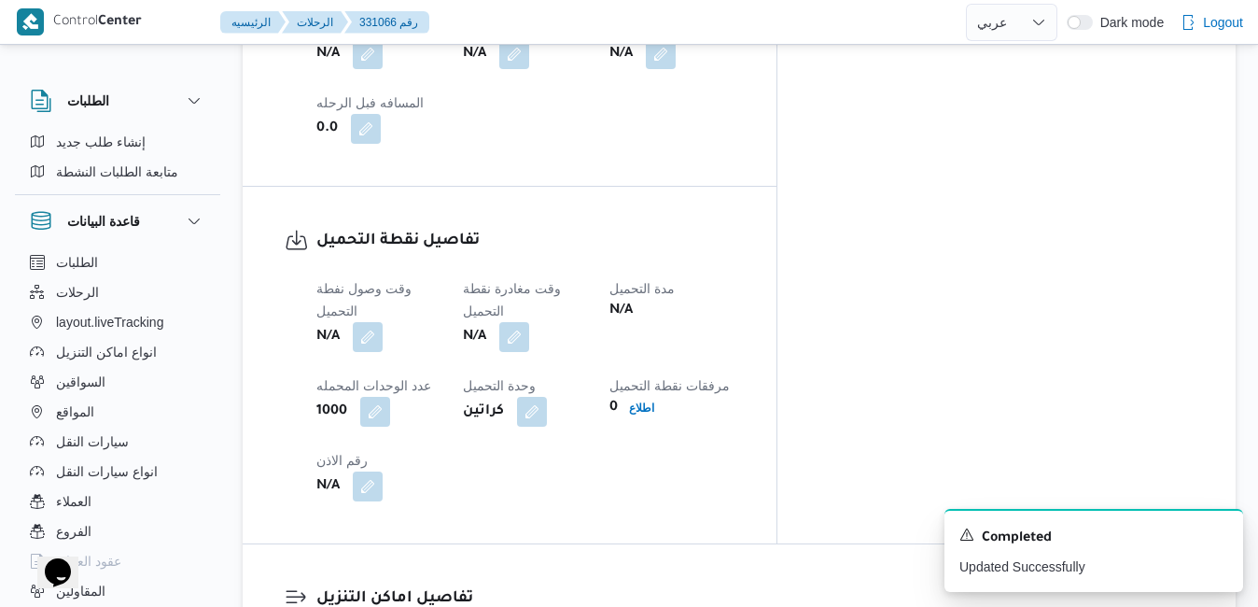
scroll to position [1456, 0]
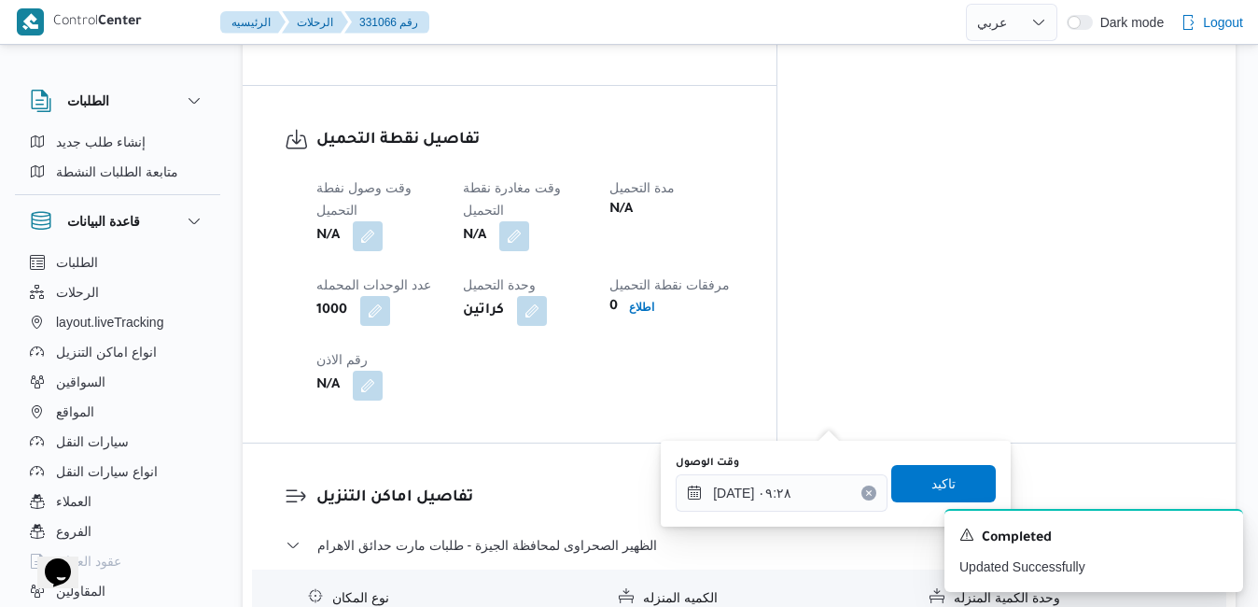
click at [867, 495] on icon "Clear input" at bounding box center [869, 492] width 5 height 5
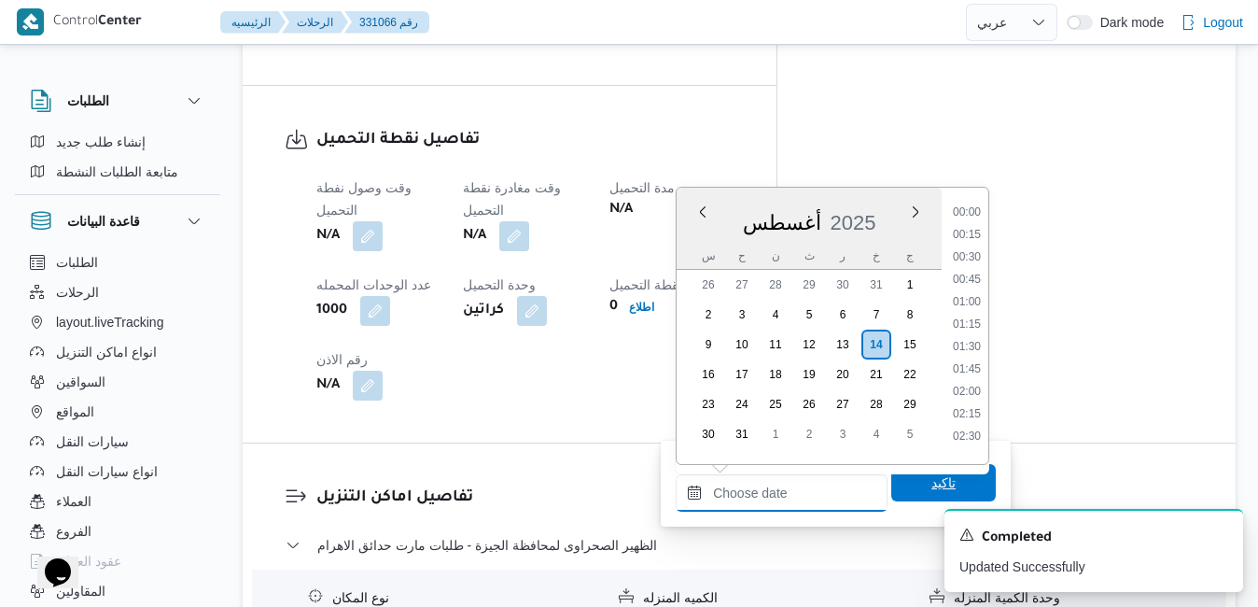
scroll to position [1618, 0]
click at [891, 487] on span "تاكيد" at bounding box center [943, 482] width 105 height 37
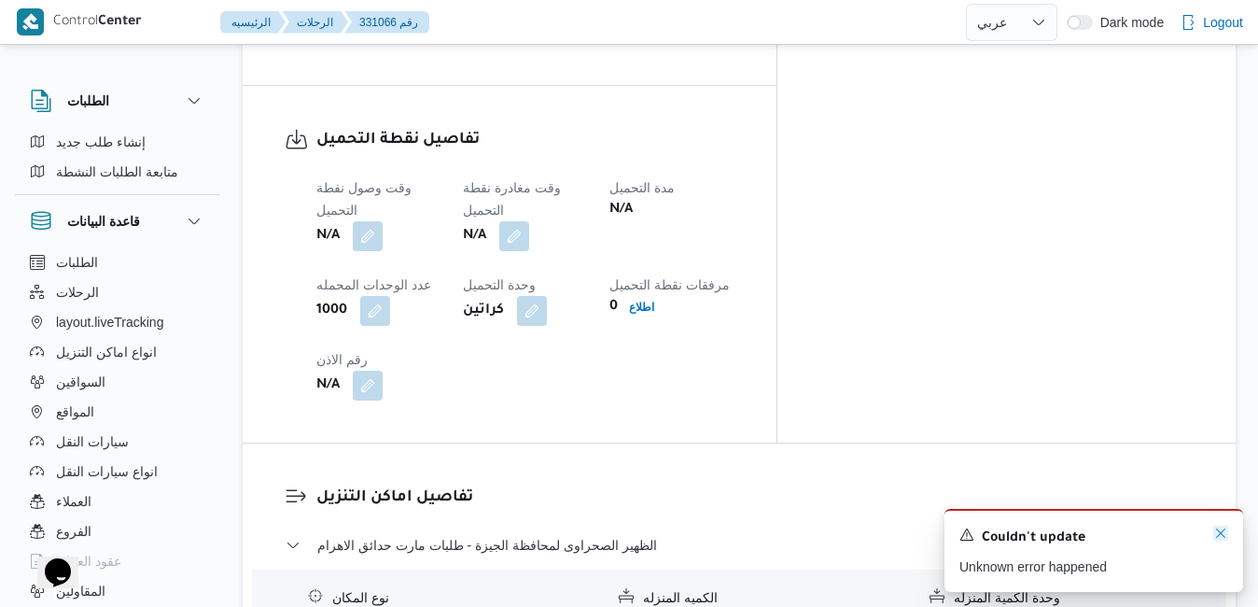
click at [1221, 535] on icon "Dismiss toast" at bounding box center [1220, 532] width 9 height 9
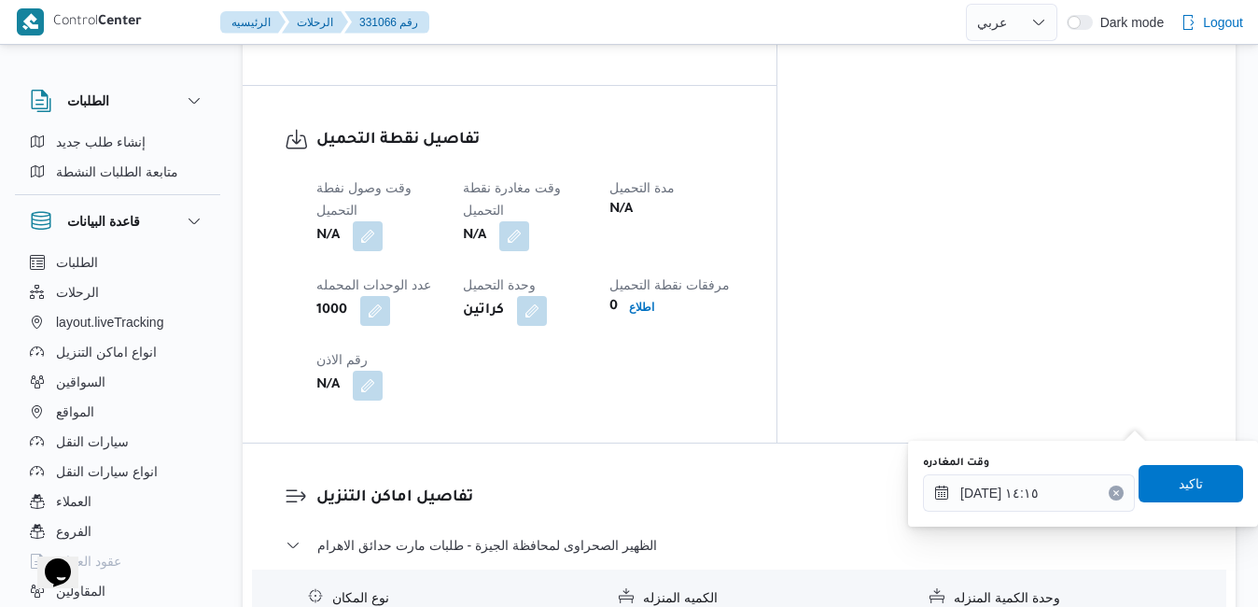
click at [1109, 488] on button "Clear input" at bounding box center [1116, 492] width 15 height 15
click at [1151, 476] on span "تاكيد" at bounding box center [1190, 482] width 105 height 37
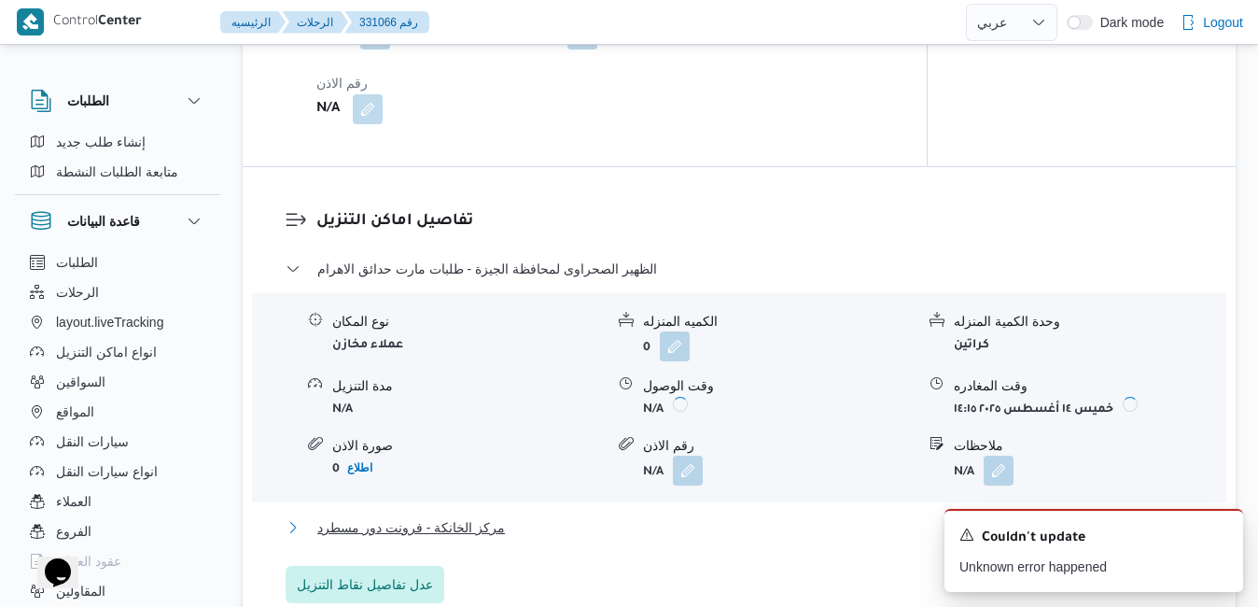
click at [829, 529] on button "مركز الخانكة - فرونت دور مسطرد" at bounding box center [740, 527] width 908 height 22
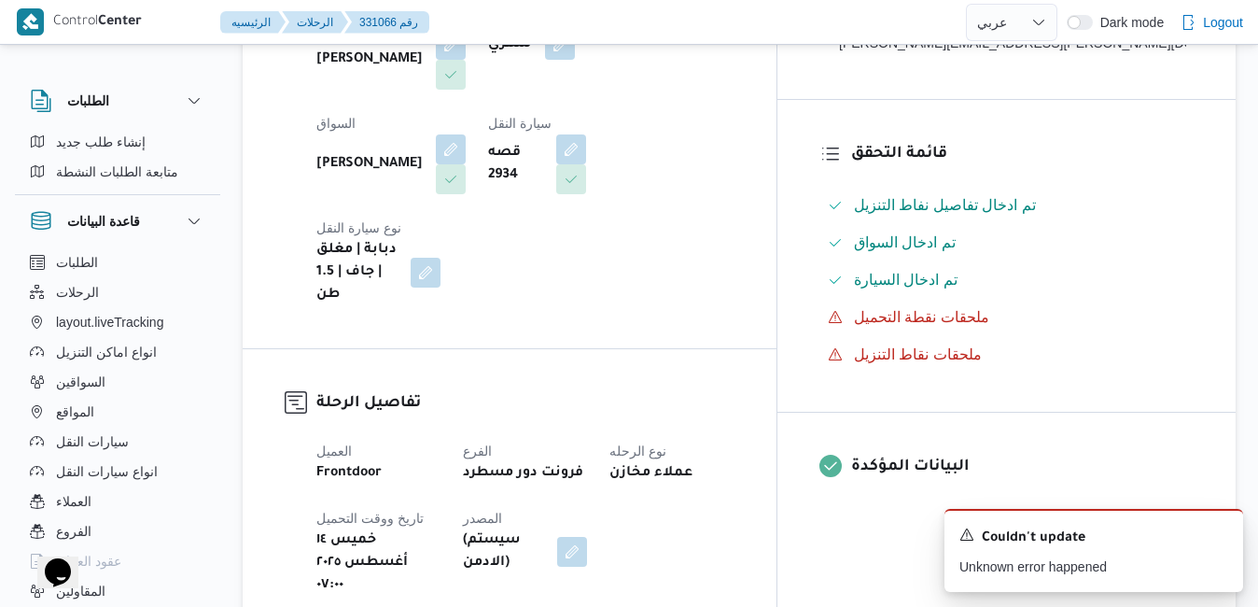
scroll to position [411, 0]
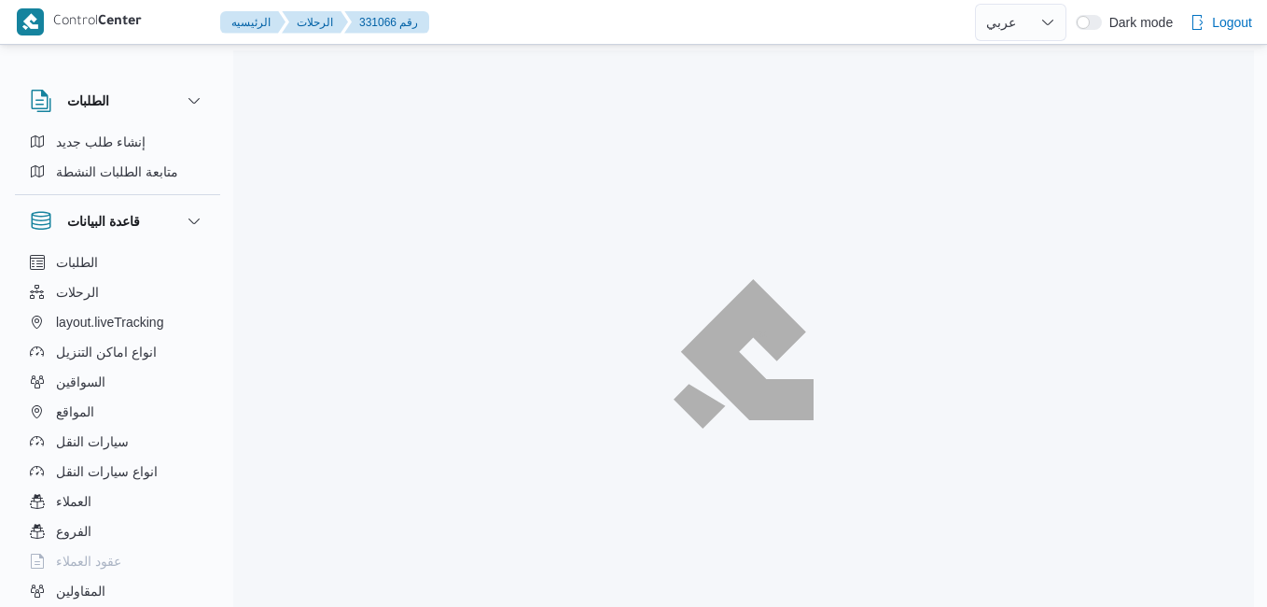
select select "ar"
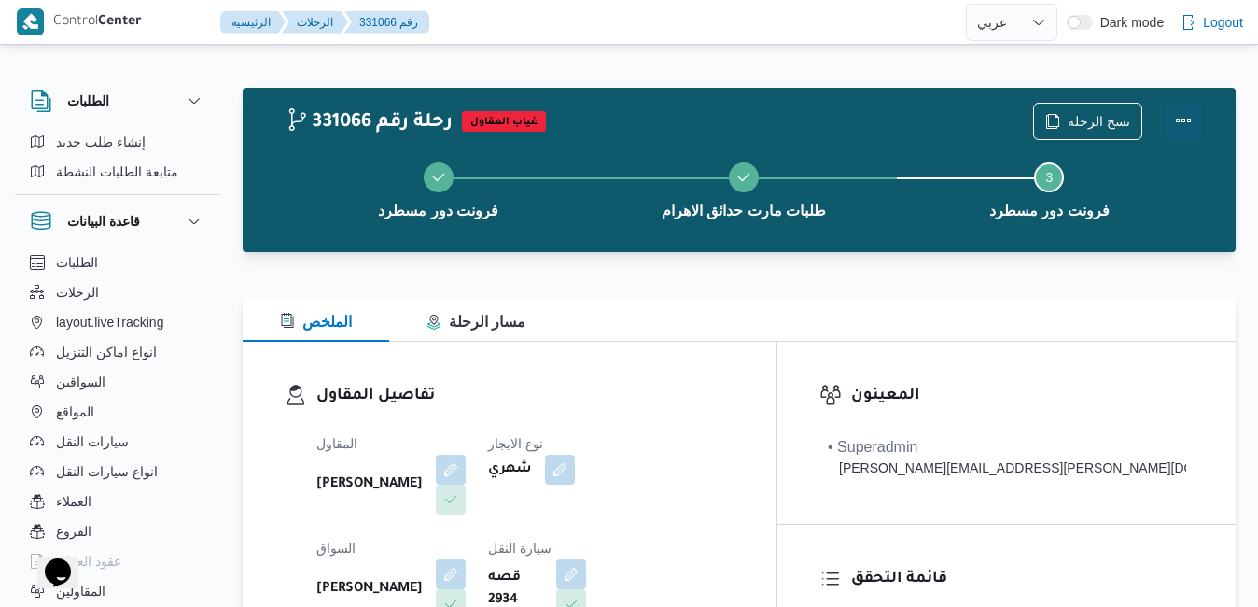
click at [1193, 119] on button "Actions" at bounding box center [1183, 120] width 37 height 37
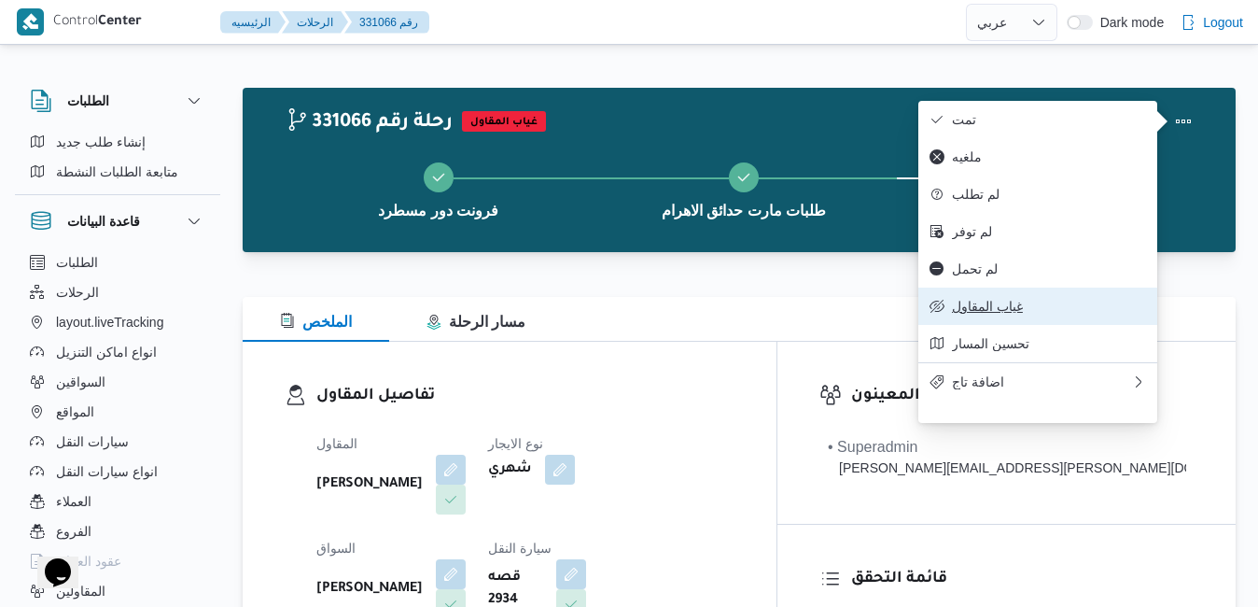
click at [982, 314] on span "غياب المقاول" at bounding box center [1049, 306] width 194 height 15
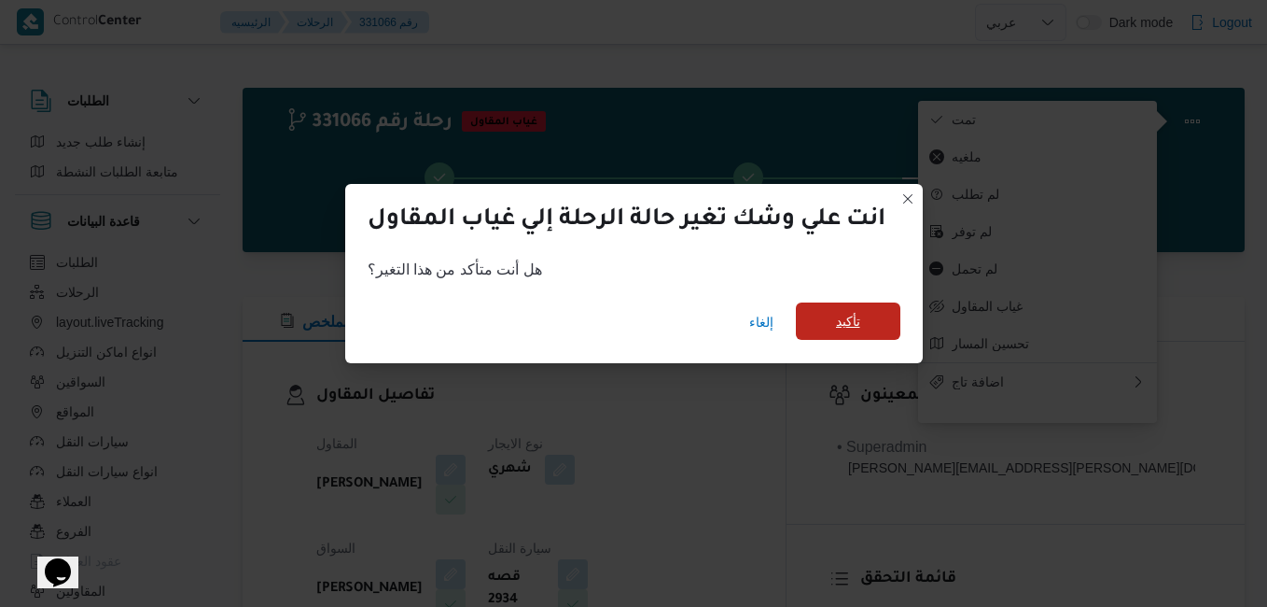
click at [842, 325] on span "تأكيد" at bounding box center [848, 321] width 24 height 22
